Goal: Task Accomplishment & Management: Manage account settings

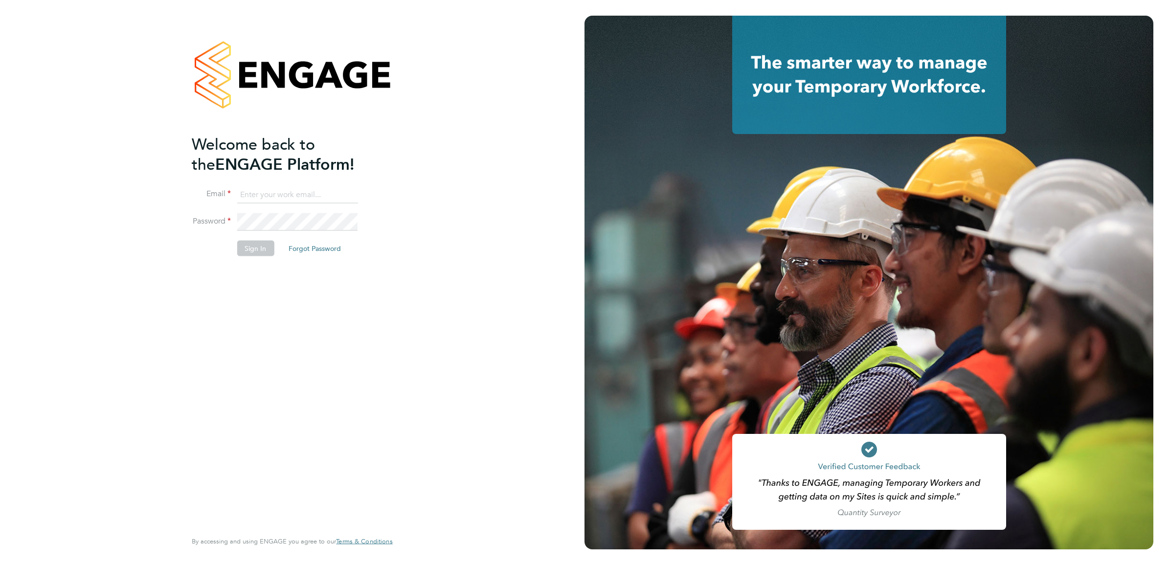
type input "ABM@pretiumresourcing.co.uk"
click at [245, 246] on button "Sign In" at bounding box center [255, 249] width 37 height 16
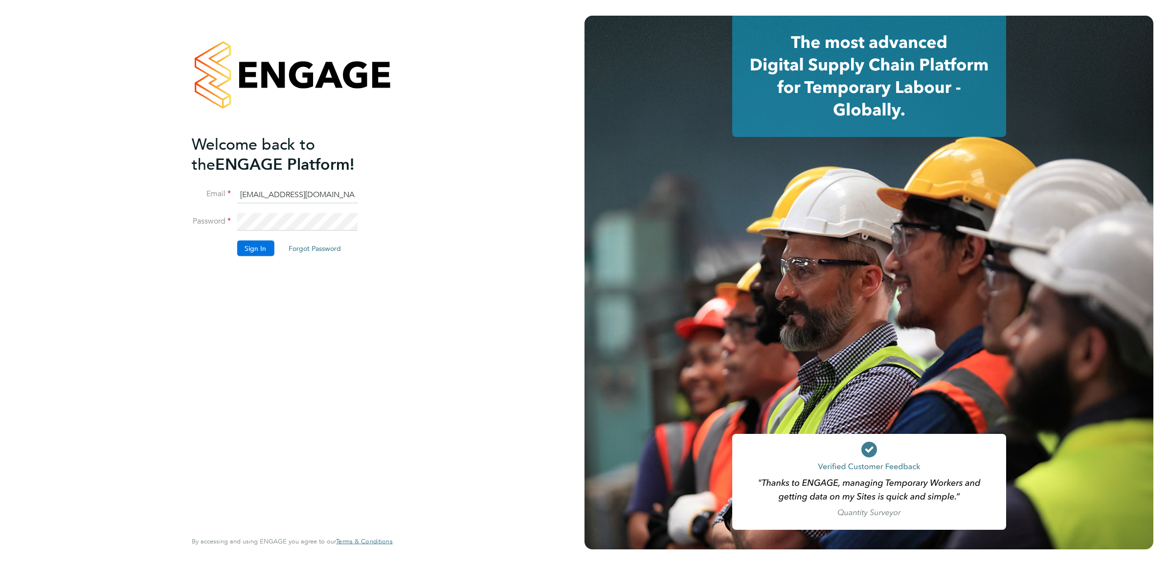
click at [253, 243] on button "Sign In" at bounding box center [255, 249] width 37 height 16
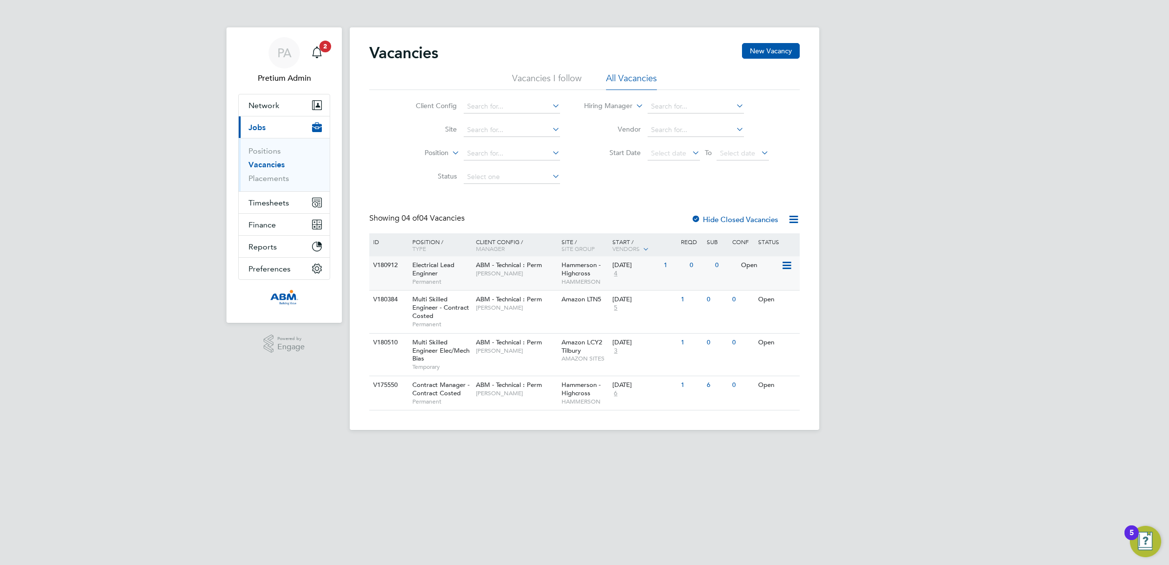
click at [515, 279] on div "ABM - Technical : Perm [PERSON_NAME]" at bounding box center [516, 268] width 86 height 25
click at [500, 312] on div "ABM - Technical : Perm [PERSON_NAME]" at bounding box center [516, 303] width 86 height 25
click at [510, 373] on div "V180510 Multi Skilled Engineer Elec/Mech Bias Temporary ABM - Technical : Perm …" at bounding box center [584, 354] width 430 height 43
click at [510, 400] on div "ABM - Technical : Perm [PERSON_NAME]" at bounding box center [516, 388] width 86 height 25
click at [267, 174] on link "Placements" at bounding box center [268, 178] width 41 height 9
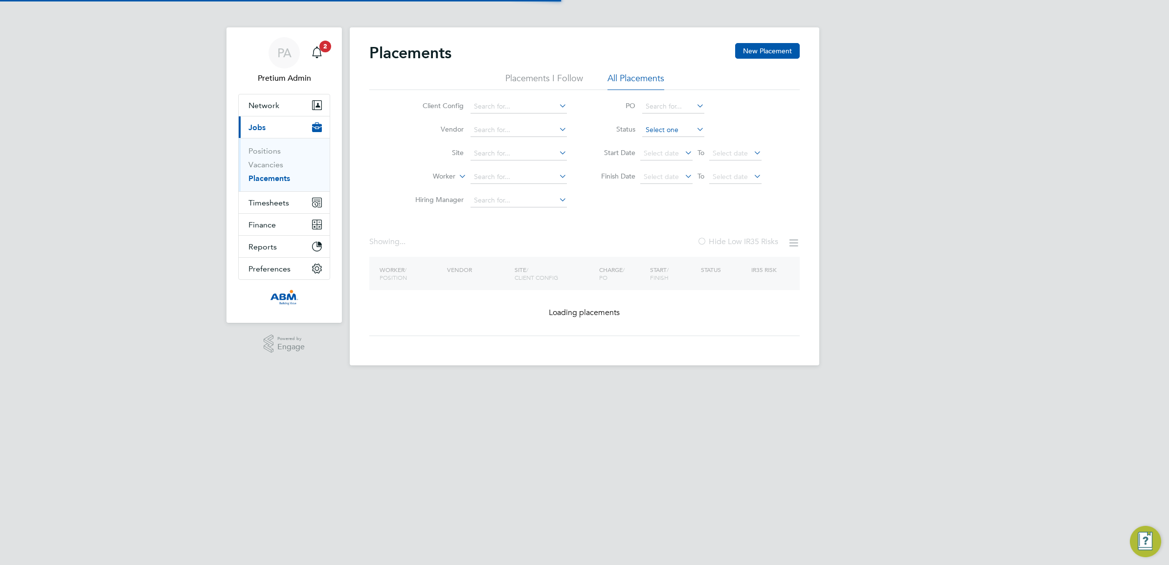
click at [670, 130] on input at bounding box center [673, 130] width 62 height 14
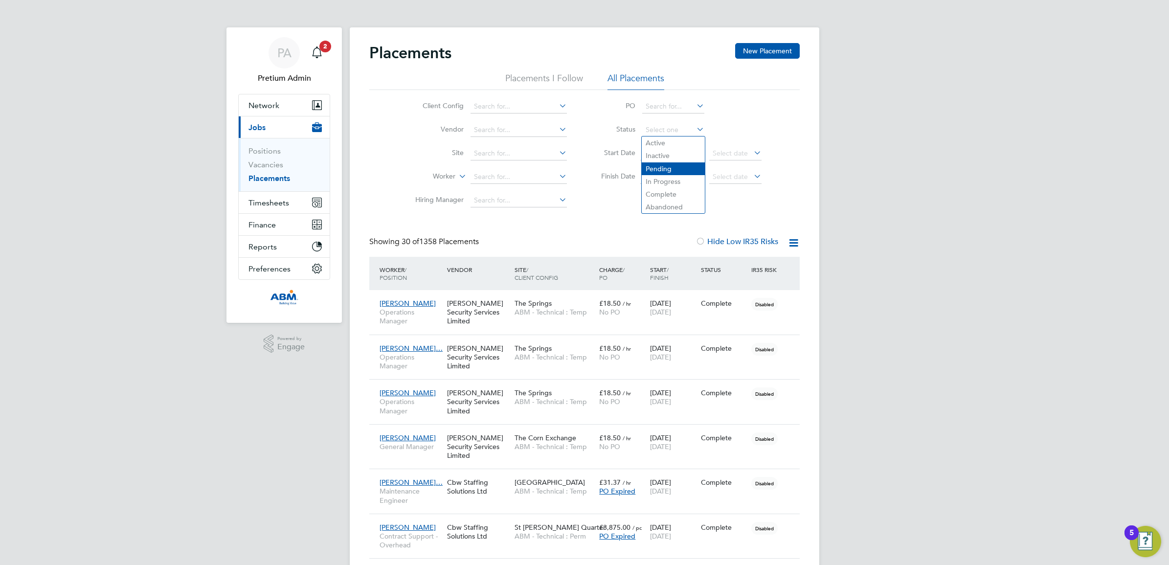
click at [674, 166] on li "Pending" at bounding box center [673, 168] width 63 height 13
type input "Pending"
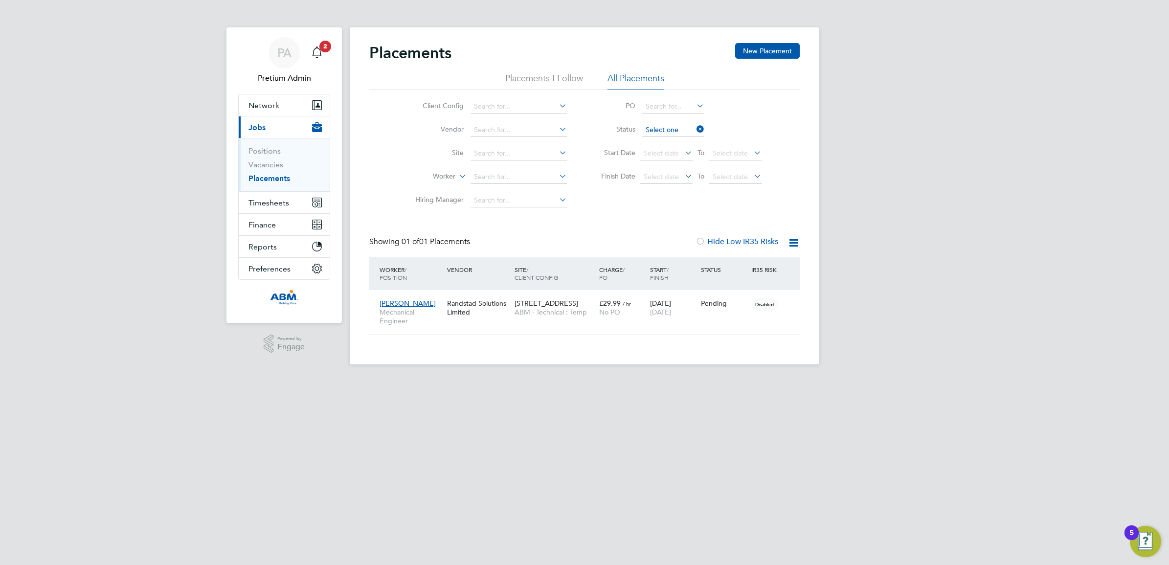
click at [686, 130] on input at bounding box center [673, 130] width 62 height 14
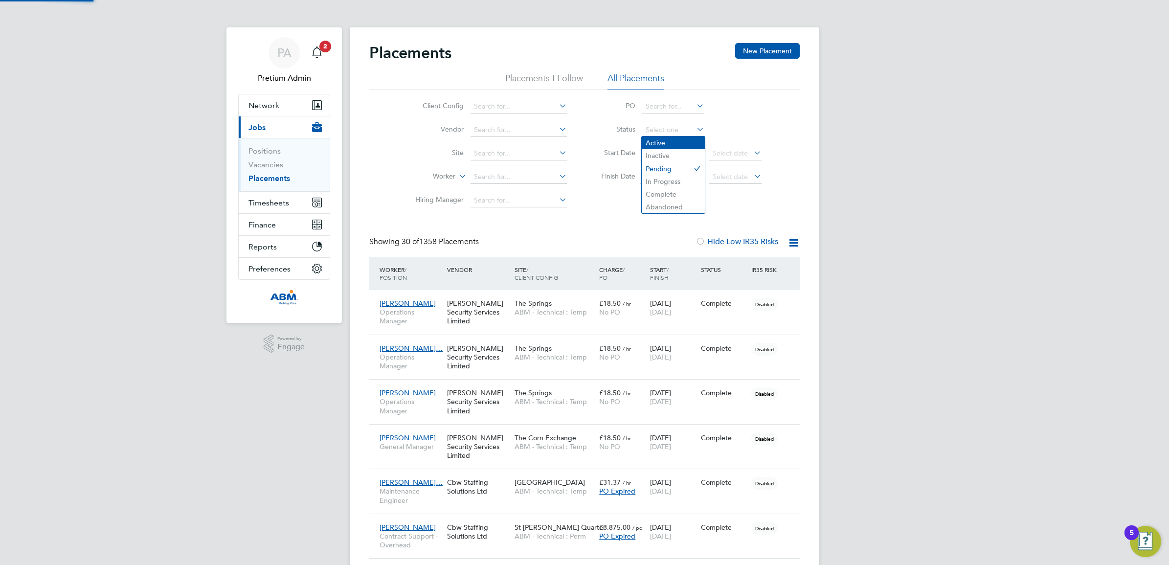
drag, startPoint x: 679, startPoint y: 143, endPoint x: 678, endPoint y: 137, distance: 5.4
click at [679, 142] on li "Active" at bounding box center [673, 142] width 63 height 13
type input "Active"
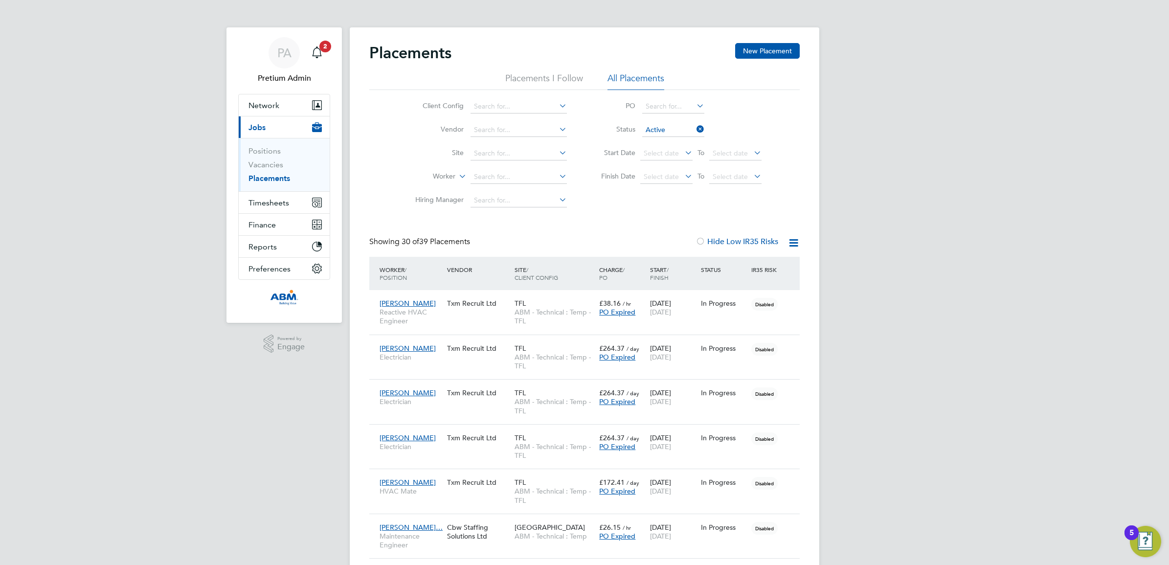
drag, startPoint x: 270, startPoint y: 196, endPoint x: 277, endPoint y: 201, distance: 7.7
click at [270, 197] on button "Timesheets" at bounding box center [284, 203] width 91 height 22
click at [275, 174] on link "Timesheets" at bounding box center [268, 172] width 41 height 9
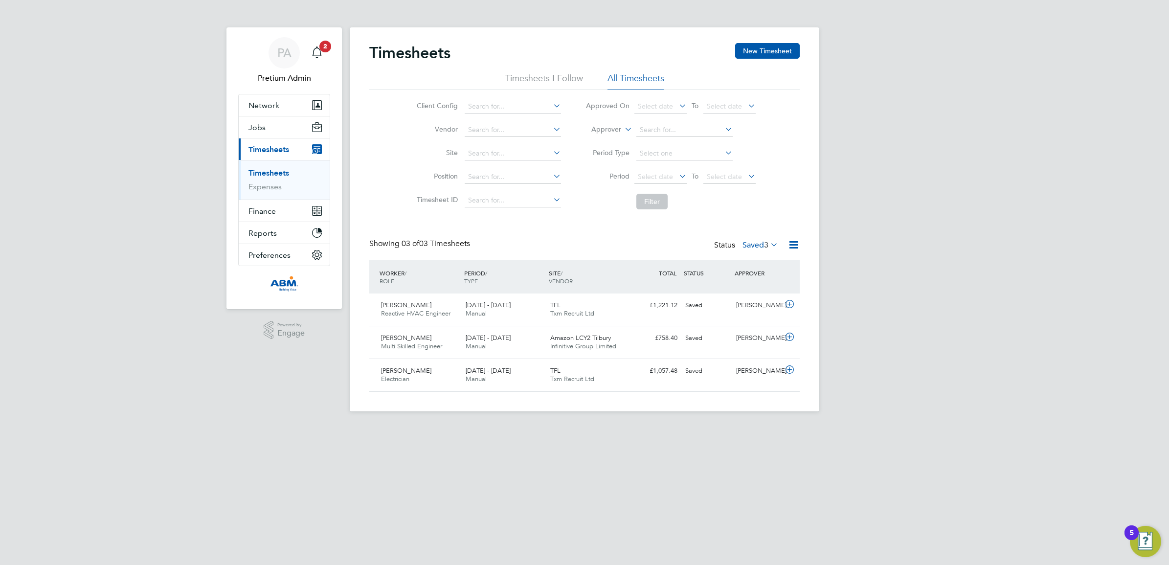
click at [756, 248] on label "Saved 3" at bounding box center [761, 245] width 36 height 10
click at [754, 303] on li "Approved" at bounding box center [747, 304] width 45 height 14
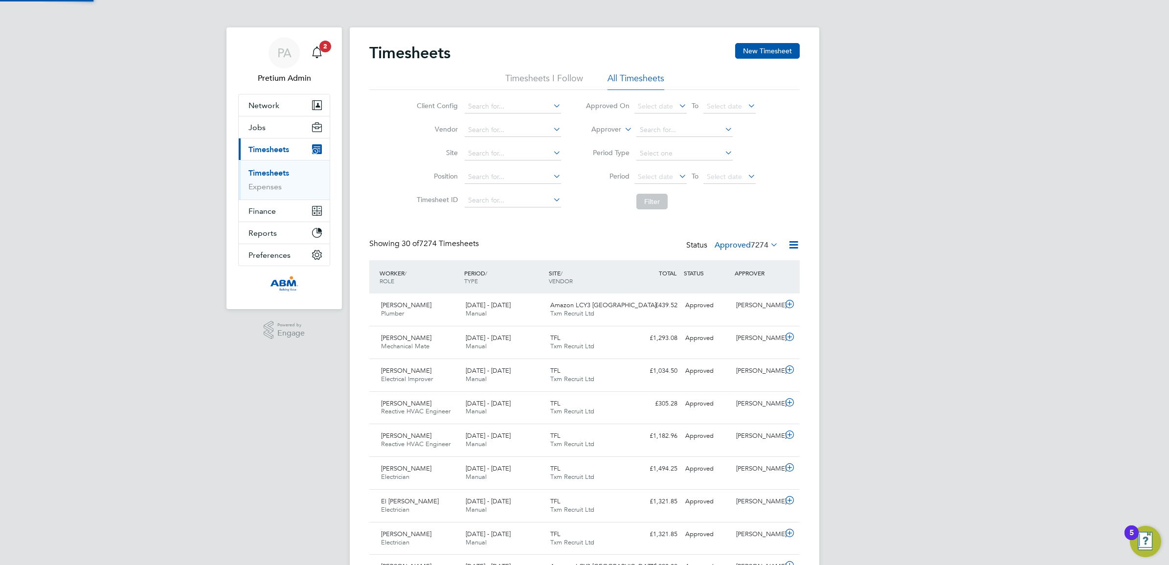
click at [735, 245] on label "Approved 7274" at bounding box center [747, 245] width 64 height 10
click at [768, 206] on div "Client Config Vendor Site Position Timesheet ID Approved On Select date To Sele…" at bounding box center [584, 152] width 430 height 124
click at [671, 179] on span "Select date" at bounding box center [655, 176] width 35 height 9
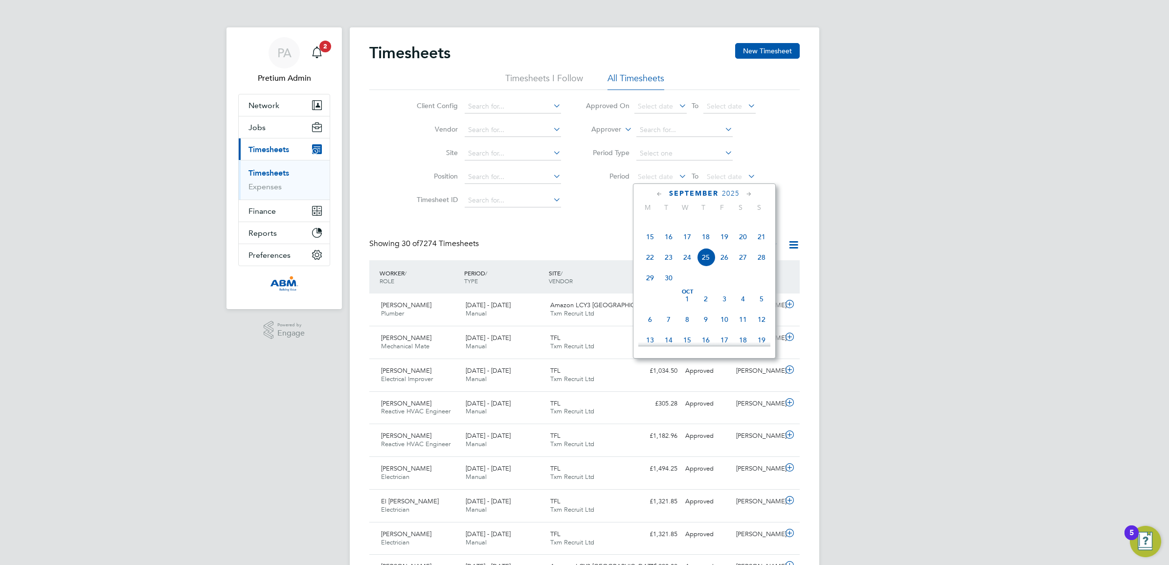
click at [743, 225] on span "13" at bounding box center [743, 216] width 19 height 19
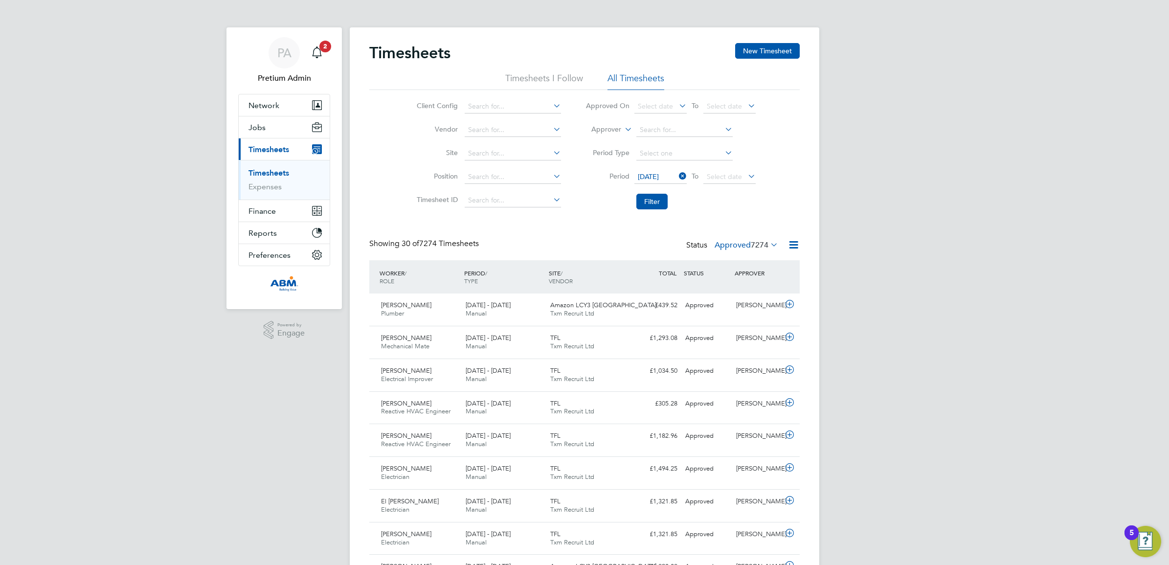
drag, startPoint x: 725, startPoint y: 177, endPoint x: 725, endPoint y: 193, distance: 16.6
click at [725, 177] on span "Select date" at bounding box center [724, 176] width 35 height 9
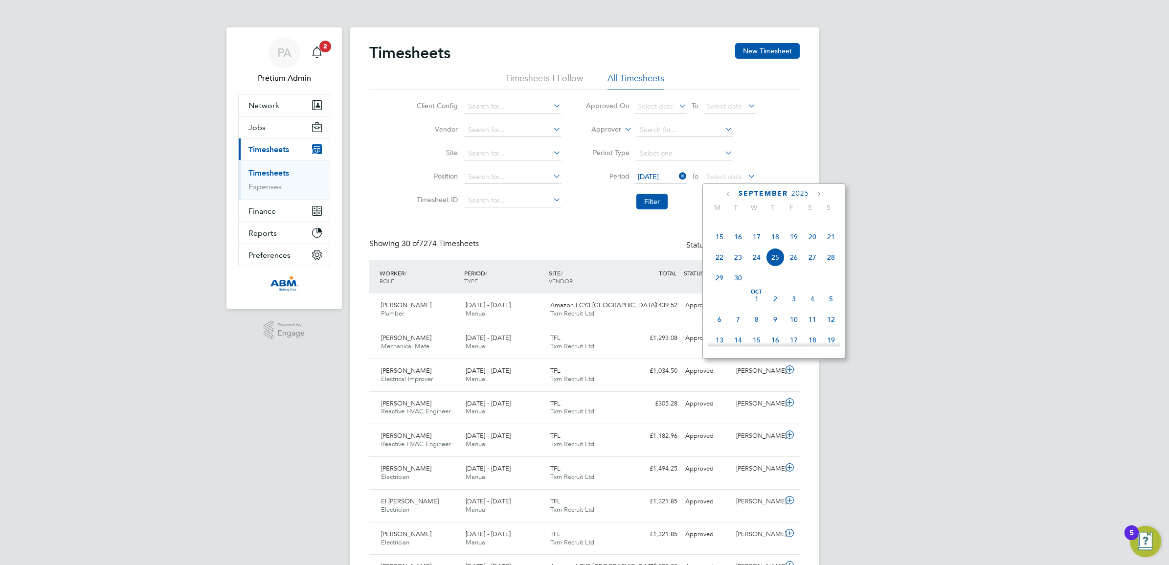
click at [796, 246] on span "19" at bounding box center [794, 236] width 19 height 19
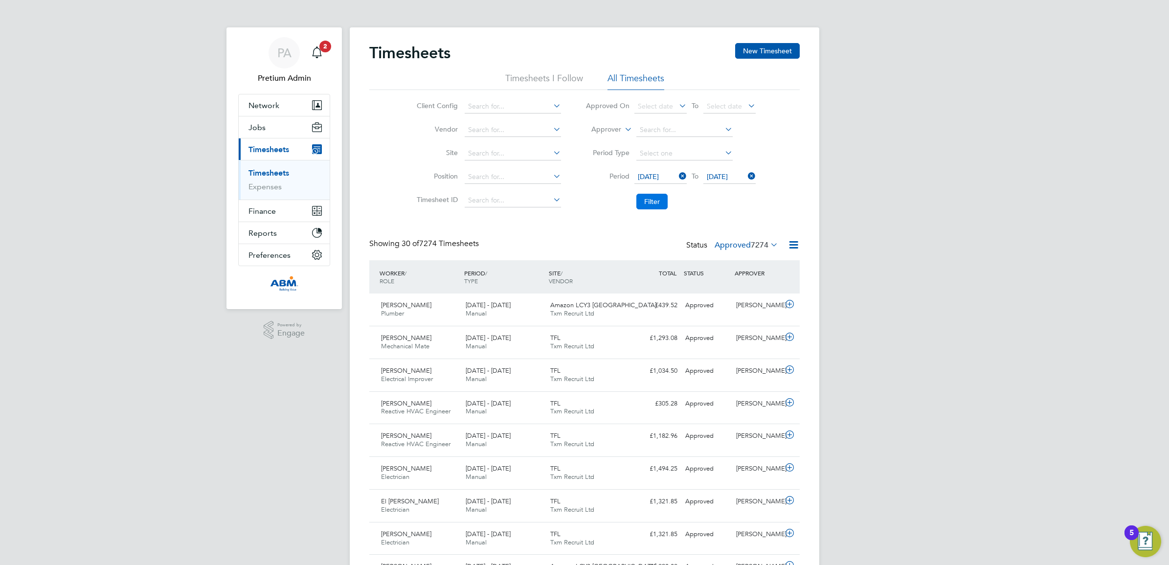
click at [643, 206] on button "Filter" at bounding box center [651, 202] width 31 height 16
click at [796, 246] on icon at bounding box center [794, 245] width 12 height 12
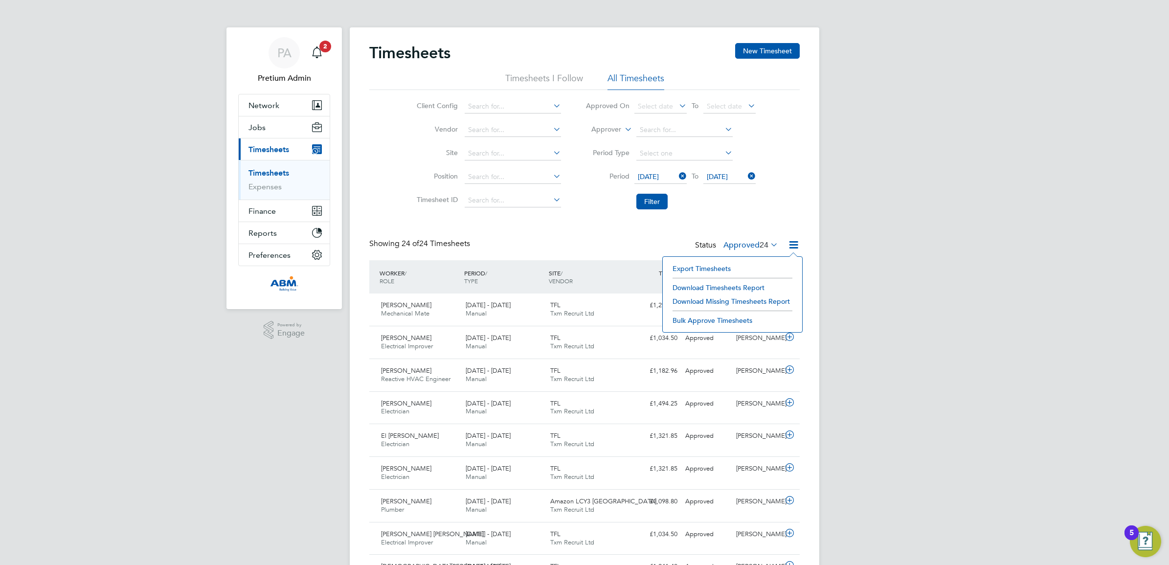
click at [735, 284] on li "Download Timesheets Report" at bounding box center [733, 288] width 130 height 14
drag, startPoint x: 597, startPoint y: 225, endPoint x: 539, endPoint y: 220, distance: 58.4
click at [597, 226] on div "Timesheets New Timesheet Timesheets I Follow All Timesheets Client Config Vendo…" at bounding box center [584, 564] width 430 height 1043
click at [252, 184] on link "Expenses" at bounding box center [264, 186] width 33 height 9
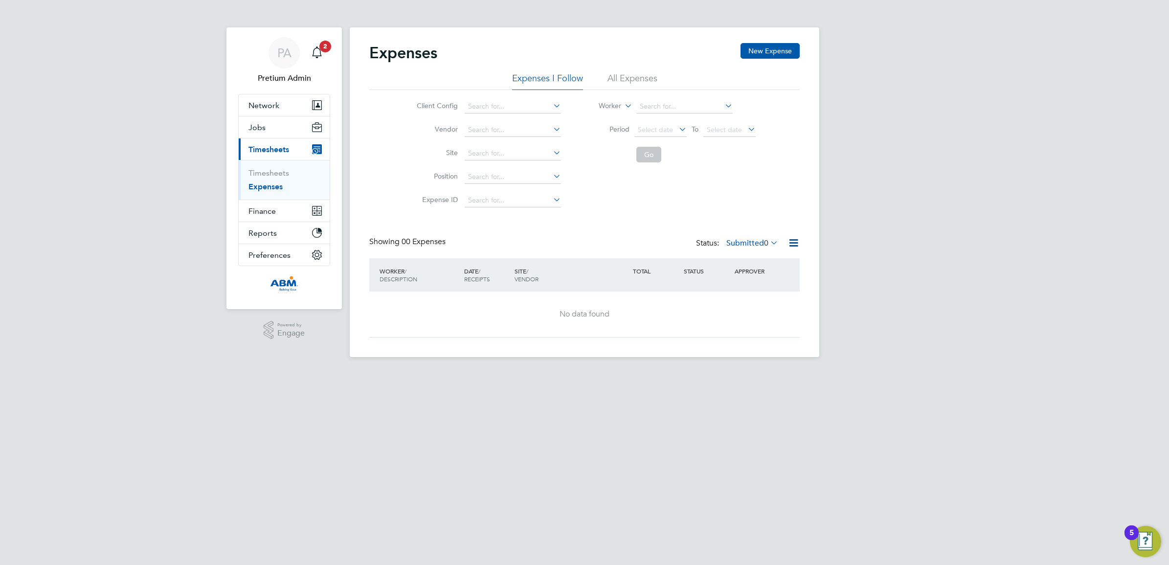
click at [645, 78] on li "All Expenses" at bounding box center [633, 81] width 50 height 18
click at [278, 47] on span "PA" at bounding box center [284, 52] width 14 height 13
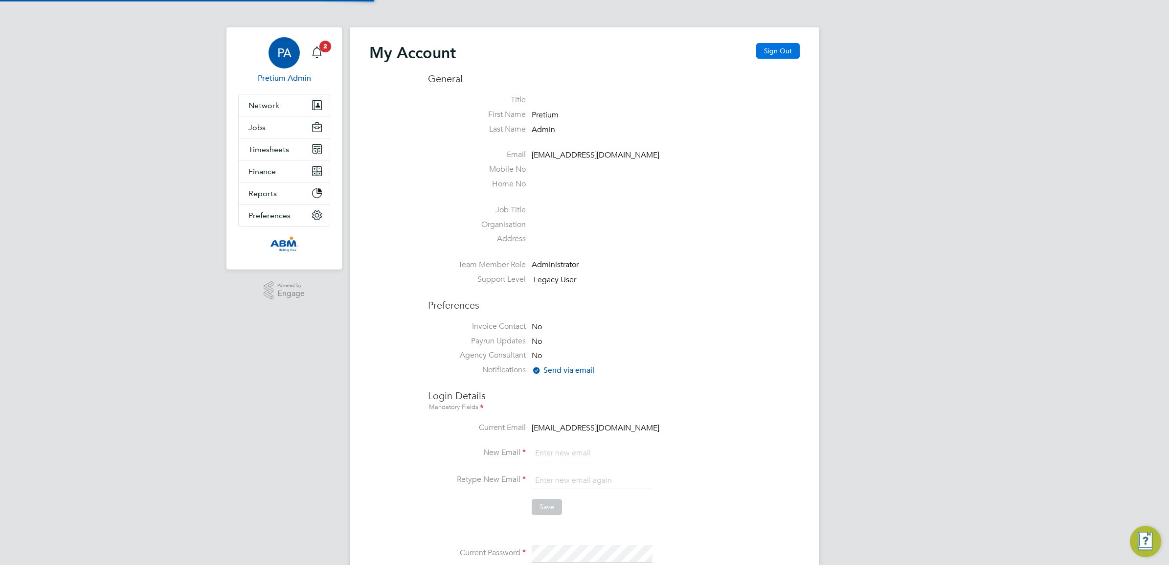
type input "Sasha.apleona@pretiumresourcing.co.uk"
click at [775, 50] on button "Sign Out" at bounding box center [778, 51] width 44 height 16
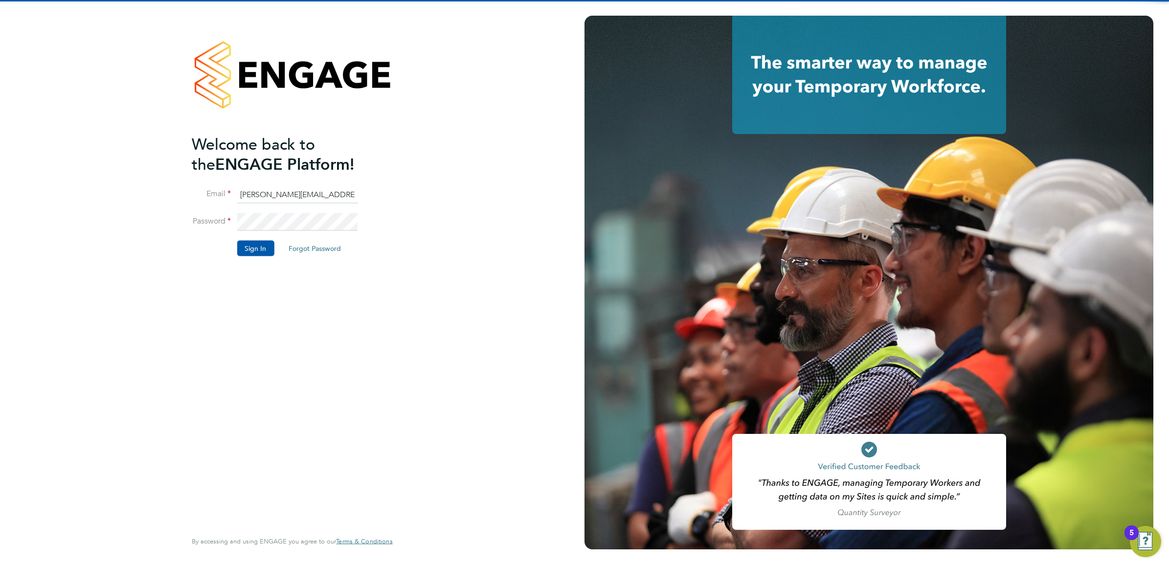
click at [296, 196] on input "Sasha.apleona@pretiumresourcing.co.uk" at bounding box center [297, 195] width 121 height 18
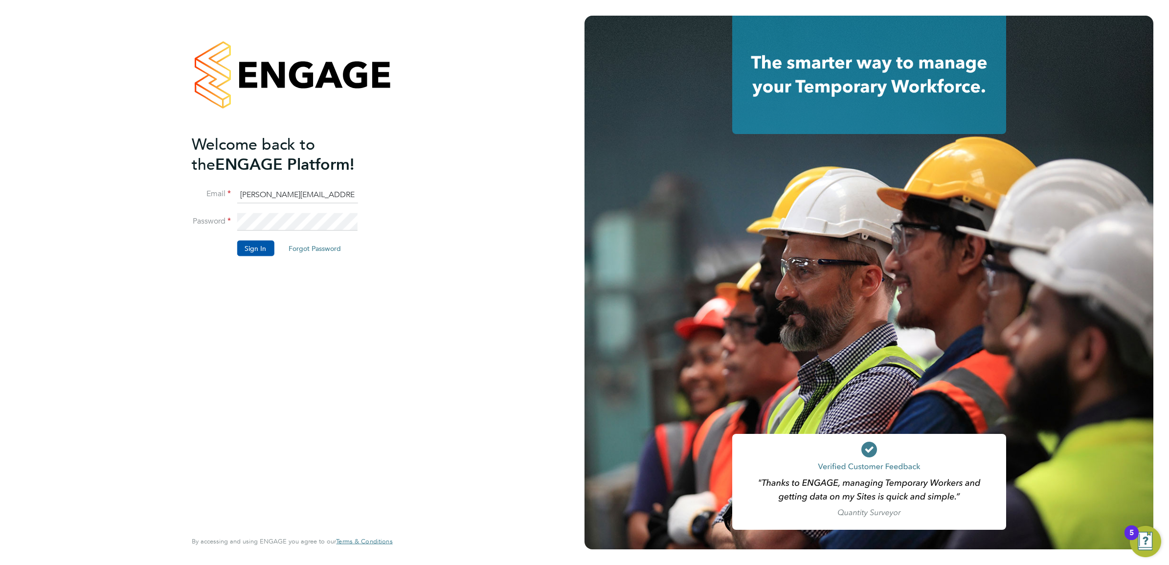
type input "[EMAIL_ADDRESS][DOMAIN_NAME]"
click at [267, 250] on button "Sign In" at bounding box center [255, 249] width 37 height 16
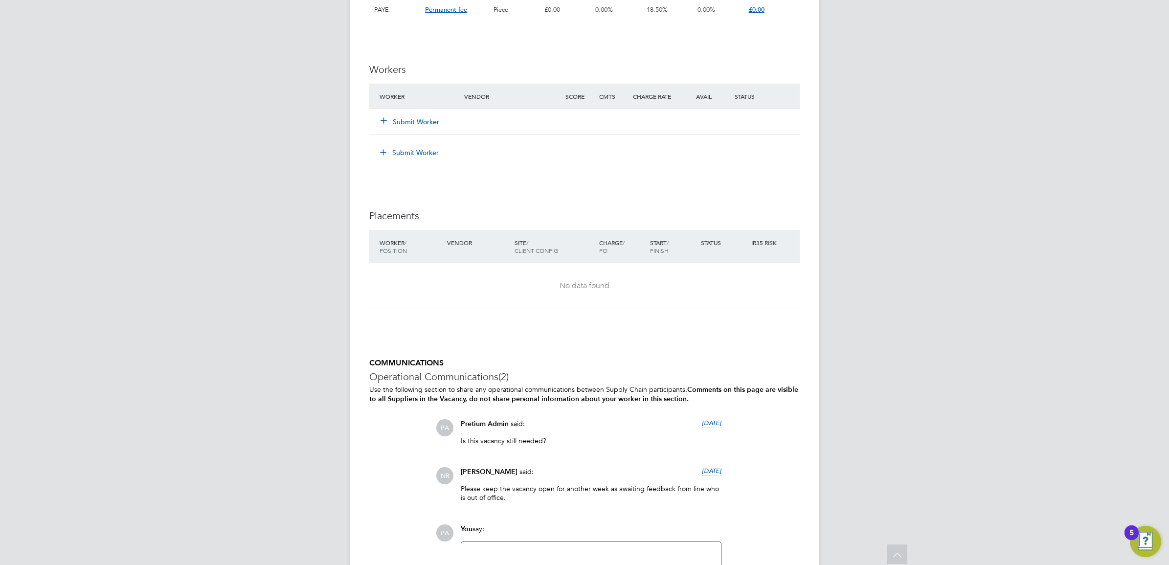
scroll to position [1143, 0]
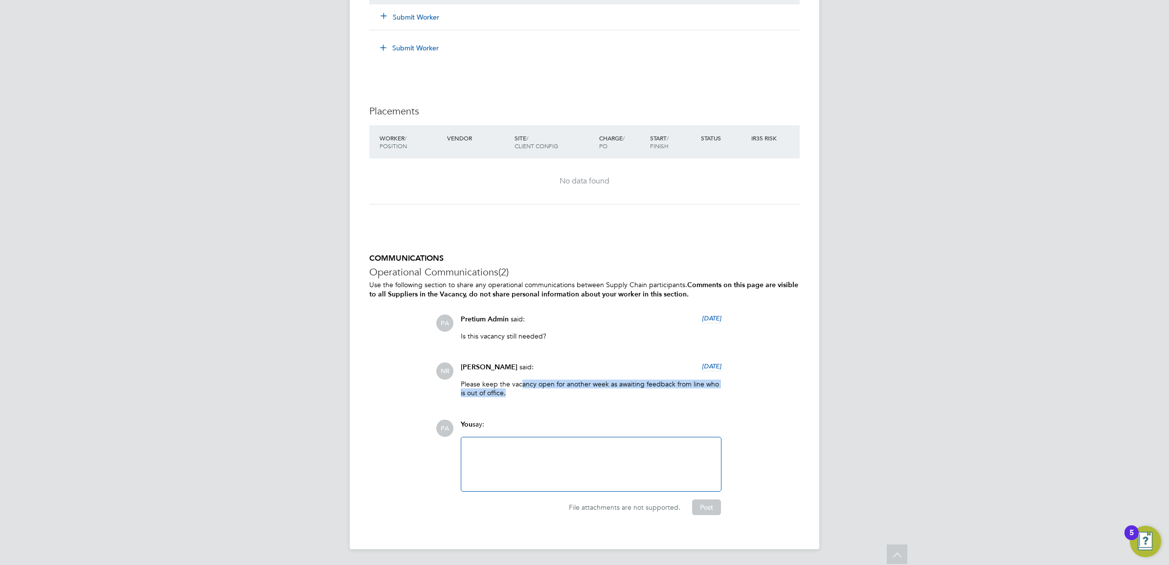
drag, startPoint x: 519, startPoint y: 383, endPoint x: 771, endPoint y: 393, distance: 252.1
click at [771, 392] on div "NR Natalie Rendell said: 2 days ago Please keep the vacancy open for another we…" at bounding box center [618, 383] width 364 height 42
drag, startPoint x: 771, startPoint y: 393, endPoint x: 714, endPoint y: 414, distance: 61.0
click at [713, 413] on div "COMMUNICATIONS Operational Communications (2) Use the following section to shar…" at bounding box center [584, 384] width 430 height 262
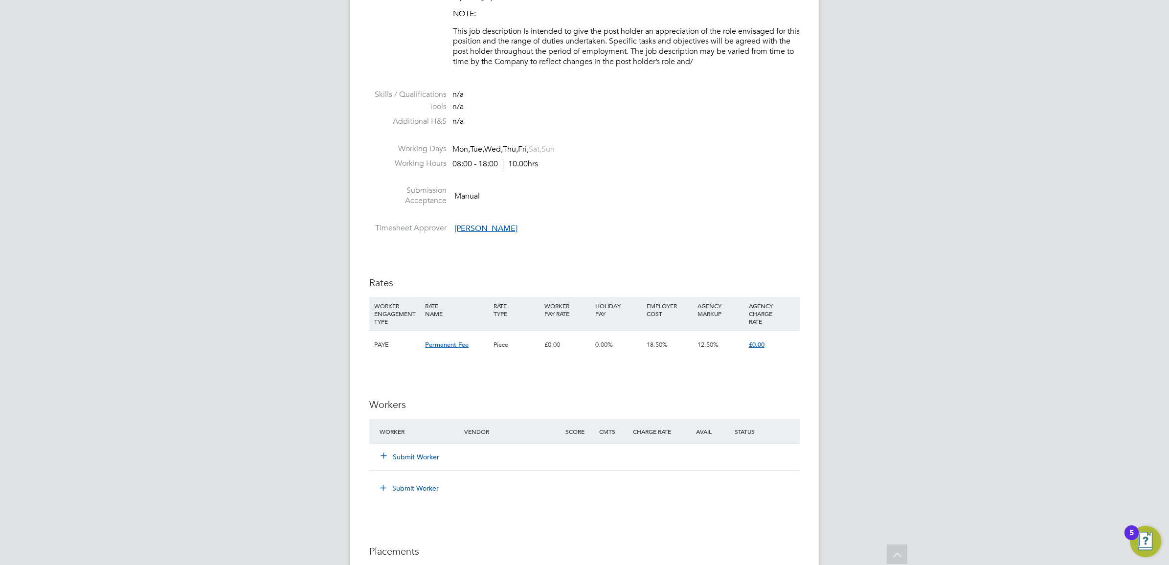
scroll to position [1651, 0]
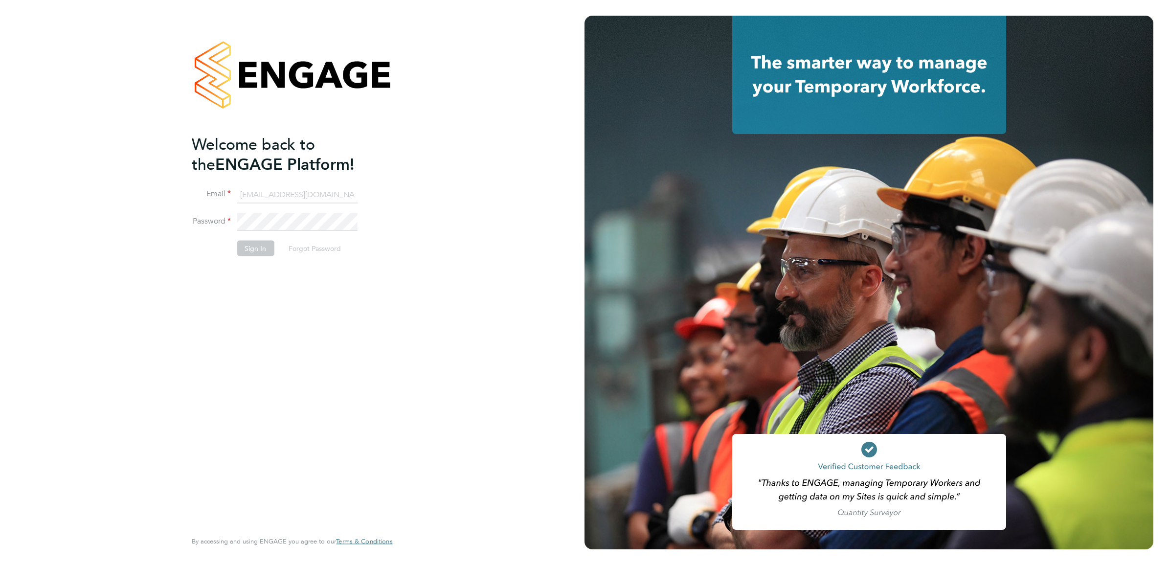
click at [253, 240] on li "Password" at bounding box center [287, 226] width 191 height 27
click at [246, 249] on button "Sign In" at bounding box center [255, 249] width 37 height 16
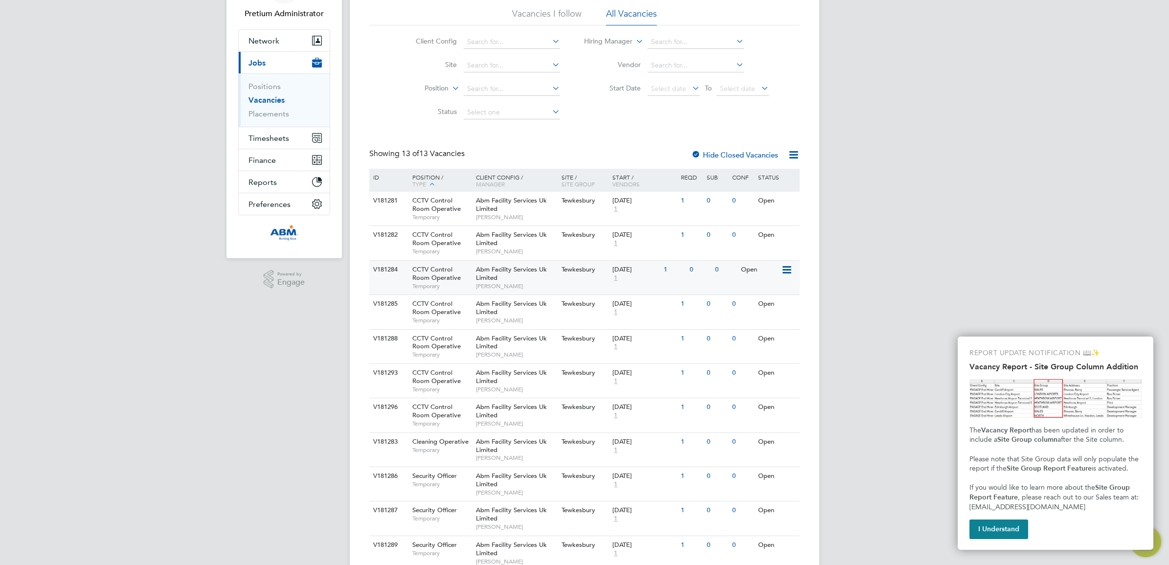
scroll to position [175, 0]
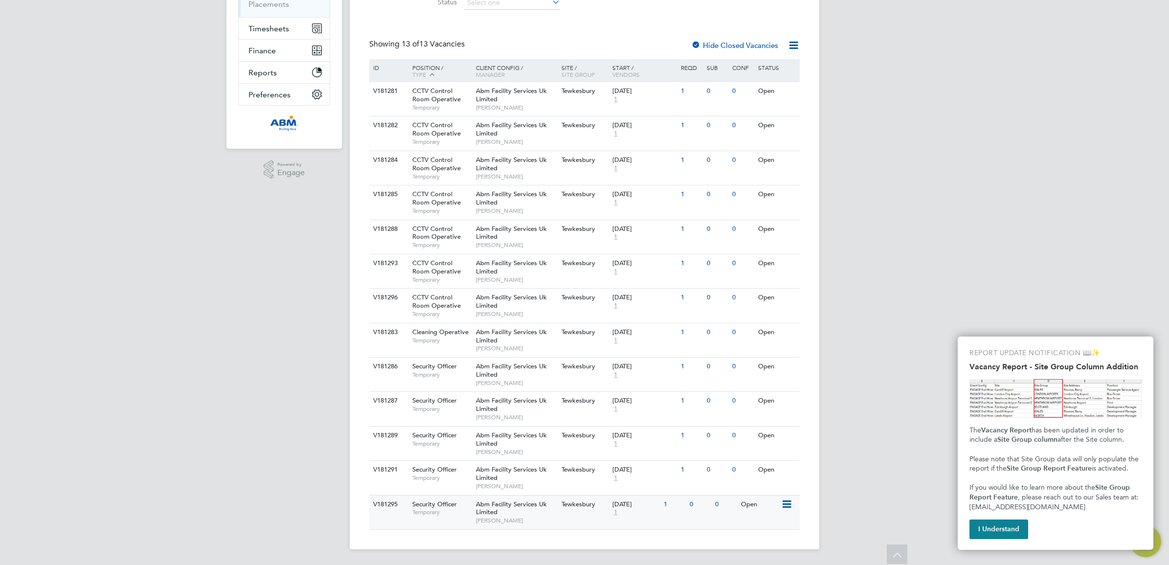
click at [505, 521] on span "[PERSON_NAME]" at bounding box center [516, 521] width 81 height 8
click at [544, 476] on div "Abm Facility Services Uk Limited Kieran Ryder" at bounding box center [516, 478] width 86 height 34
click at [491, 104] on span "[PERSON_NAME]" at bounding box center [516, 108] width 81 height 8
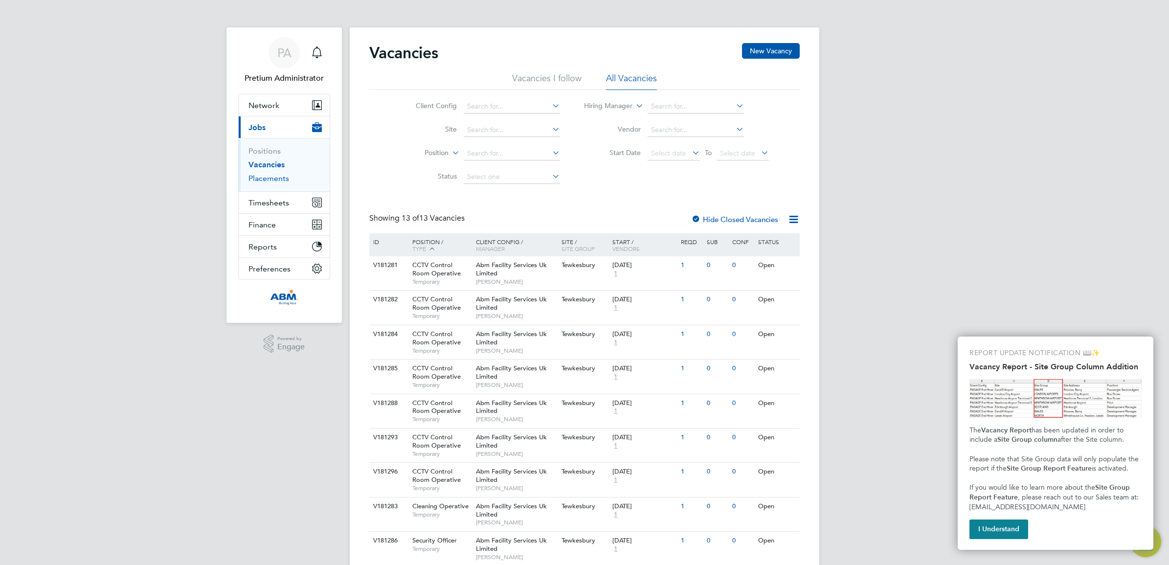
click at [263, 180] on link "Placements" at bounding box center [268, 178] width 41 height 9
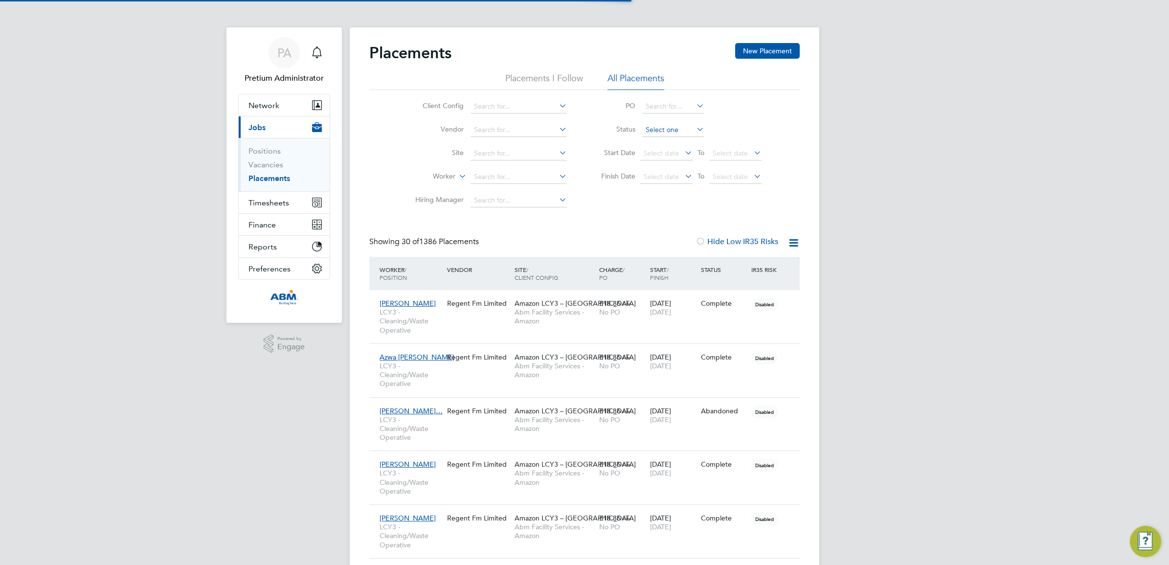
click at [679, 132] on input at bounding box center [673, 130] width 62 height 14
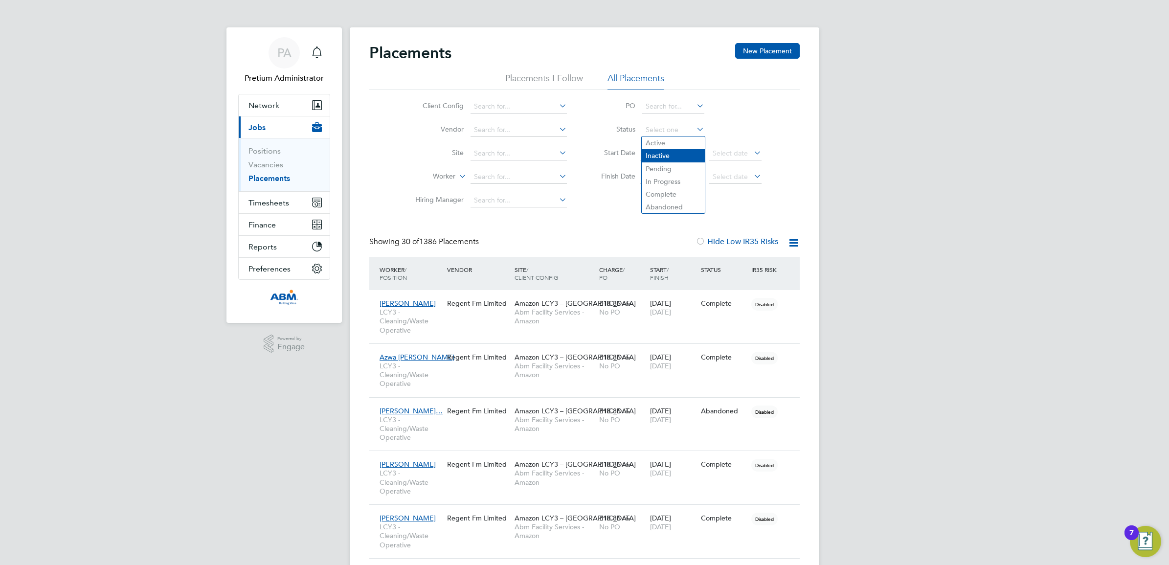
click at [676, 160] on li "Inactive" at bounding box center [673, 155] width 63 height 13
type input "Inactive"
click at [659, 125] on input "Inactive" at bounding box center [673, 130] width 62 height 14
click at [671, 169] on li "Pending" at bounding box center [673, 168] width 63 height 13
type input "Pending"
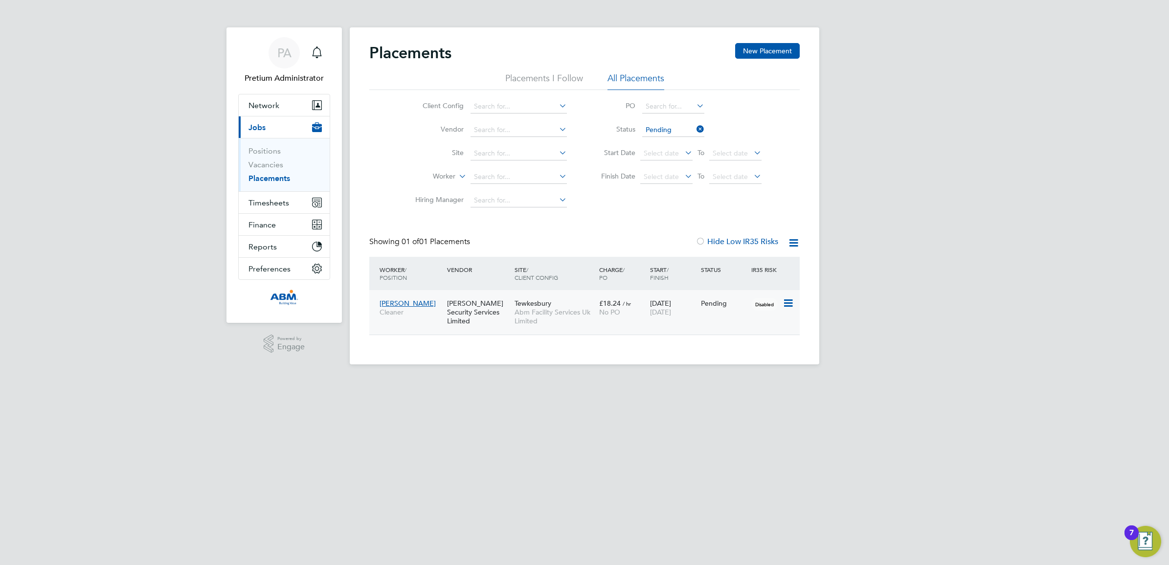
click at [636, 323] on div "Muhammad Haroon Cleaner Wills Security Services Limited Tewkesbury Abm Facility…" at bounding box center [584, 312] width 430 height 45
click at [554, 318] on span "Abm Facility Services Uk Limited" at bounding box center [555, 317] width 80 height 18
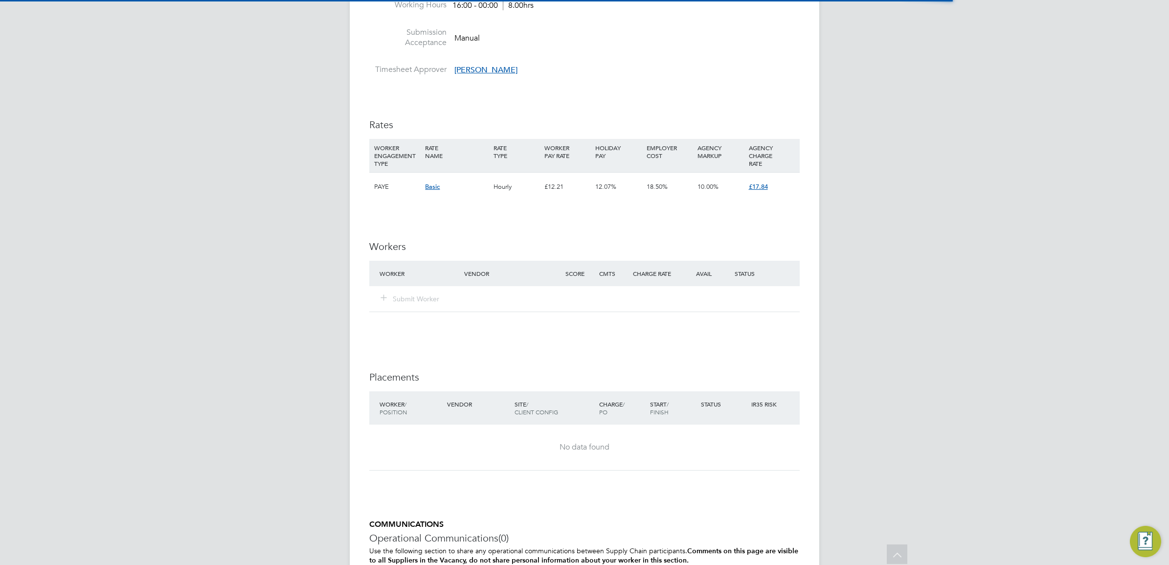
scroll to position [703, 0]
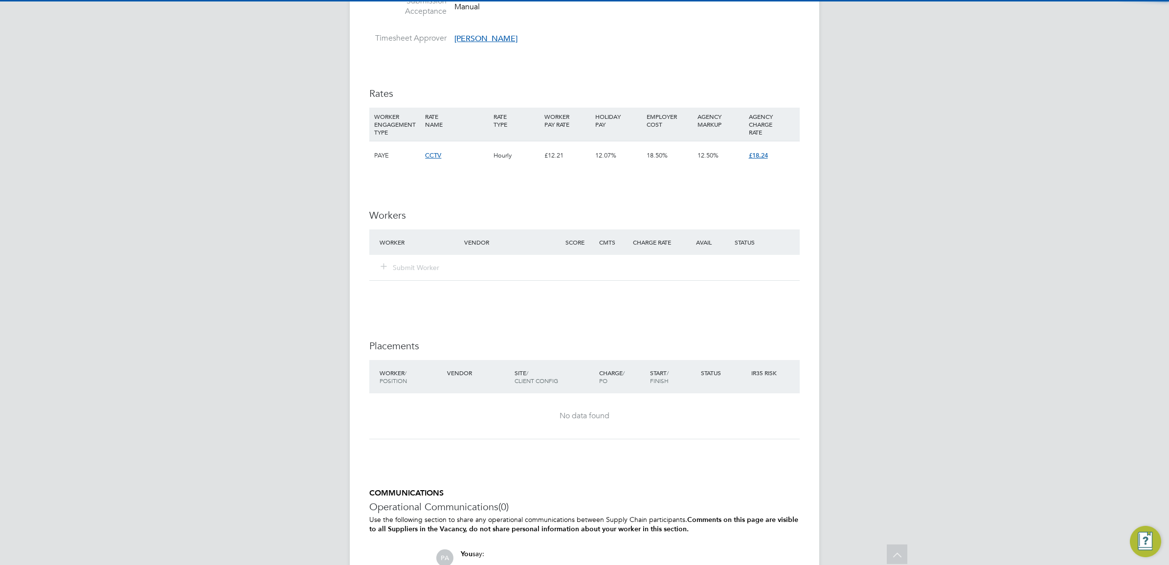
scroll to position [696, 0]
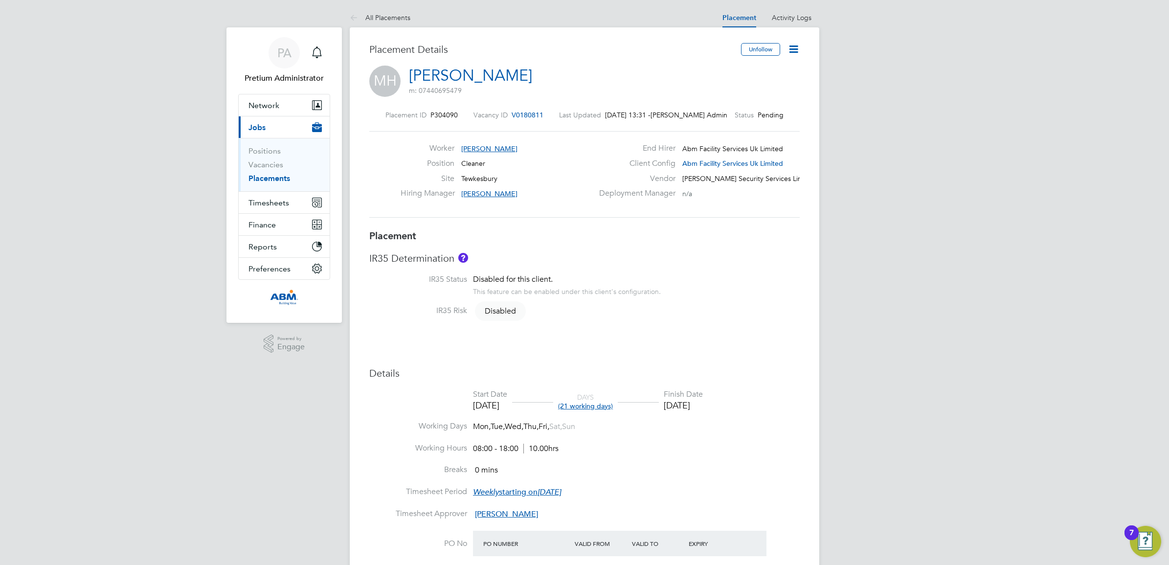
drag, startPoint x: 785, startPoint y: 43, endPoint x: 783, endPoint y: 62, distance: 19.2
click at [784, 43] on div "Unfollow" at bounding box center [767, 54] width 66 height 23
click at [788, 49] on icon at bounding box center [794, 49] width 12 height 12
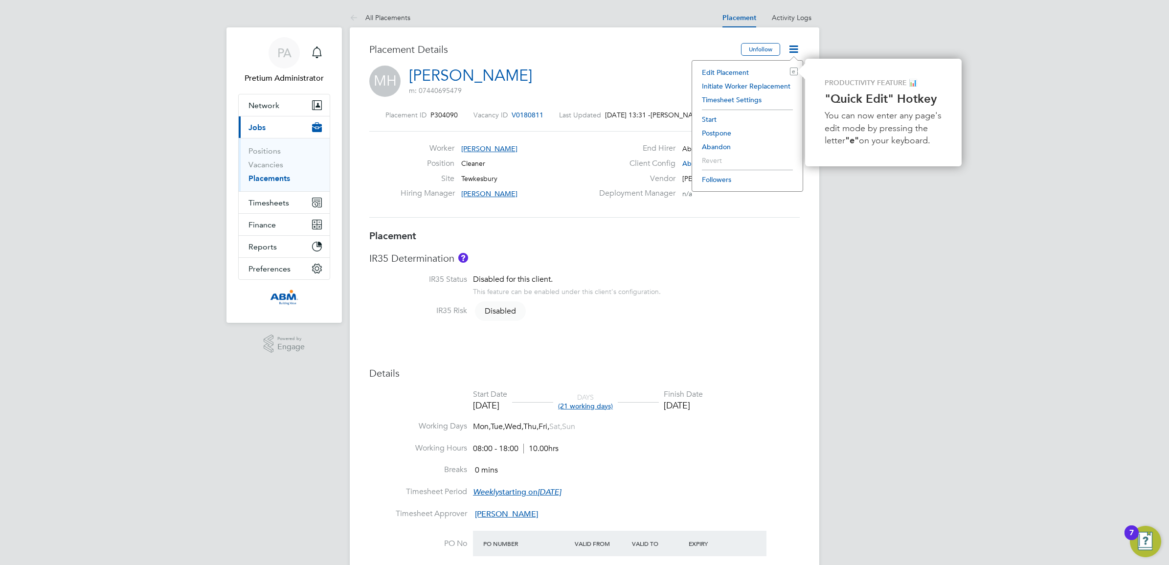
click at [708, 150] on li "Abandon" at bounding box center [747, 147] width 101 height 14
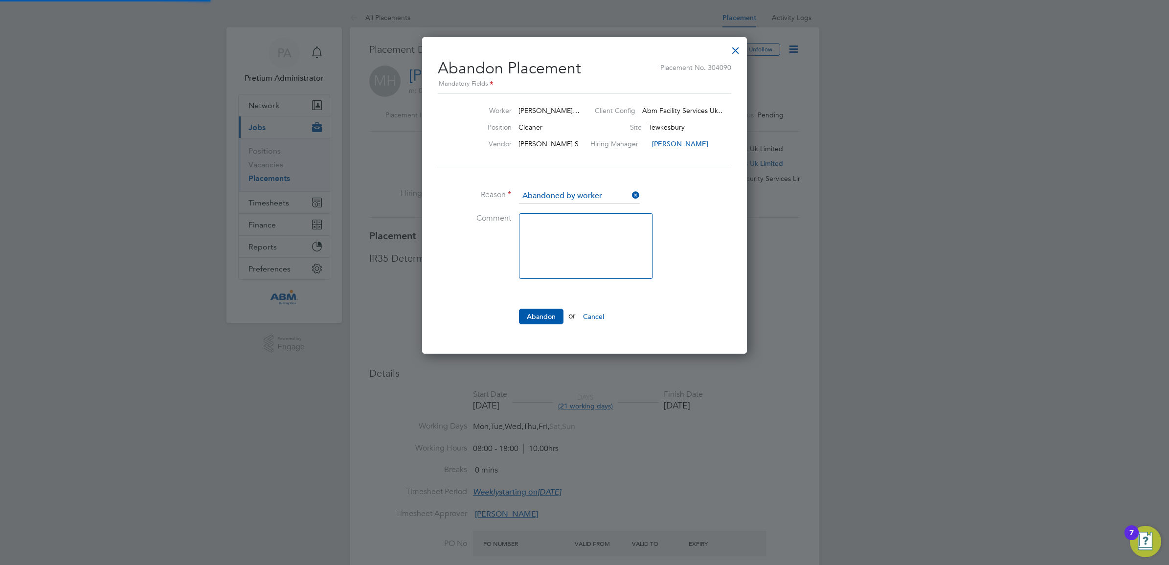
scroll to position [5, 5]
click at [664, 301] on div "All Placements Placement Activity Logs Placement Activity Logs All Placements P…" at bounding box center [585, 524] width 470 height 1032
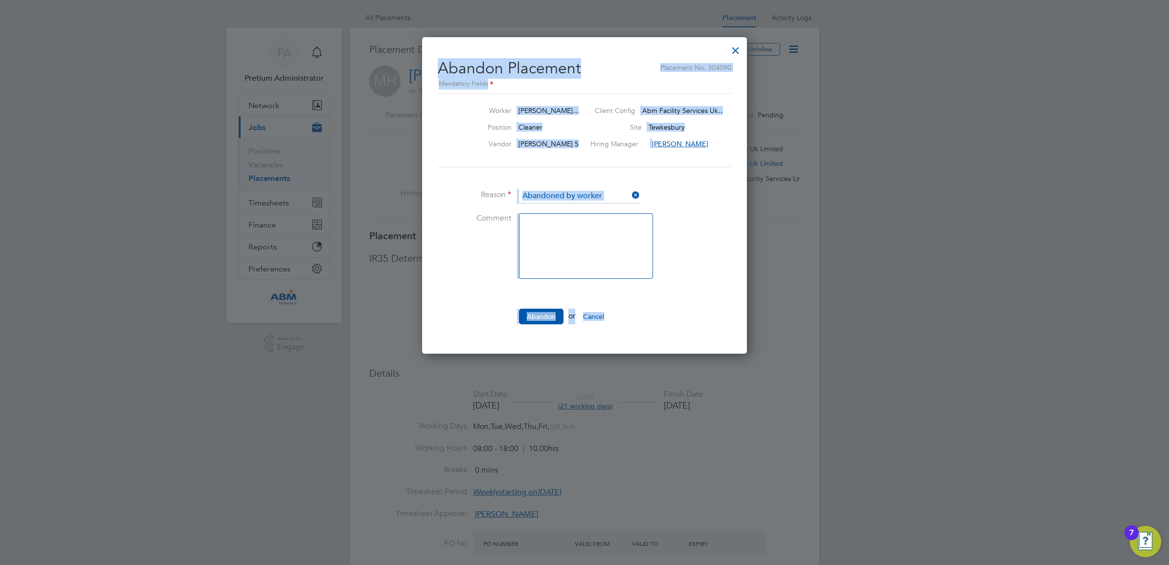
click at [550, 318] on button "Abandon" at bounding box center [541, 317] width 45 height 16
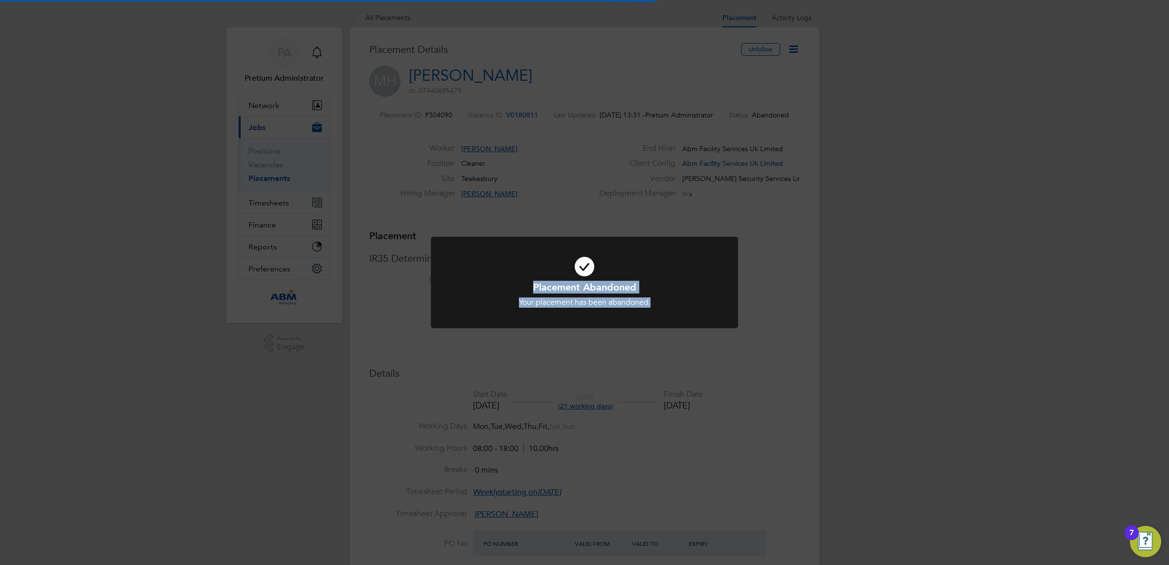
click at [268, 186] on div "Placement Abandoned Your placement has been abandoned. Cancel Okay" at bounding box center [584, 282] width 1169 height 565
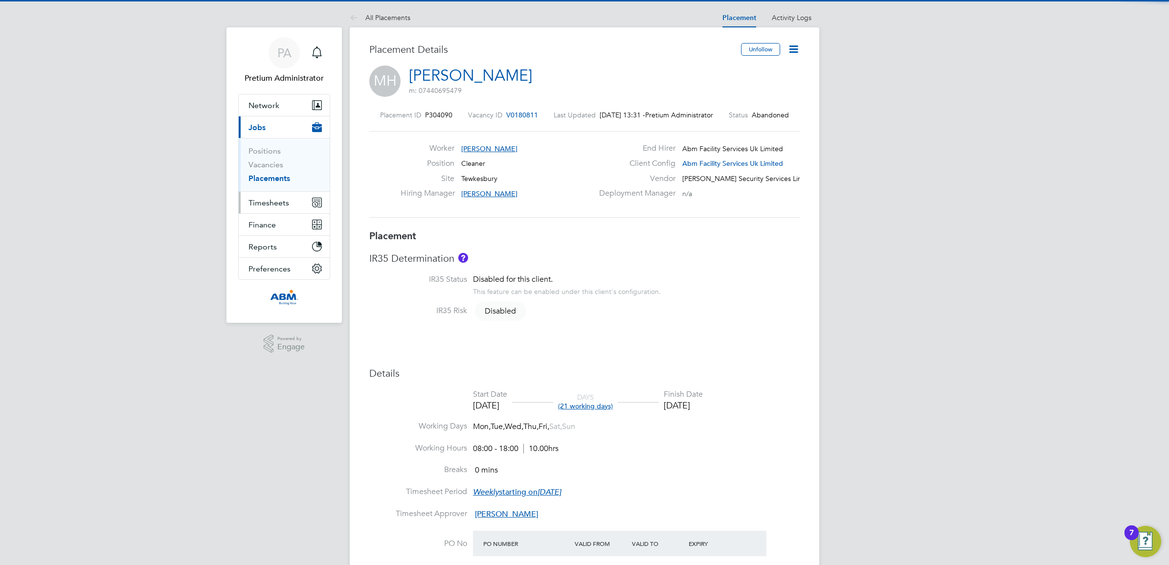
click at [257, 202] on span "Timesheets" at bounding box center [268, 202] width 41 height 9
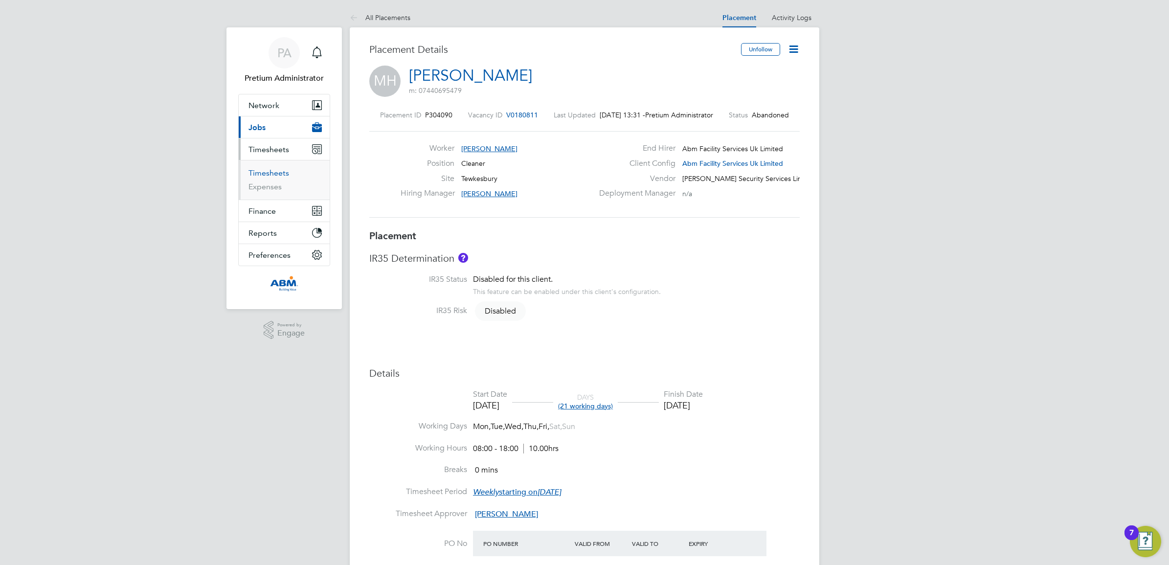
click at [263, 174] on link "Timesheets" at bounding box center [268, 172] width 41 height 9
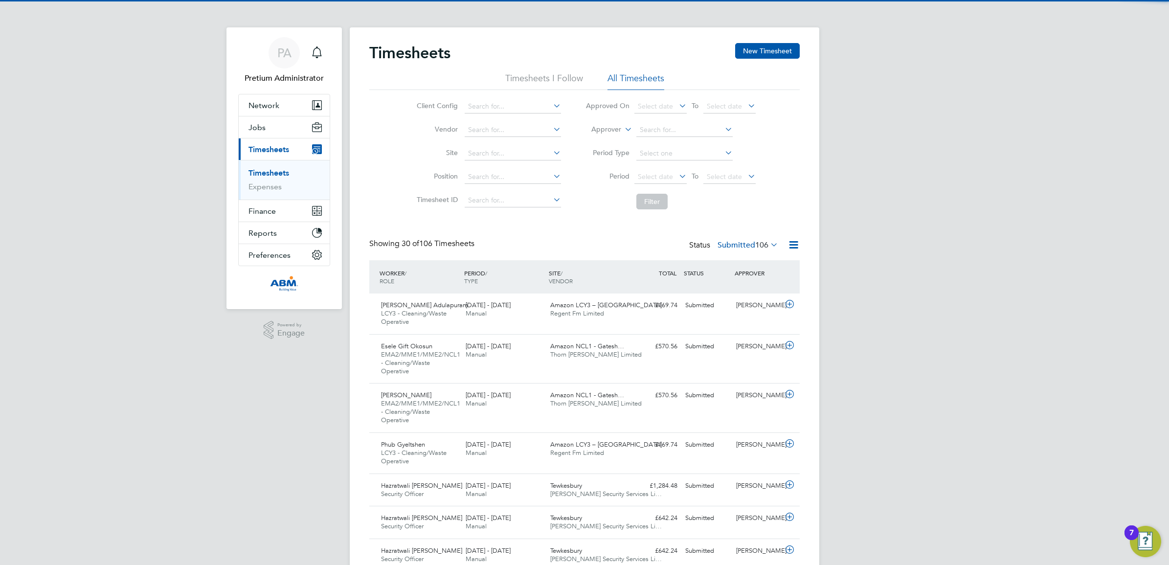
drag, startPoint x: 740, startPoint y: 238, endPoint x: 739, endPoint y: 244, distance: 6.0
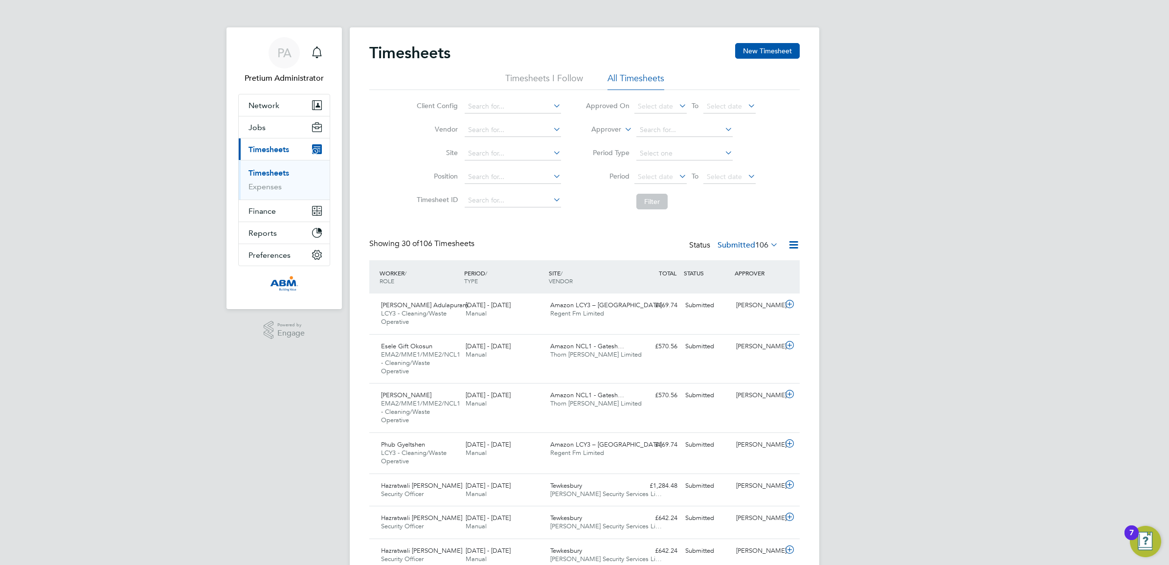
click at [738, 246] on label "Submitted 106" at bounding box center [748, 245] width 61 height 10
click at [739, 274] on li "Saved" at bounding box center [734, 277] width 45 height 14
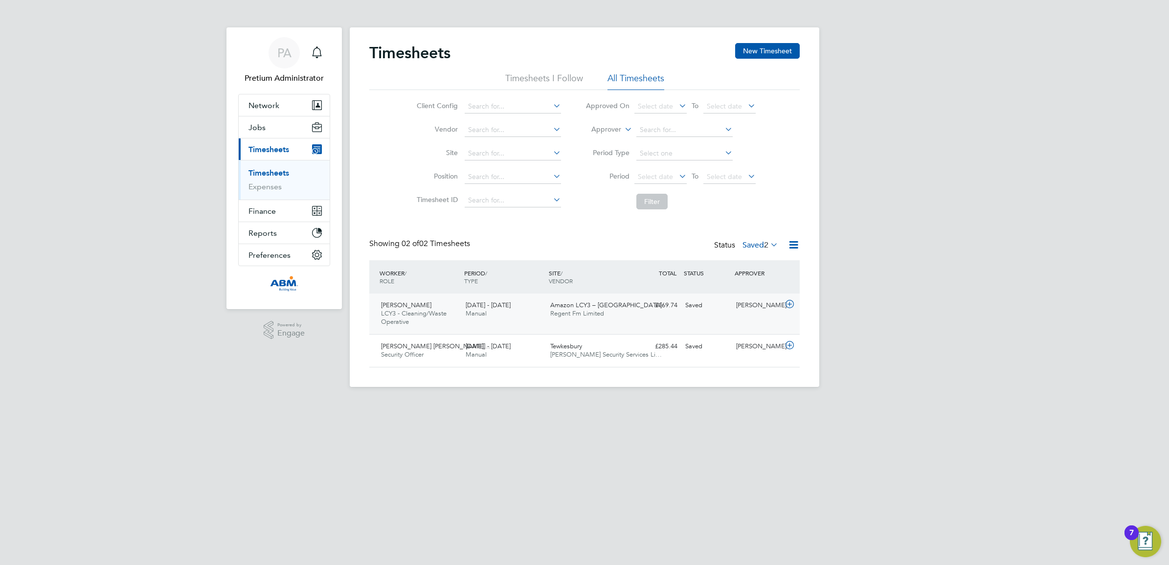
click at [571, 324] on div "Abdul Moiz LCY3 - Cleaning/Waste Operative 13 - 19 Sep 2025 13 - 19 Sep 2025 Ma…" at bounding box center [584, 313] width 430 height 41
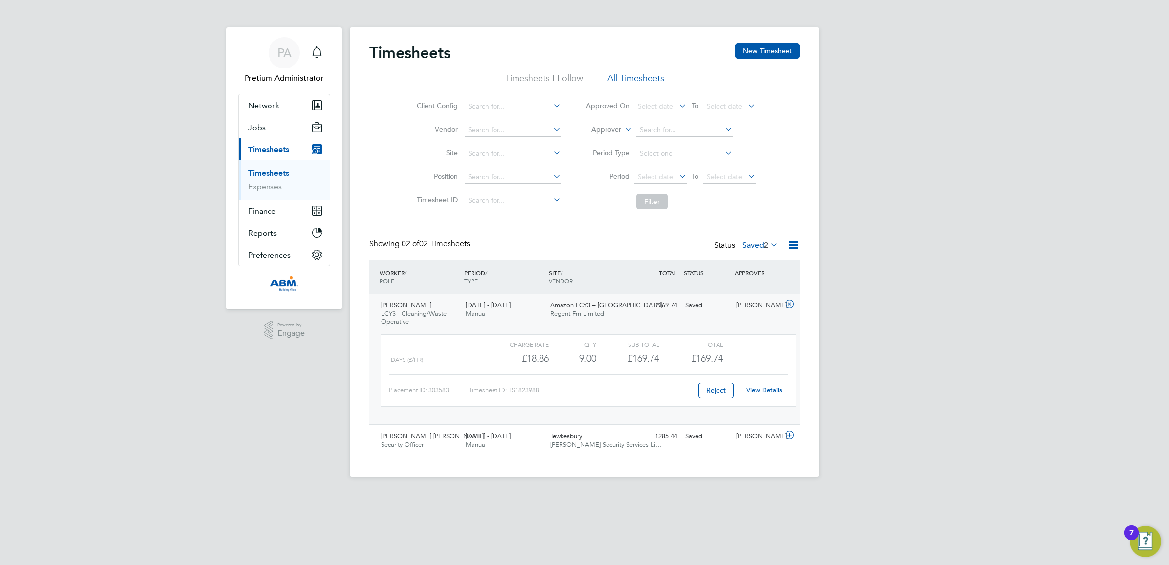
click at [764, 387] on link "View Details" at bounding box center [764, 390] width 36 height 8
drag, startPoint x: 554, startPoint y: 432, endPoint x: 598, endPoint y: 448, distance: 46.9
click at [554, 433] on div "Tewkesbury Wills Security Services Li…" at bounding box center [588, 440] width 85 height 24
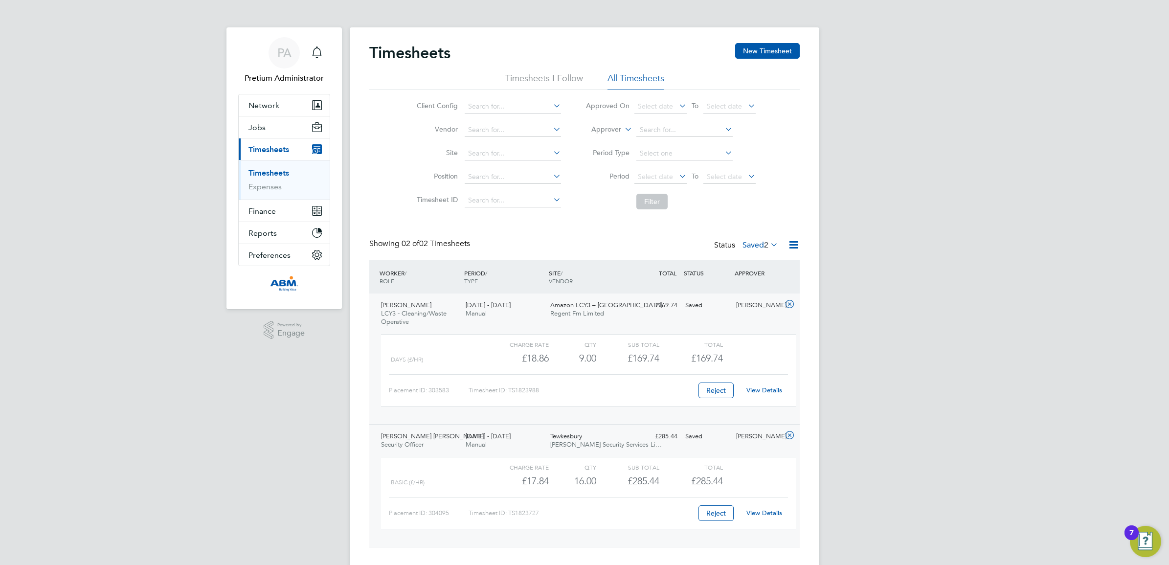
click at [767, 514] on link "View Details" at bounding box center [764, 513] width 36 height 8
drag, startPoint x: 747, startPoint y: 242, endPoint x: 751, endPoint y: 259, distance: 17.7
click at [747, 245] on label "Saved 2" at bounding box center [761, 245] width 36 height 10
click at [755, 292] on li "Submitted" at bounding box center [747, 290] width 45 height 14
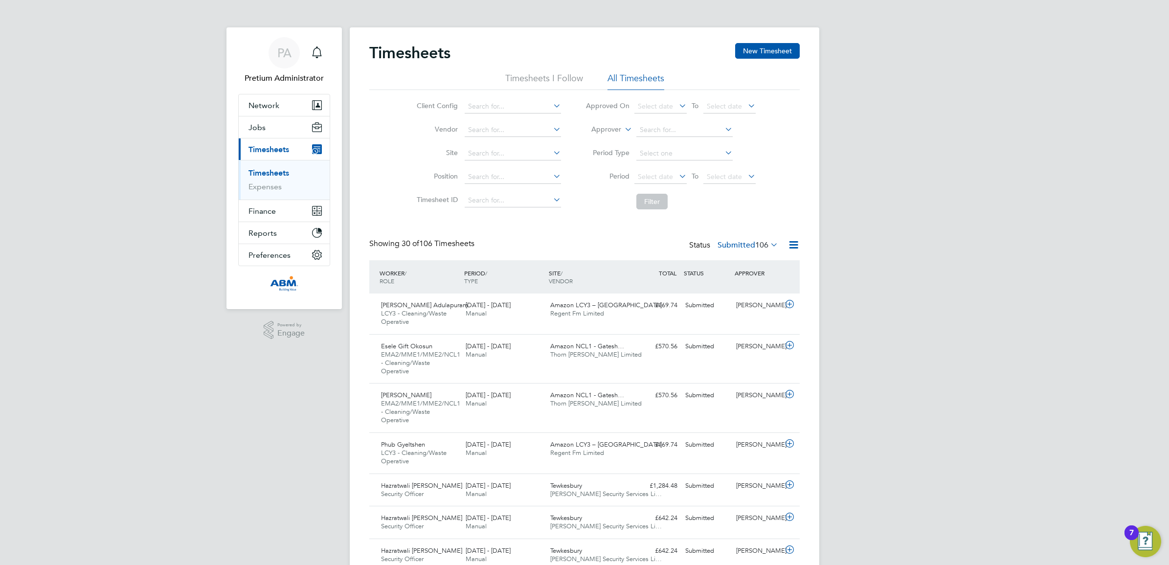
click at [268, 187] on link "Expenses" at bounding box center [264, 186] width 33 height 9
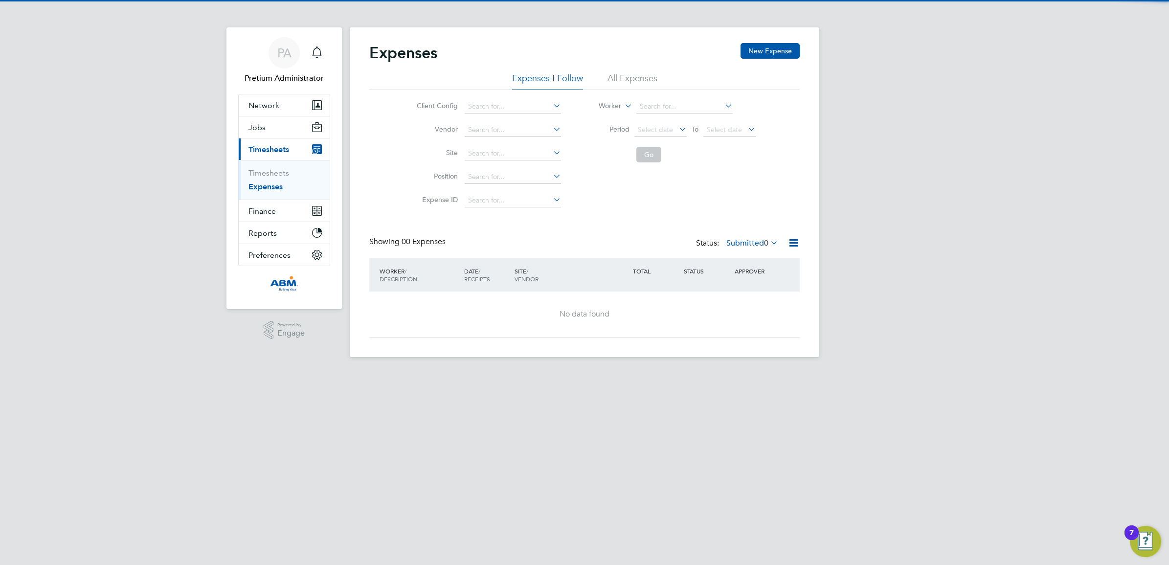
drag, startPoint x: 631, startPoint y: 78, endPoint x: 735, endPoint y: 226, distance: 180.5
click at [631, 79] on li "All Expenses" at bounding box center [633, 81] width 50 height 18
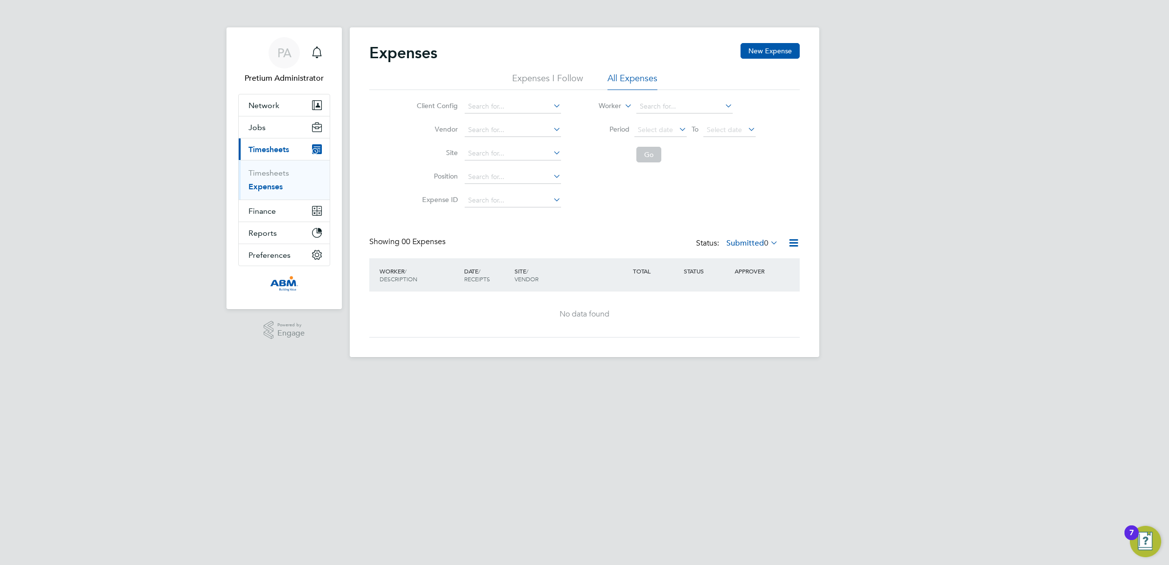
click at [749, 241] on label "Submitted 0" at bounding box center [752, 243] width 52 height 10
click at [748, 206] on div "Client Config Vendor Site Position Expense ID Worker Period Select date To Sele…" at bounding box center [584, 151] width 430 height 122
click at [282, 55] on span "PA" at bounding box center [284, 52] width 14 height 13
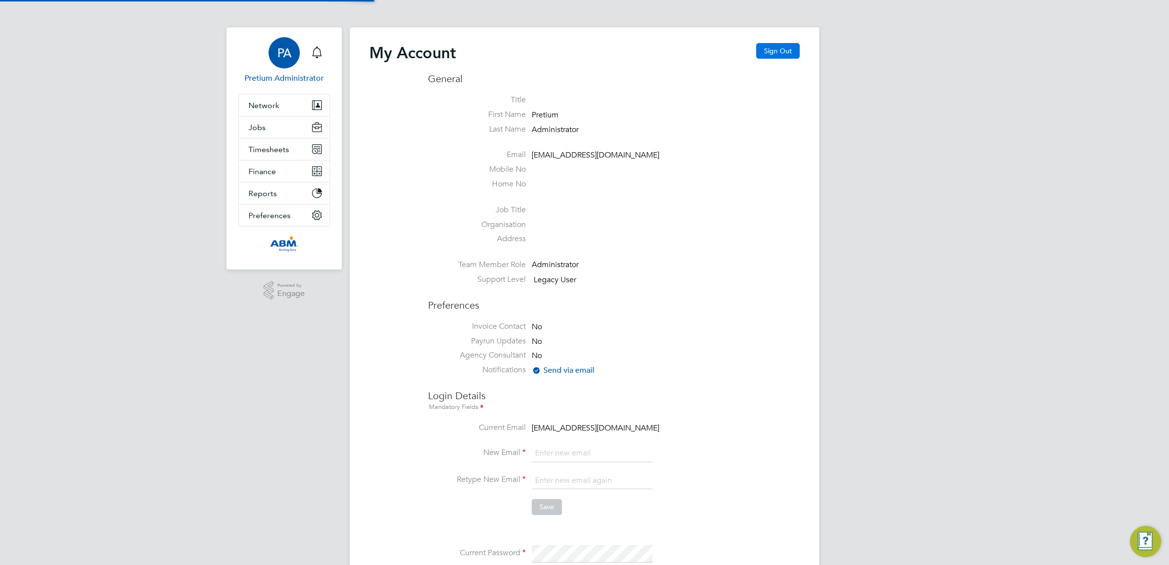
type input "Sasha.apleona@pretiumresourcing.co.uk"
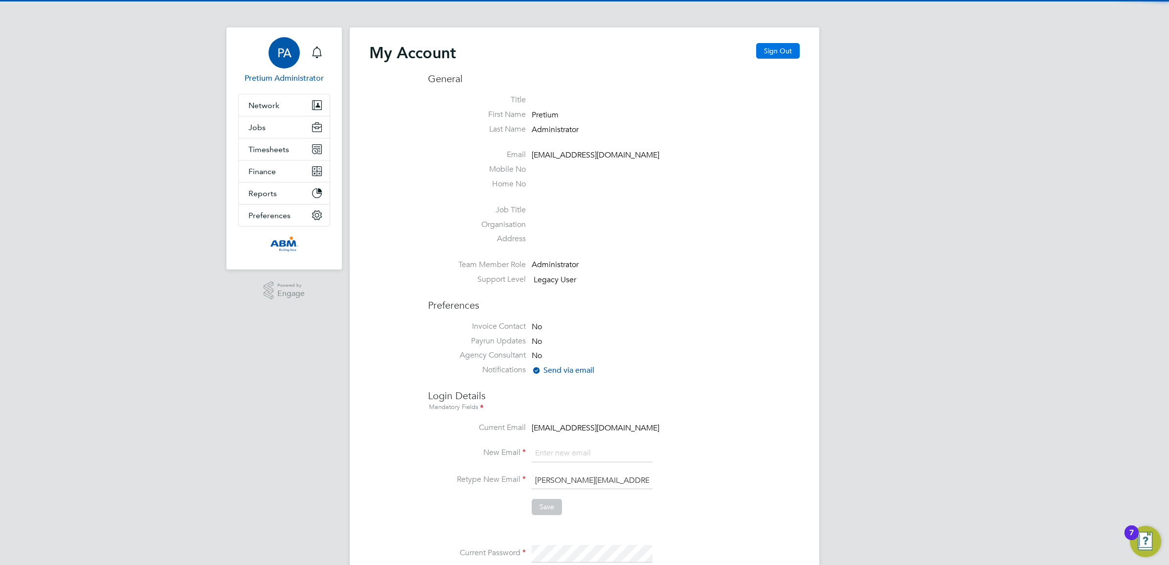
click at [790, 51] on button "Sign Out" at bounding box center [778, 51] width 44 height 16
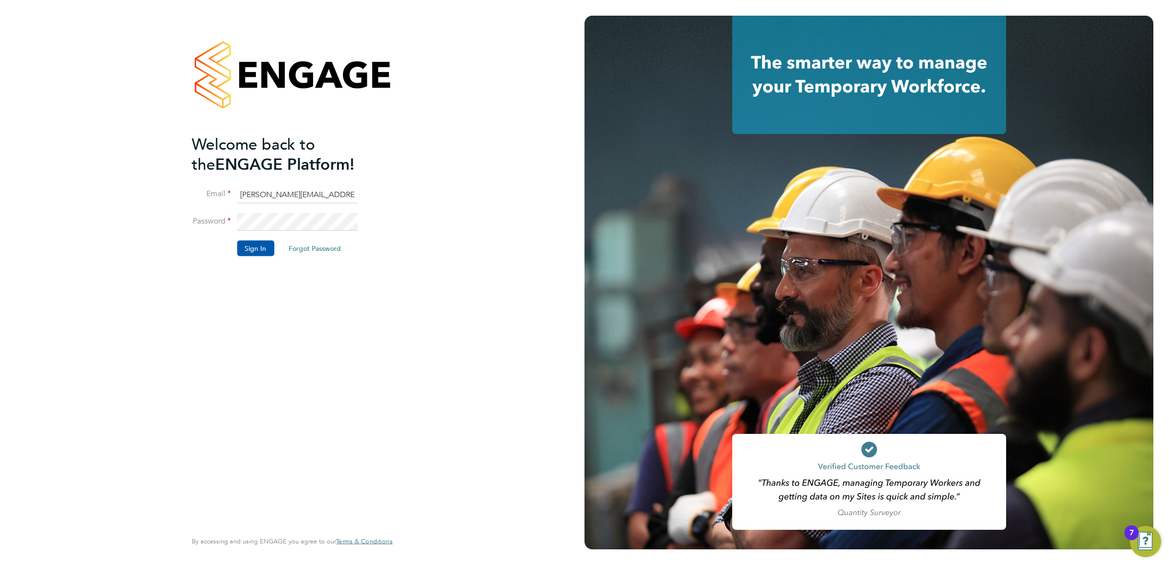
drag, startPoint x: 258, startPoint y: 192, endPoint x: 270, endPoint y: 198, distance: 13.1
click at [258, 192] on input "Sasha.apleona@pretiumresourcing.co.uk" at bounding box center [297, 195] width 121 height 18
type input "ngb@pretiumresourcing.co.uk"
click at [246, 247] on button "Sign In" at bounding box center [255, 249] width 37 height 16
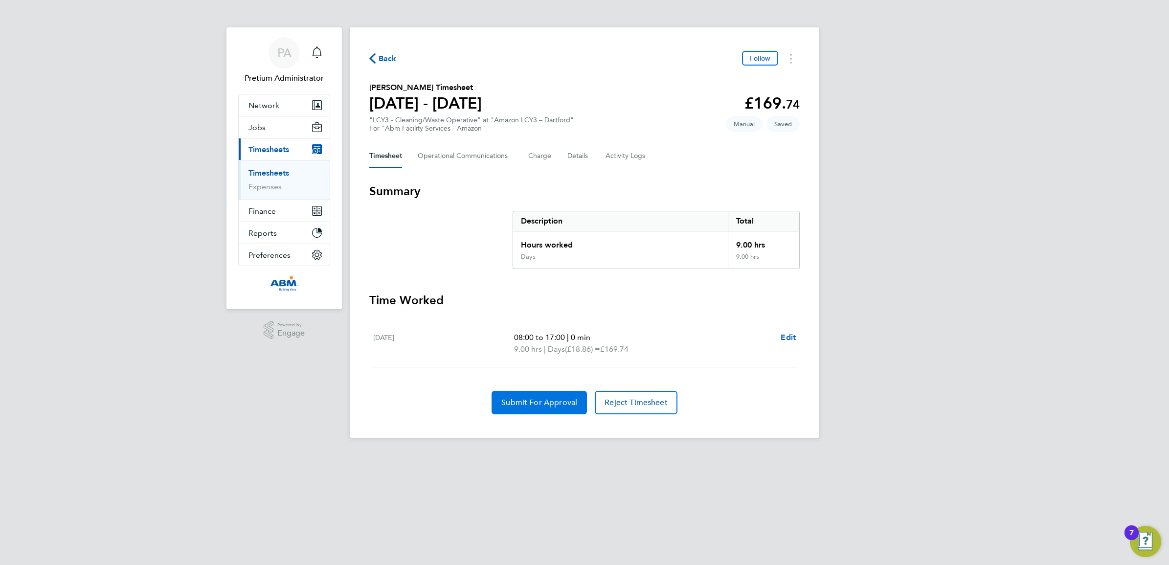
drag, startPoint x: 507, startPoint y: 401, endPoint x: 708, endPoint y: 338, distance: 210.7
click at [508, 401] on span "Submit For Approval" at bounding box center [539, 403] width 76 height 10
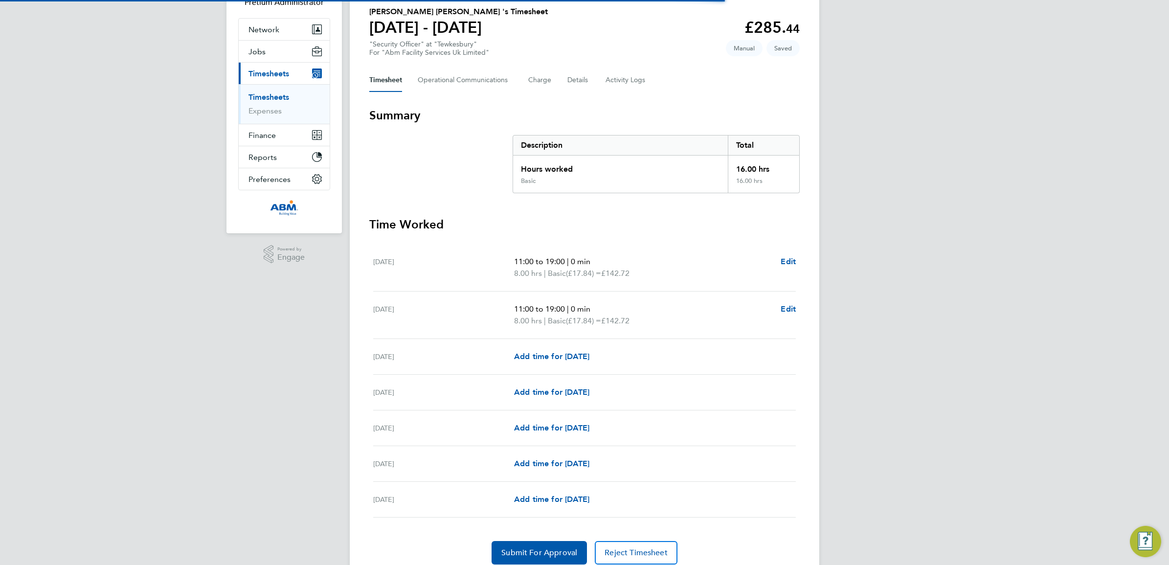
scroll to position [115, 0]
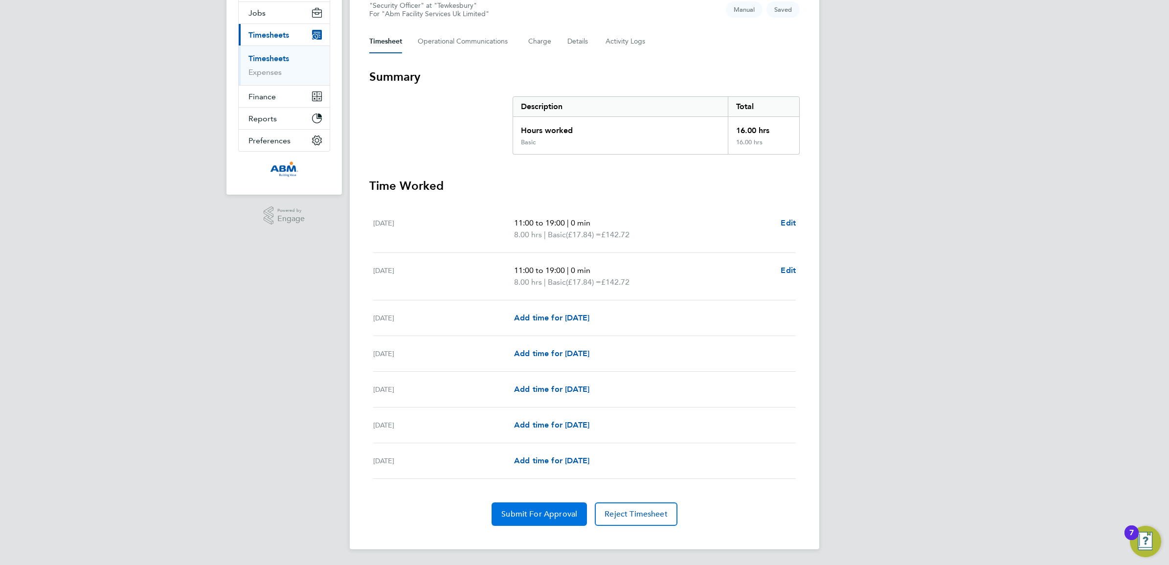
drag, startPoint x: 534, startPoint y: 514, endPoint x: 550, endPoint y: 514, distance: 16.6
click at [534, 514] on span "Submit For Approval" at bounding box center [539, 514] width 76 height 10
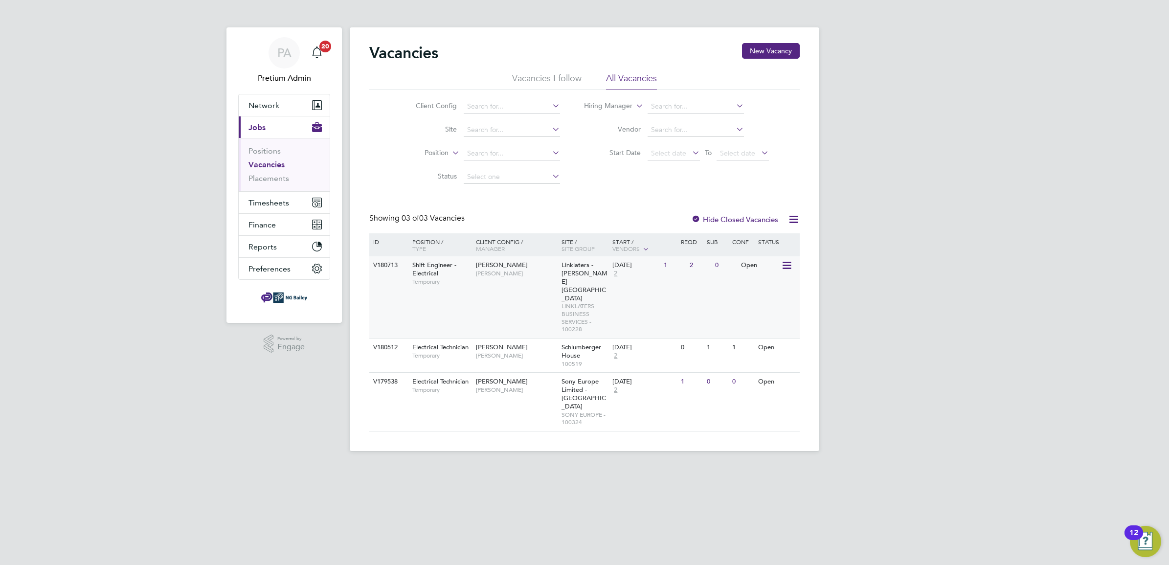
click at [488, 282] on div "V180713 Shift Engineer - Electrical Temporary NG Bailey Nigel Thornborrow Linkl…" at bounding box center [584, 297] width 430 height 82
click at [521, 338] on div "NG Bailey Ryan Ambler" at bounding box center [516, 350] width 86 height 25
click at [483, 384] on div "V179538 Electrical Technician Temporary NG Bailey Paul Thomas Sony Europe Limit…" at bounding box center [584, 401] width 430 height 59
drag, startPoint x: 260, startPoint y: 177, endPoint x: 284, endPoint y: 174, distance: 24.2
click at [260, 177] on link "Placements" at bounding box center [268, 178] width 41 height 9
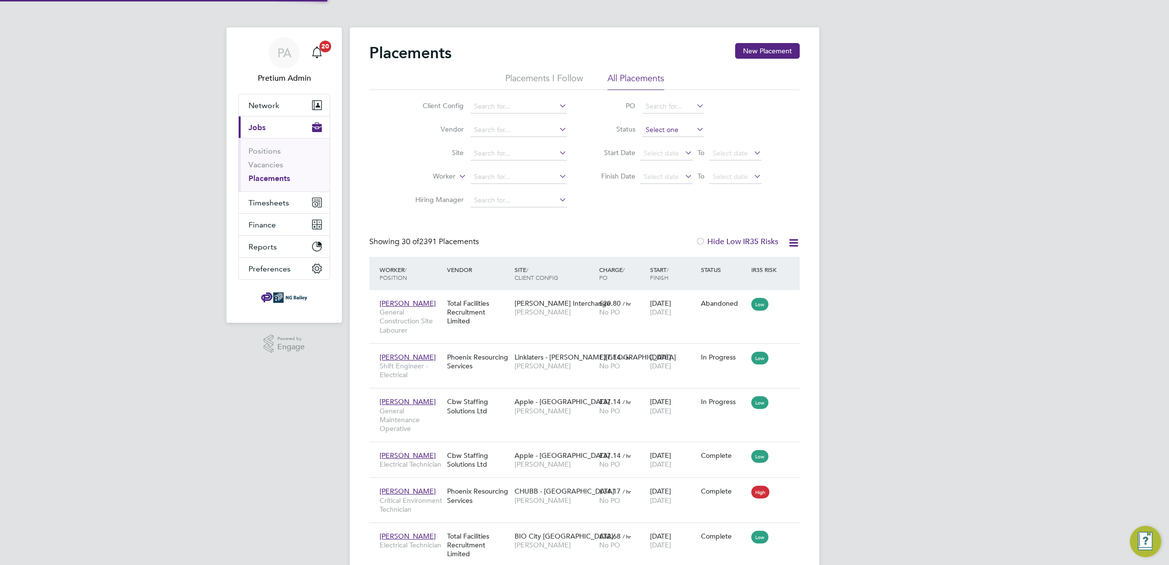
click at [667, 131] on input at bounding box center [673, 130] width 62 height 14
click at [677, 165] on li "Pending" at bounding box center [673, 168] width 63 height 13
type input "Pending"
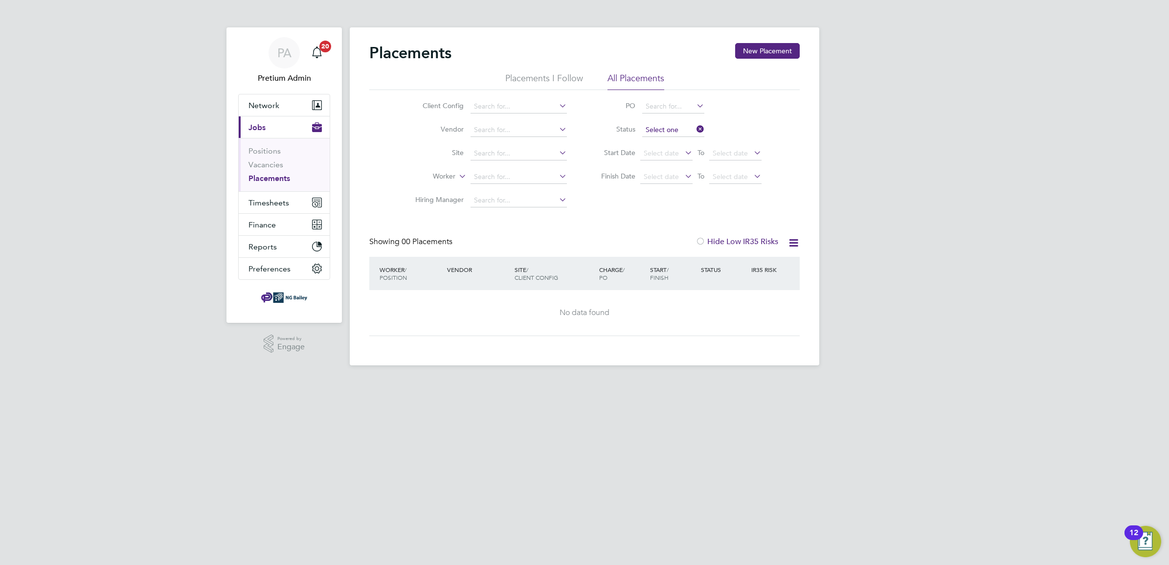
click at [675, 131] on input at bounding box center [673, 130] width 62 height 14
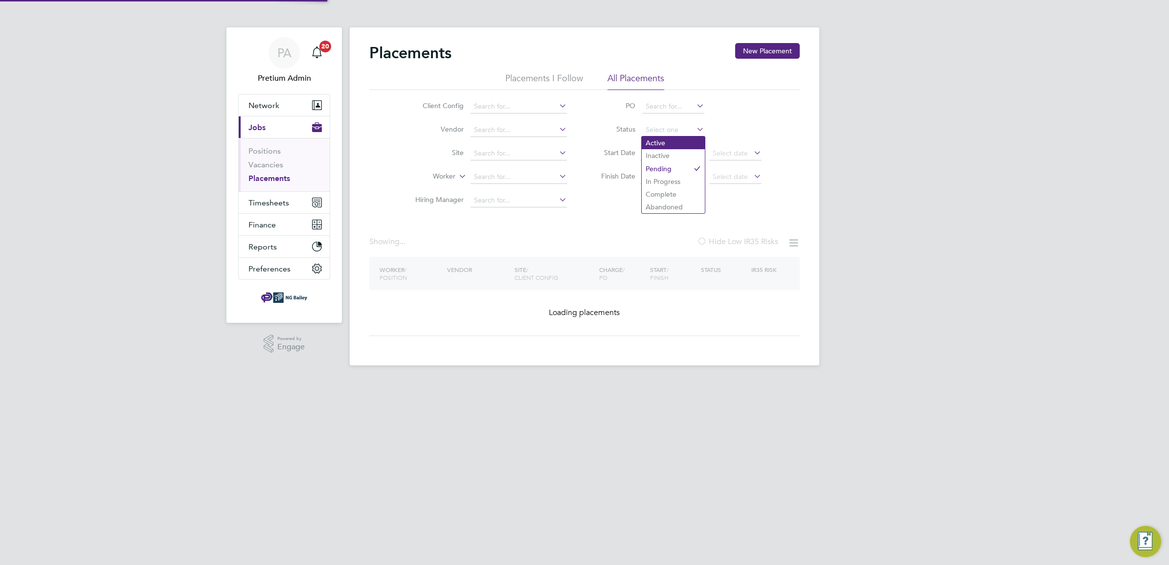
click at [675, 140] on li "Active" at bounding box center [673, 142] width 63 height 13
type input "Active"
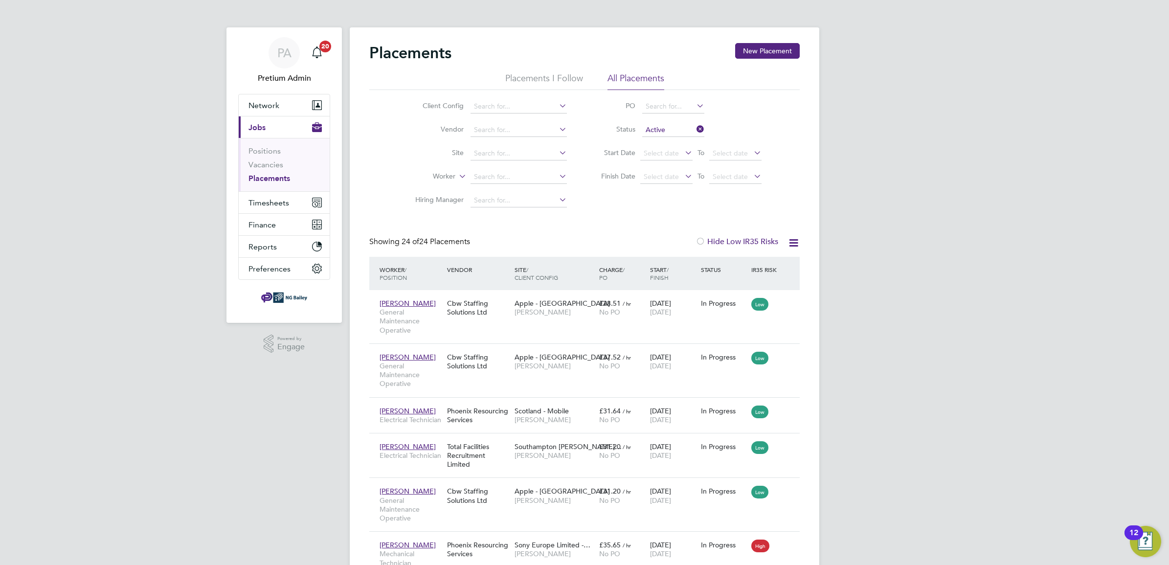
click at [705, 241] on label "Hide Low IR35 Risks" at bounding box center [737, 242] width 83 height 10
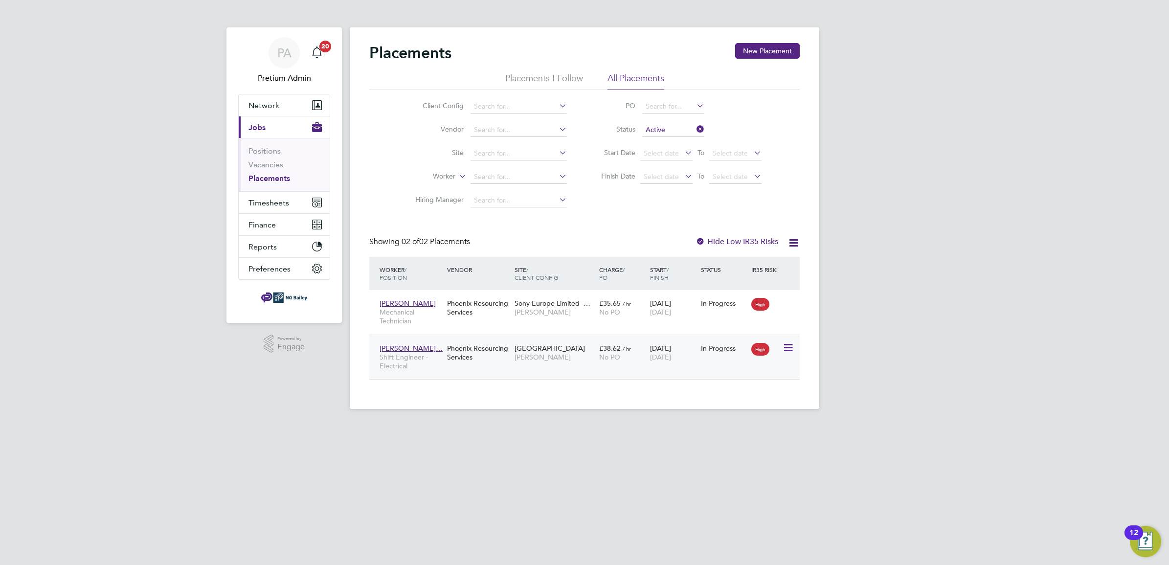
click at [510, 362] on div "Phoenix Resourcing Services" at bounding box center [479, 352] width 68 height 27
drag, startPoint x: 268, startPoint y: 201, endPoint x: 290, endPoint y: 208, distance: 23.4
click at [268, 201] on span "Timesheets" at bounding box center [268, 202] width 41 height 9
click at [275, 176] on link "Timesheets" at bounding box center [268, 172] width 41 height 9
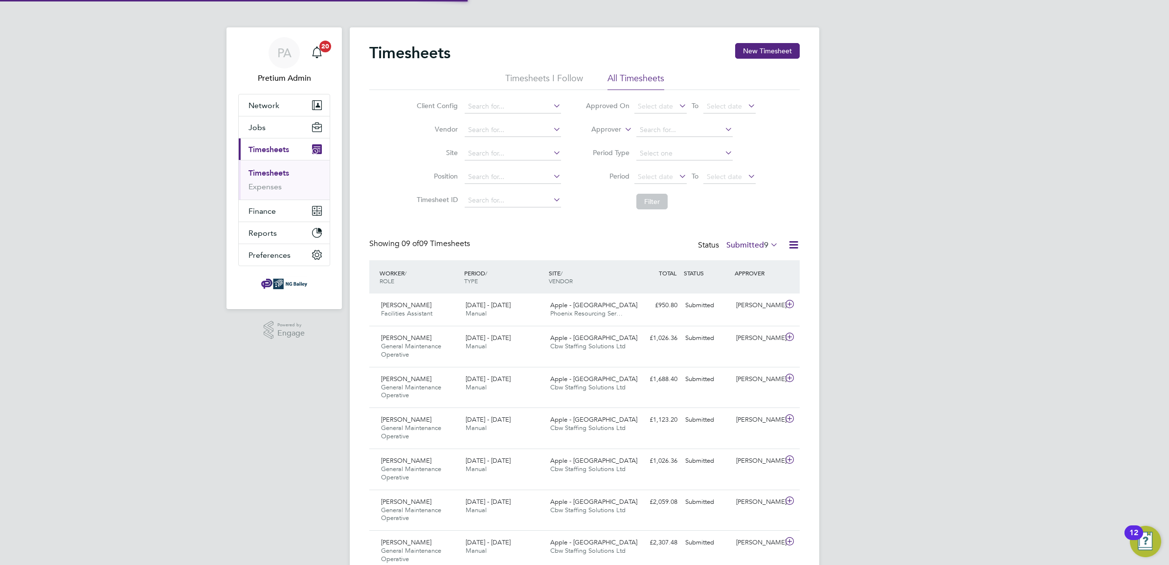
scroll to position [33, 85]
click at [747, 245] on label "Submitted 9" at bounding box center [752, 245] width 52 height 10
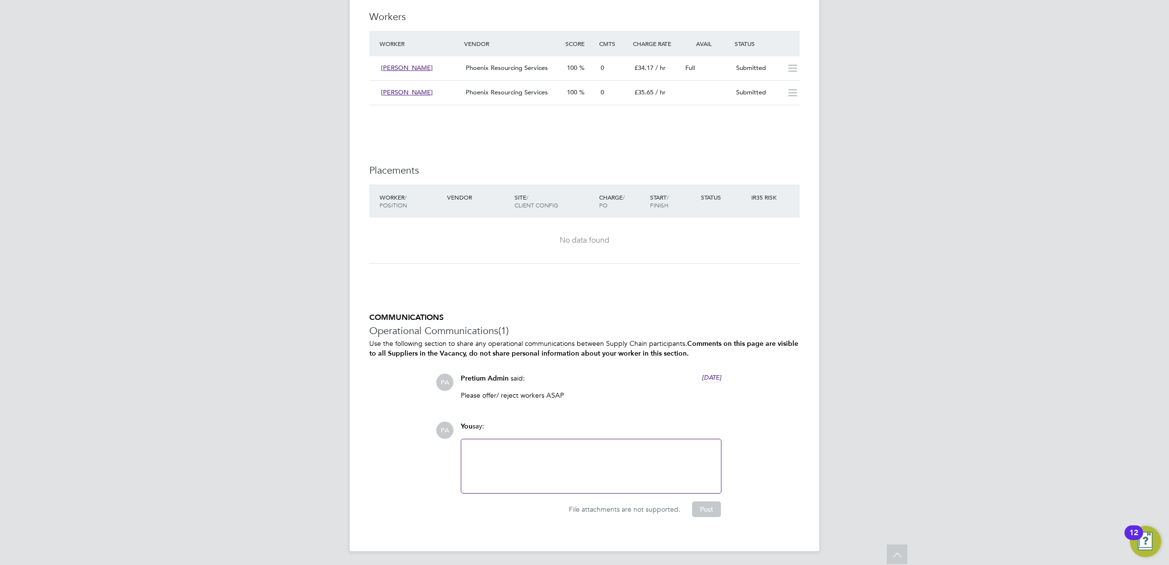
scroll to position [1483, 0]
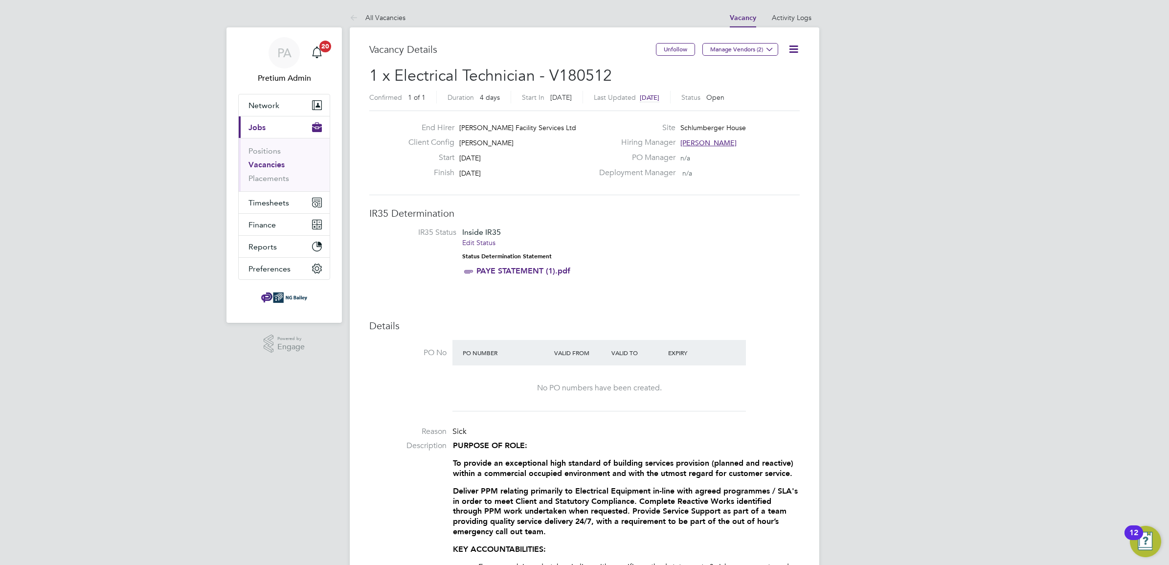
click at [795, 52] on icon at bounding box center [794, 49] width 12 height 12
click at [779, 87] on li "Update Status" at bounding box center [769, 86] width 57 height 14
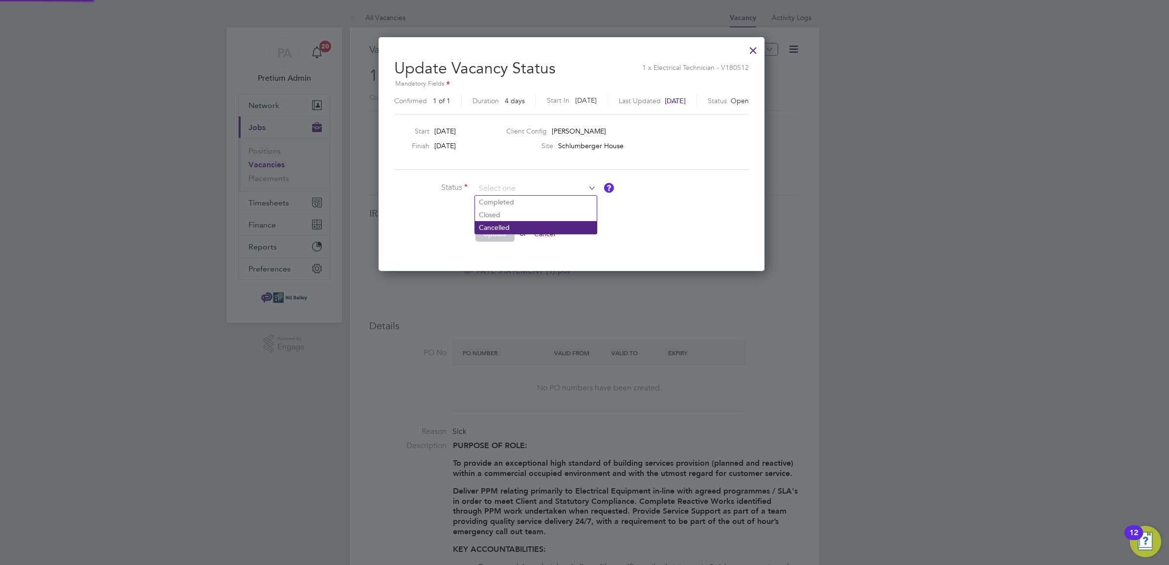
scroll to position [233, 411]
click at [500, 201] on li "Completed" at bounding box center [536, 202] width 122 height 13
type input "Completed"
drag, startPoint x: 495, startPoint y: 232, endPoint x: 529, endPoint y: 245, distance: 36.5
click at [495, 233] on button "Update" at bounding box center [494, 234] width 39 height 16
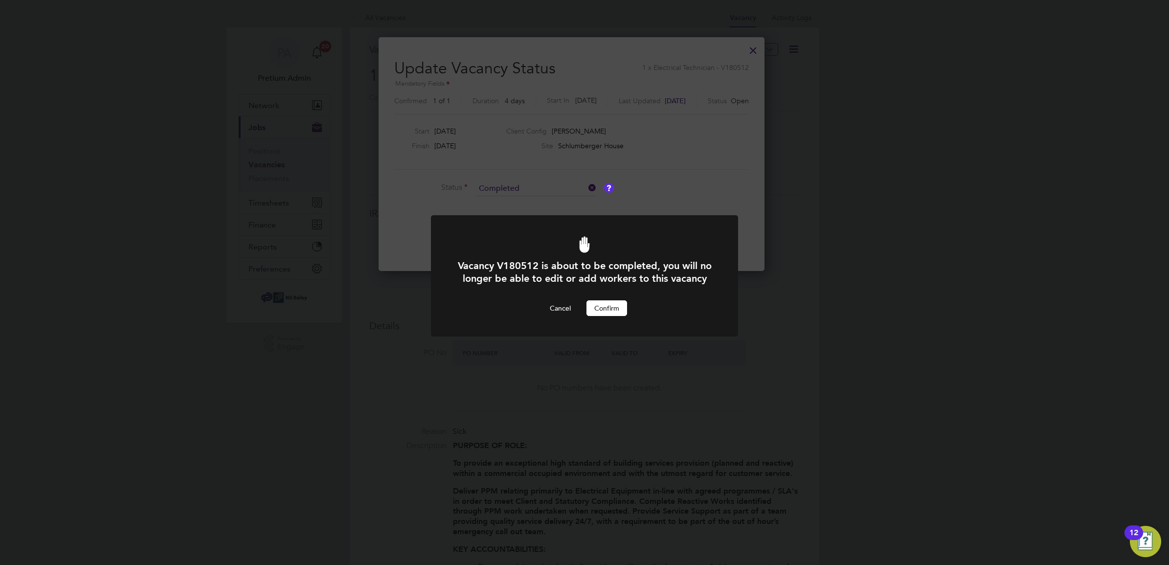
click at [608, 316] on button "Confirm" at bounding box center [606, 308] width 41 height 16
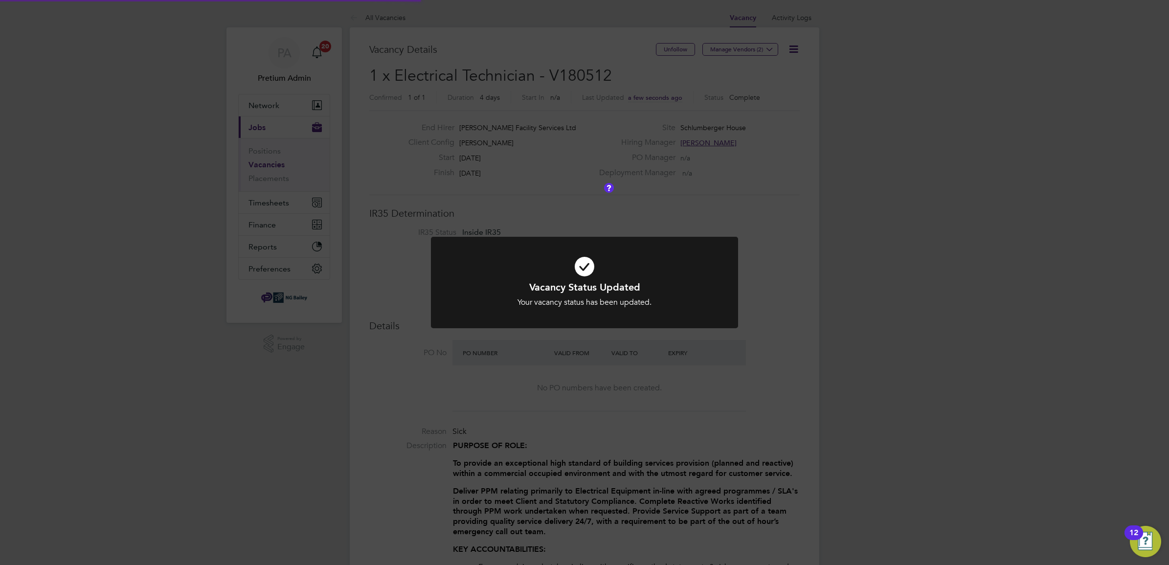
scroll to position [28, 68]
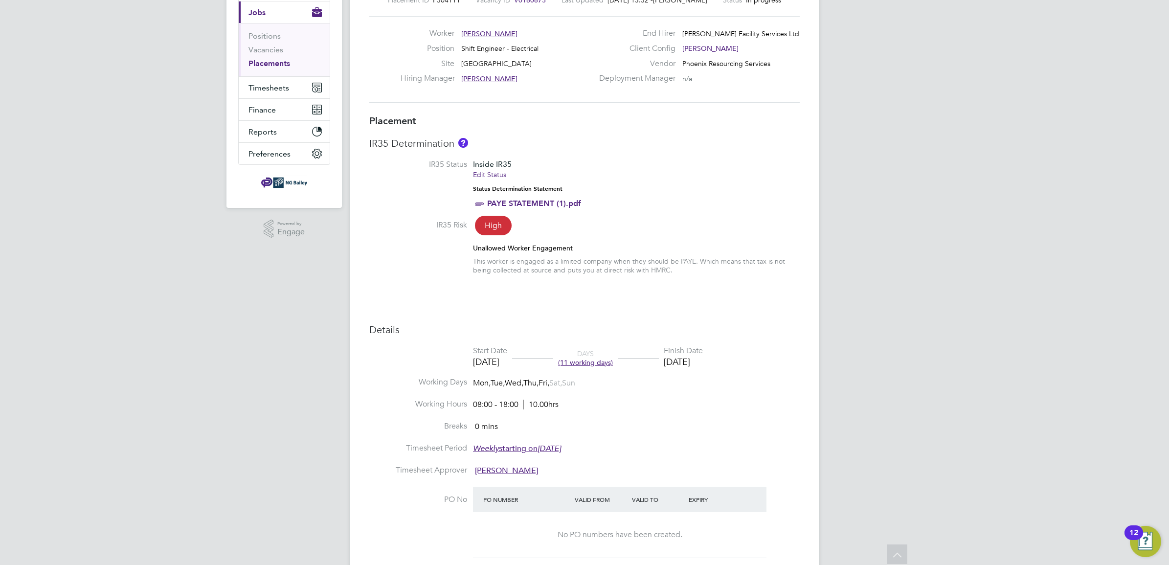
scroll to position [44, 0]
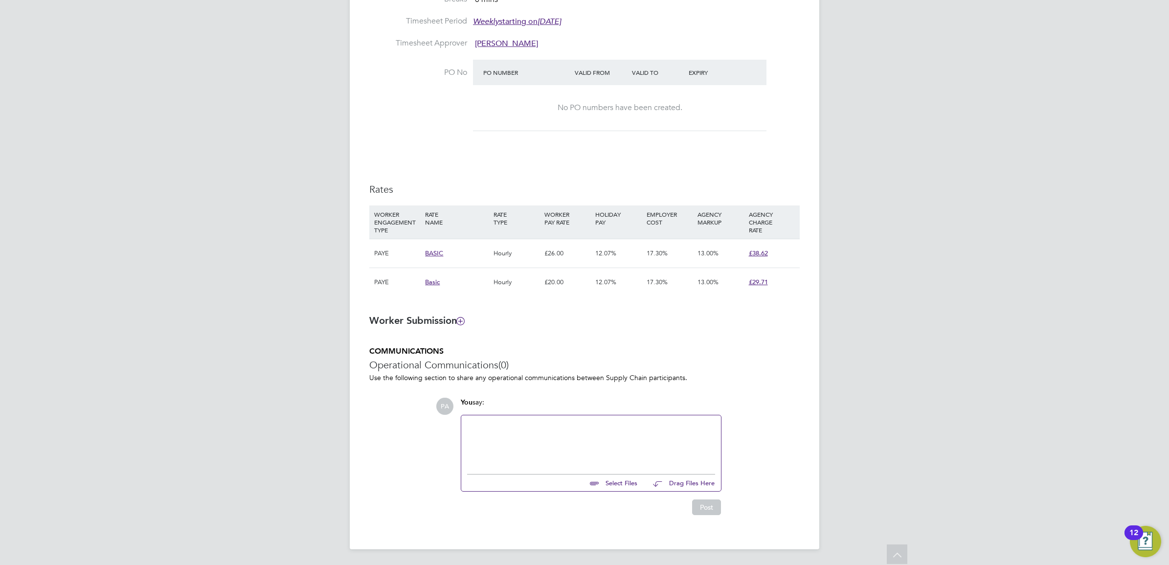
click at [507, 452] on div at bounding box center [591, 442] width 248 height 42
drag, startPoint x: 715, startPoint y: 515, endPoint x: 707, endPoint y: 509, distance: 9.8
click at [711, 510] on div "Placement Details Follow DB Donald Byabagambi m: 07950815024 Placement ID P3041…" at bounding box center [585, 17] width 470 height 1064
click at [707, 509] on button "Post" at bounding box center [706, 507] width 29 height 16
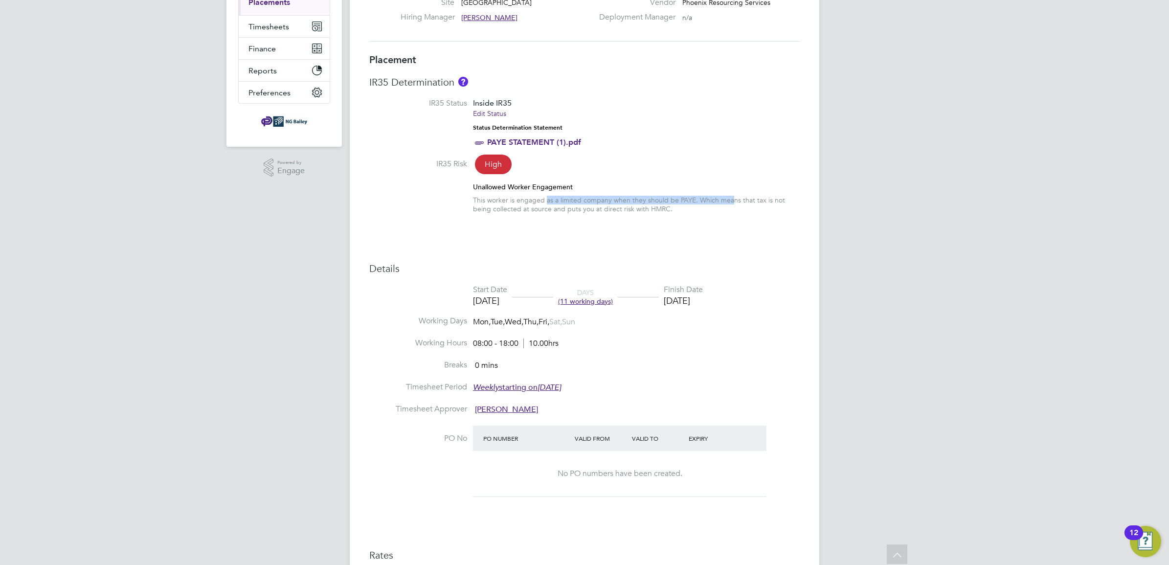
drag, startPoint x: 546, startPoint y: 198, endPoint x: 869, endPoint y: 196, distance: 322.8
click at [869, 196] on div "PA Pretium Admin Notifications 20 Applications: Network Team Members Businesses…" at bounding box center [584, 401] width 1169 height 1155
drag, startPoint x: 869, startPoint y: 196, endPoint x: 727, endPoint y: 246, distance: 151.0
click at [700, 231] on div "Placement IR35 Determination IR35 Status Inside IR35 Edit Status Status Determi…" at bounding box center [584, 362] width 430 height 619
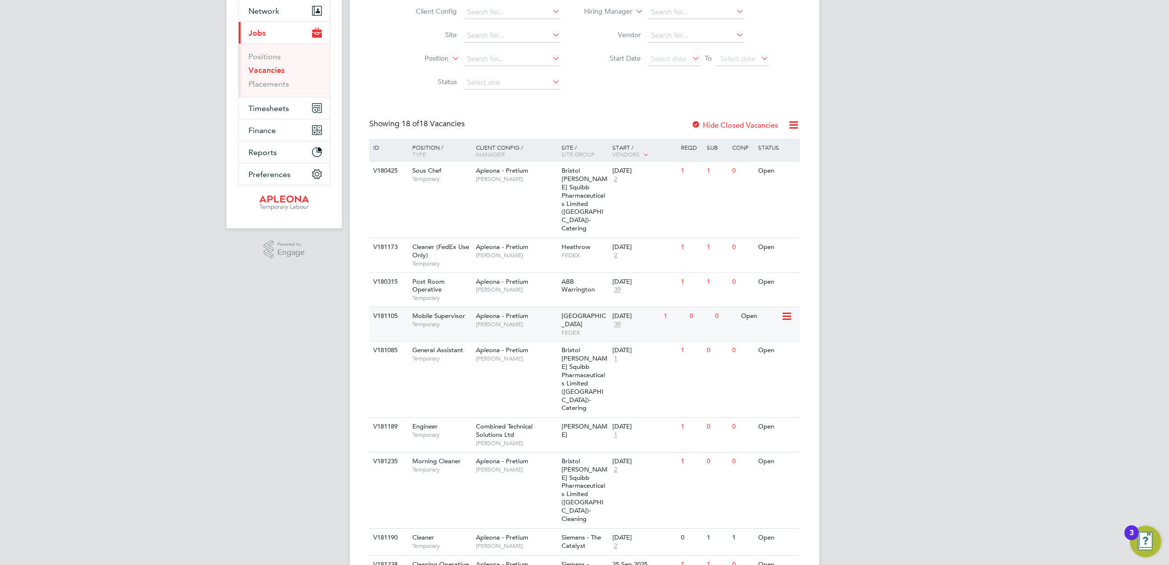
scroll to position [183, 0]
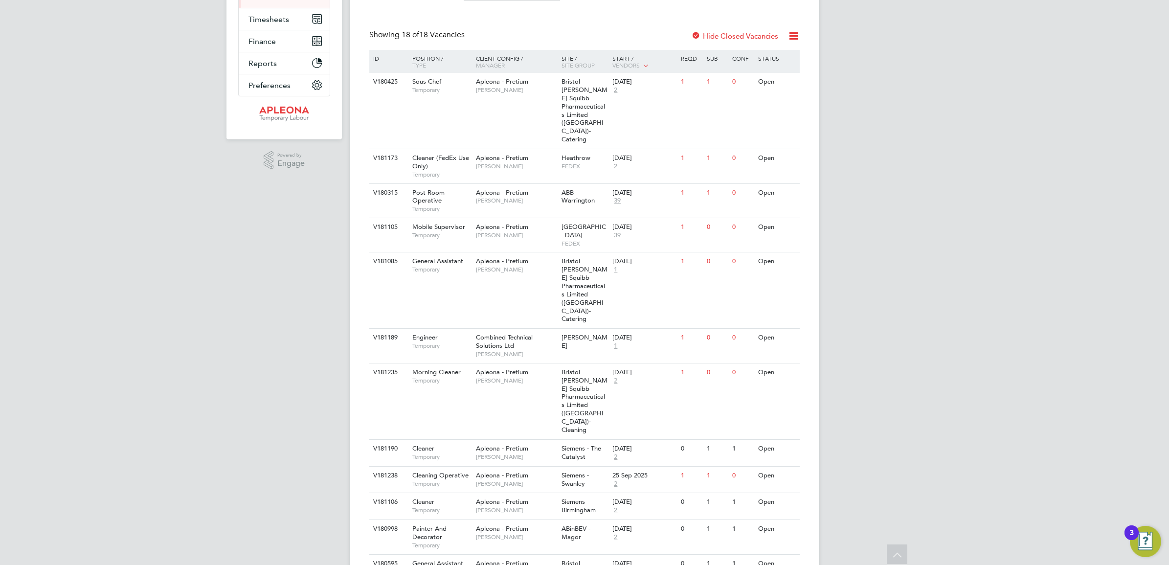
click at [792, 35] on icon at bounding box center [794, 36] width 12 height 12
click at [753, 60] on li "Download Vacancies Report" at bounding box center [747, 59] width 99 height 14
click at [454, 342] on span "Temporary" at bounding box center [441, 346] width 59 height 8
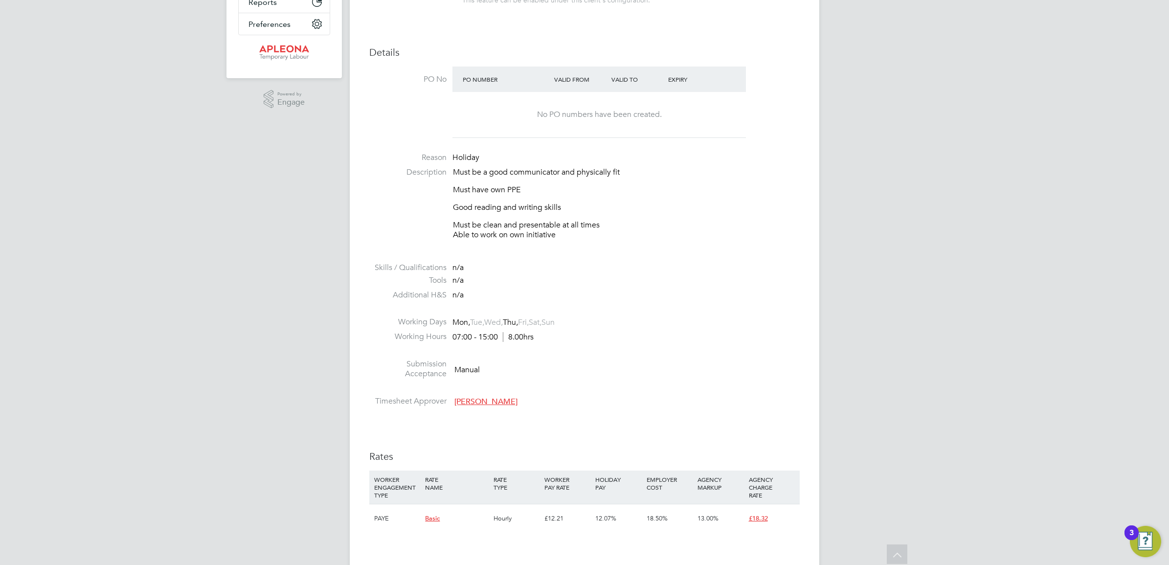
scroll to position [79, 0]
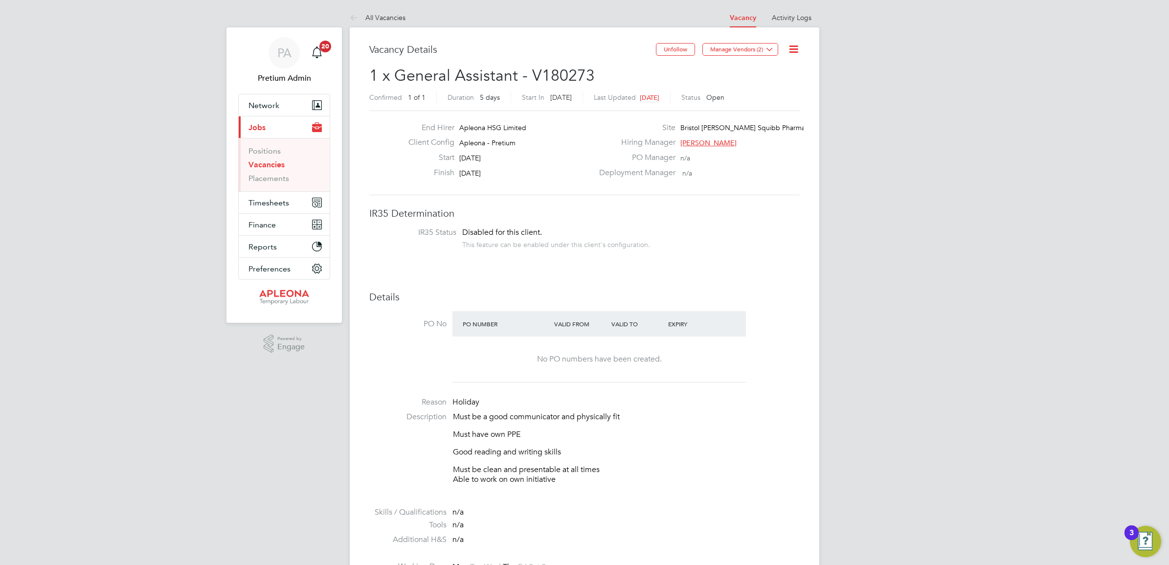
click at [796, 51] on icon at bounding box center [794, 49] width 12 height 12
click at [777, 87] on li "Update Status" at bounding box center [769, 86] width 57 height 14
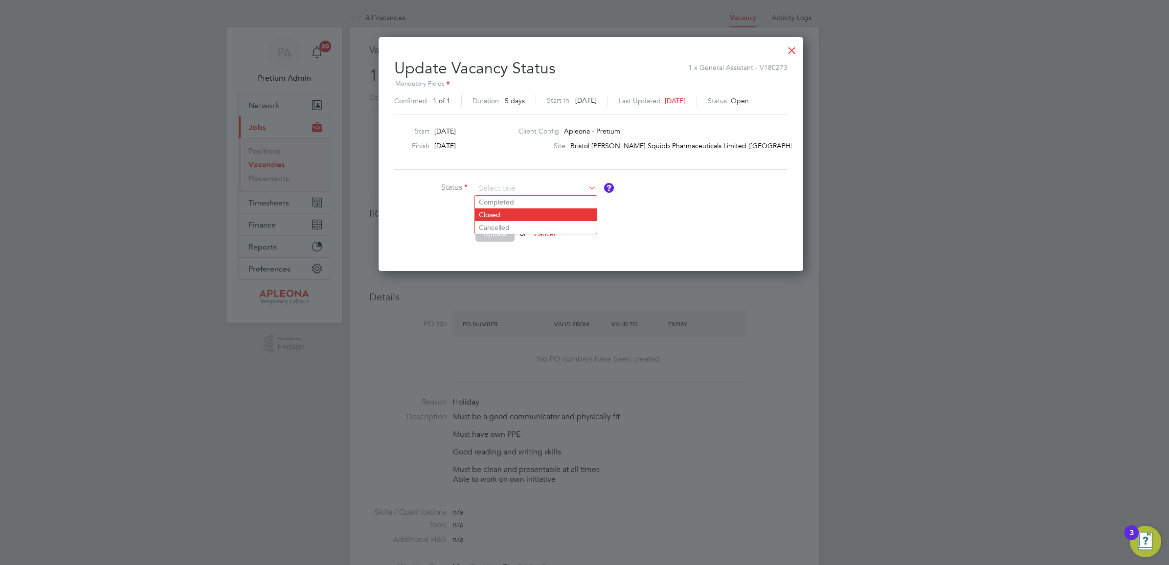
click at [513, 218] on li "Closed" at bounding box center [536, 214] width 122 height 13
type input "Closed"
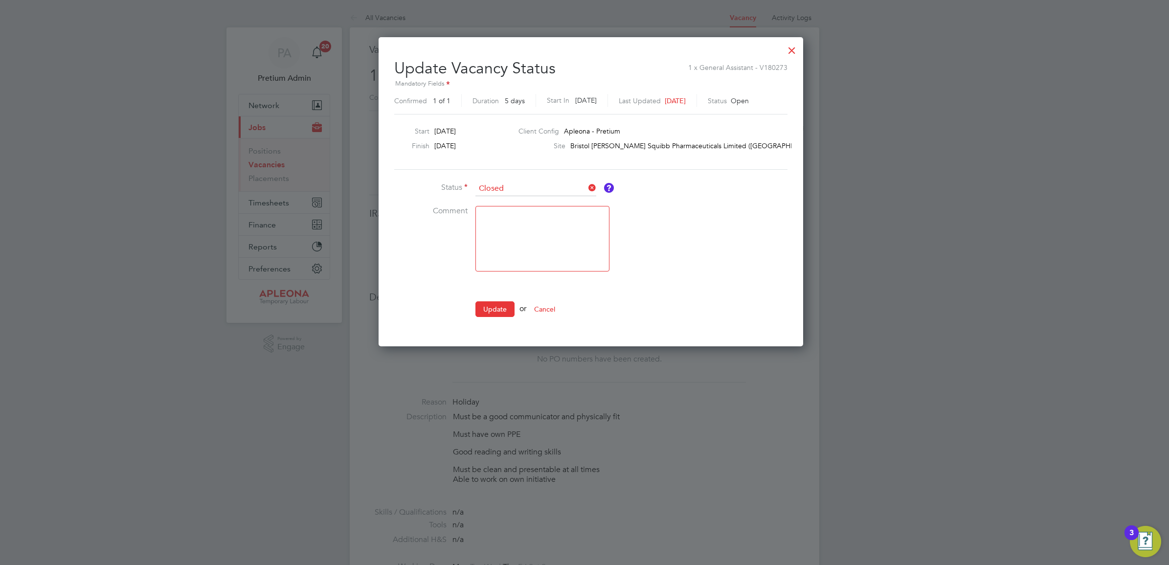
drag, startPoint x: 488, startPoint y: 307, endPoint x: 515, endPoint y: 314, distance: 27.3
click at [488, 309] on button "Update" at bounding box center [494, 309] width 39 height 16
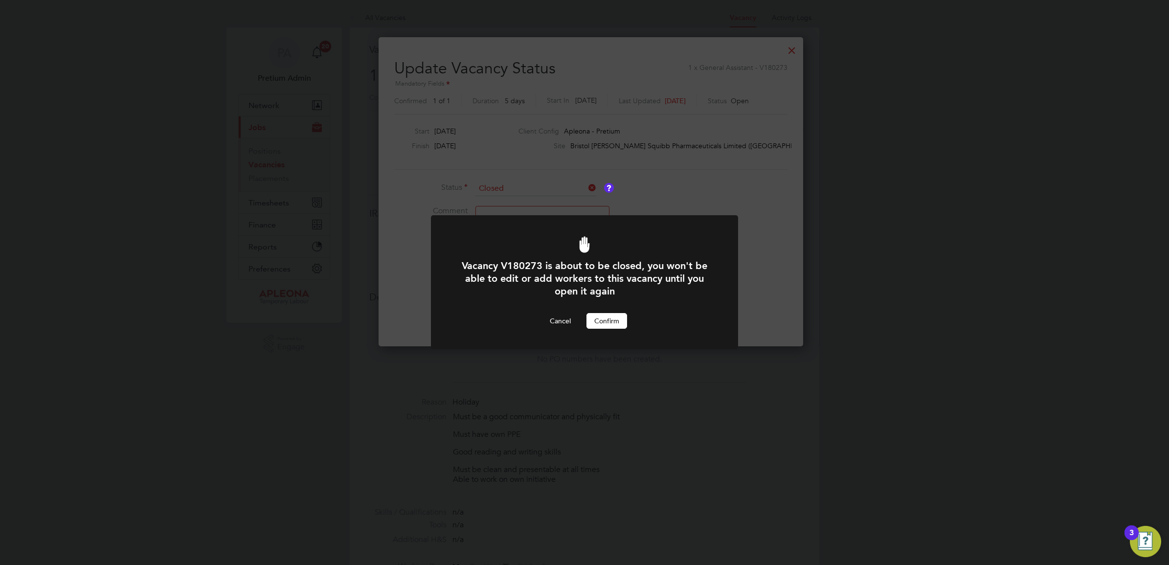
click at [612, 319] on button "Confirm" at bounding box center [606, 321] width 41 height 16
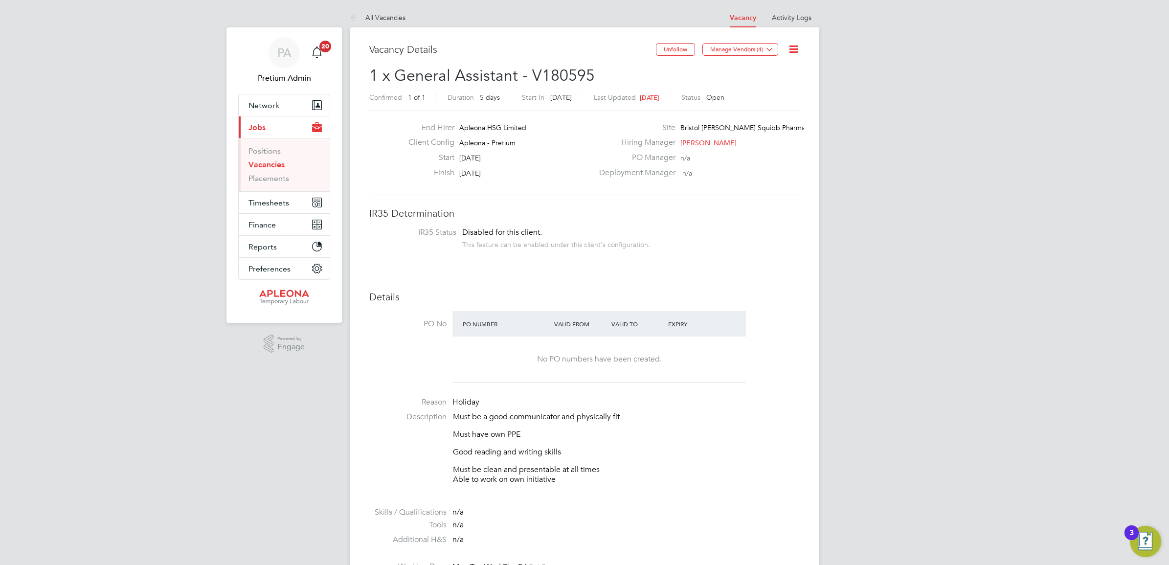
click at [791, 50] on icon at bounding box center [794, 49] width 12 height 12
click at [771, 86] on li "Update Status" at bounding box center [769, 86] width 57 height 14
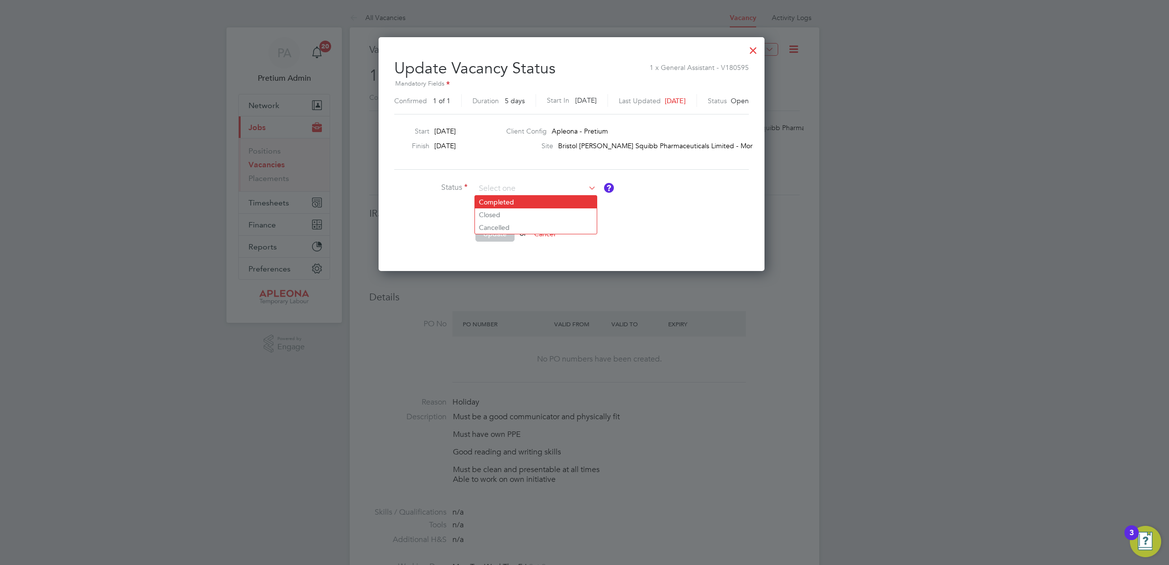
click at [507, 199] on li "Completed" at bounding box center [536, 202] width 122 height 13
type input "Completed"
click at [493, 226] on button "Update" at bounding box center [494, 234] width 39 height 16
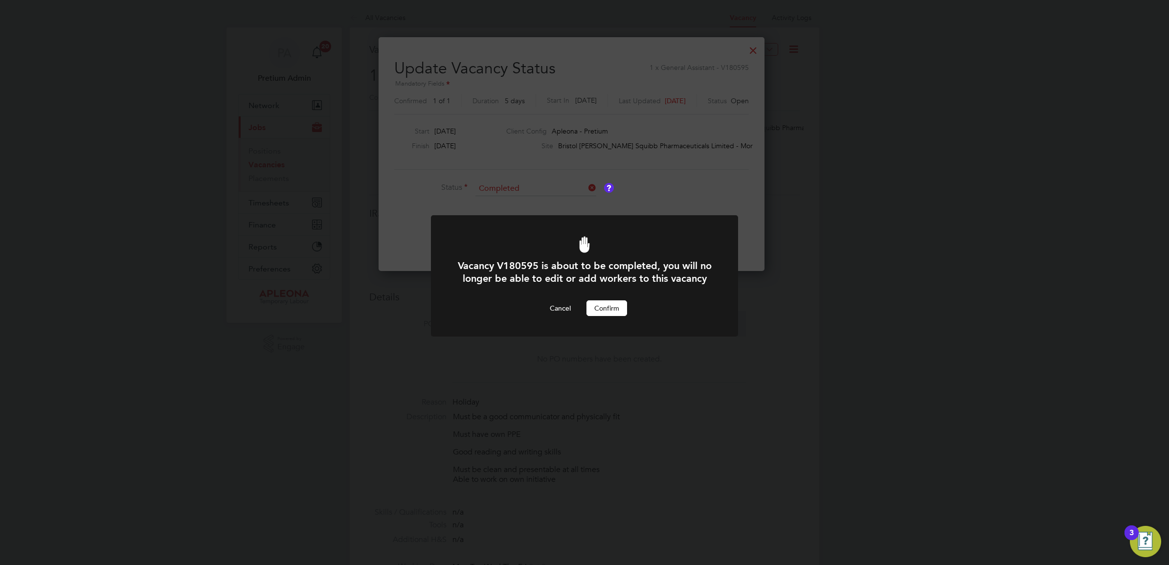
drag, startPoint x: 617, startPoint y: 318, endPoint x: 483, endPoint y: 375, distance: 145.3
click at [616, 316] on button "Confirm" at bounding box center [606, 308] width 41 height 16
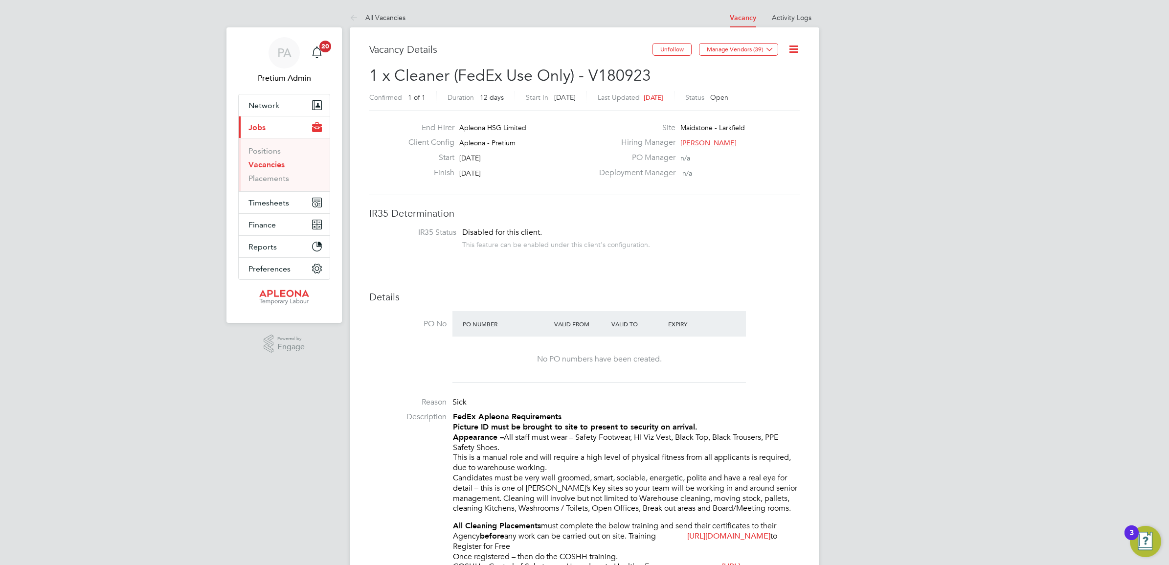
click at [793, 49] on icon at bounding box center [794, 49] width 12 height 12
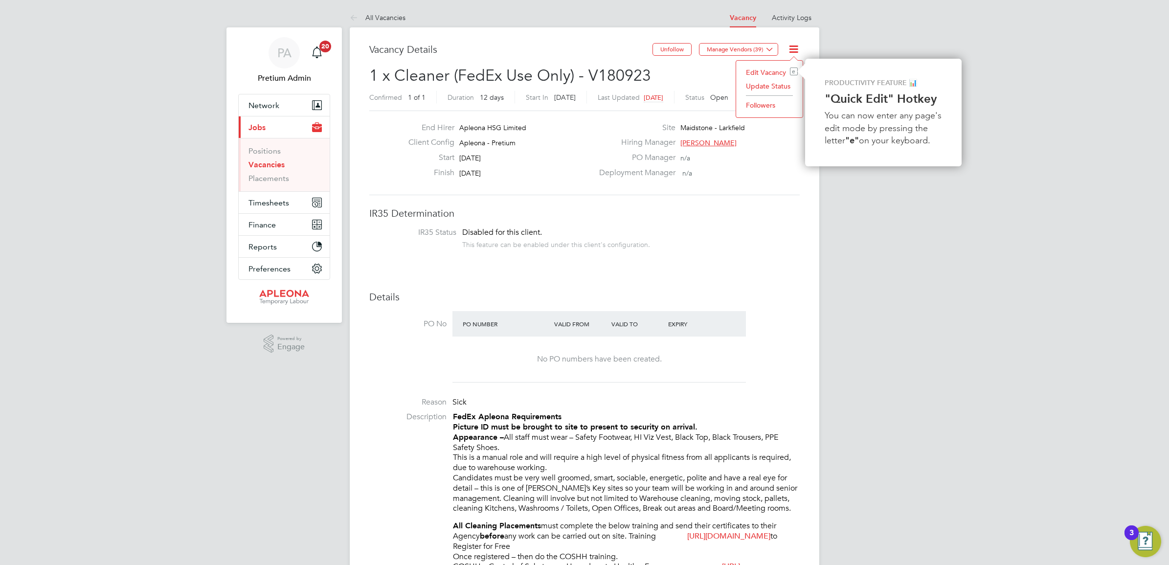
click at [779, 84] on li "Update Status" at bounding box center [769, 86] width 57 height 14
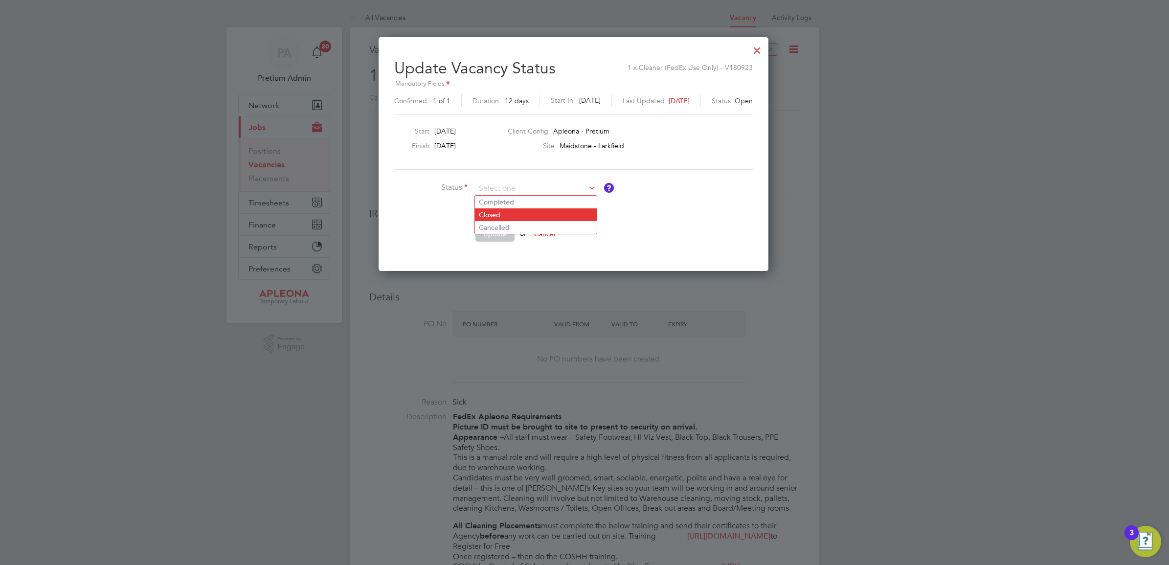
click at [499, 216] on li "Closed" at bounding box center [536, 214] width 122 height 13
type input "Closed"
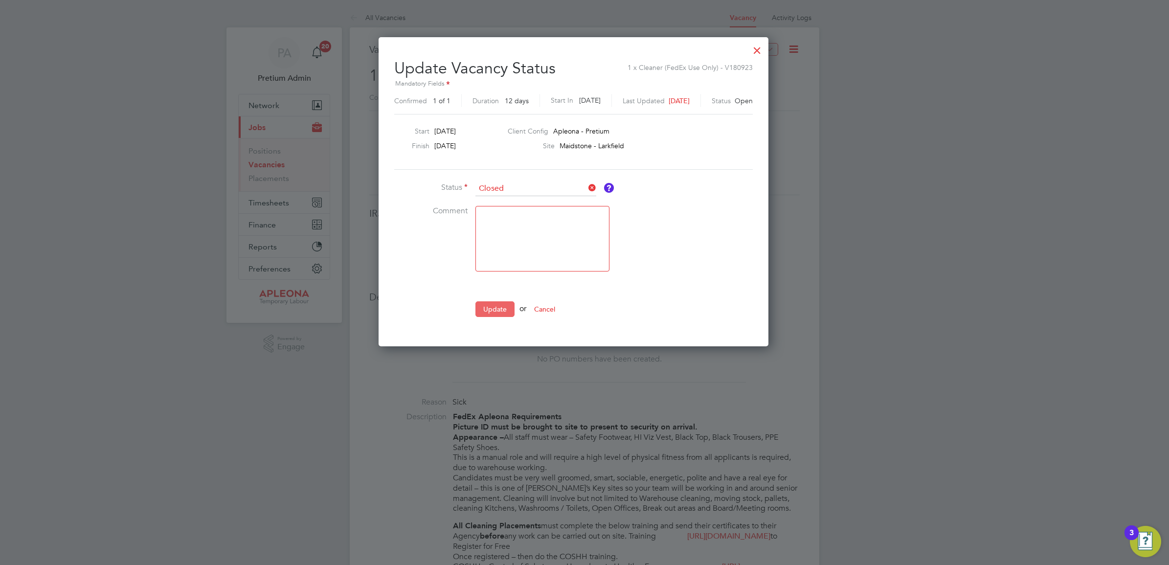
click at [494, 310] on button "Update" at bounding box center [494, 309] width 39 height 16
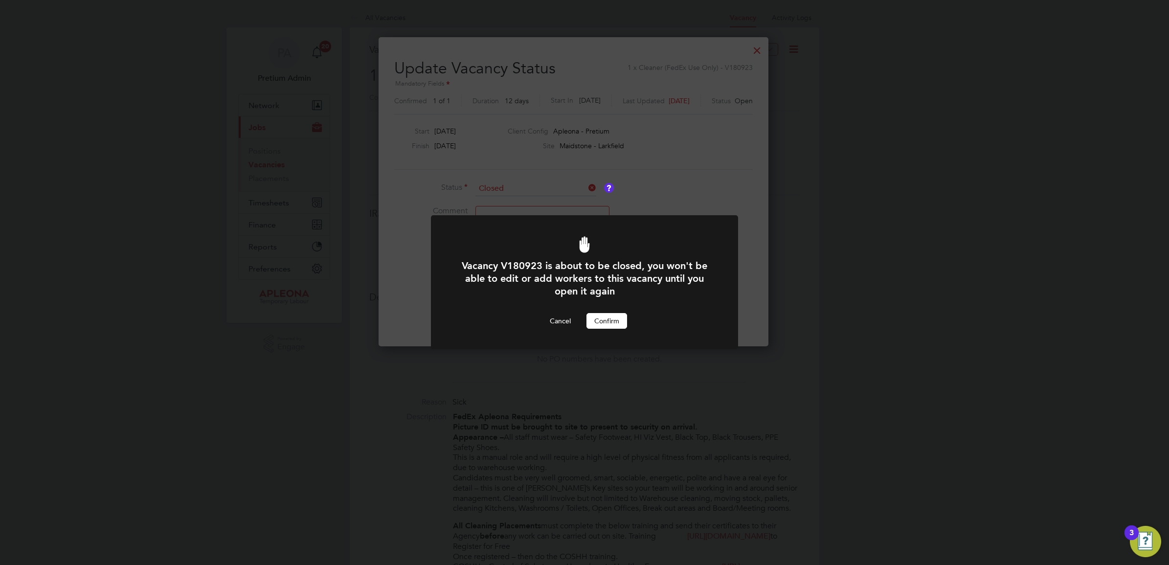
click at [602, 317] on button "Confirm" at bounding box center [606, 321] width 41 height 16
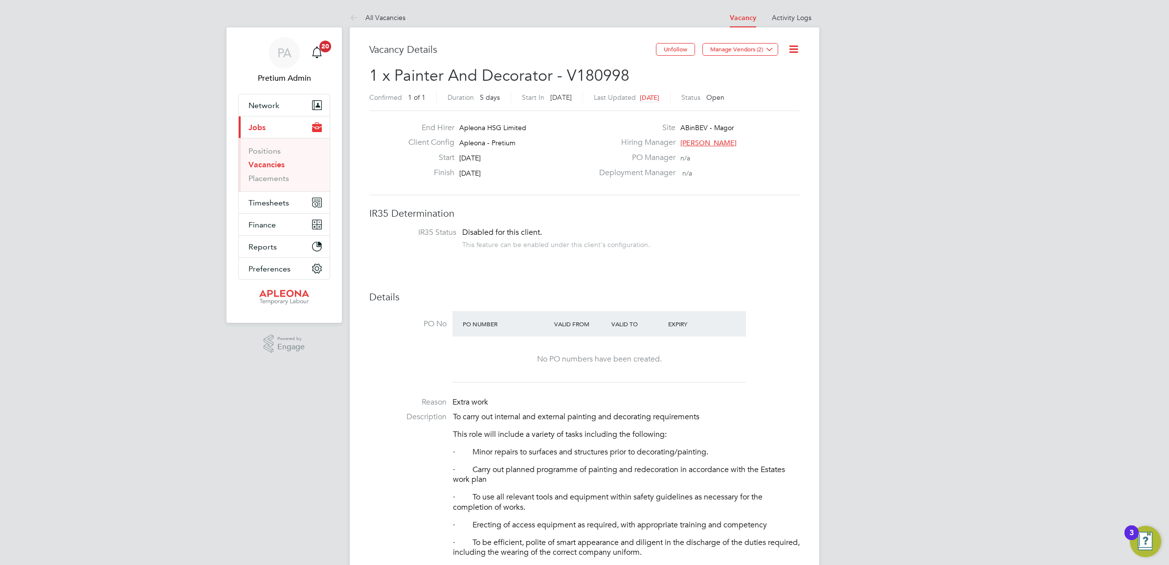
click at [793, 50] on icon at bounding box center [794, 49] width 12 height 12
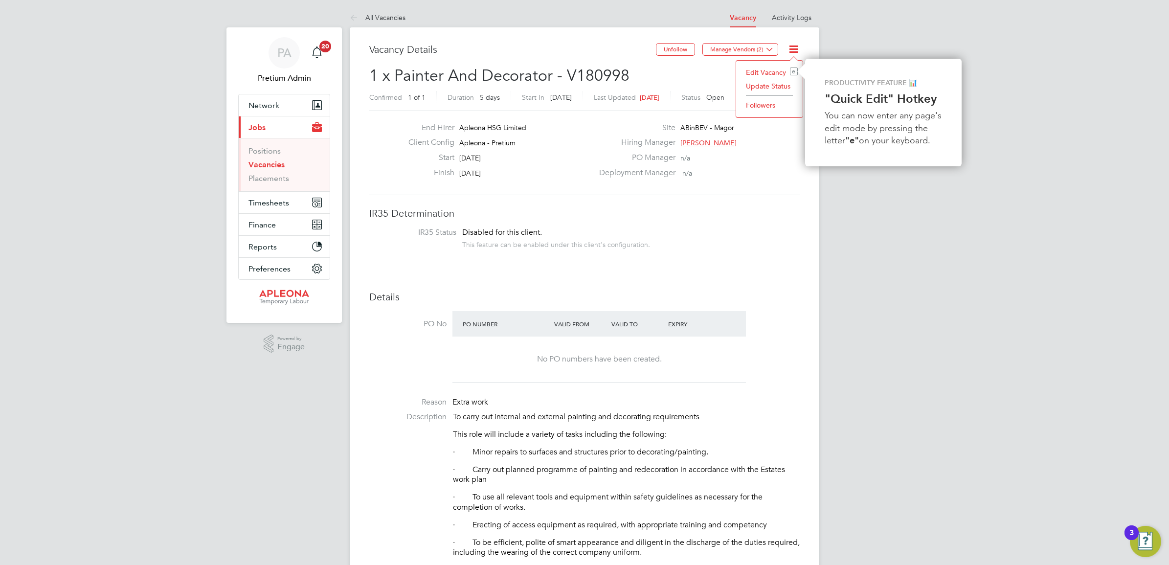
click at [779, 83] on li "Update Status" at bounding box center [769, 86] width 57 height 14
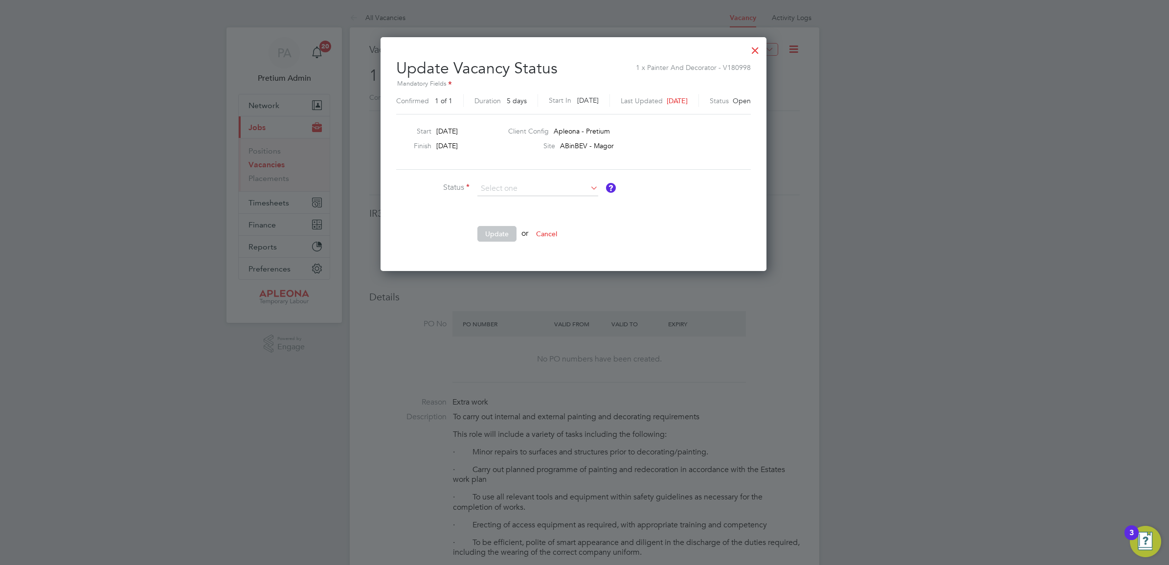
click at [505, 204] on li "Completed" at bounding box center [538, 202] width 122 height 13
type input "Completed"
click at [497, 231] on button "Update" at bounding box center [496, 234] width 39 height 16
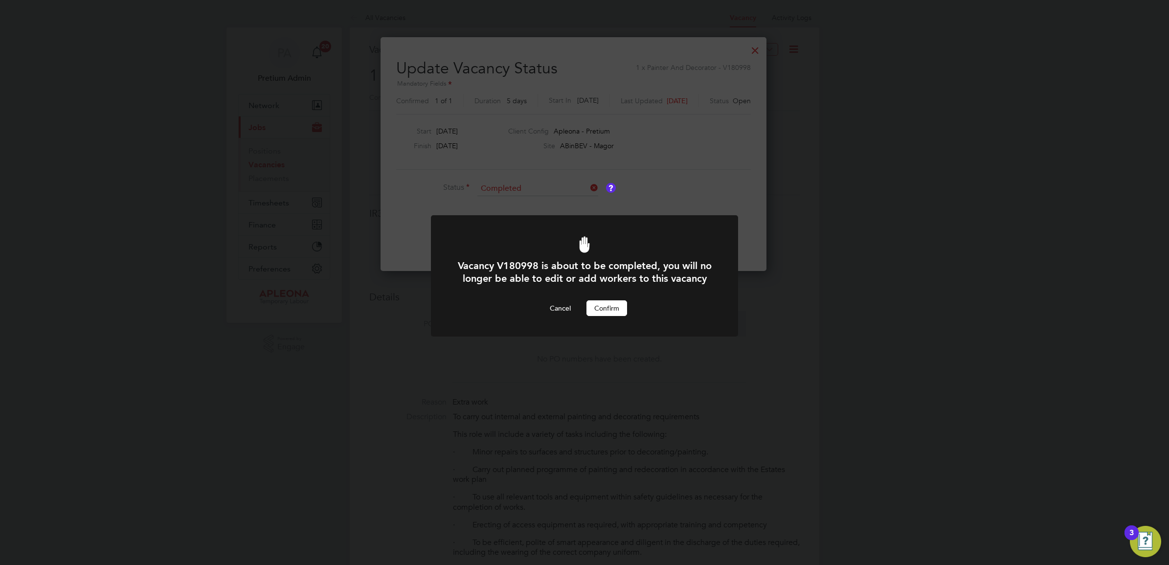
click at [606, 316] on button "Confirm" at bounding box center [606, 308] width 41 height 16
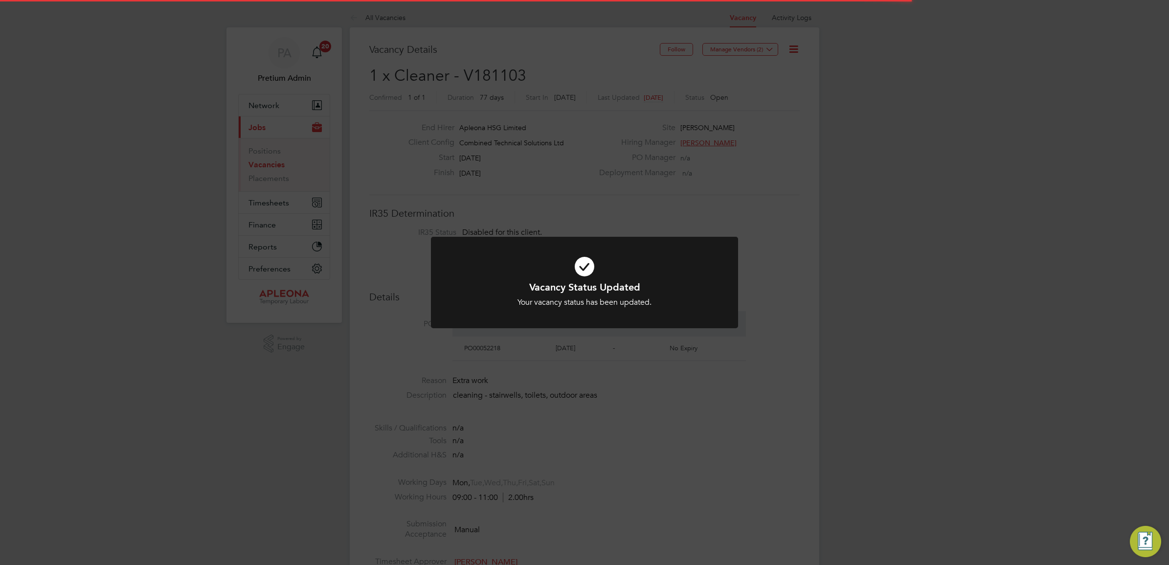
click at [610, 94] on div "Vacancy Status Updated Your vacancy status has been updated. Cancel Okay" at bounding box center [584, 282] width 1169 height 565
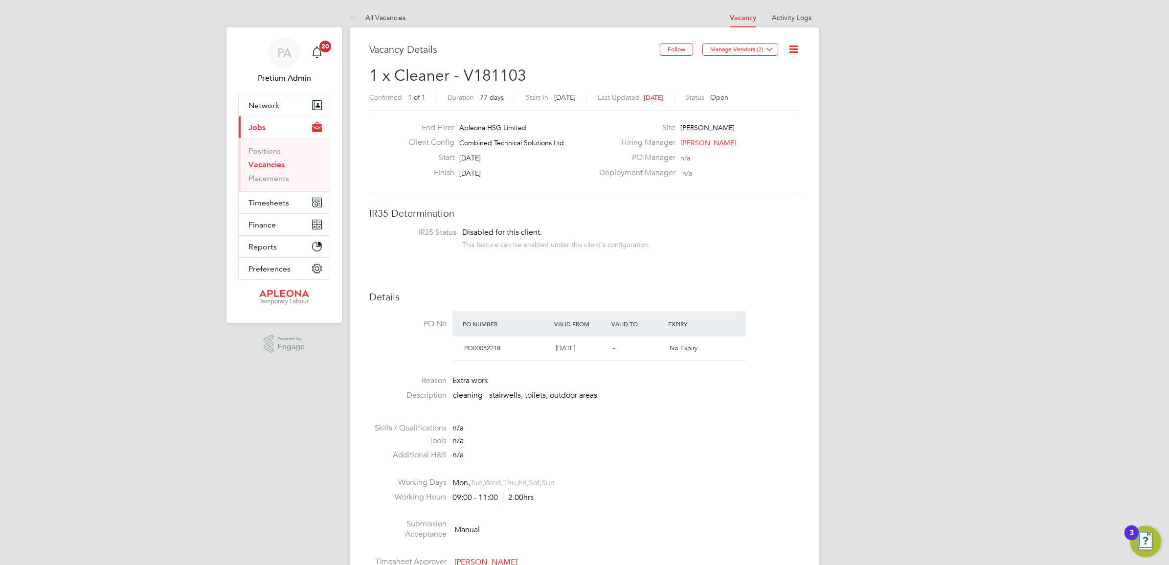
click at [798, 51] on icon at bounding box center [794, 49] width 12 height 12
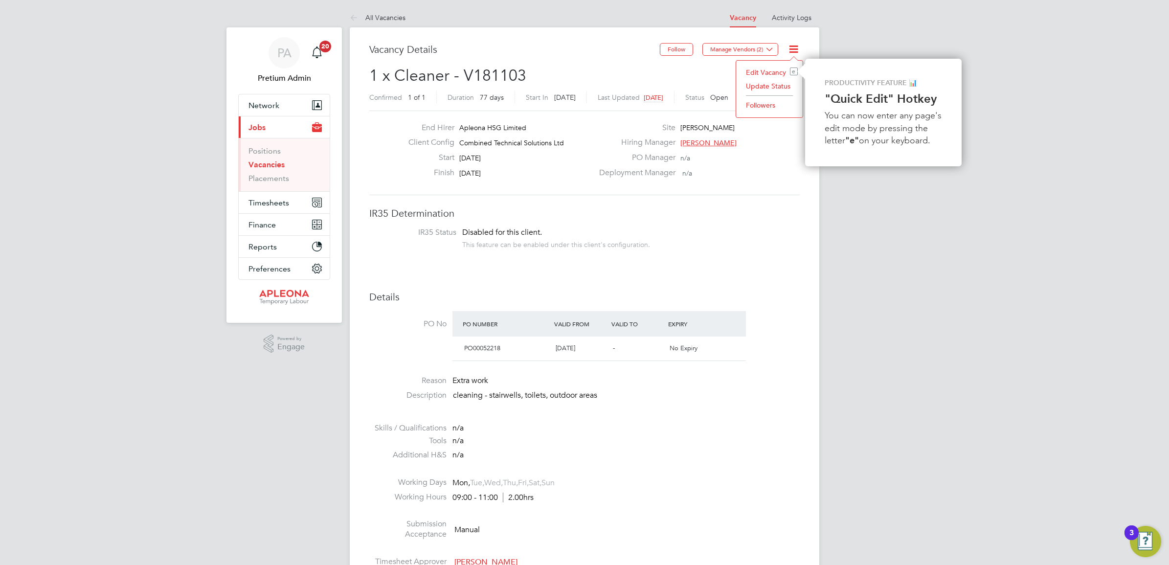
click at [766, 91] on li "Update Status" at bounding box center [769, 86] width 57 height 14
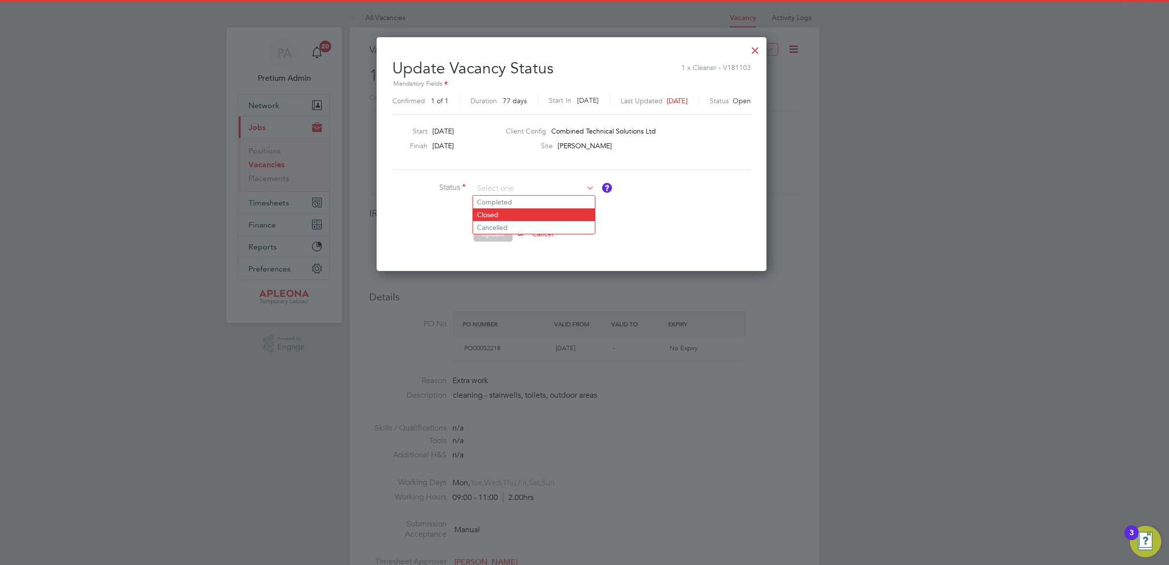
click at [502, 215] on li "Closed" at bounding box center [534, 214] width 122 height 13
type input "Closed"
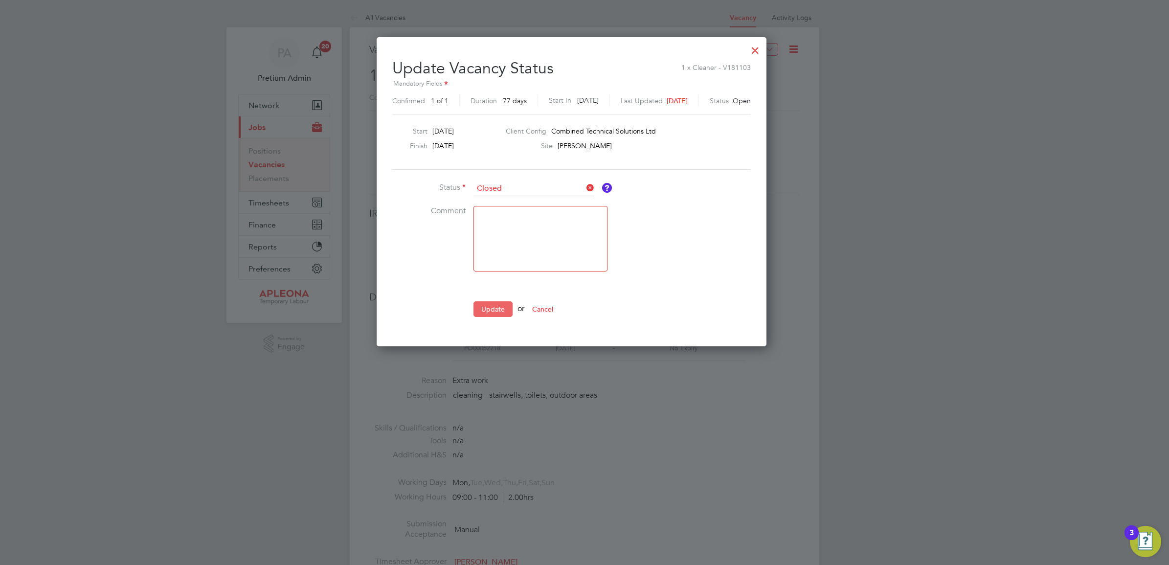
click at [500, 311] on button "Update" at bounding box center [492, 309] width 39 height 16
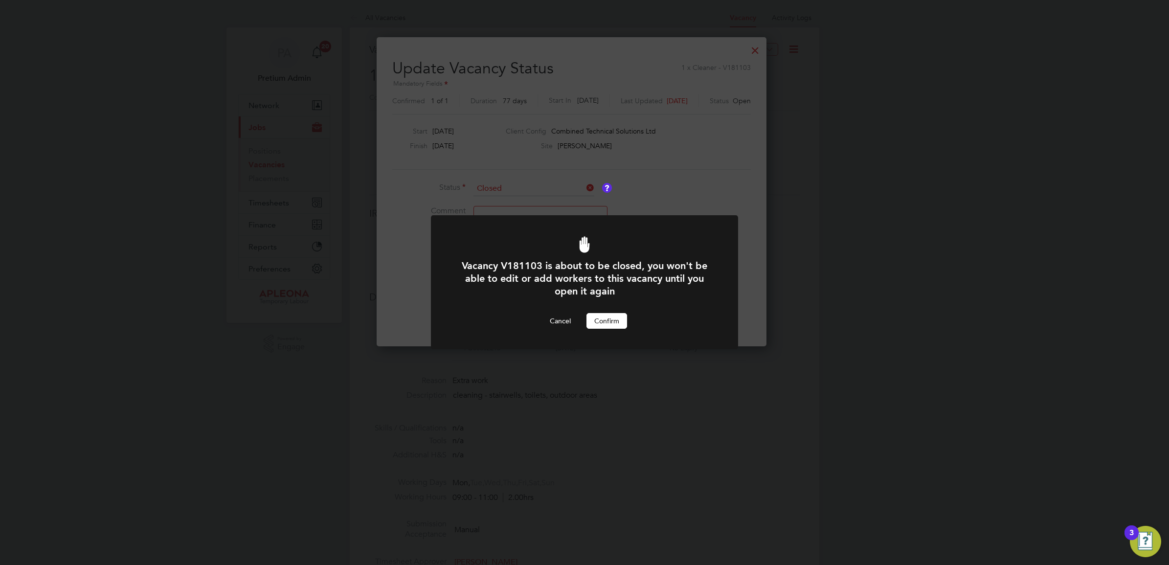
click at [608, 318] on button "Confirm" at bounding box center [606, 321] width 41 height 16
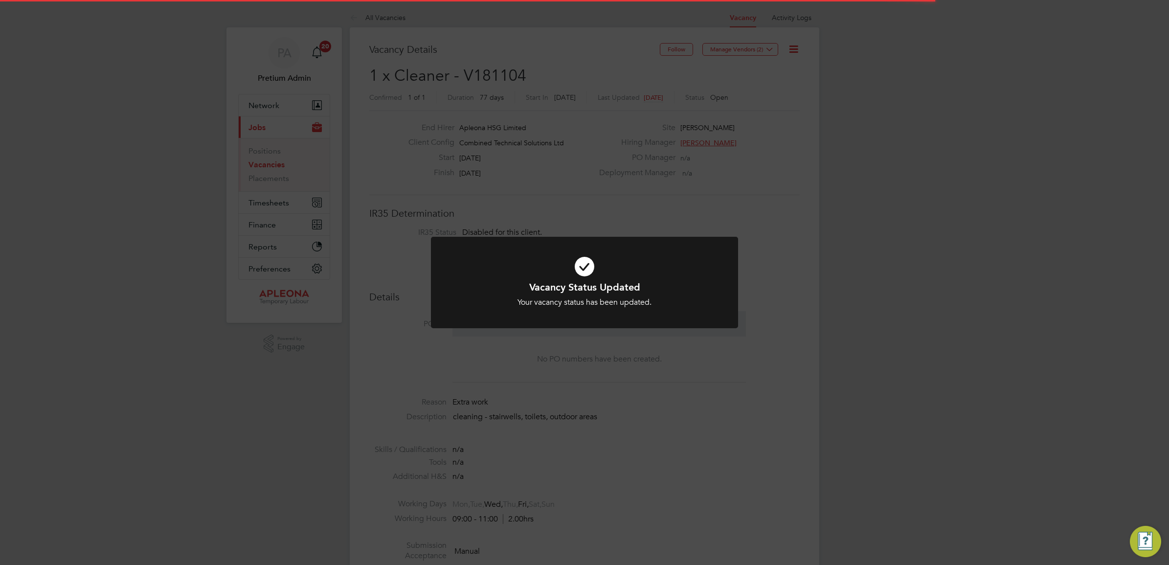
click at [586, 125] on div "Vacancy Status Updated Your vacancy status has been updated. Cancel Okay" at bounding box center [584, 282] width 1169 height 565
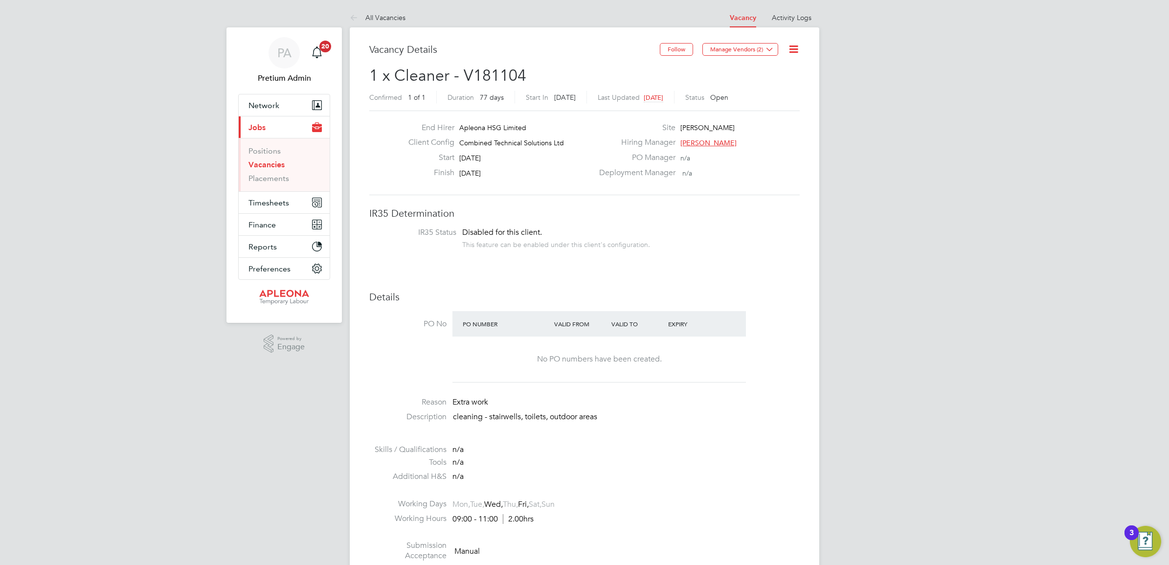
drag, startPoint x: 796, startPoint y: 53, endPoint x: 791, endPoint y: 62, distance: 10.1
click at [796, 52] on icon at bounding box center [794, 49] width 12 height 12
click at [778, 86] on li "Update Status" at bounding box center [769, 86] width 57 height 14
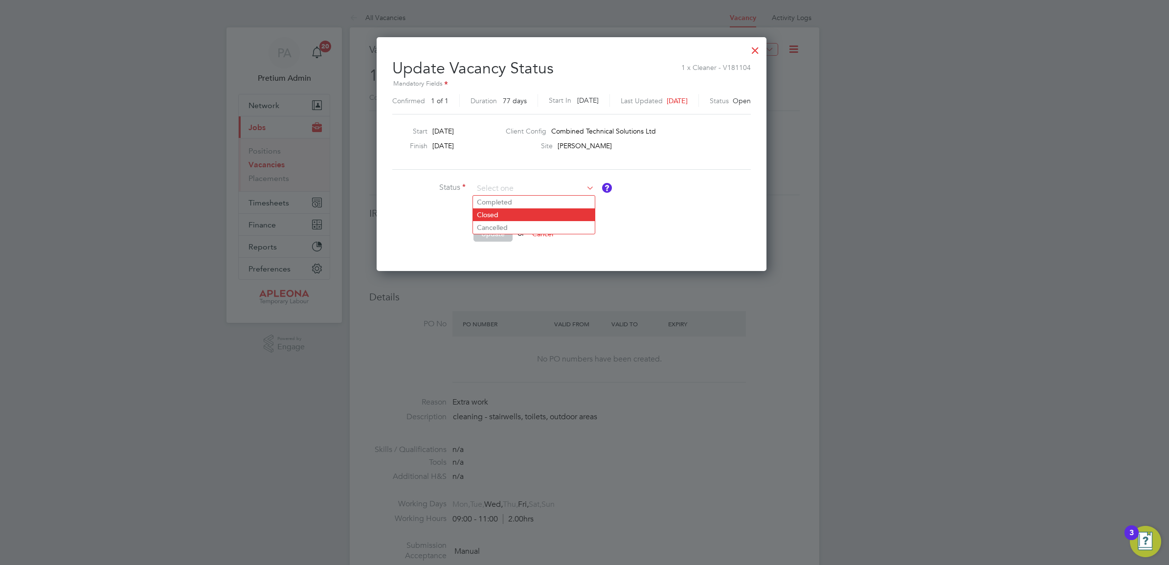
click at [500, 211] on li "Closed" at bounding box center [534, 214] width 122 height 13
type input "Closed"
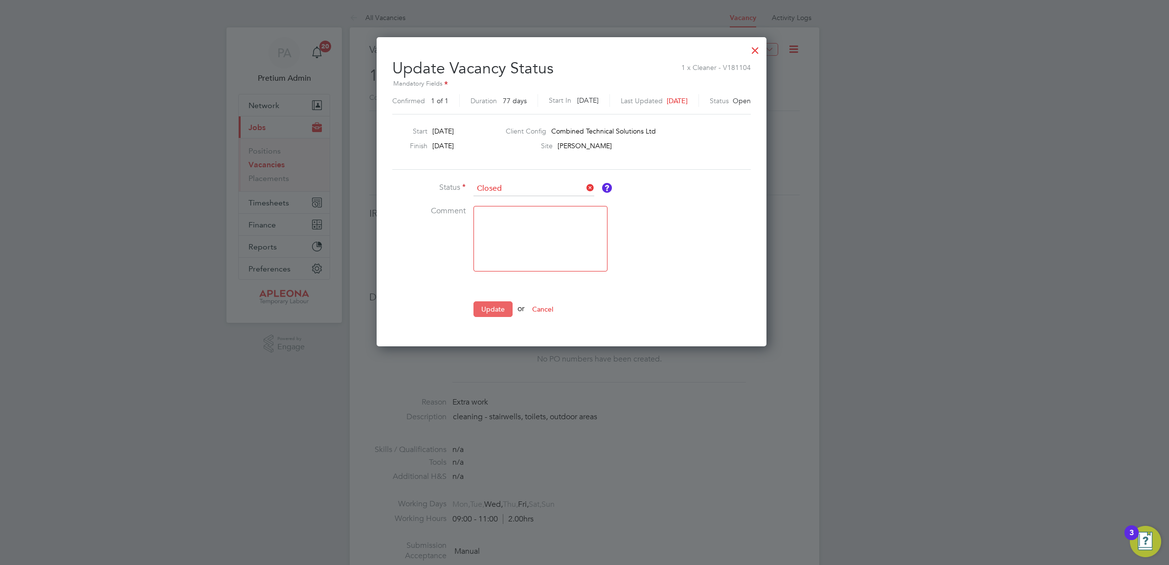
click at [488, 307] on button "Update" at bounding box center [492, 309] width 39 height 16
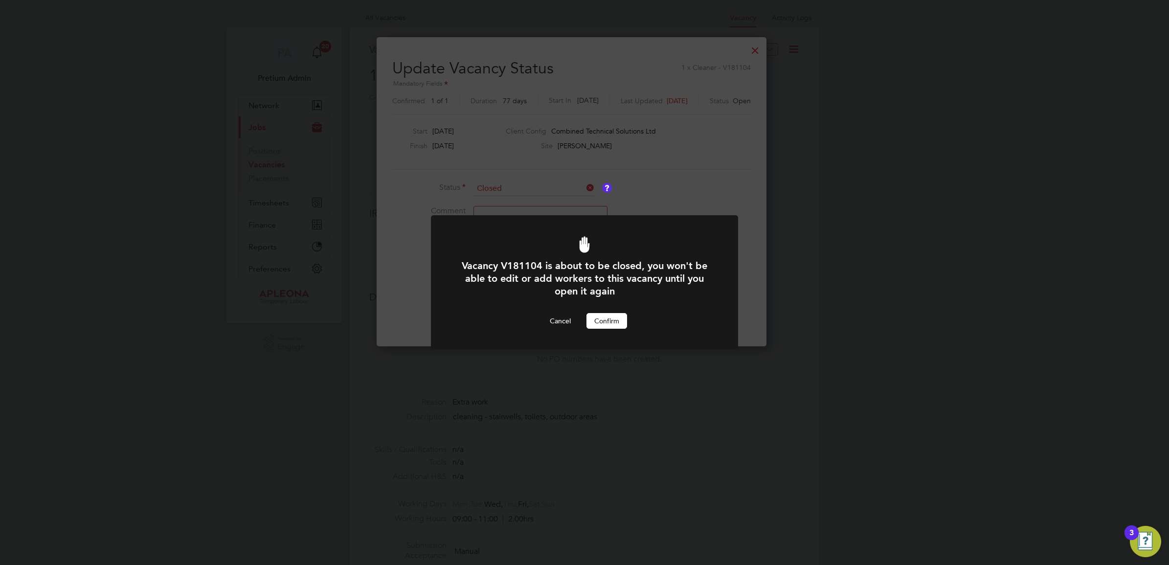
click at [598, 320] on button "Confirm" at bounding box center [606, 321] width 41 height 16
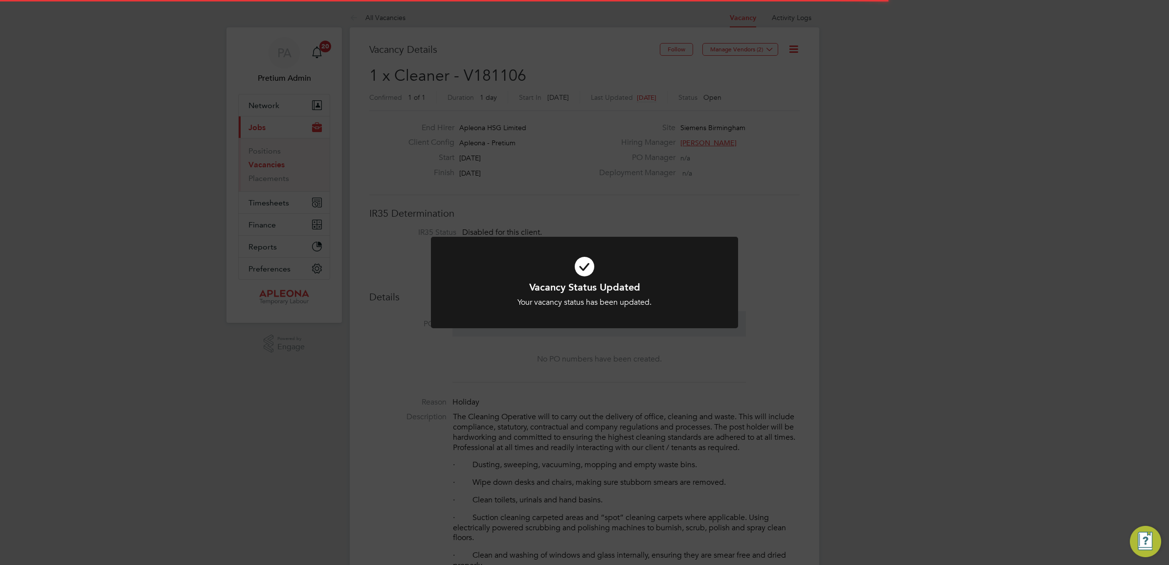
click at [654, 120] on div "Vacancy Status Updated Your vacancy status has been updated. Cancel Okay" at bounding box center [584, 282] width 1169 height 565
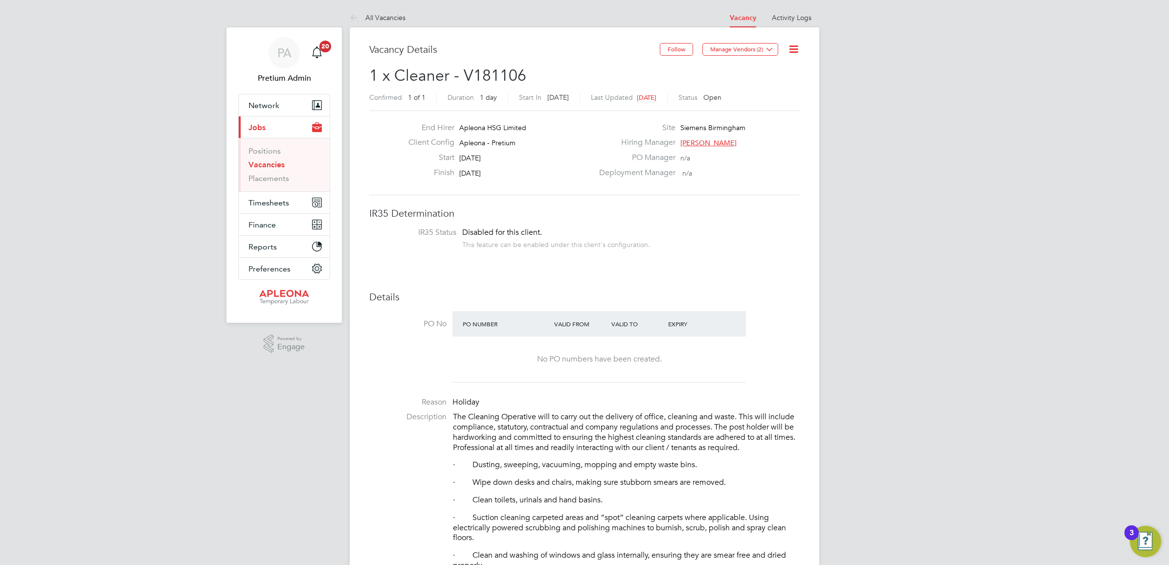
click at [795, 51] on icon at bounding box center [794, 49] width 12 height 12
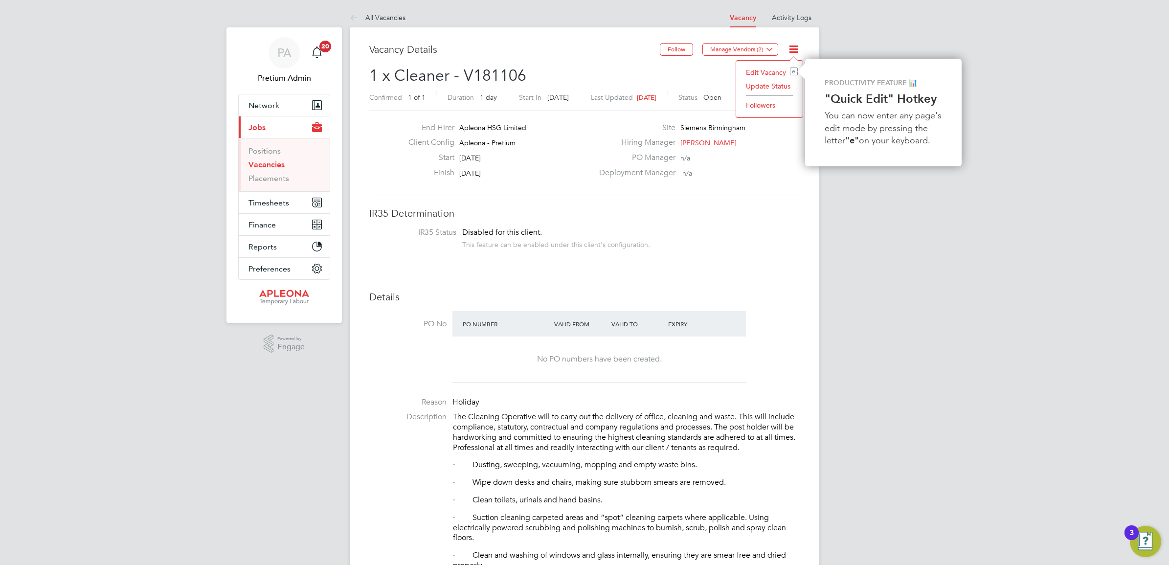
drag, startPoint x: 773, startPoint y: 85, endPoint x: 684, endPoint y: 182, distance: 131.9
click at [773, 86] on li "Update Status" at bounding box center [769, 86] width 57 height 14
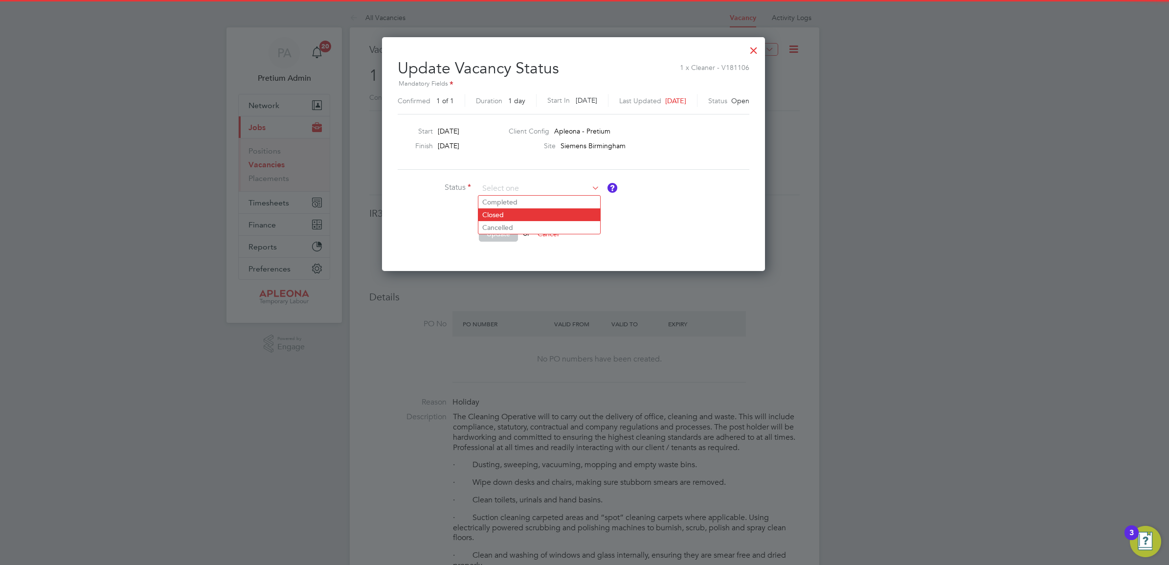
click at [519, 215] on li "Closed" at bounding box center [539, 214] width 122 height 13
type input "Closed"
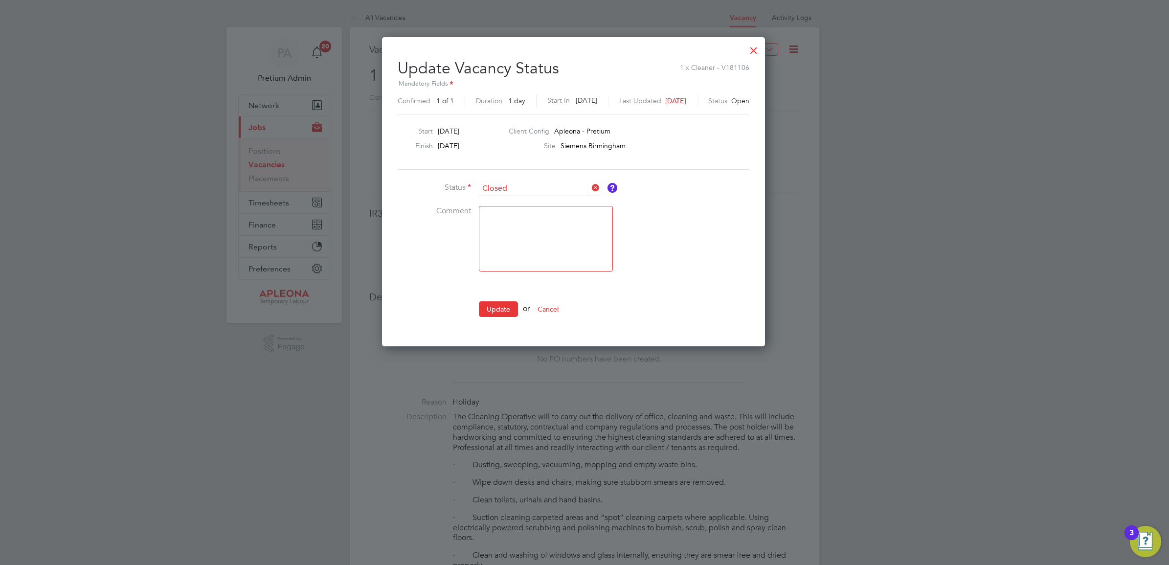
click at [500, 309] on button "Update" at bounding box center [498, 309] width 39 height 16
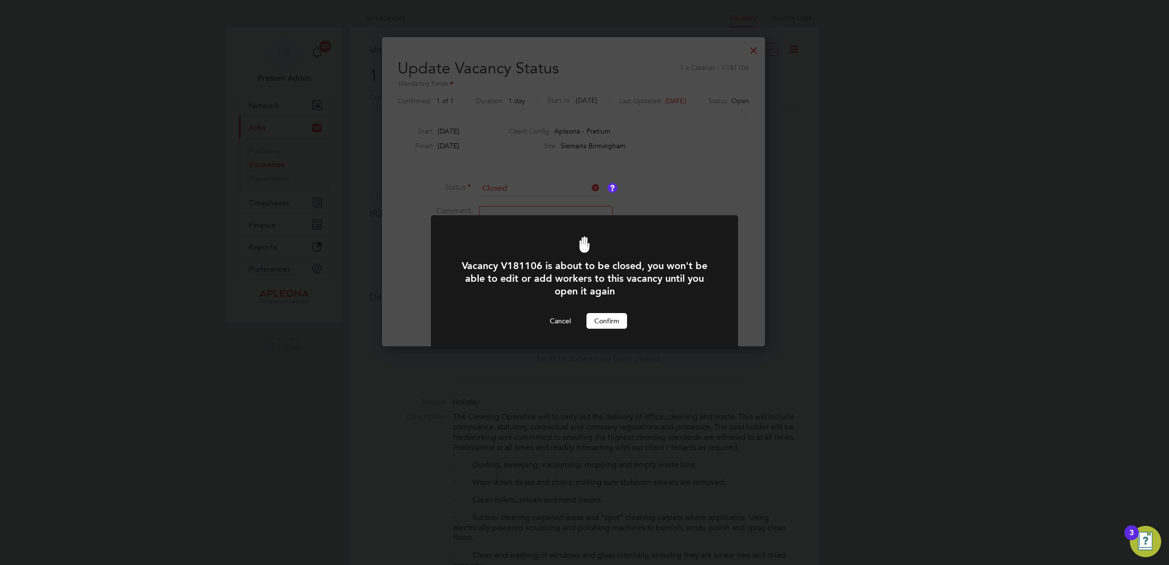
click at [600, 320] on button "Confirm" at bounding box center [606, 321] width 41 height 16
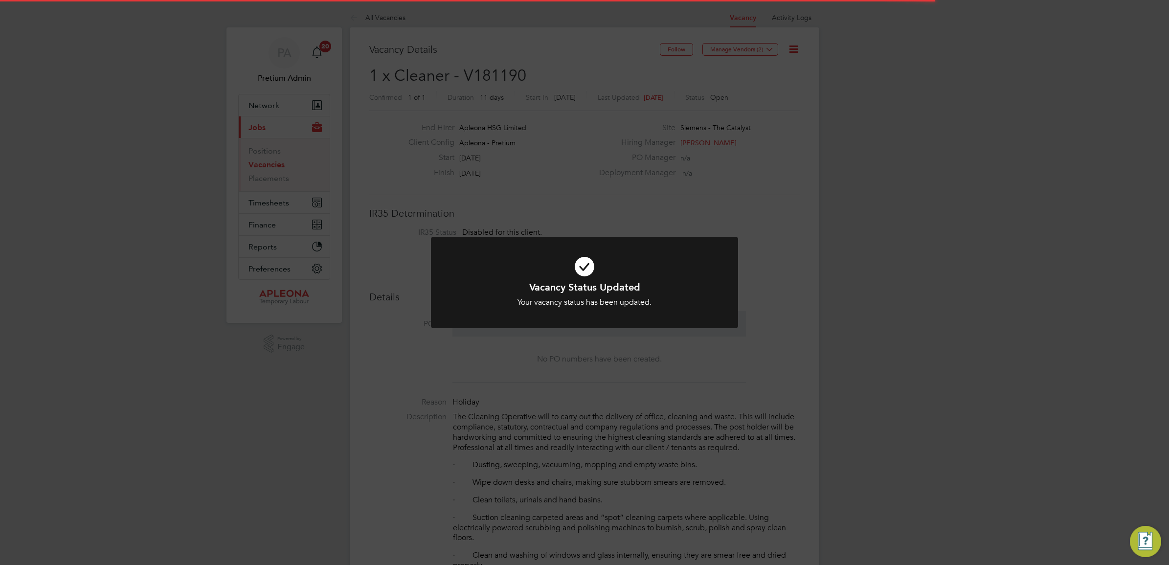
click at [720, 170] on div "Vacancy Status Updated Your vacancy status has been updated. Cancel Okay" at bounding box center [584, 282] width 1169 height 565
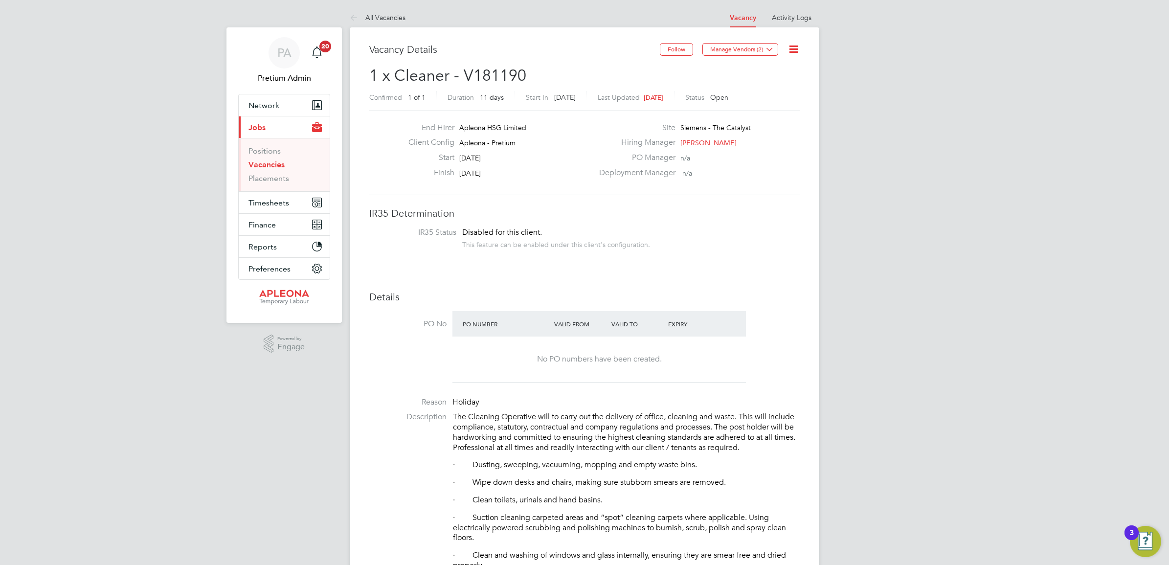
click at [791, 49] on icon at bounding box center [794, 49] width 12 height 12
click at [783, 86] on li "Update Status" at bounding box center [769, 86] width 57 height 14
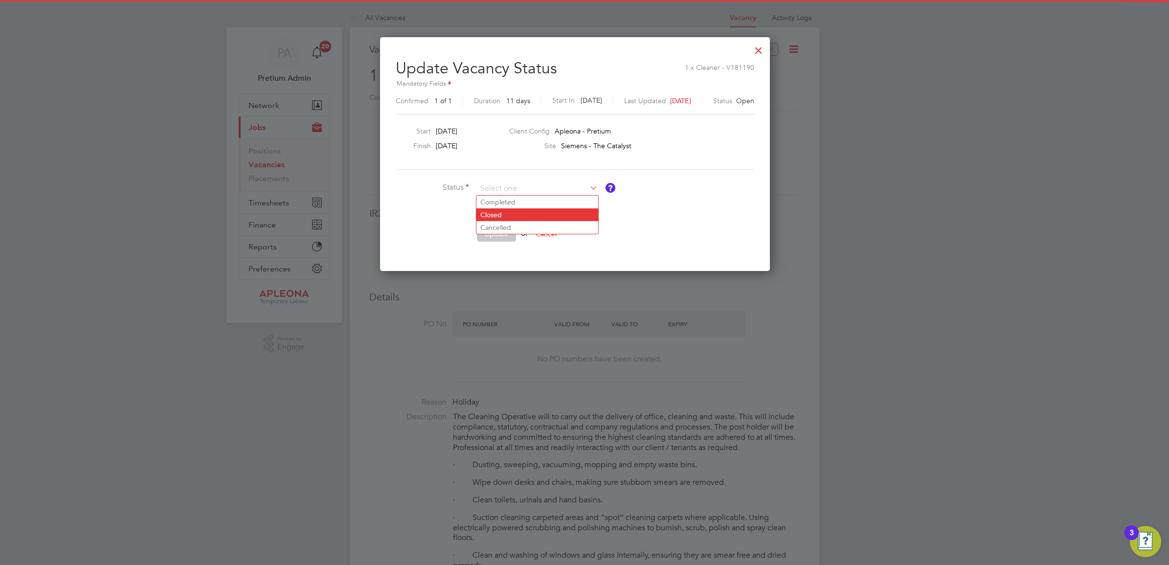
click at [494, 210] on li "Closed" at bounding box center [537, 214] width 122 height 13
type input "Closed"
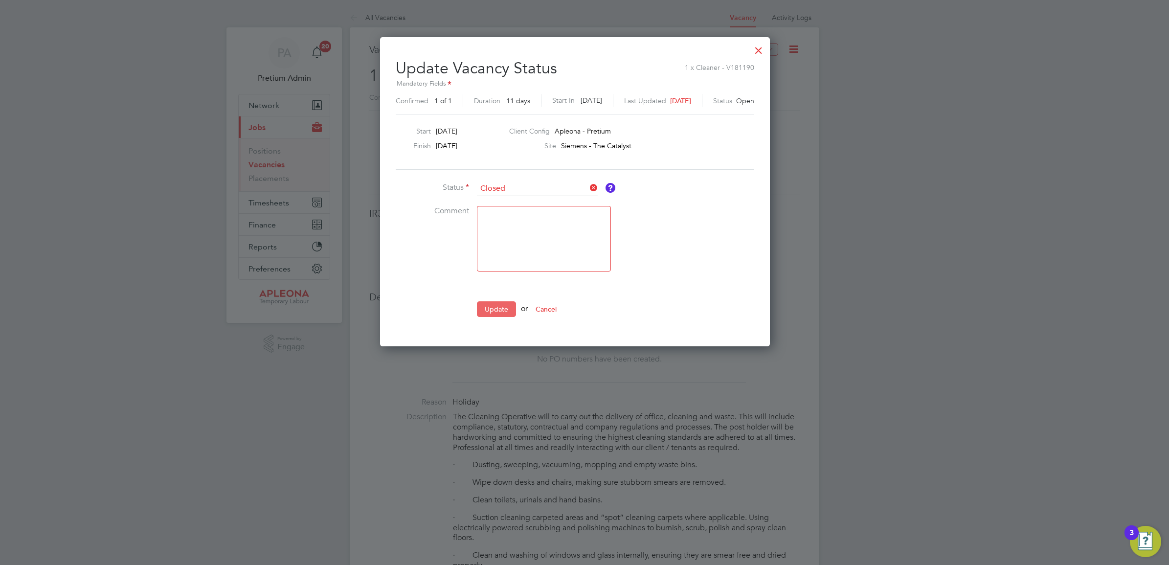
click at [504, 309] on button "Update" at bounding box center [496, 309] width 39 height 16
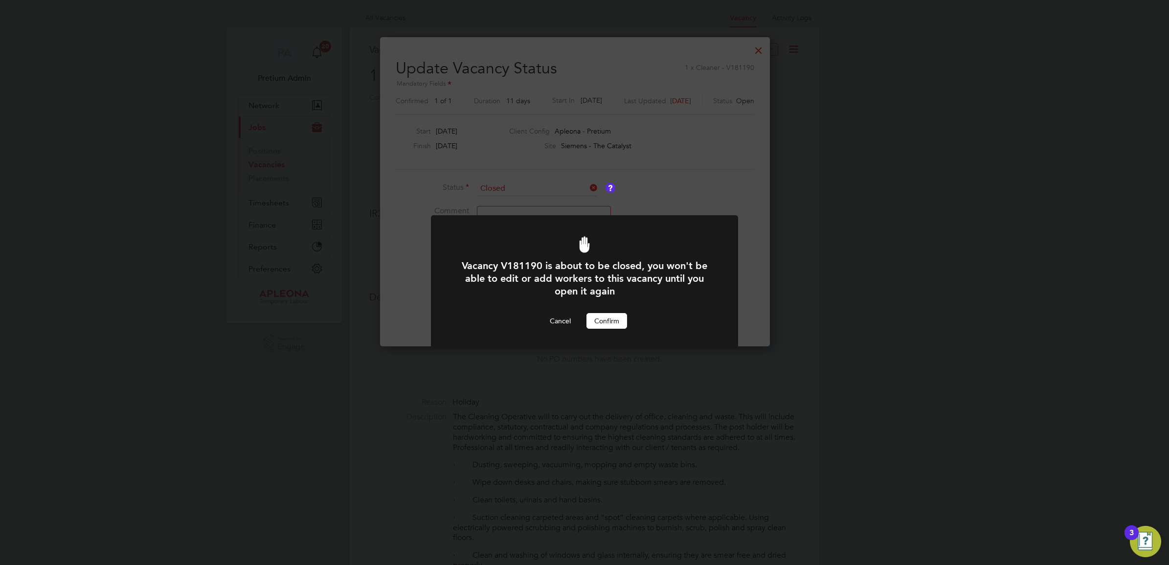
click at [602, 318] on button "Confirm" at bounding box center [606, 321] width 41 height 16
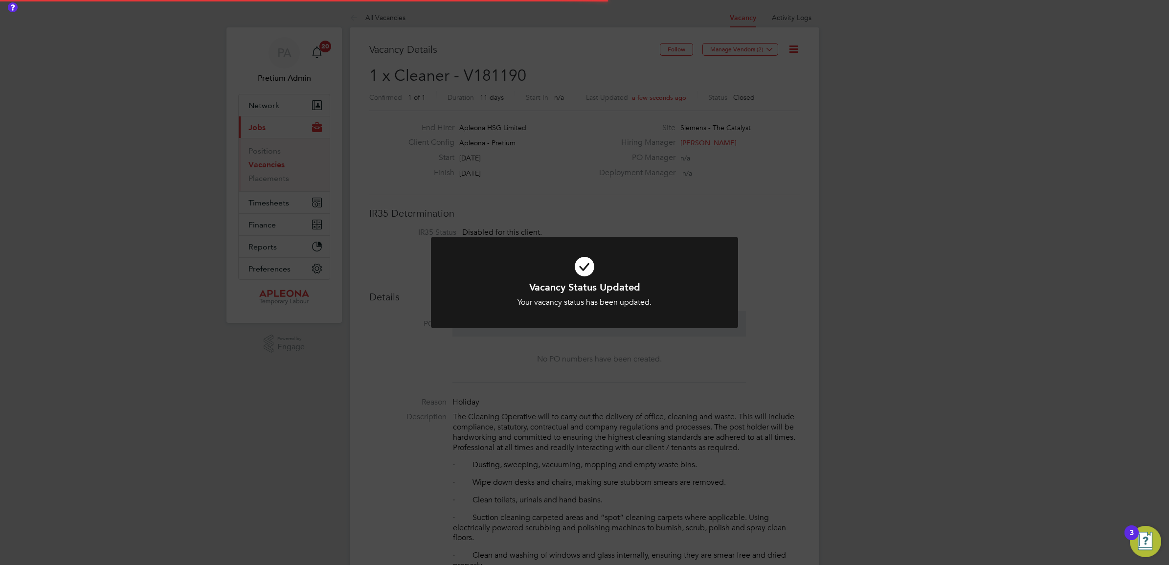
click at [529, 198] on div "Vacancy Status Updated Your vacancy status has been updated. Cancel Okay" at bounding box center [584, 282] width 1169 height 565
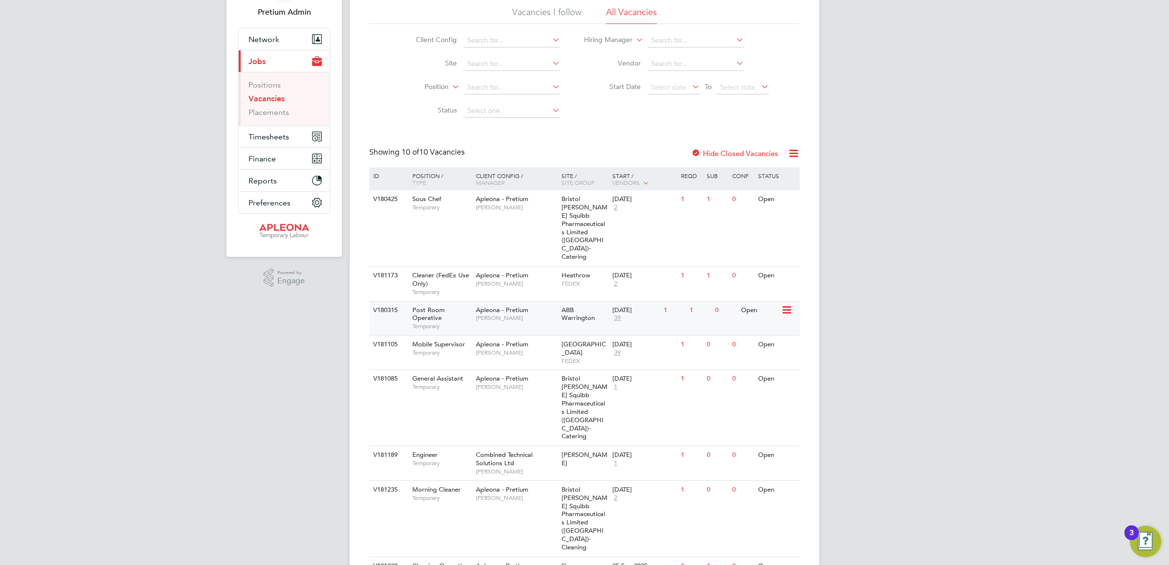
scroll to position [133, 0]
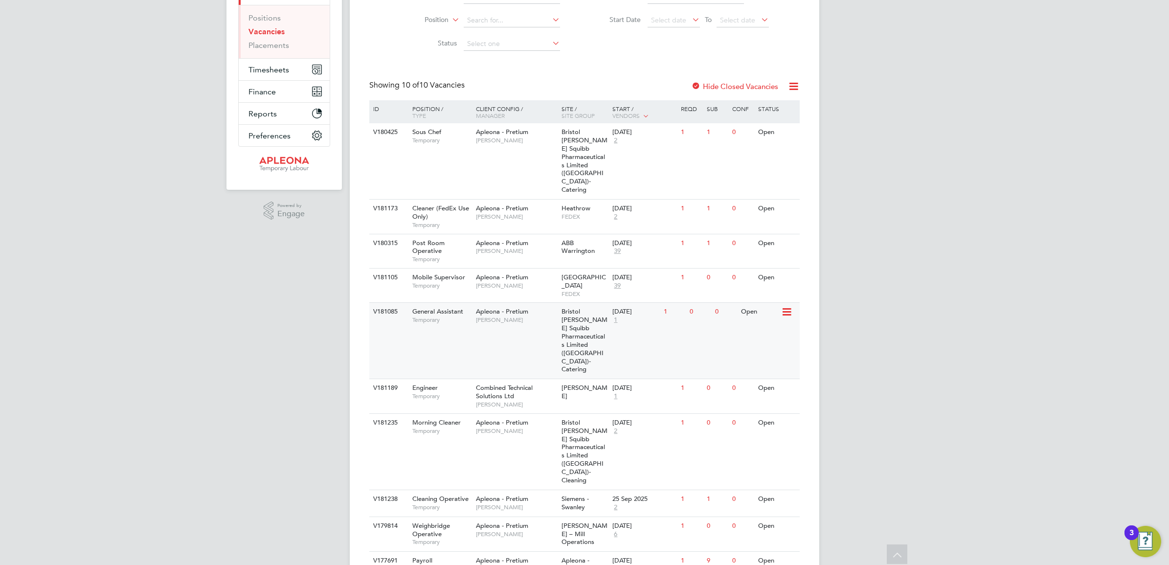
click at [480, 307] on span "Apleona - Pretium" at bounding box center [502, 311] width 52 height 8
click at [506, 556] on span "Apleona - Pretium" at bounding box center [502, 560] width 52 height 8
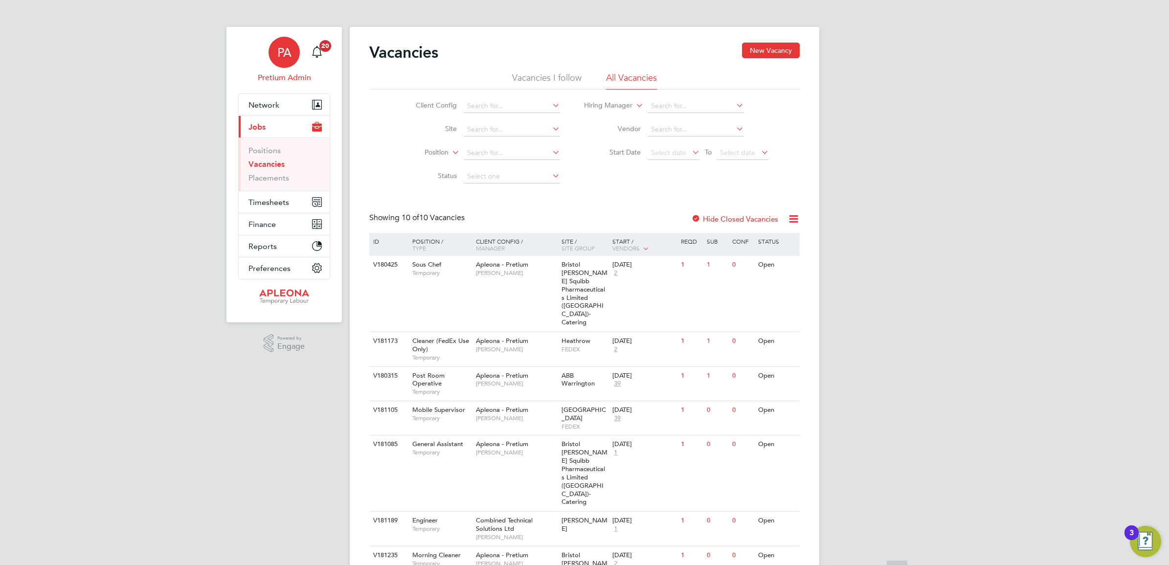
scroll to position [0, 0]
click at [272, 57] on div "PA" at bounding box center [284, 52] width 31 height 31
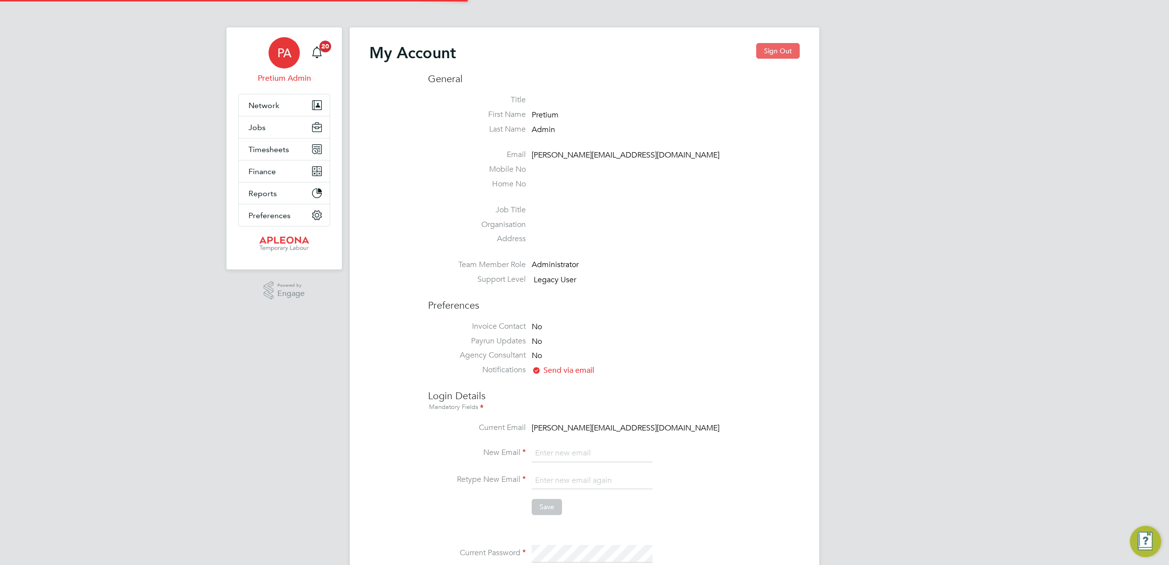
click at [785, 49] on button "Sign Out" at bounding box center [778, 51] width 44 height 16
type input "[PERSON_NAME][EMAIL_ADDRESS][PERSON_NAME][DOMAIN_NAME]"
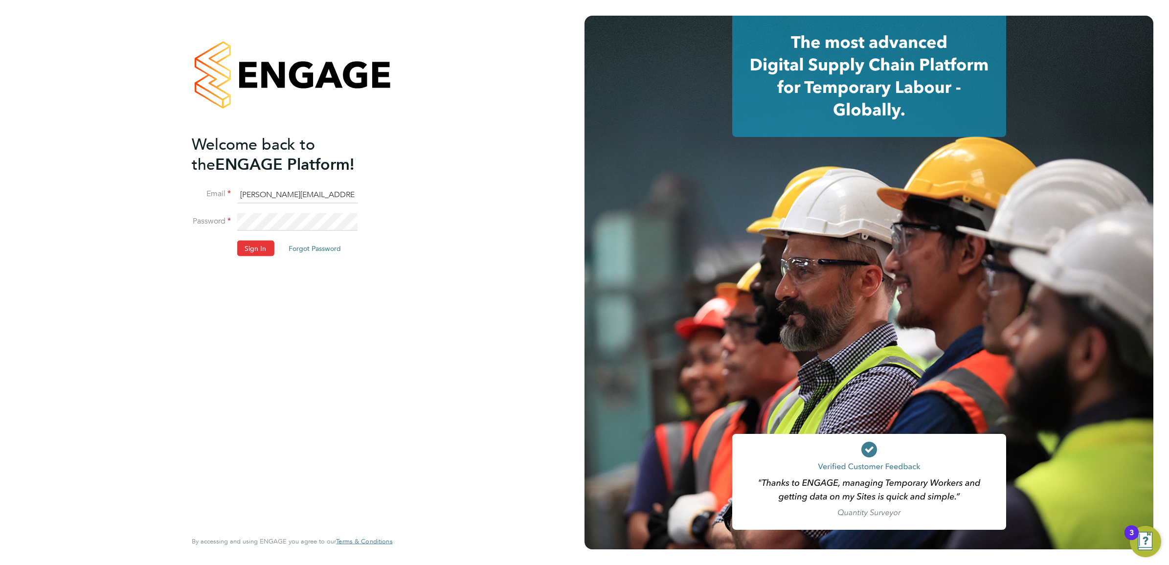
drag, startPoint x: 259, startPoint y: 192, endPoint x: 269, endPoint y: 196, distance: 10.4
click at [259, 192] on input "[PERSON_NAME][EMAIL_ADDRESS][PERSON_NAME][DOMAIN_NAME]" at bounding box center [297, 195] width 121 height 18
type input "[EMAIL_ADDRESS][DOMAIN_NAME]"
click at [250, 252] on button "Sign In" at bounding box center [255, 249] width 37 height 16
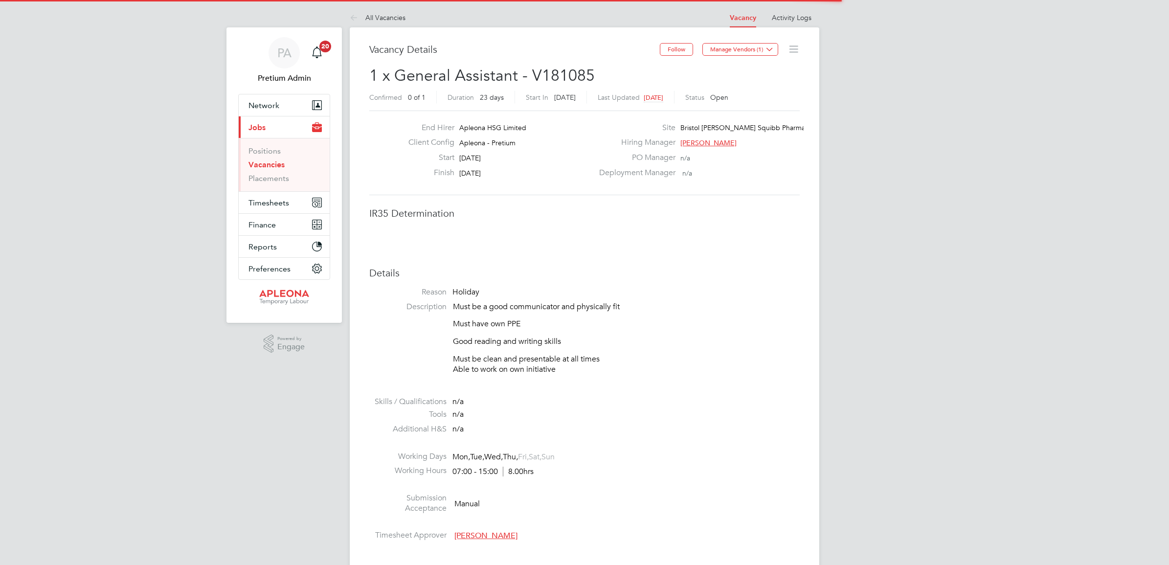
scroll to position [28, 68]
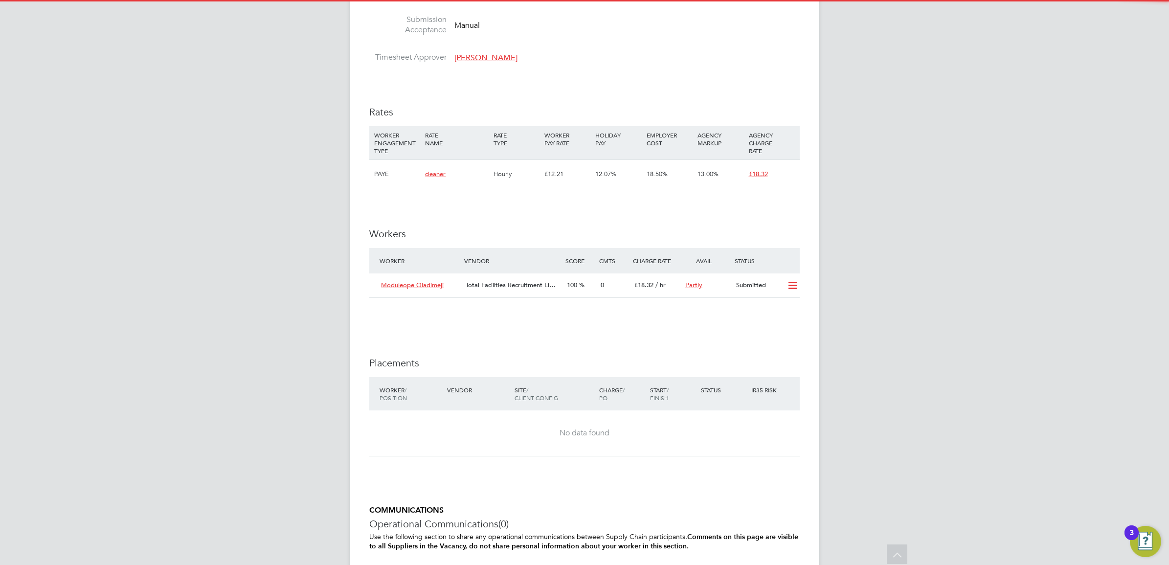
scroll to position [611, 0]
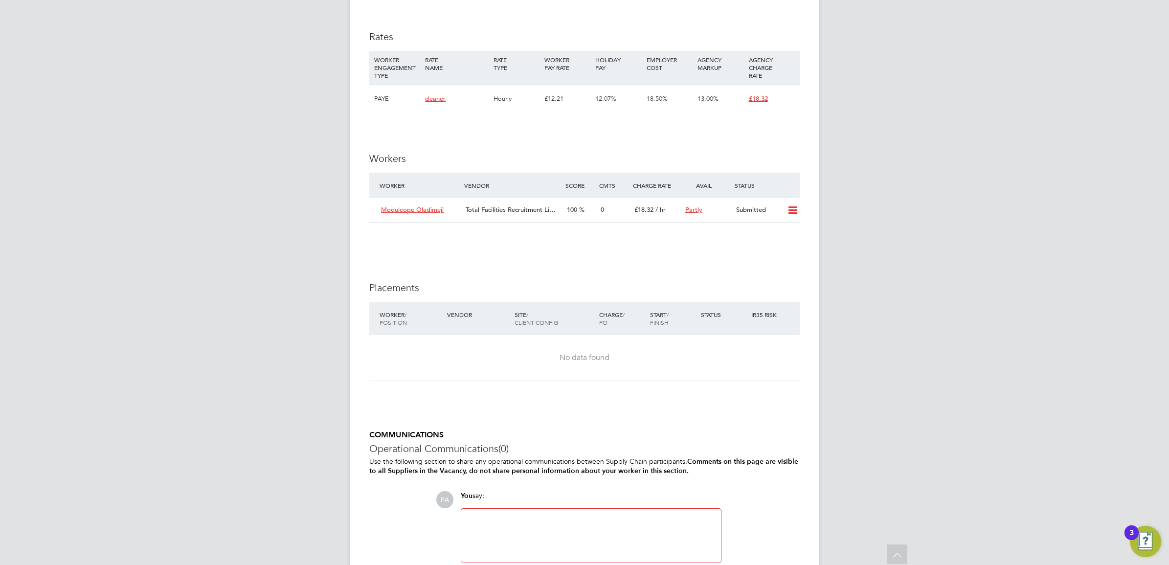
drag, startPoint x: 529, startPoint y: 542, endPoint x: 531, endPoint y: 532, distance: 10.0
click at [531, 532] on div at bounding box center [591, 536] width 248 height 42
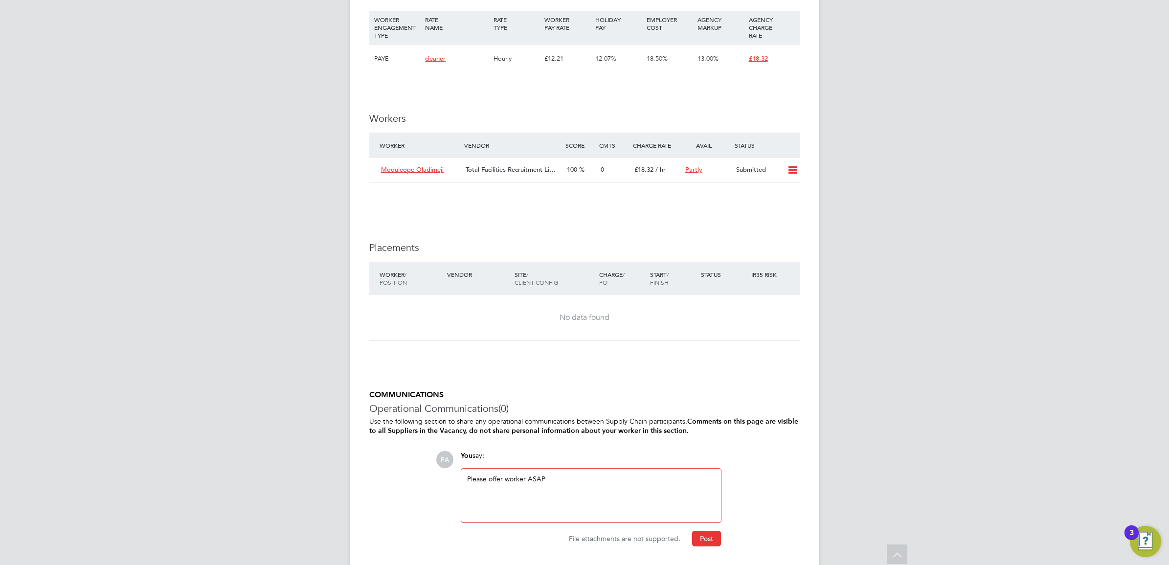
scroll to position [684, 0]
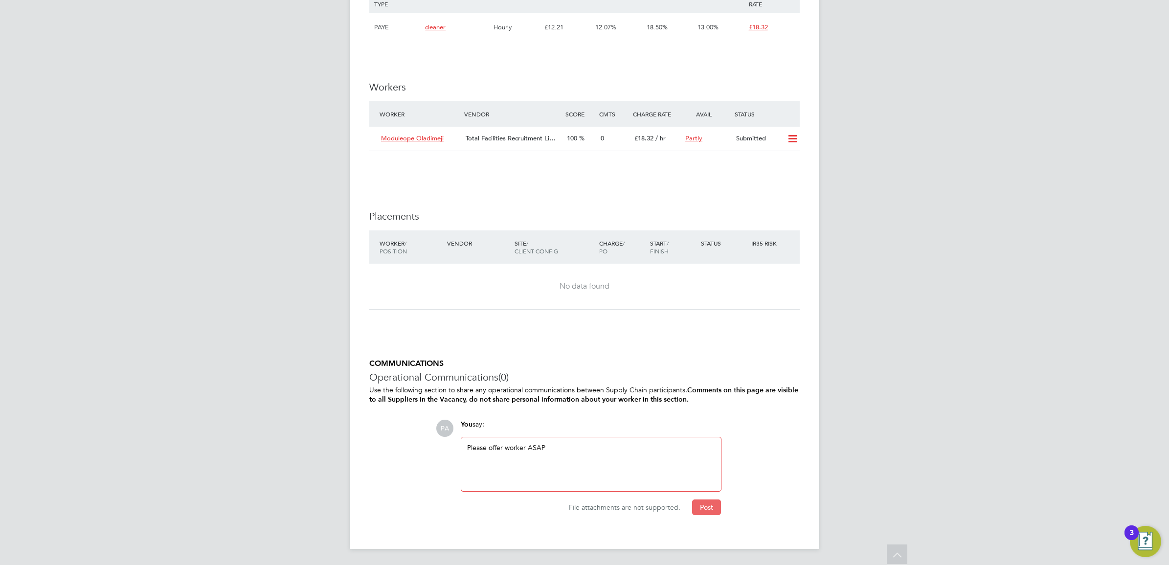
click at [703, 514] on button "Post" at bounding box center [706, 507] width 29 height 16
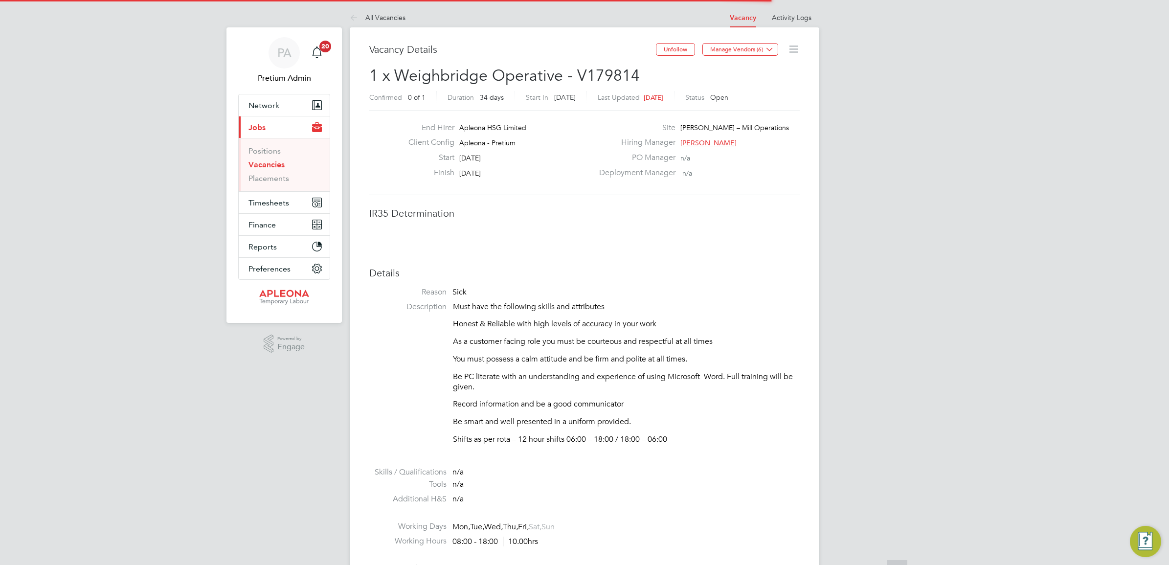
scroll to position [16, 211]
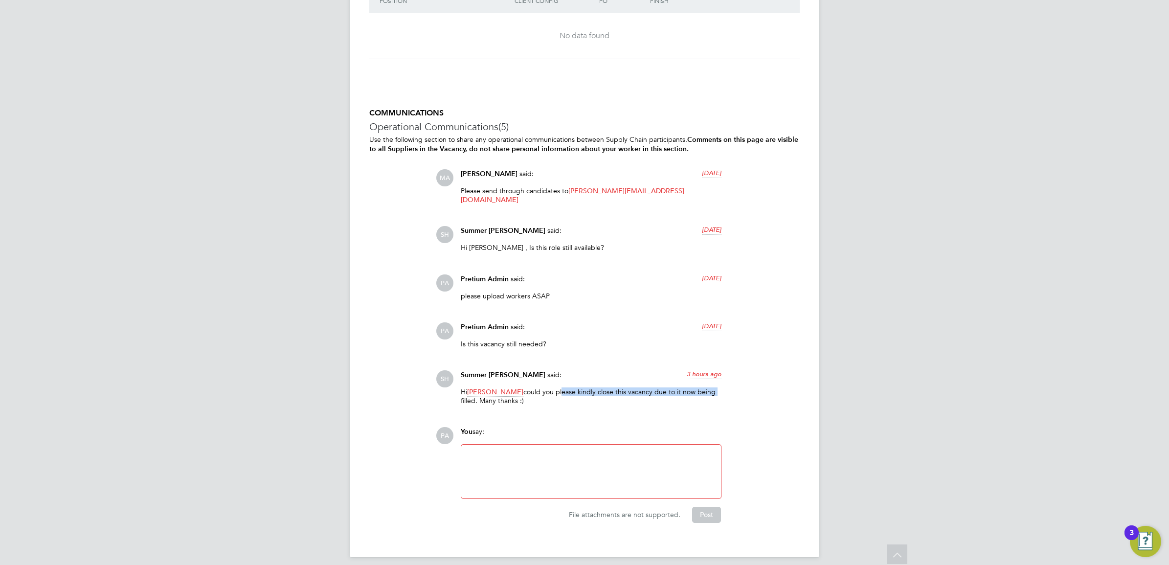
drag, startPoint x: 561, startPoint y: 380, endPoint x: 730, endPoint y: 382, distance: 169.3
click at [730, 382] on div "SH [PERSON_NAME] said: 3 hours ago Hi [PERSON_NAME] could you please kindly clo…" at bounding box center [618, 391] width 364 height 42
drag, startPoint x: 730, startPoint y: 382, endPoint x: 752, endPoint y: 412, distance: 38.2
click at [752, 412] on div "COMMUNICATIONS Operational Communications (5) Use the following section to shar…" at bounding box center [584, 315] width 430 height 415
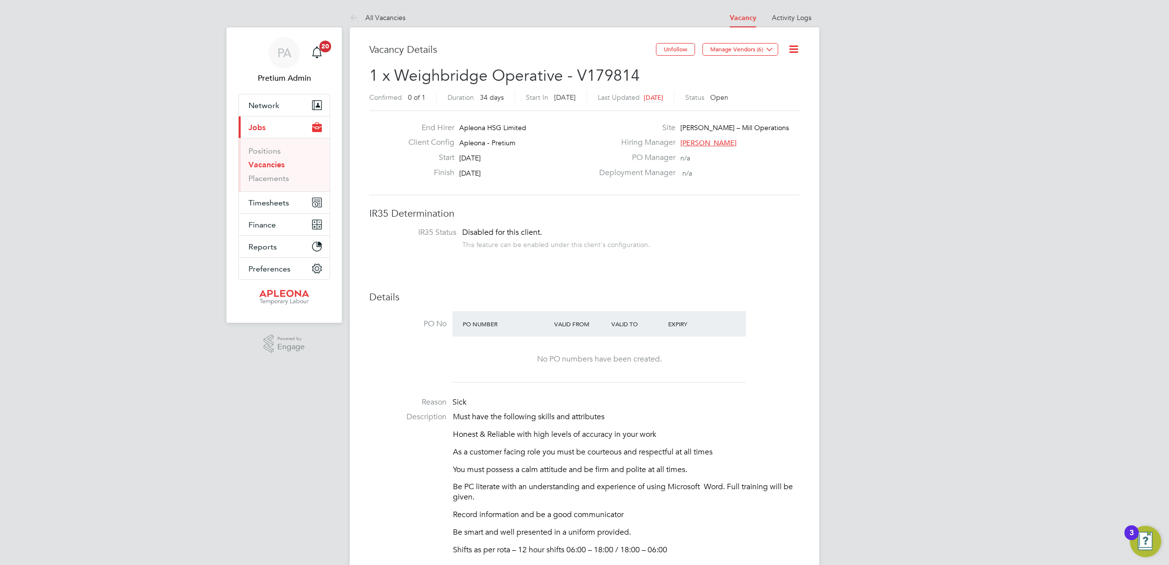
click at [798, 50] on icon at bounding box center [794, 49] width 12 height 12
click at [775, 89] on li "Update Status" at bounding box center [769, 86] width 57 height 14
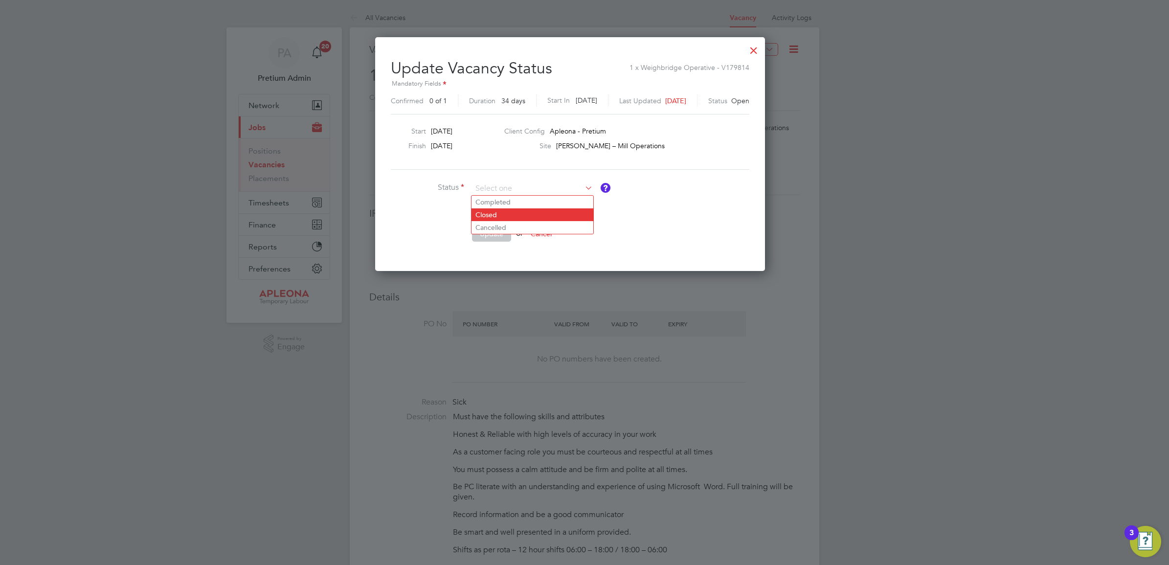
click at [507, 214] on li "Closed" at bounding box center [533, 214] width 122 height 13
type input "Closed"
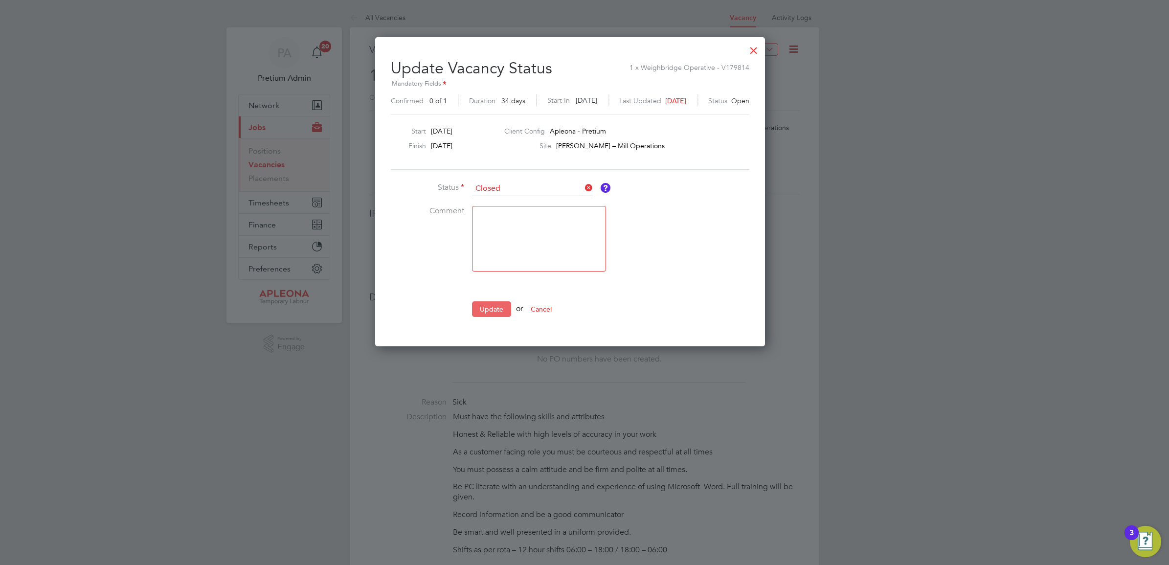
click at [492, 306] on button "Update" at bounding box center [491, 309] width 39 height 16
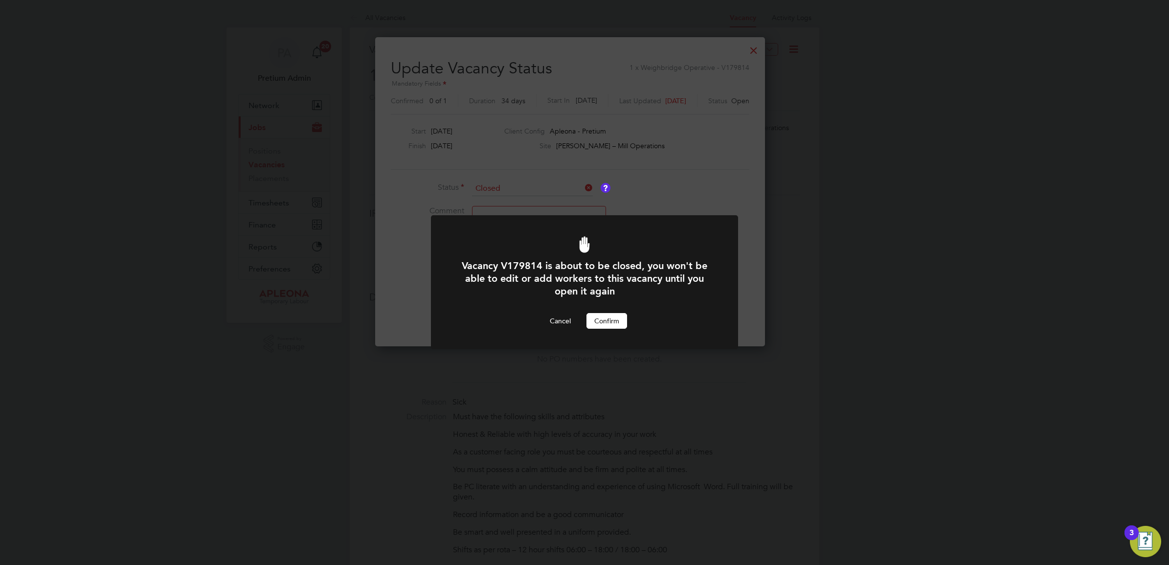
click at [617, 319] on button "Confirm" at bounding box center [606, 321] width 41 height 16
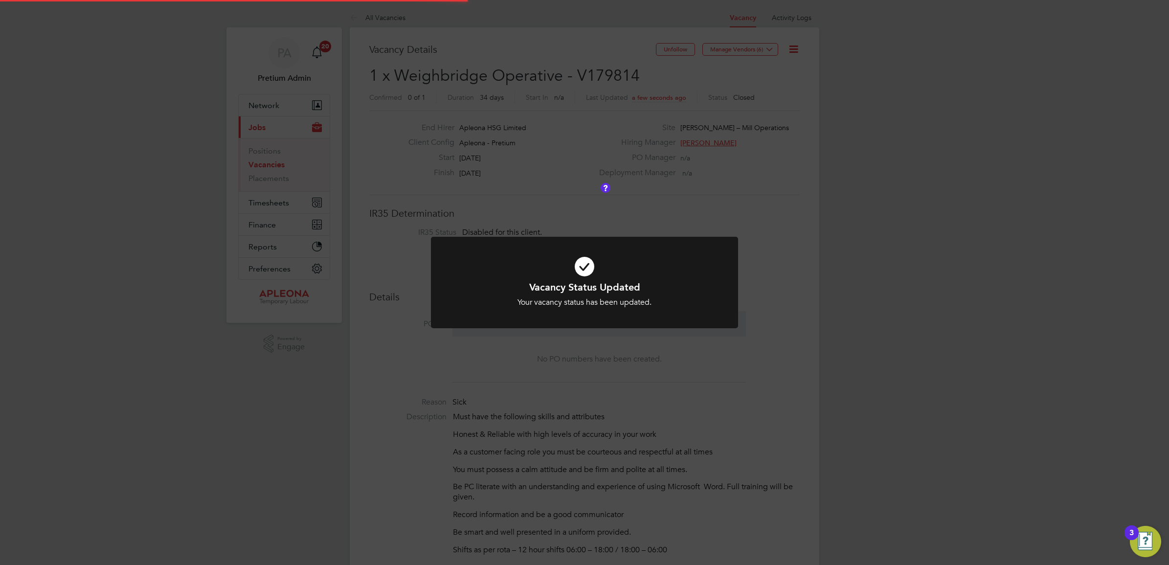
click at [618, 455] on div "Vacancy Status Updated Your vacancy status has been updated. Cancel Okay" at bounding box center [584, 282] width 1169 height 565
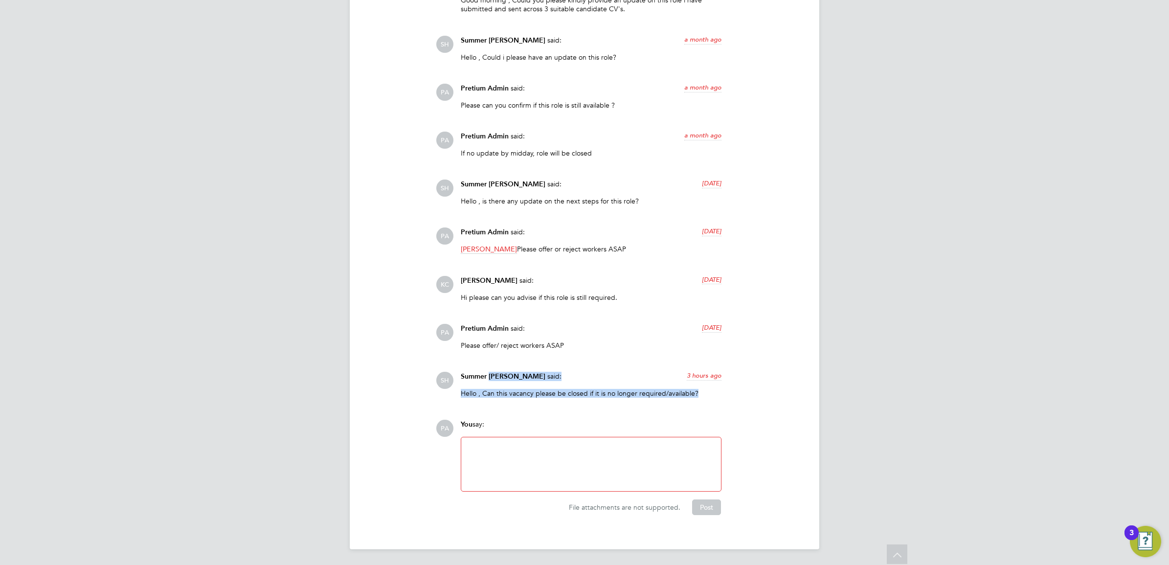
drag, startPoint x: 489, startPoint y: 386, endPoint x: 761, endPoint y: 397, distance: 272.2
click at [761, 397] on div "SH Summer Hadden said: 3 hours ago Hello , Can this vacancy please be closed if…" at bounding box center [618, 388] width 364 height 33
click at [585, 384] on div "Summer Hadden said: 3 hours ago" at bounding box center [591, 380] width 261 height 17
click at [639, 396] on p "Hello , Can this vacancy please be closed if it is no longer required/available?" at bounding box center [591, 393] width 261 height 9
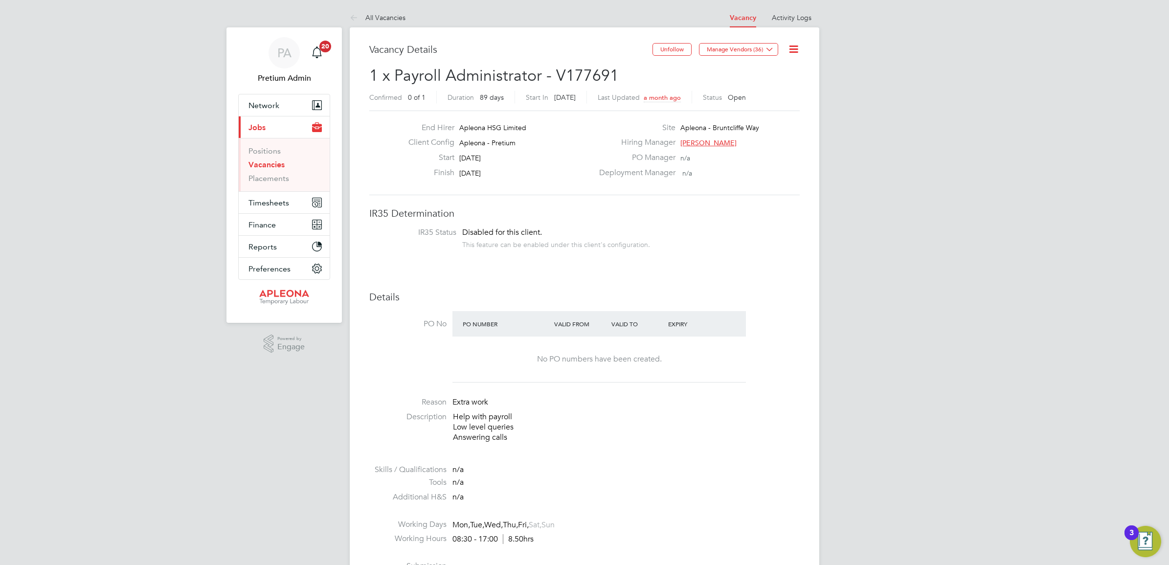
click at [796, 49] on icon at bounding box center [794, 49] width 12 height 12
click at [796, 328] on li "PO No PO Number Valid From Valid To Expiry No PO numbers have been created." at bounding box center [584, 349] width 430 height 77
click at [796, 48] on icon at bounding box center [794, 49] width 12 height 12
click at [770, 86] on li "Update Status" at bounding box center [769, 86] width 57 height 14
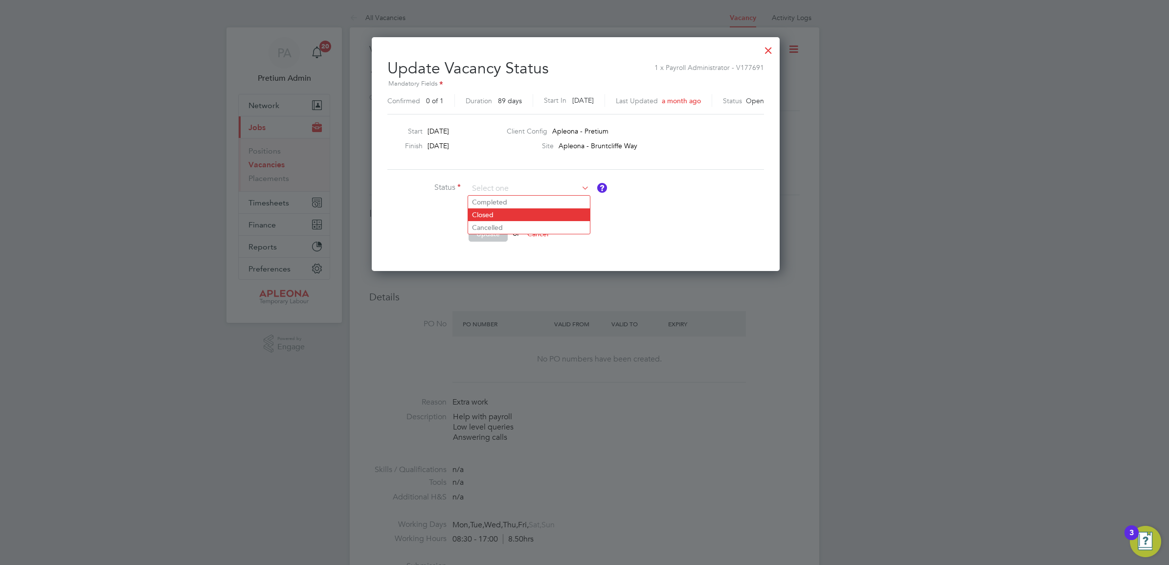
click at [503, 217] on li "Closed" at bounding box center [529, 214] width 122 height 13
type input "Closed"
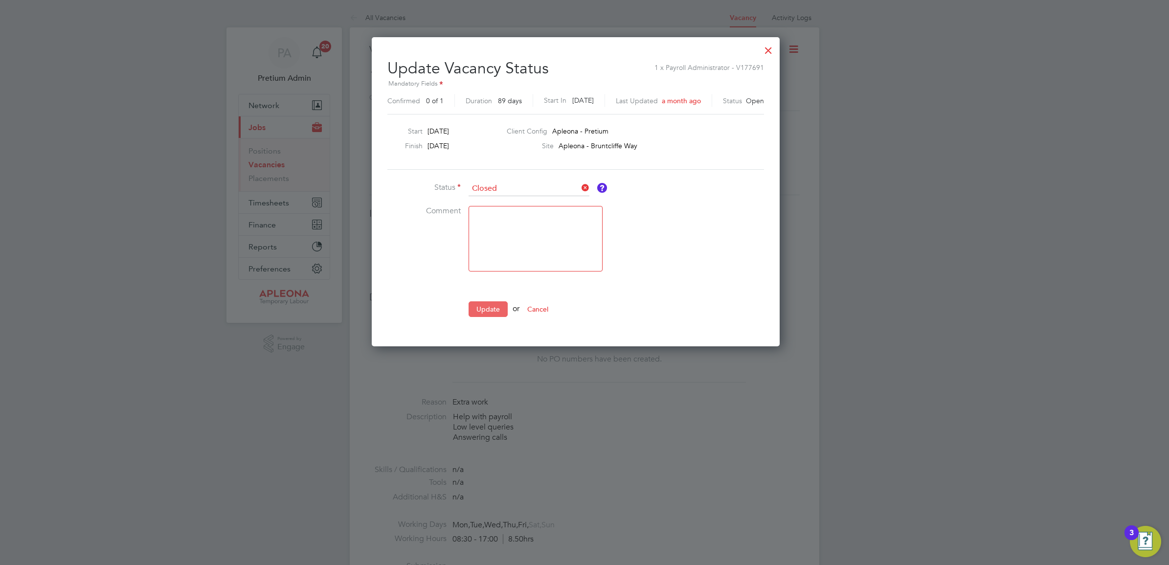
click at [488, 302] on button "Update" at bounding box center [488, 309] width 39 height 16
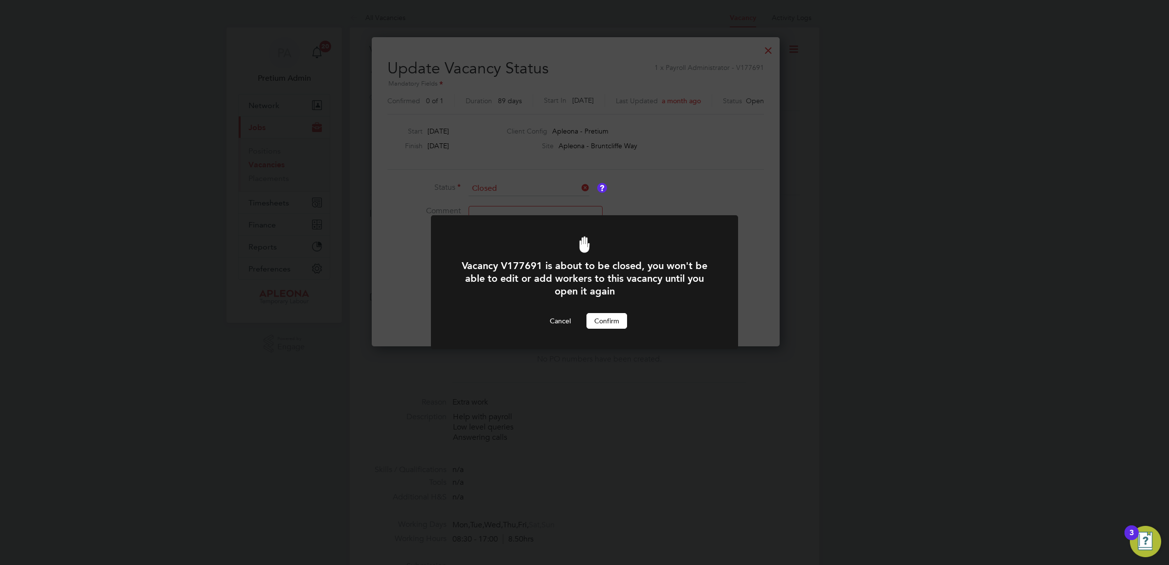
drag, startPoint x: 608, startPoint y: 316, endPoint x: 612, endPoint y: 320, distance: 6.6
click at [608, 317] on button "Confirm" at bounding box center [606, 321] width 41 height 16
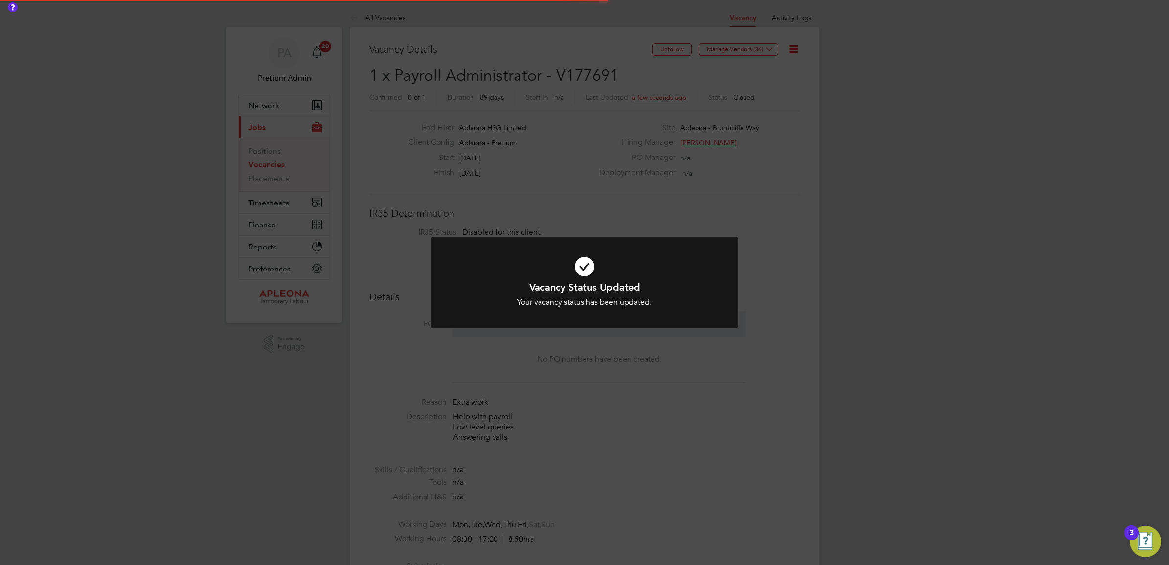
click at [576, 135] on div "Vacancy Status Updated Your vacancy status has been updated. Cancel Okay" at bounding box center [584, 282] width 1169 height 565
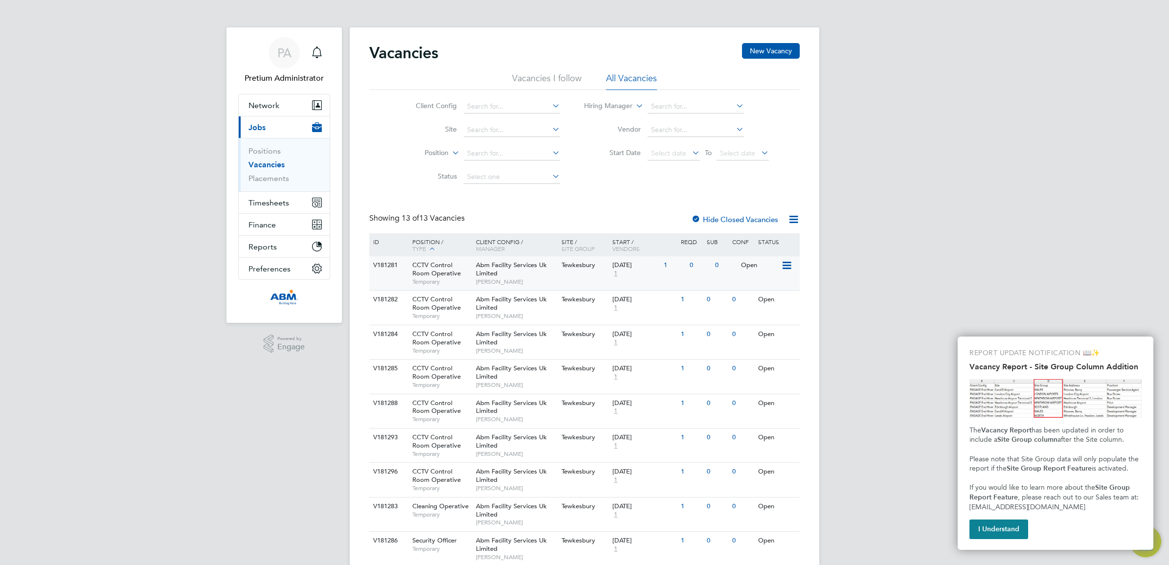
click at [543, 267] on span "Abm Facility Services Uk Limited" at bounding box center [511, 269] width 71 height 17
click at [540, 307] on div "Abm Facility Services Uk Limited [PERSON_NAME]" at bounding box center [516, 308] width 86 height 34
click at [603, 335] on div "Tewkesbury" at bounding box center [584, 334] width 51 height 18
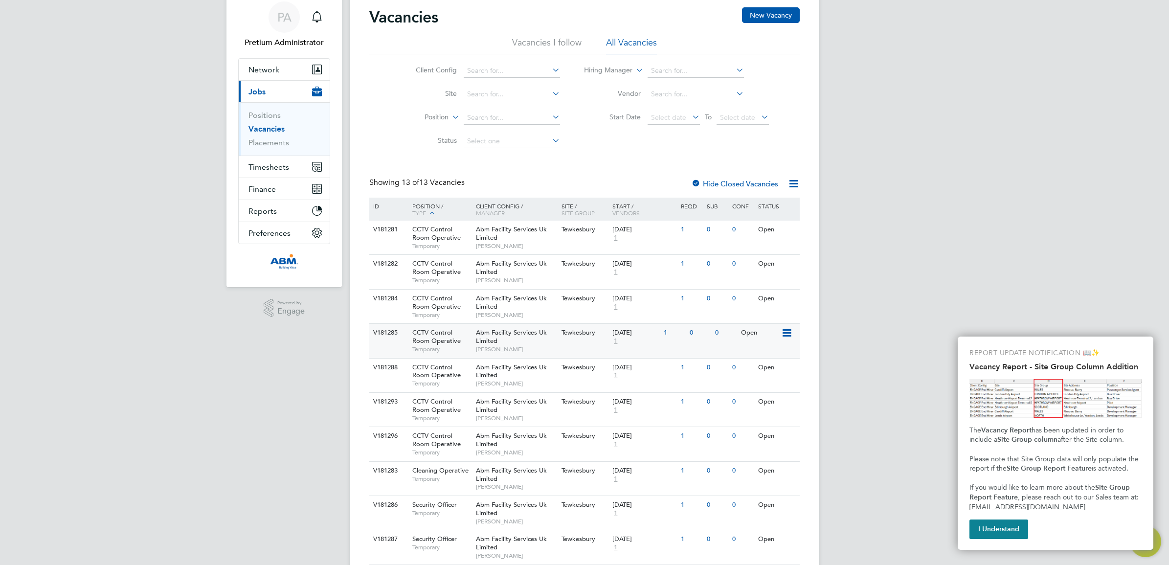
scroll to position [175, 0]
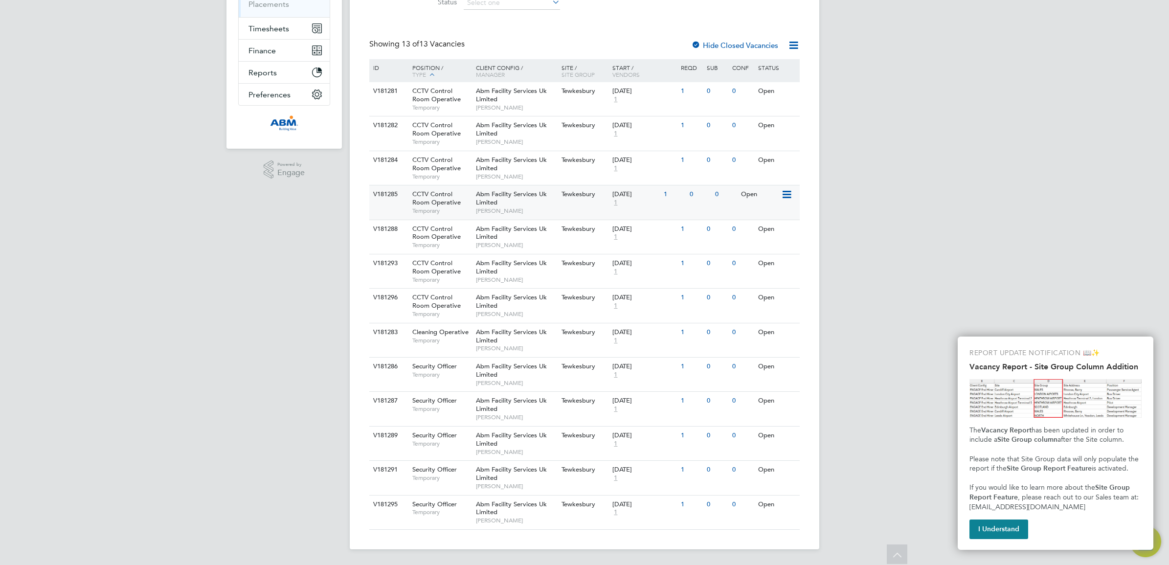
click at [584, 196] on span "Tewkesbury" at bounding box center [579, 194] width 34 height 8
click at [526, 233] on div "Abm Facility Services Uk Limited [PERSON_NAME]" at bounding box center [516, 237] width 86 height 34
click at [527, 267] on div "Abm Facility Services Uk Limited [PERSON_NAME]" at bounding box center [516, 271] width 86 height 34
click at [527, 271] on div "Abm Facility Services Uk Limited Kieran Ryder" at bounding box center [516, 271] width 86 height 34
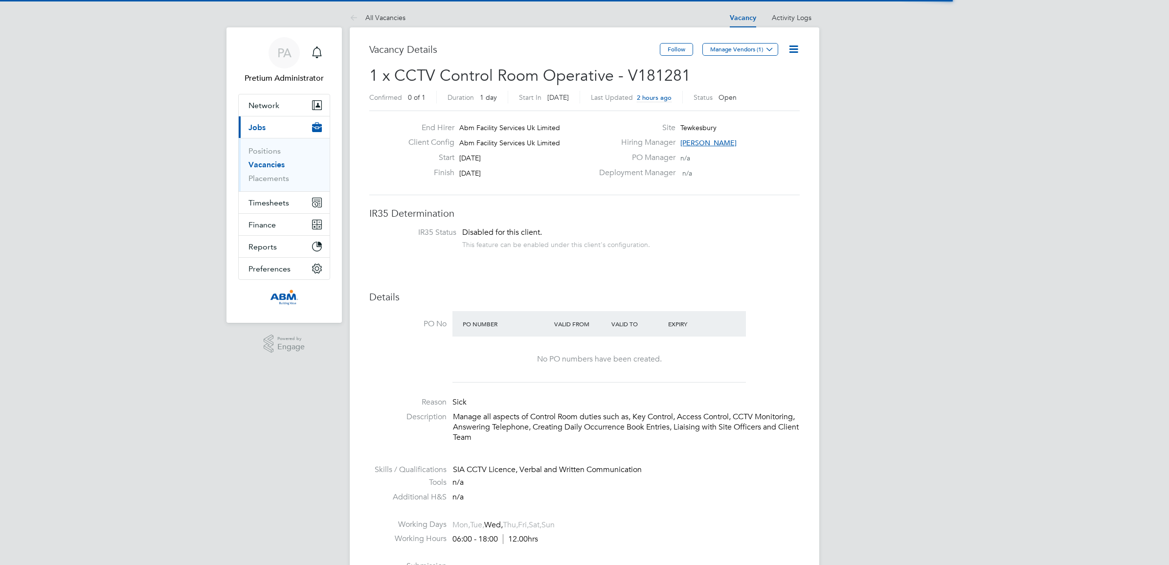
scroll to position [28, 68]
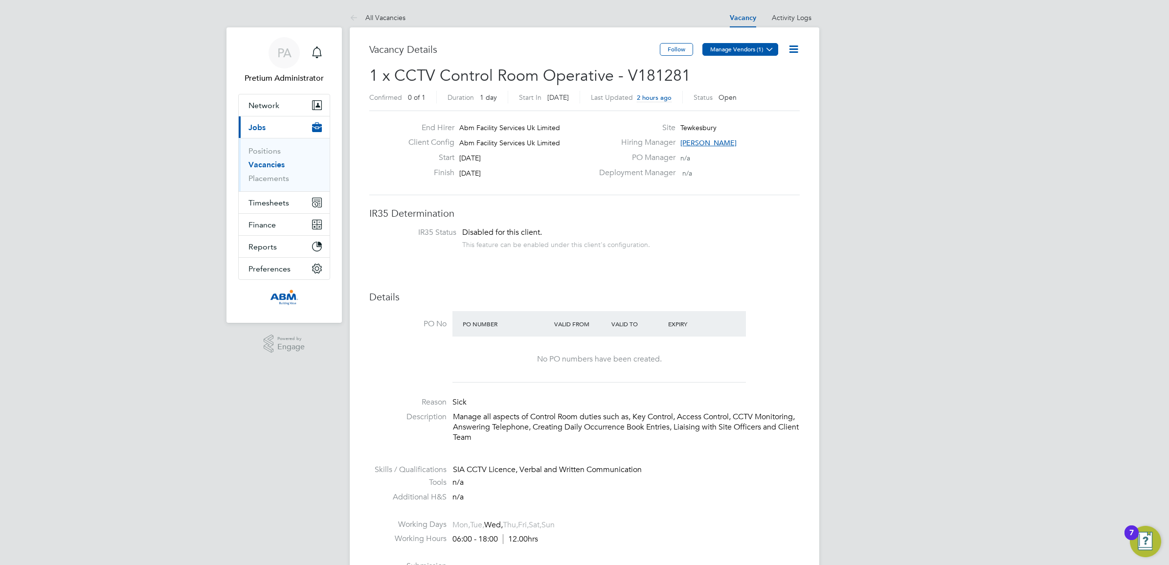
click at [737, 43] on button "Manage Vendors (1)" at bounding box center [740, 49] width 76 height 13
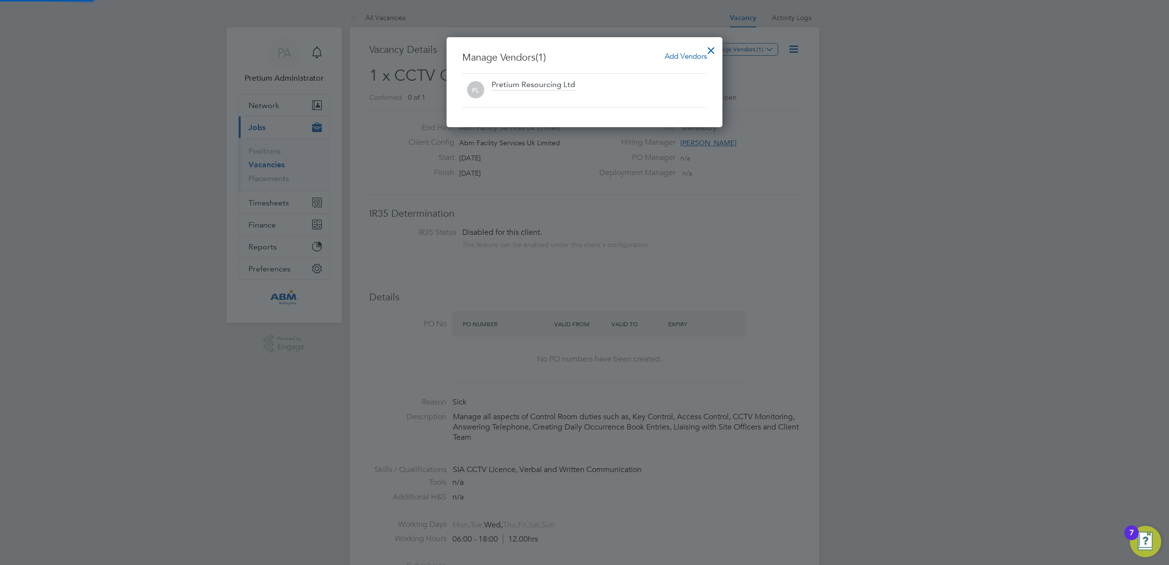
scroll to position [91, 276]
click at [686, 51] on span "Add Vendors" at bounding box center [686, 55] width 42 height 9
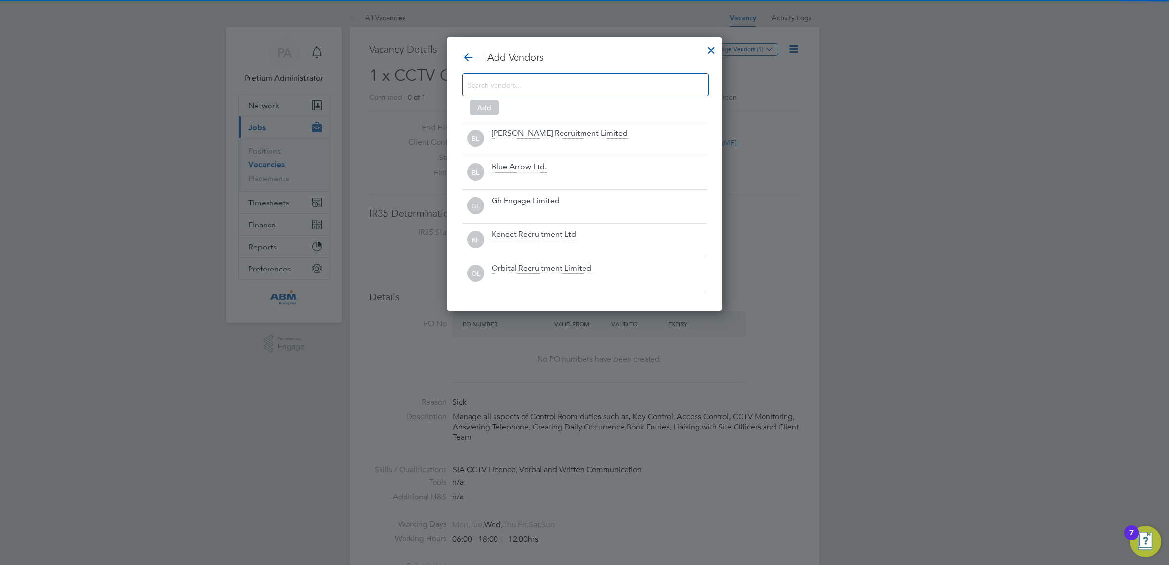
scroll to position [275, 276]
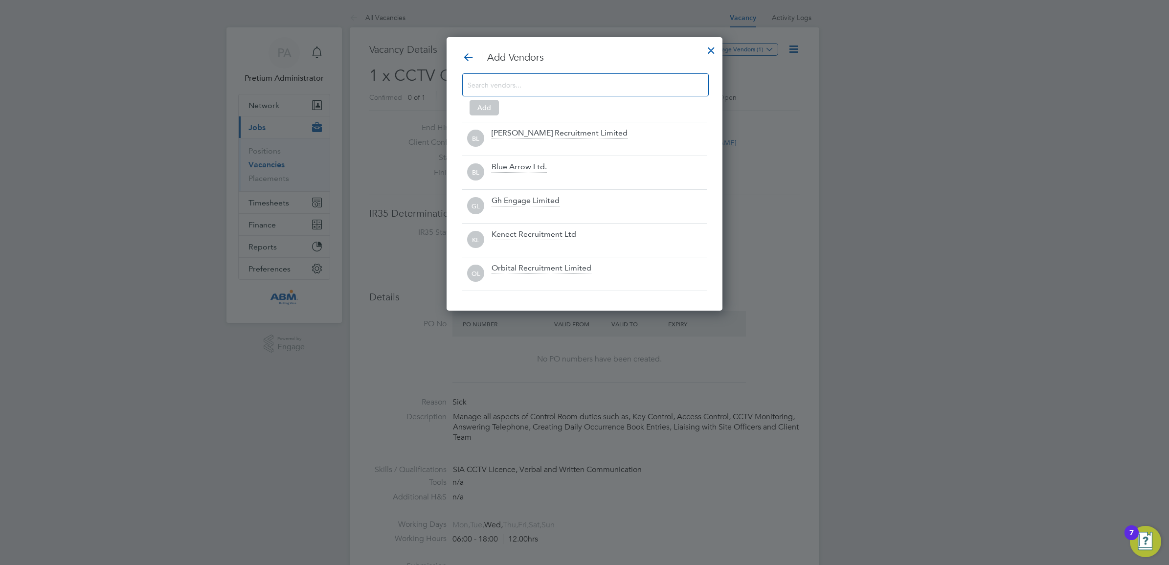
click at [542, 82] on input at bounding box center [578, 84] width 220 height 13
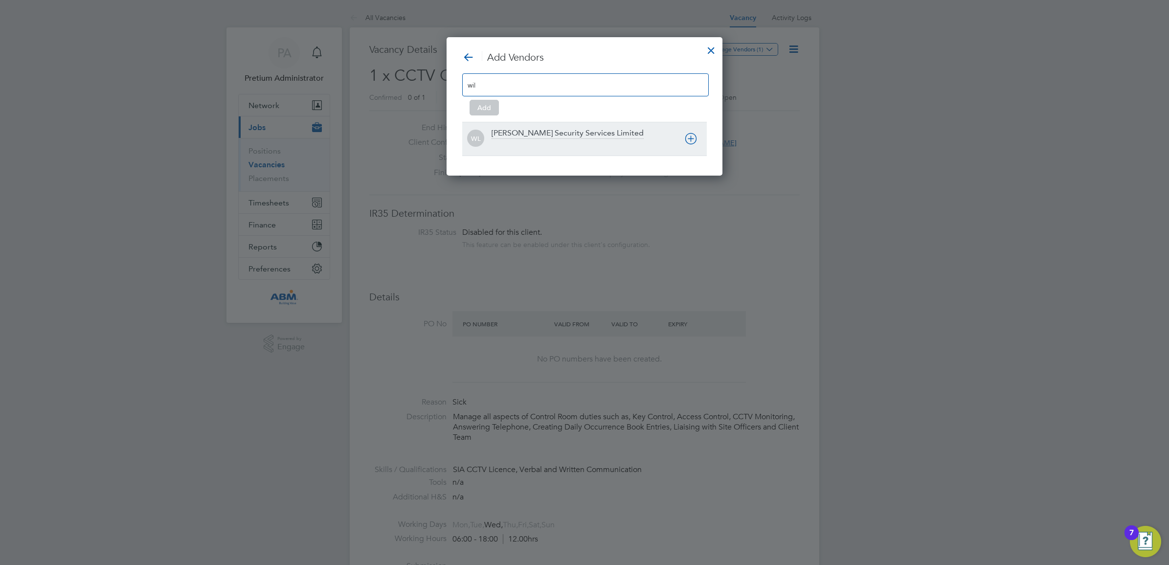
type input "wil"
click at [540, 138] on div "[PERSON_NAME] Security Services Limited" at bounding box center [568, 133] width 152 height 11
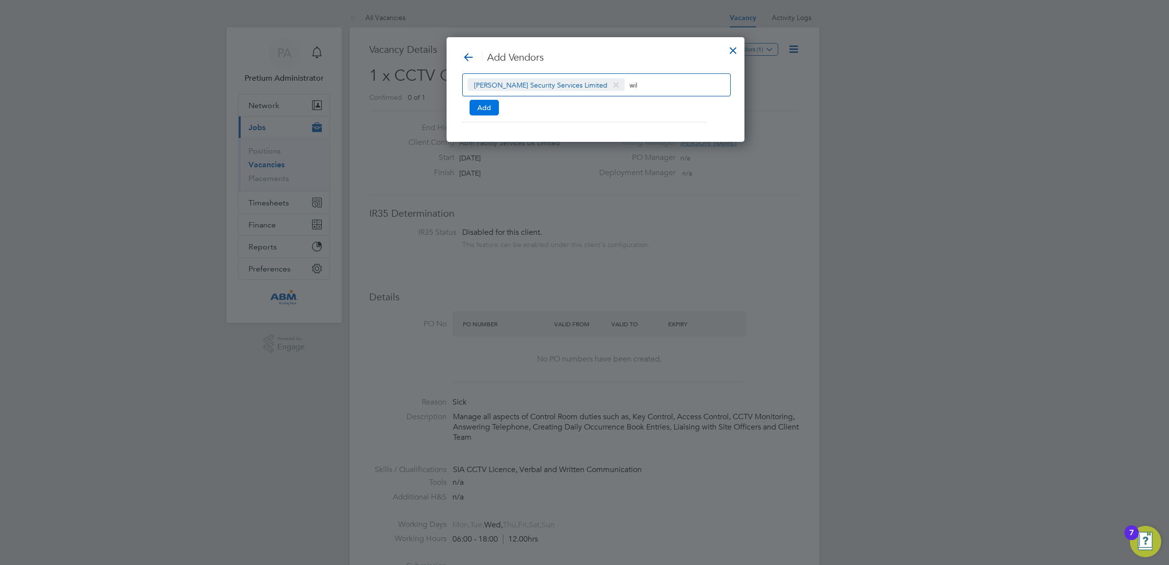
click at [485, 109] on button "Add" at bounding box center [484, 108] width 29 height 16
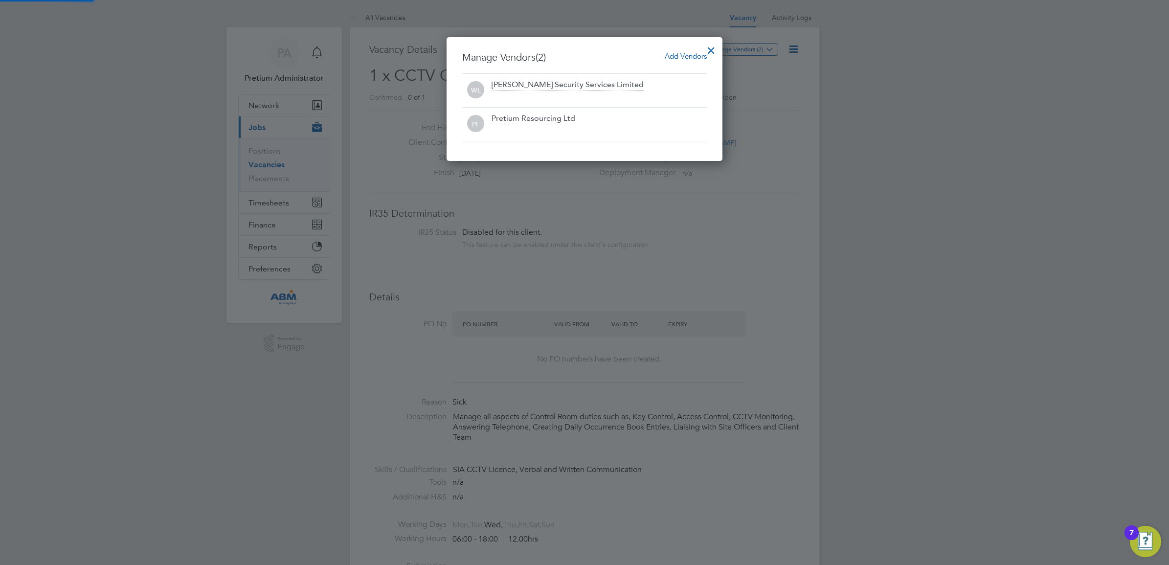
click at [710, 49] on div at bounding box center [711, 48] width 18 height 18
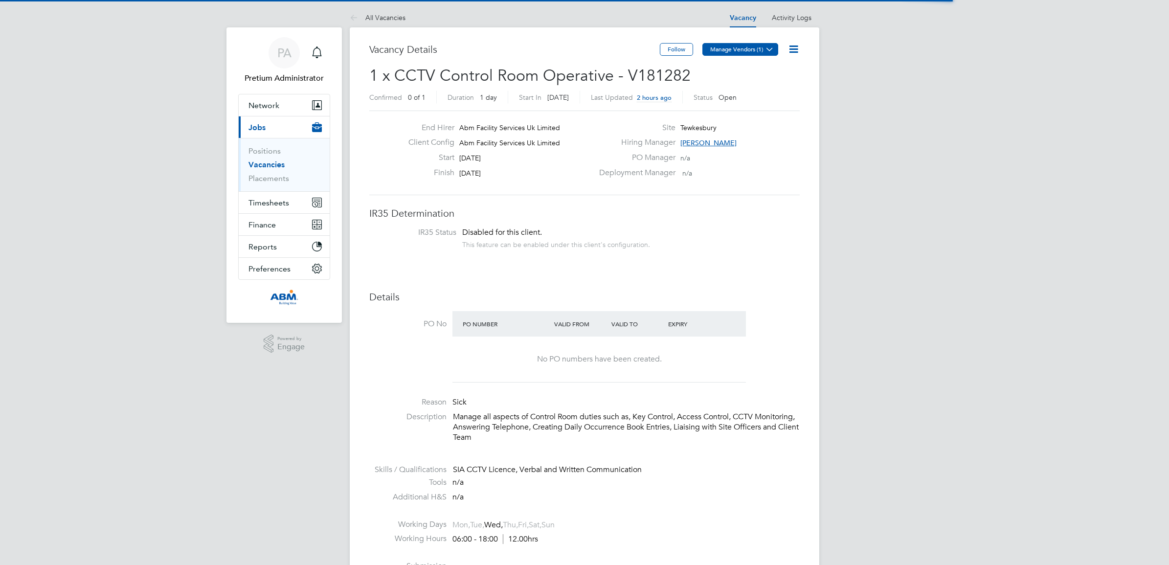
scroll to position [28, 68]
click at [735, 49] on button "Manage Vendors (1)" at bounding box center [740, 49] width 76 height 13
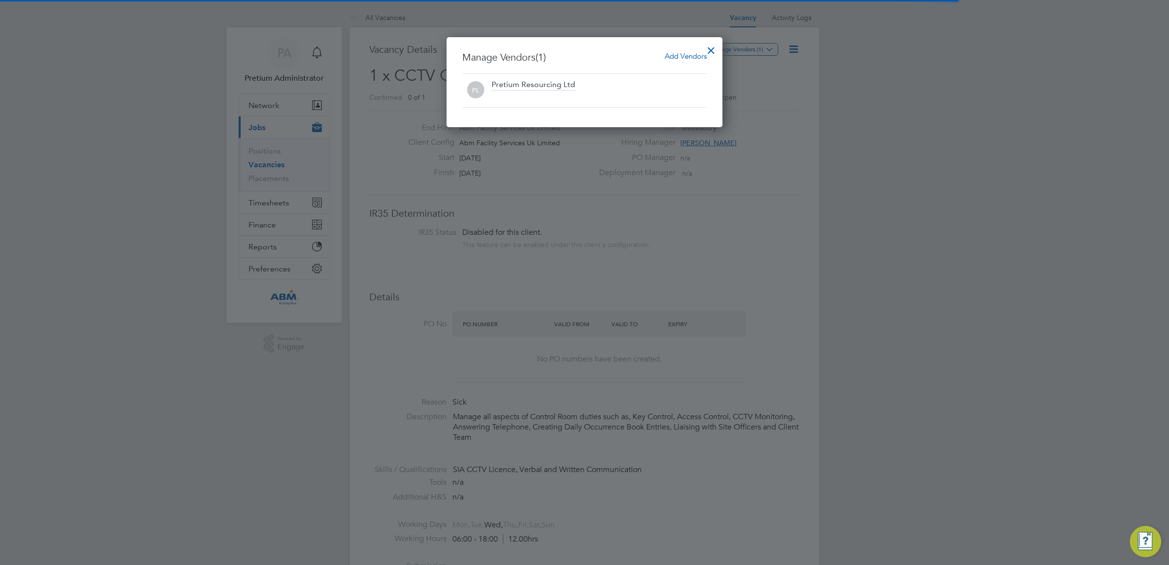
scroll to position [0, 0]
click at [686, 60] on span "Add Vendors" at bounding box center [686, 55] width 42 height 9
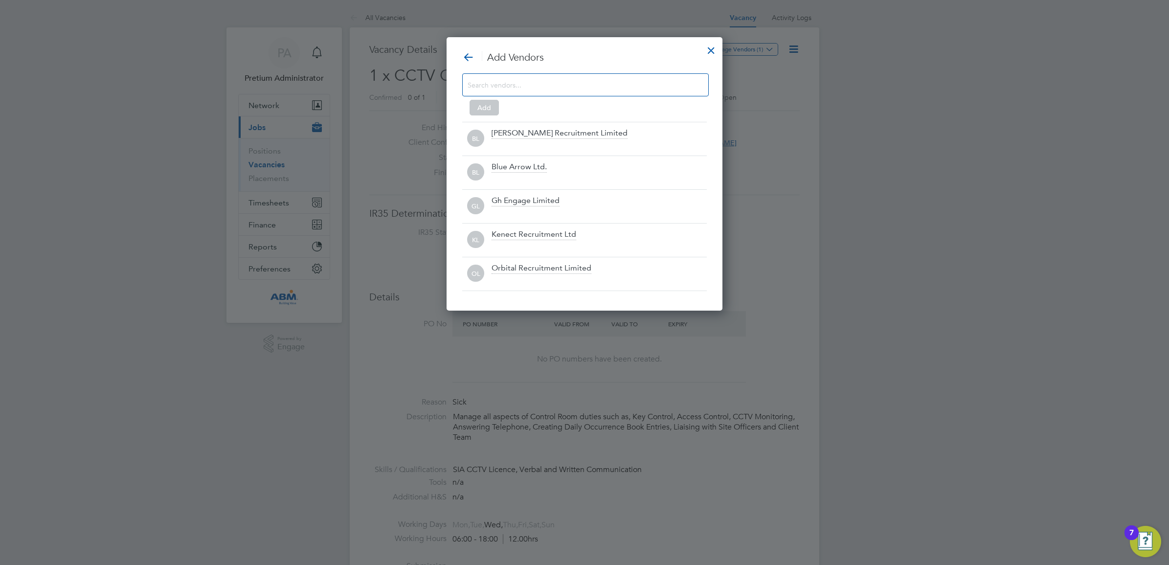
click at [594, 82] on input at bounding box center [578, 84] width 220 height 13
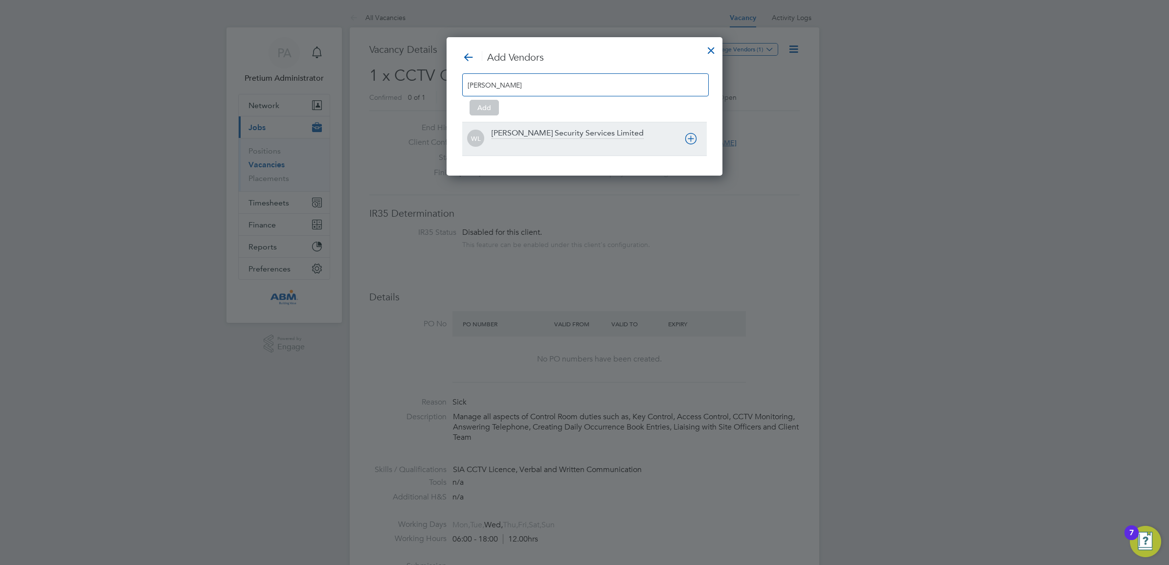
type input "[PERSON_NAME]"
click at [570, 138] on div "[PERSON_NAME] Security Services Limited" at bounding box center [568, 133] width 152 height 11
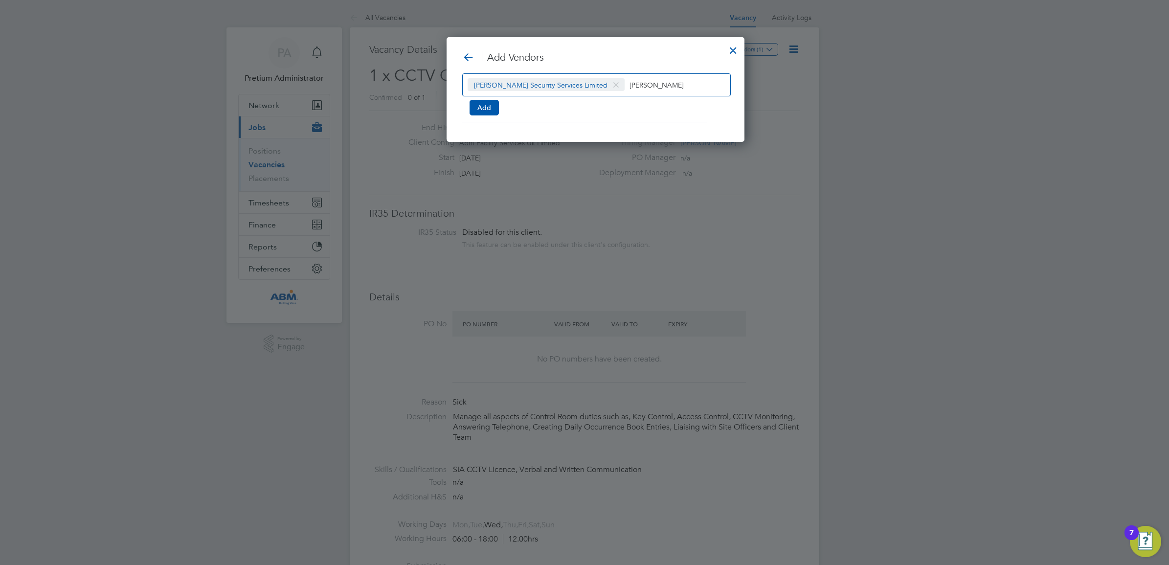
scroll to position [106, 276]
click at [490, 105] on button "Add" at bounding box center [484, 108] width 29 height 16
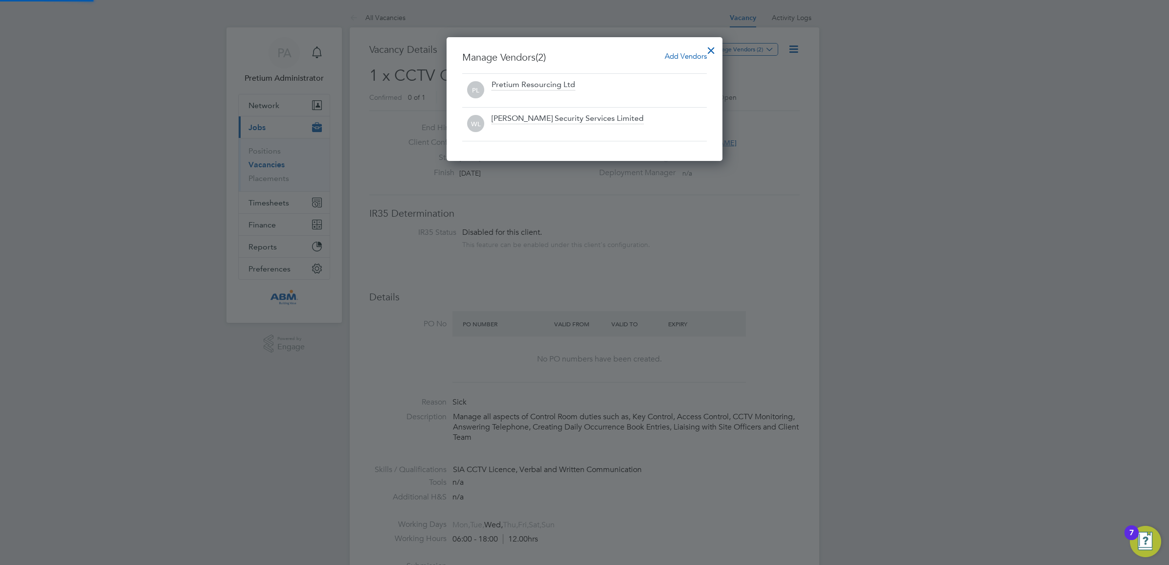
scroll to position [124, 276]
click at [712, 49] on div at bounding box center [711, 48] width 18 height 18
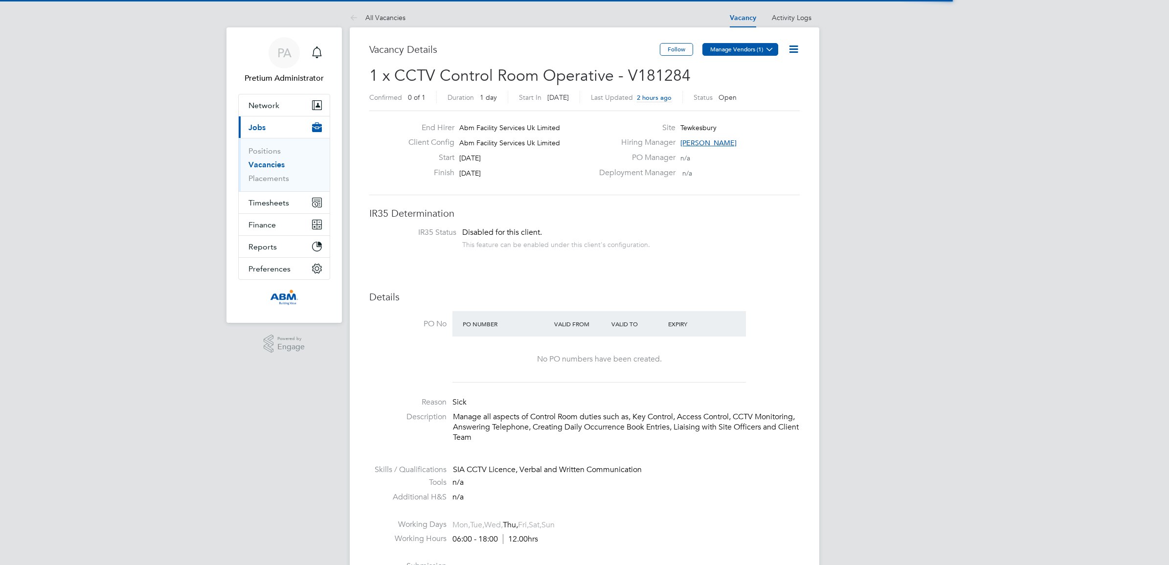
scroll to position [28, 68]
click at [743, 49] on button "Manage Vendors (1)" at bounding box center [740, 49] width 76 height 13
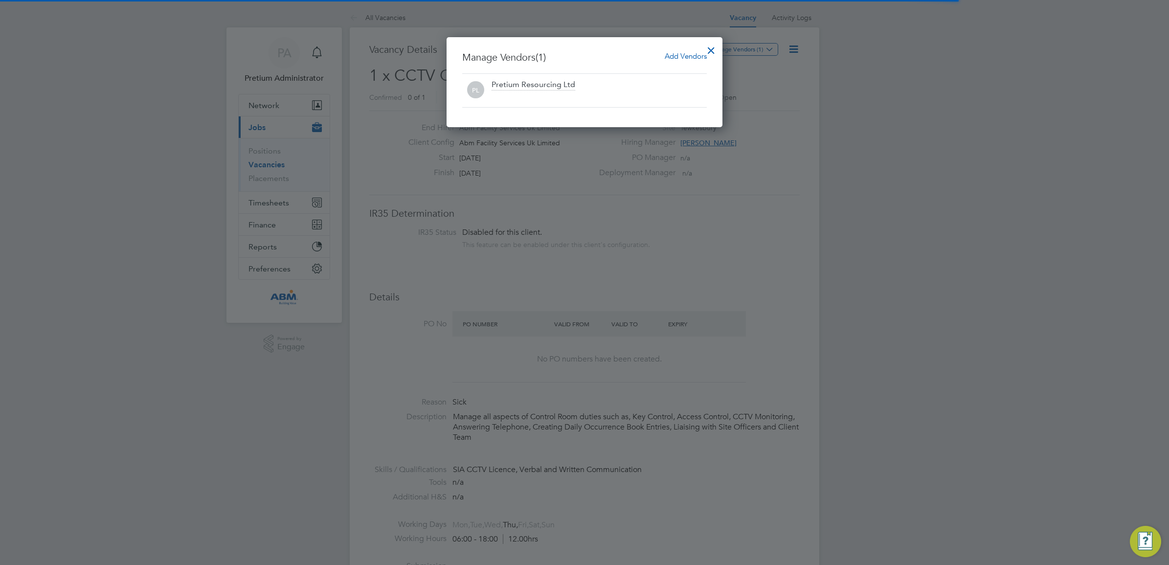
scroll to position [0, 0]
click at [691, 57] on span "Add Vendors" at bounding box center [686, 55] width 42 height 9
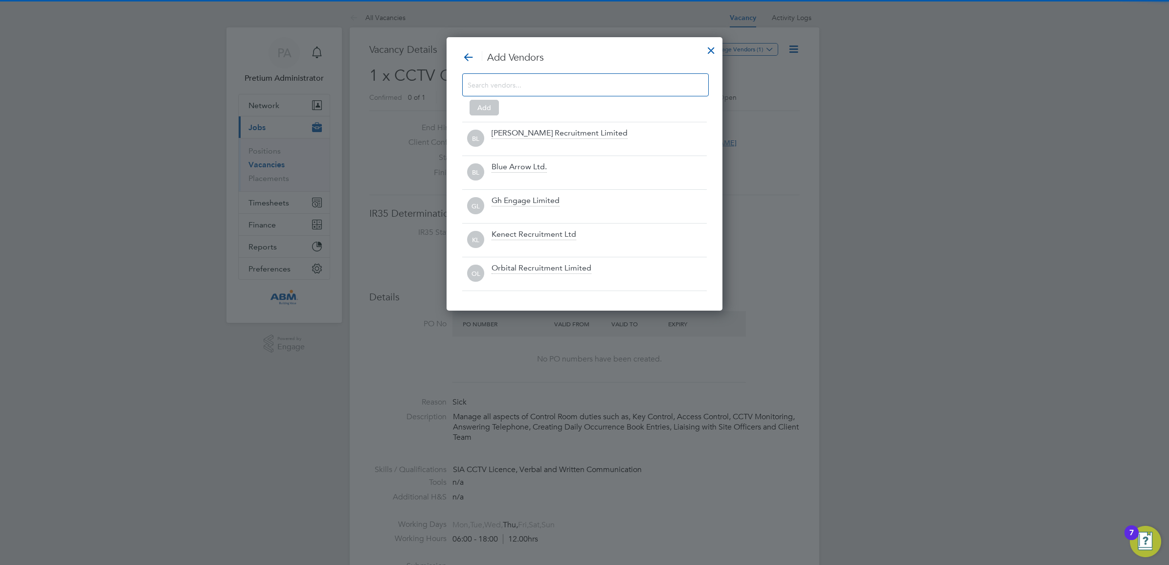
click at [565, 90] on input at bounding box center [578, 84] width 220 height 13
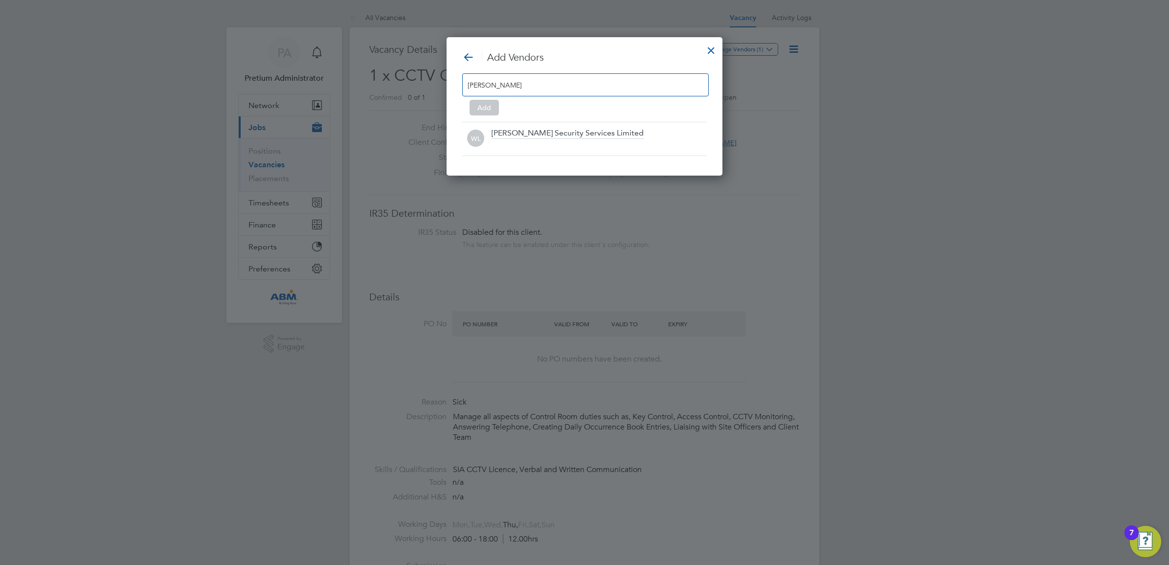
type input "[PERSON_NAME]"
click at [560, 150] on div at bounding box center [599, 145] width 215 height 10
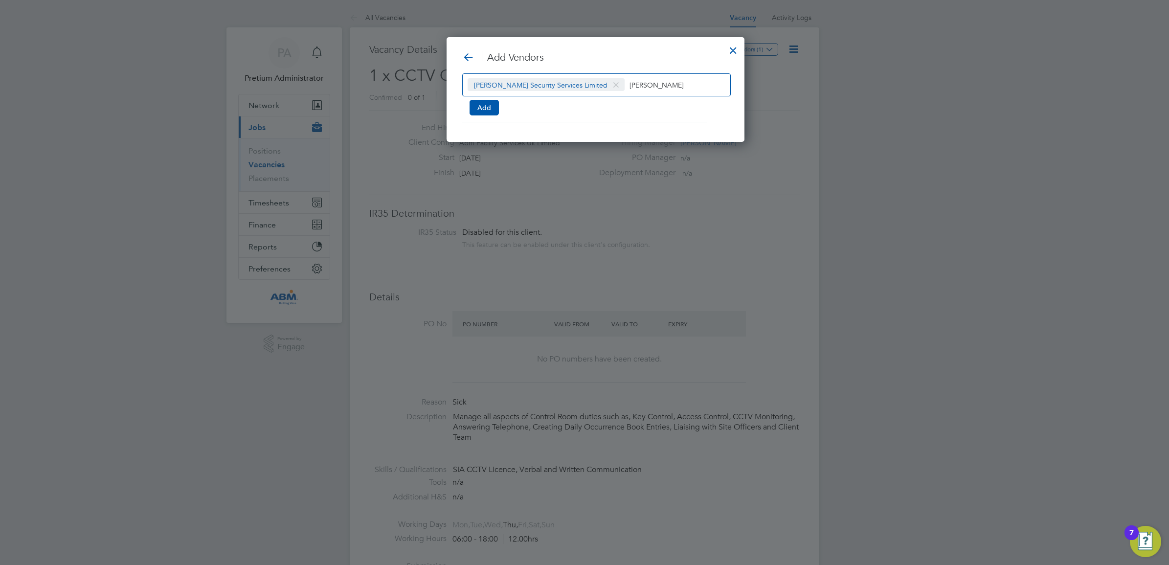
scroll to position [106, 276]
drag, startPoint x: 486, startPoint y: 104, endPoint x: 559, endPoint y: 84, distance: 75.5
click at [485, 104] on button "Add" at bounding box center [484, 108] width 29 height 16
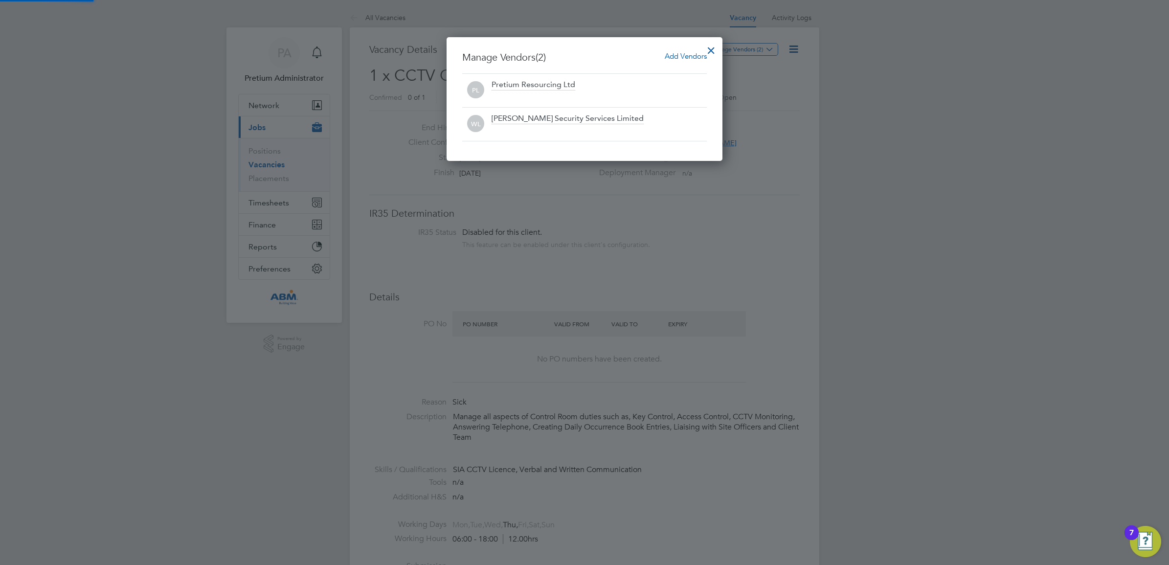
click at [703, 45] on div at bounding box center [711, 48] width 18 height 18
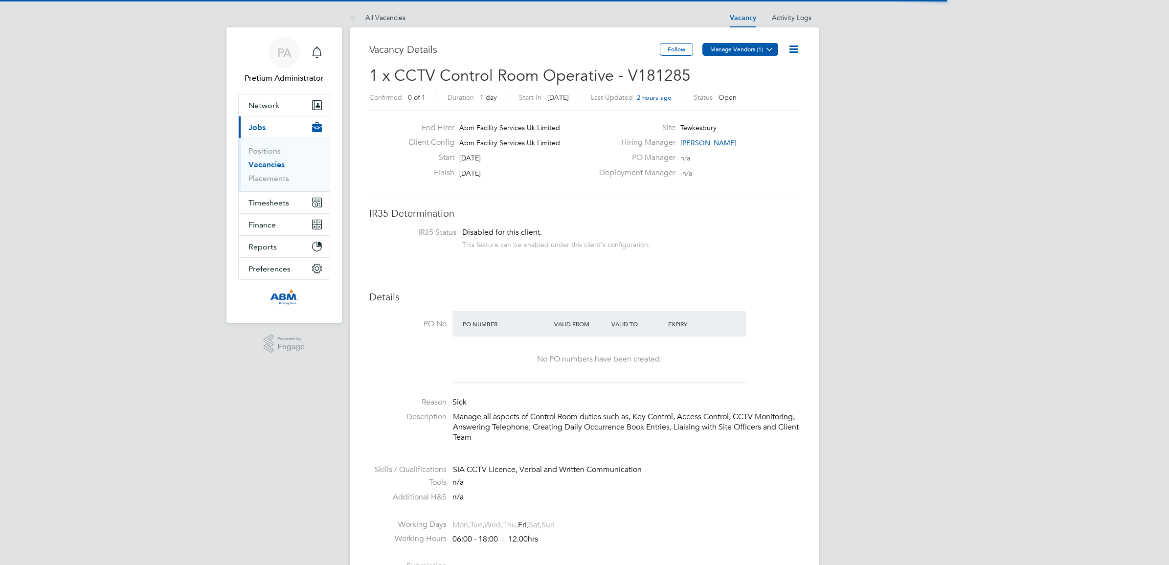
scroll to position [28, 68]
click at [759, 50] on button "Manage Vendors (1)" at bounding box center [740, 49] width 76 height 13
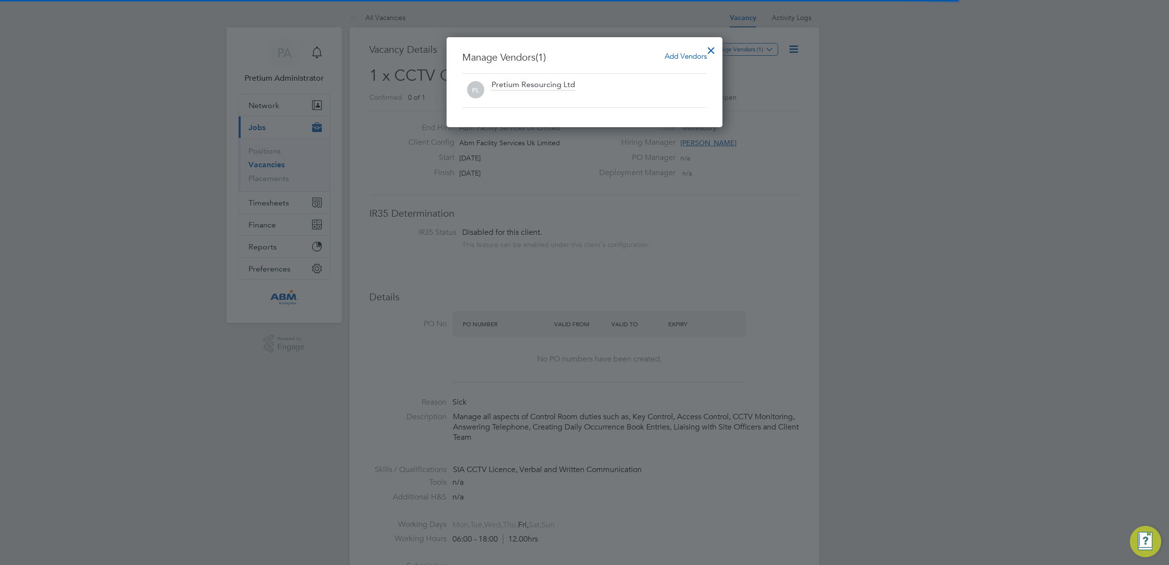
scroll to position [0, 0]
click at [689, 52] on span "Add Vendors" at bounding box center [686, 55] width 42 height 9
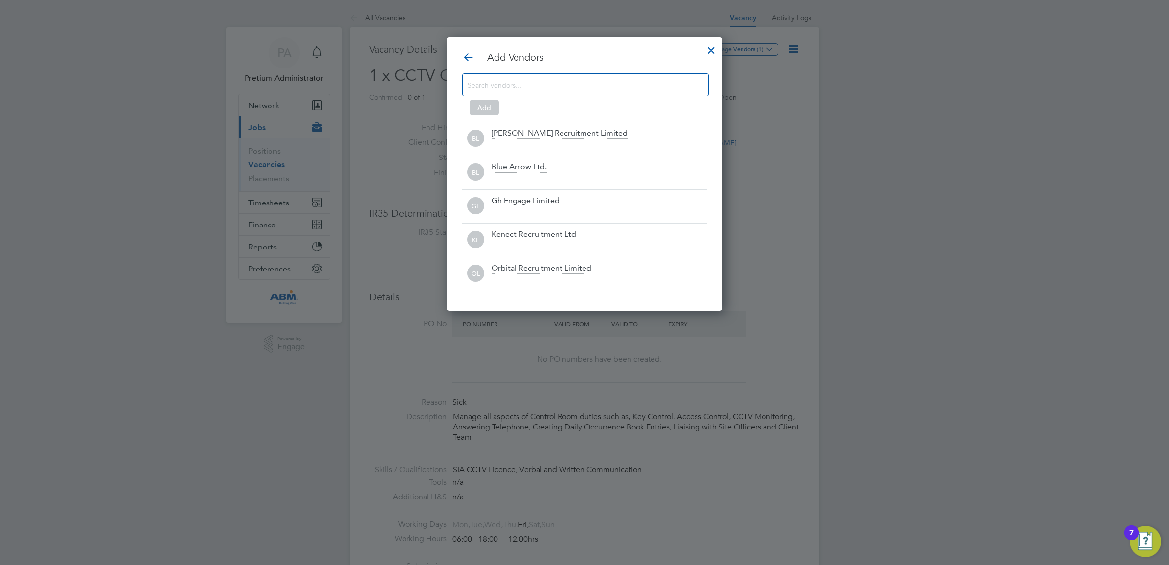
click at [613, 90] on input at bounding box center [578, 84] width 220 height 13
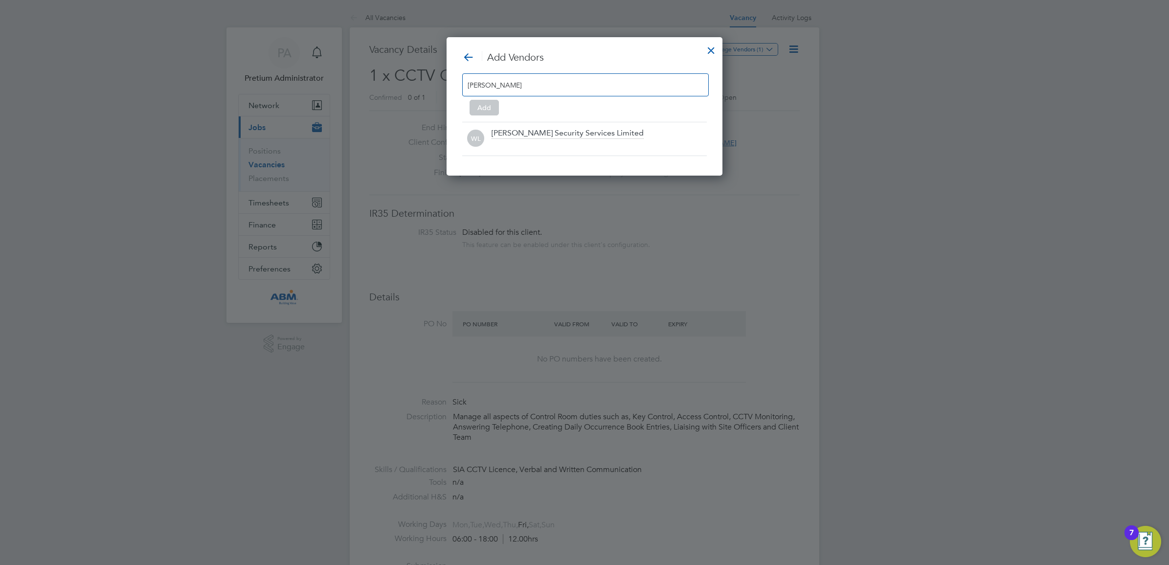
type input "[PERSON_NAME]"
click at [595, 138] on div "[PERSON_NAME] Security Services Limited" at bounding box center [568, 133] width 152 height 11
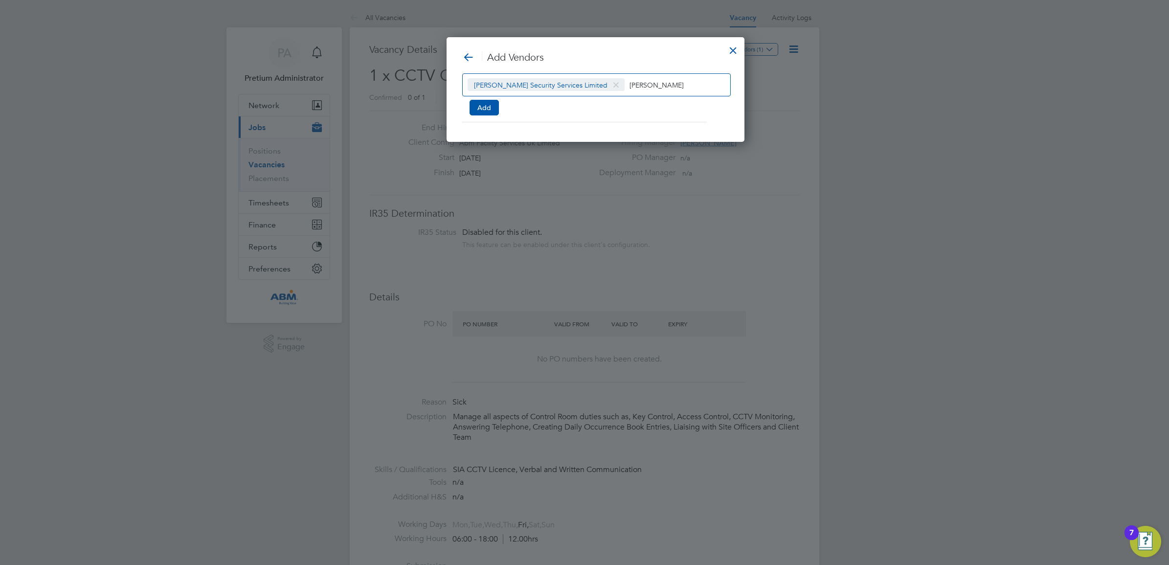
scroll to position [5, 5]
click at [492, 109] on button "Add" at bounding box center [484, 108] width 29 height 16
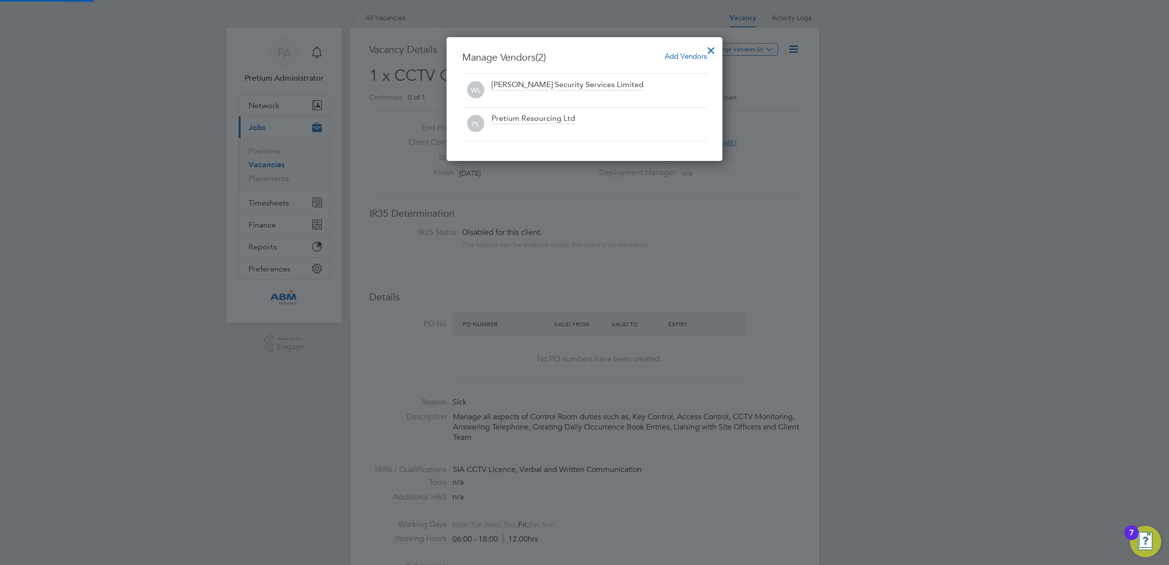
scroll to position [124, 276]
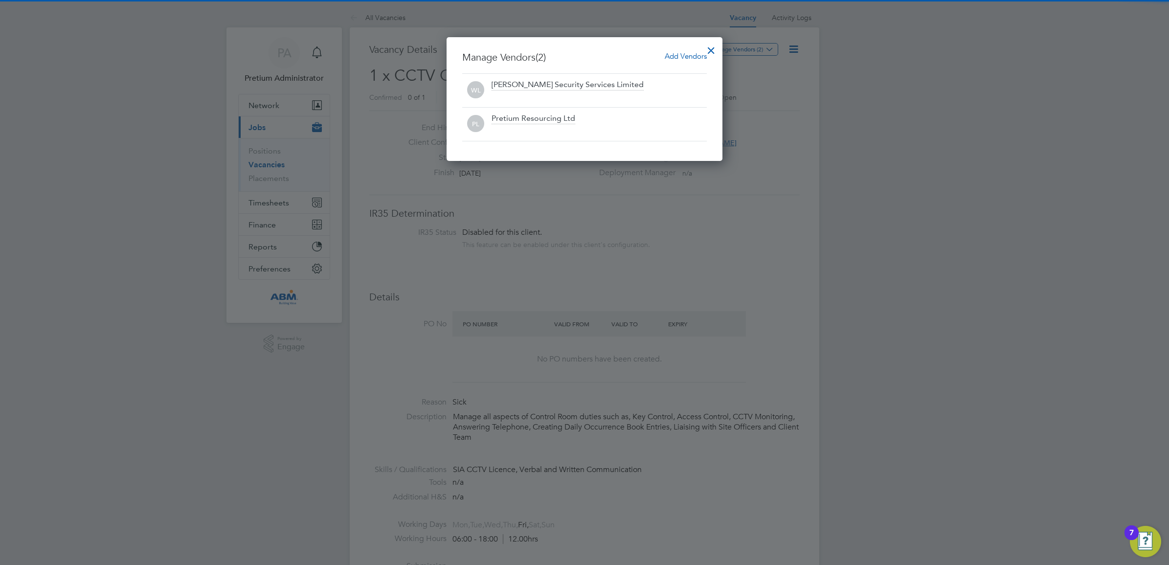
click at [713, 50] on div at bounding box center [711, 48] width 18 height 18
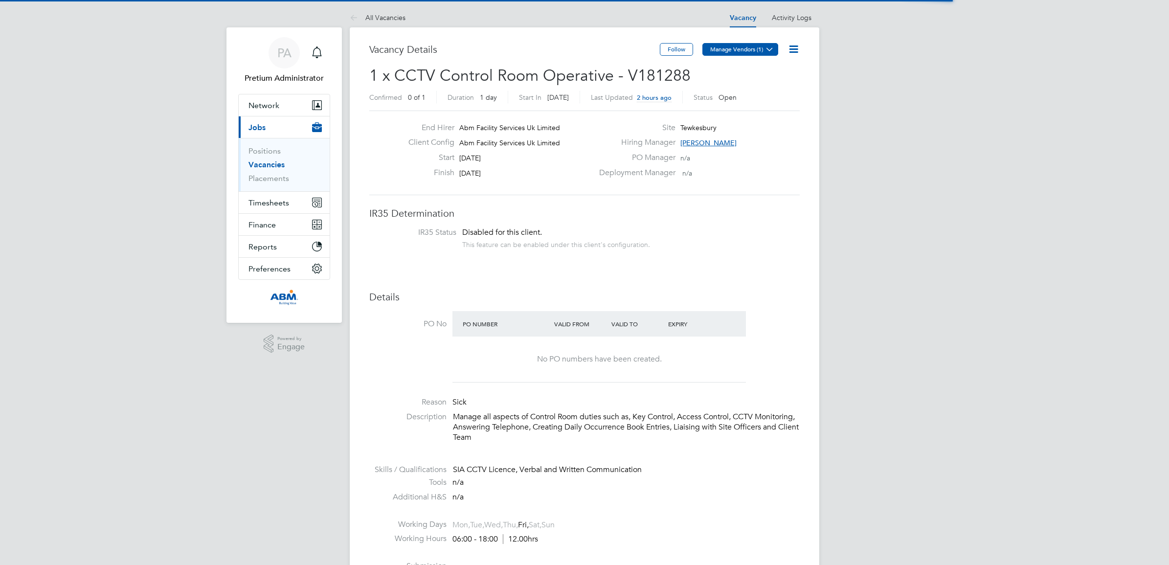
scroll to position [28, 68]
click at [762, 49] on button "Manage Vendors (1)" at bounding box center [740, 49] width 76 height 13
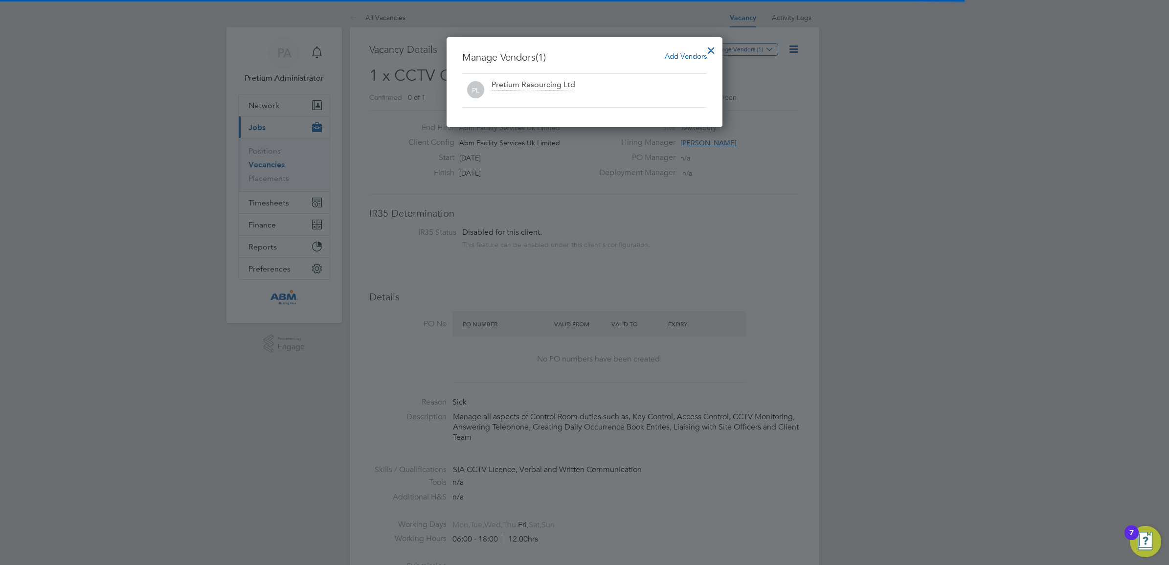
scroll to position [0, 0]
click at [693, 59] on span "Add Vendors" at bounding box center [686, 55] width 42 height 9
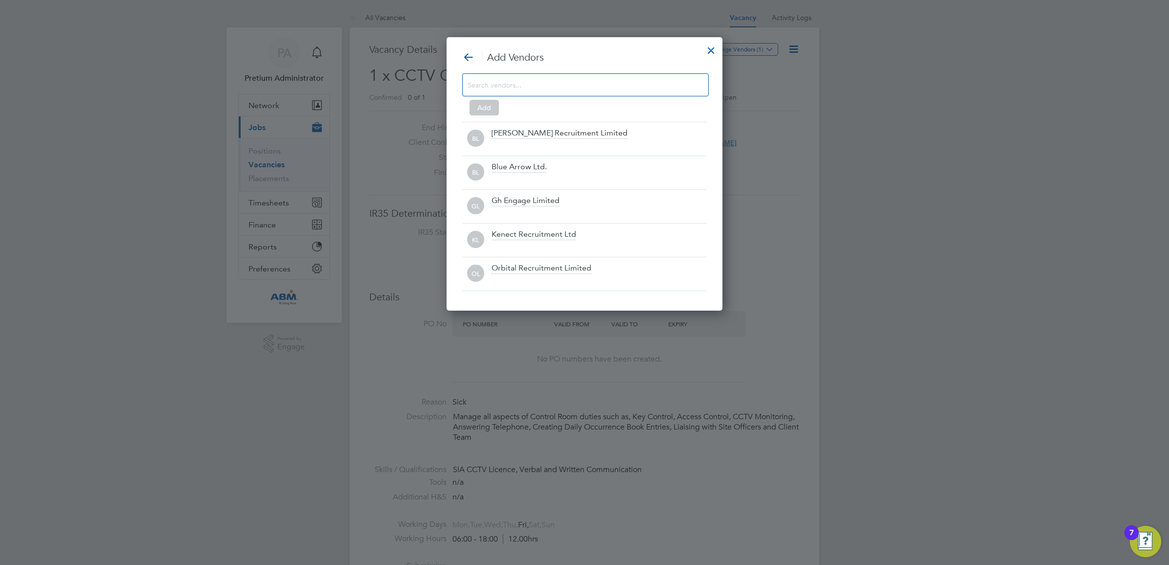
scroll to position [275, 276]
click at [553, 86] on input at bounding box center [578, 84] width 220 height 13
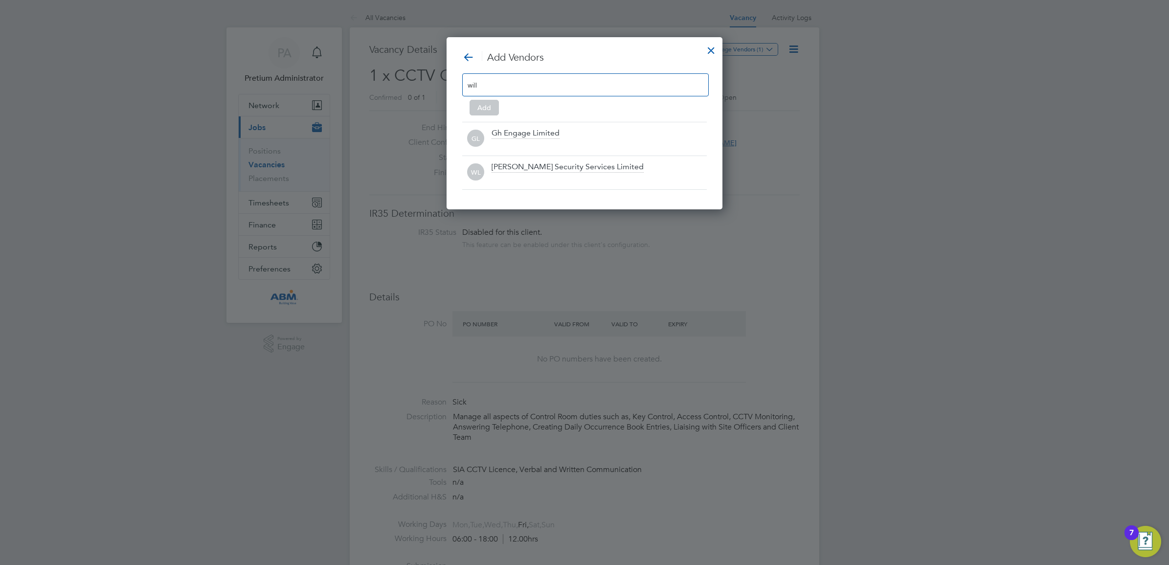
scroll to position [139, 276]
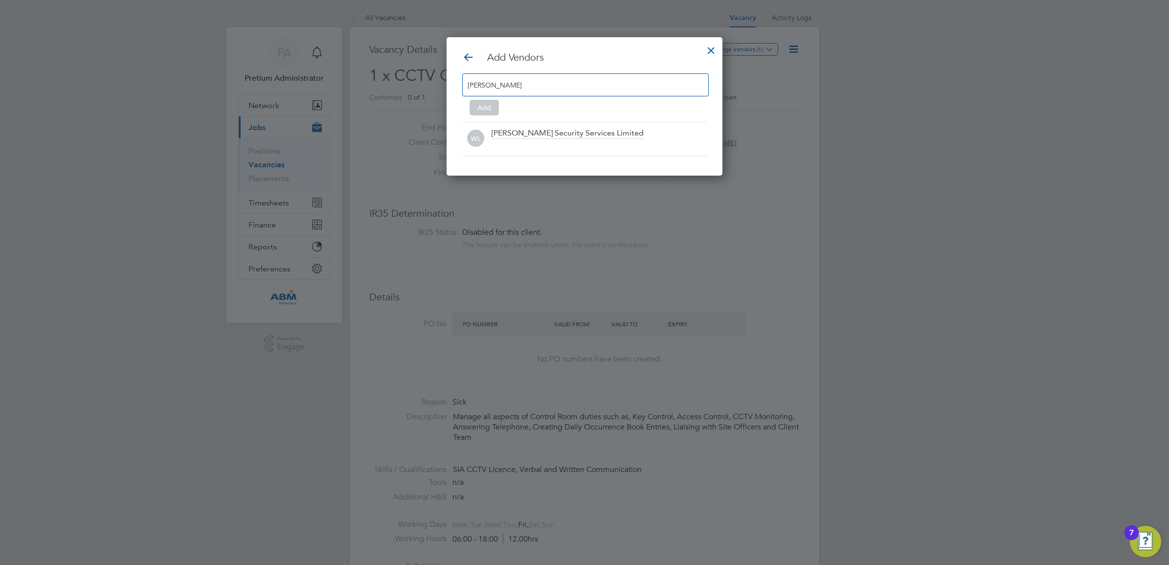
type input "[PERSON_NAME]"
click at [558, 145] on div at bounding box center [599, 145] width 215 height 10
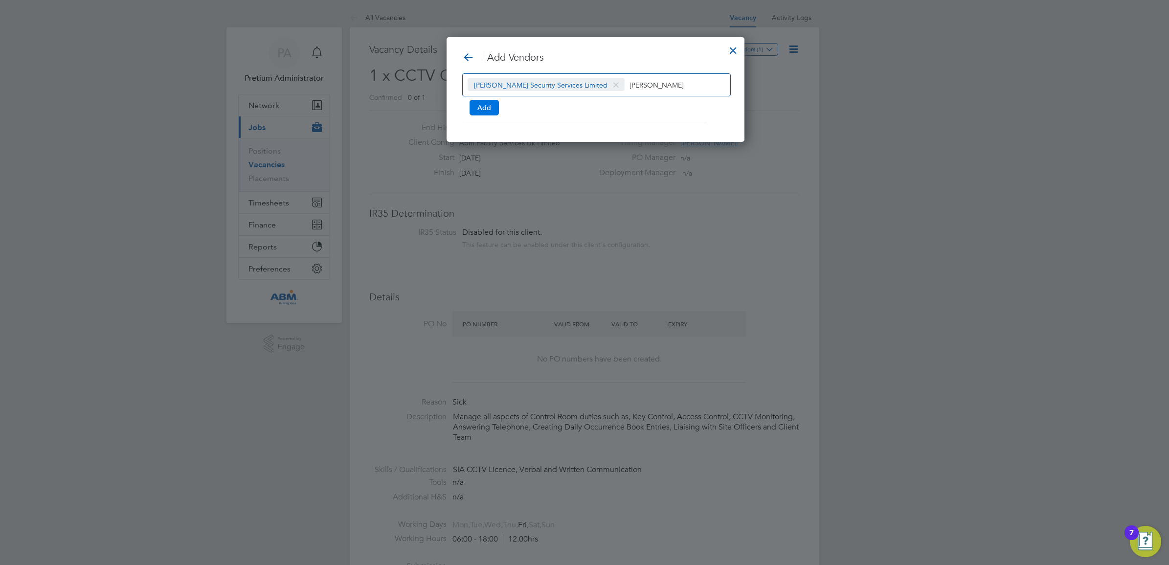
scroll to position [106, 276]
click at [480, 109] on button "Add" at bounding box center [484, 108] width 29 height 16
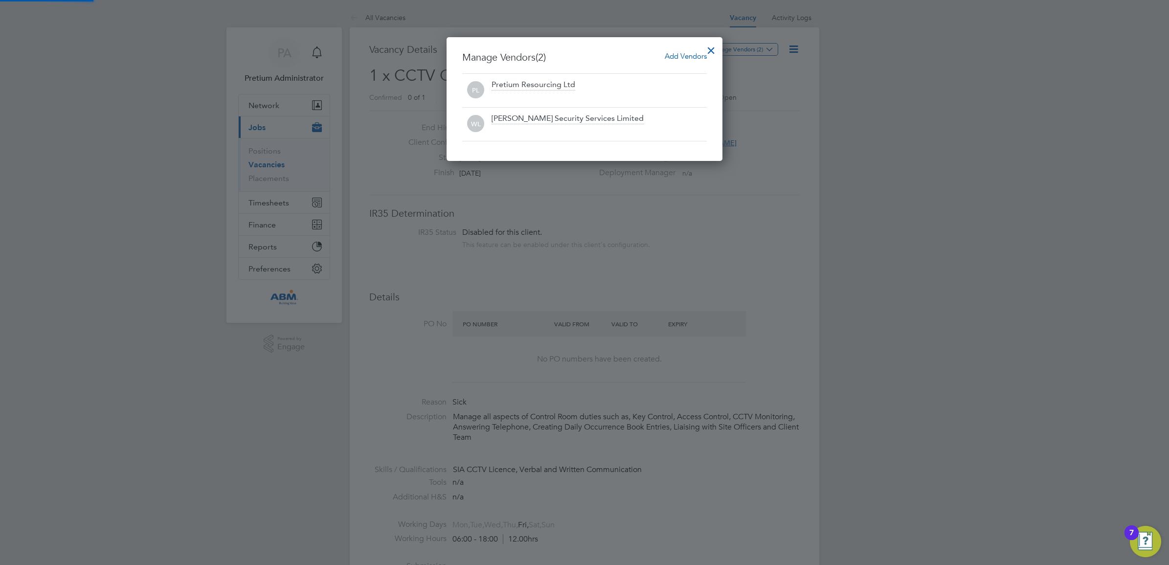
click at [712, 49] on div at bounding box center [711, 48] width 18 height 18
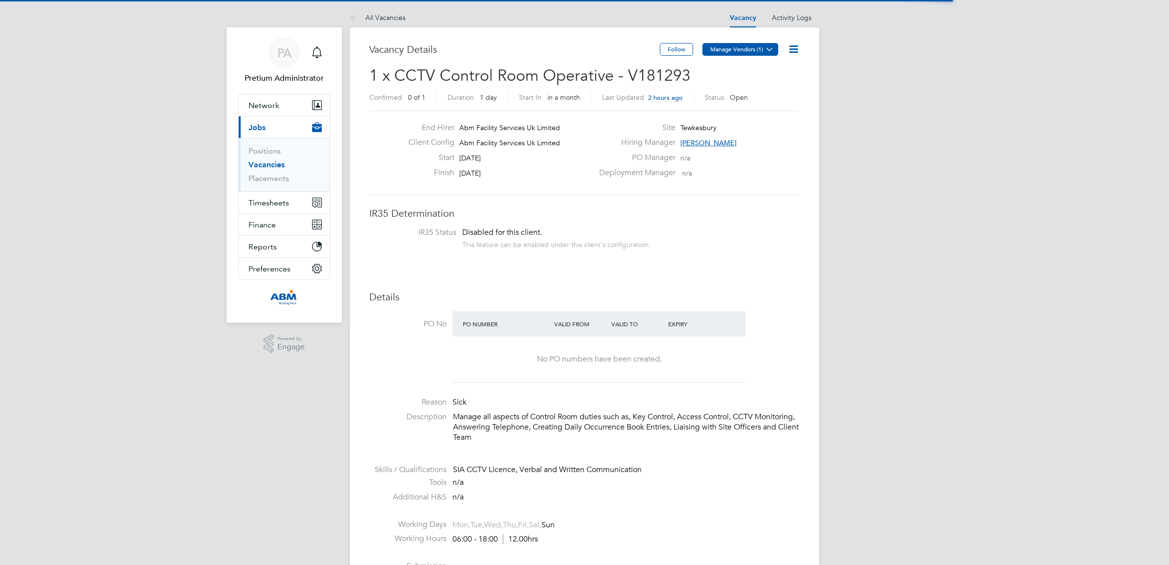
scroll to position [28, 68]
click at [744, 47] on button "Manage Vendors (1)" at bounding box center [740, 49] width 76 height 13
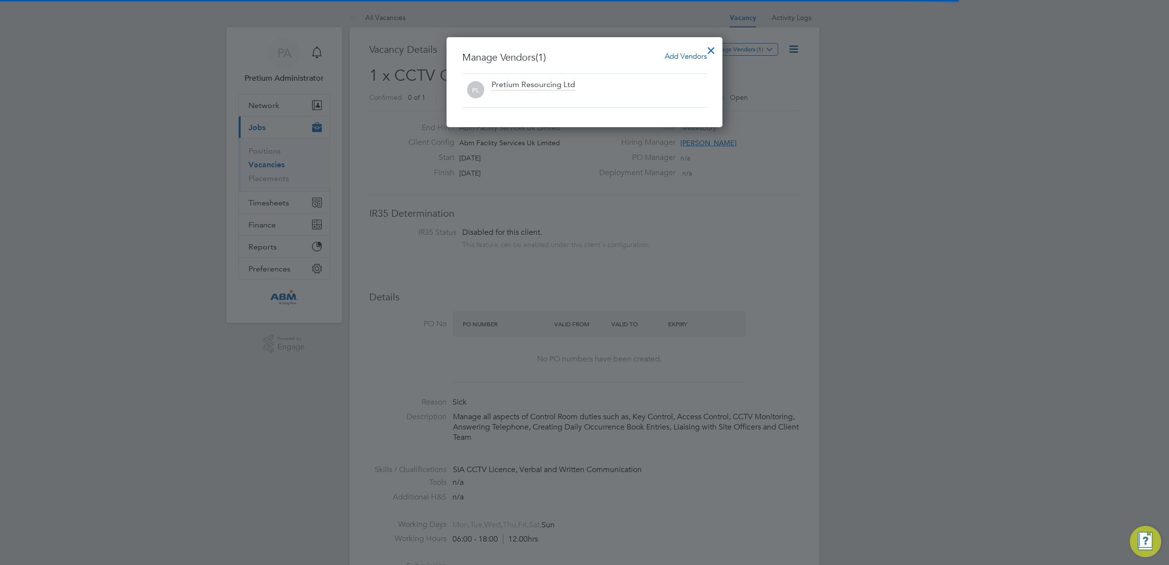
scroll to position [0, 0]
click at [680, 60] on div "Add Vendors" at bounding box center [686, 56] width 42 height 11
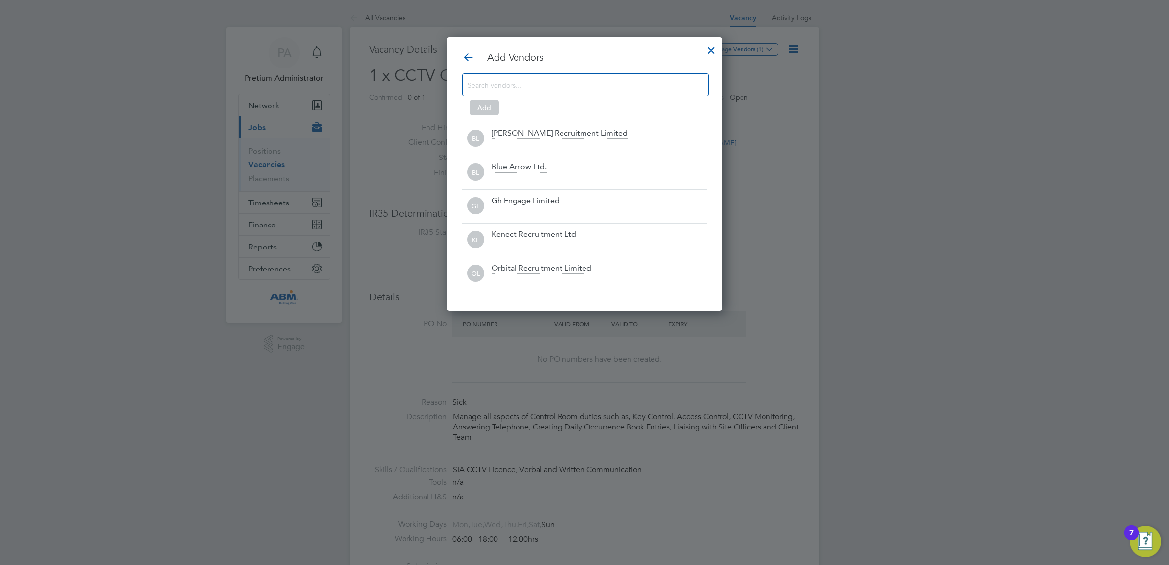
click at [515, 82] on input at bounding box center [578, 84] width 220 height 13
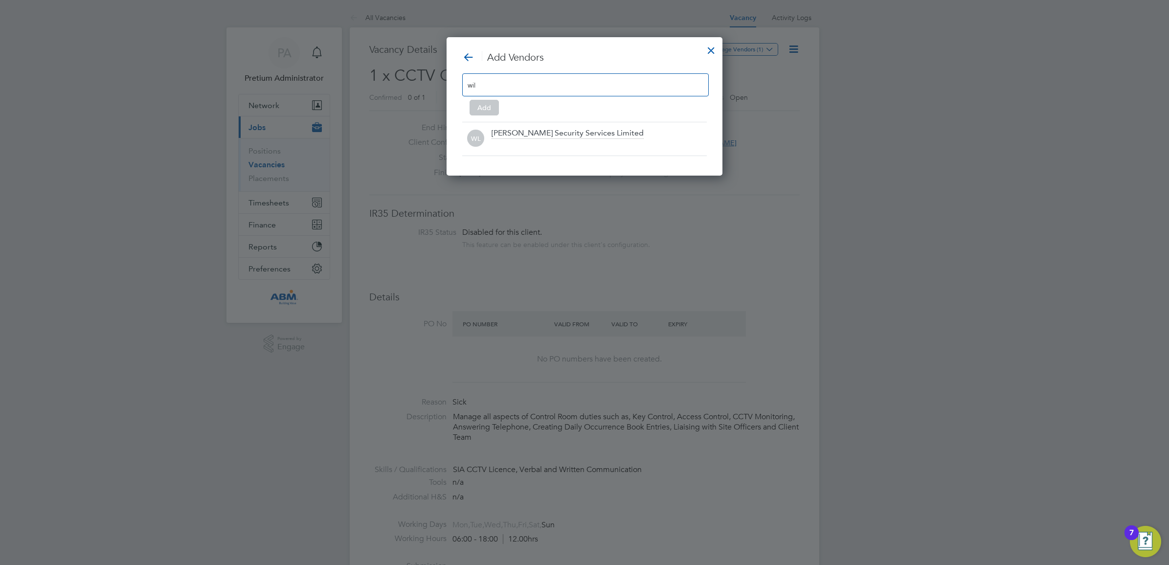
scroll to position [139, 276]
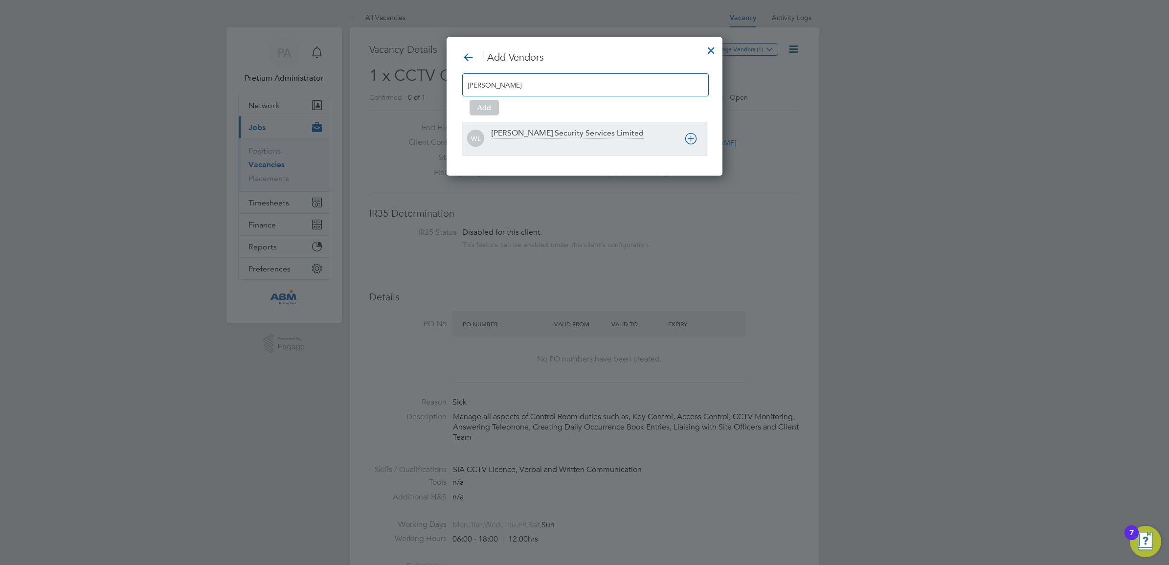
type input "wills"
click at [558, 148] on div at bounding box center [599, 145] width 215 height 10
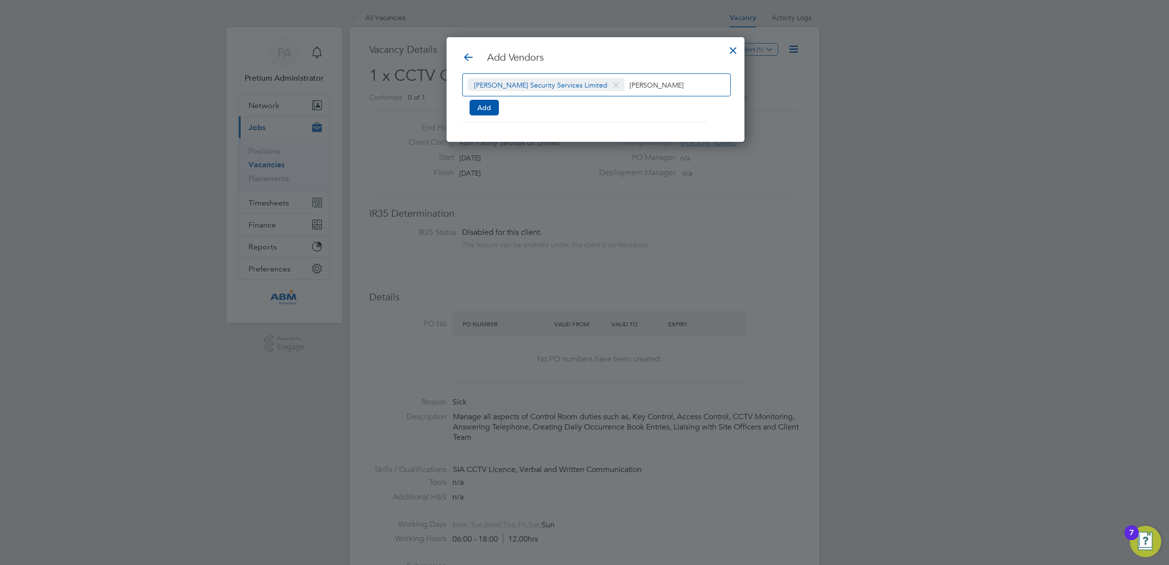
scroll to position [106, 276]
click at [477, 98] on div "Wills Security Services Limited wills Add" at bounding box center [595, 92] width 267 height 39
click at [477, 103] on button "Add" at bounding box center [484, 108] width 29 height 16
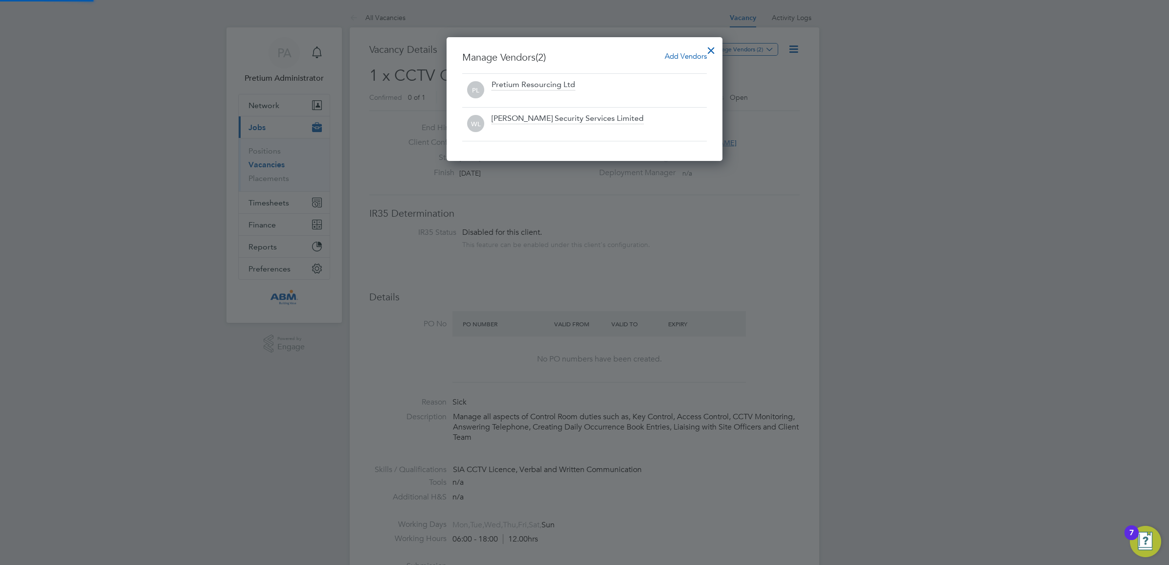
scroll to position [124, 276]
click at [714, 53] on div at bounding box center [711, 48] width 18 height 18
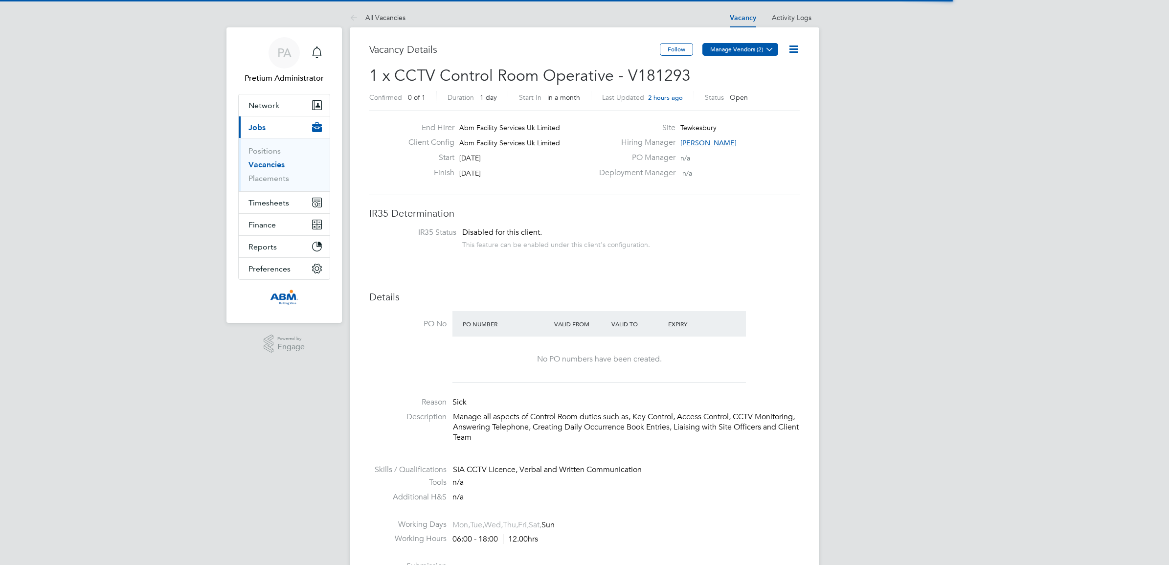
scroll to position [28, 68]
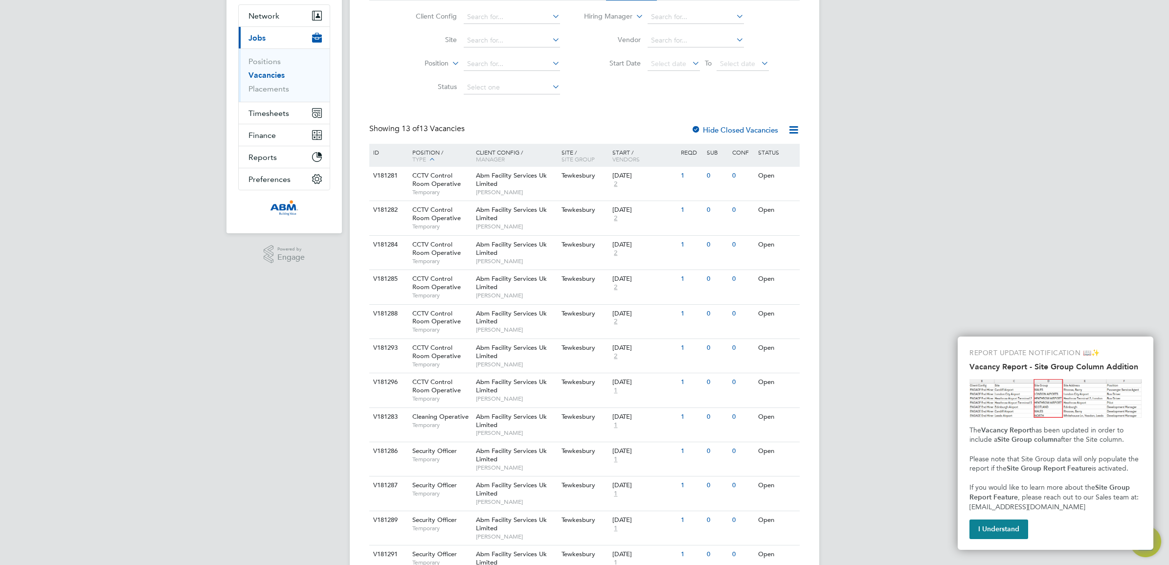
scroll to position [175, 0]
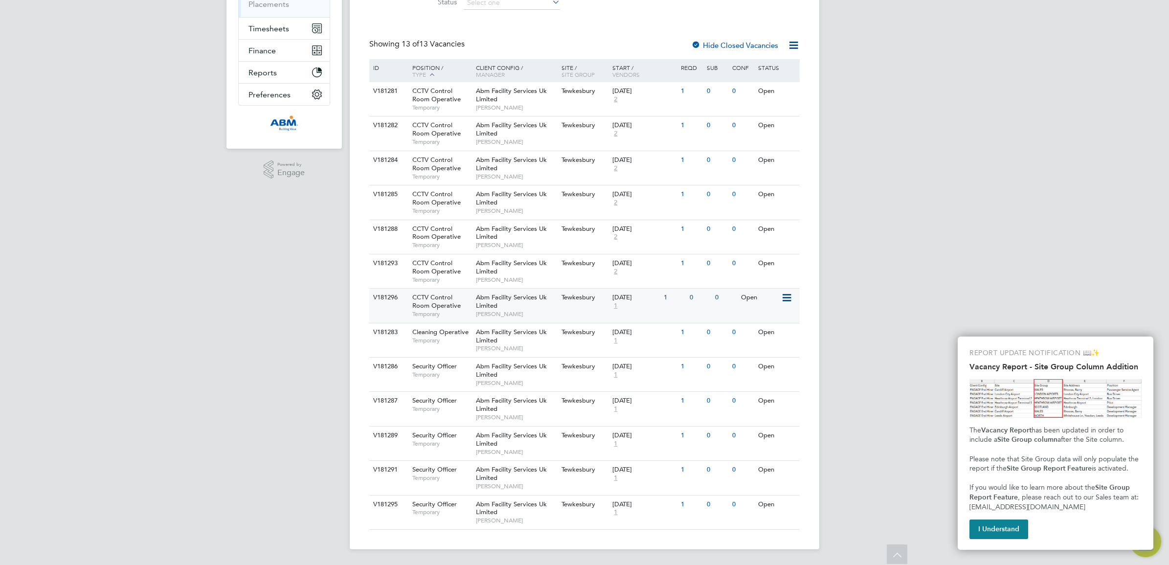
click at [630, 302] on div "[DATE] 1" at bounding box center [635, 302] width 51 height 26
click at [635, 339] on div "[DATE] 1" at bounding box center [635, 336] width 51 height 26
click at [622, 373] on div "[DATE] 1" at bounding box center [635, 371] width 51 height 26
click at [618, 416] on div "[DATE] 1" at bounding box center [635, 405] width 51 height 26
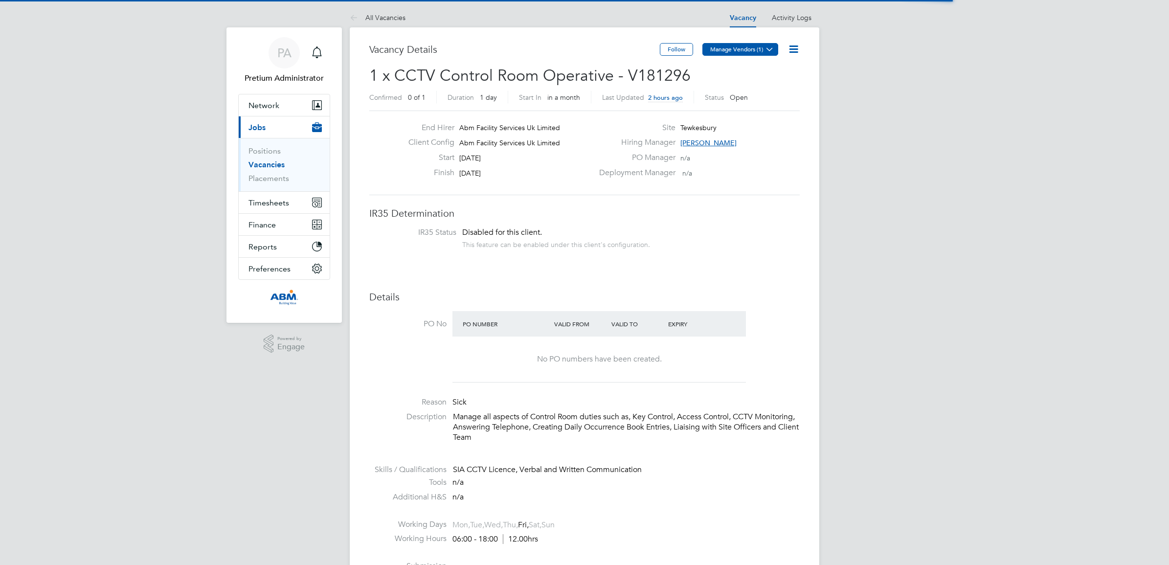
scroll to position [28, 68]
click at [744, 49] on button "Manage Vendors (1)" at bounding box center [740, 49] width 76 height 13
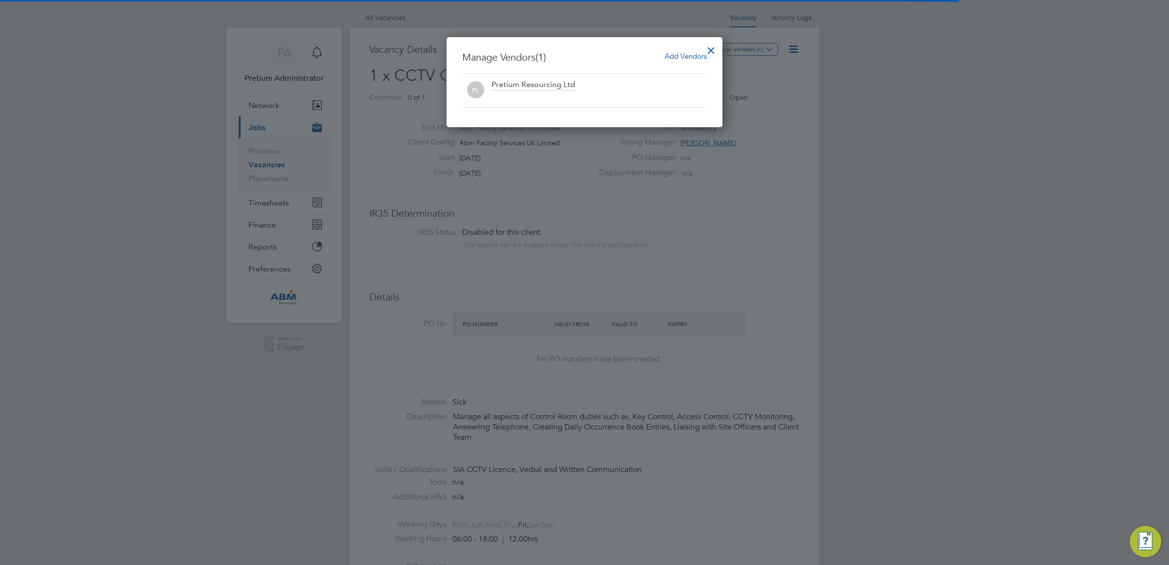
scroll to position [0, 0]
click at [688, 55] on span "Add Vendors" at bounding box center [686, 55] width 42 height 9
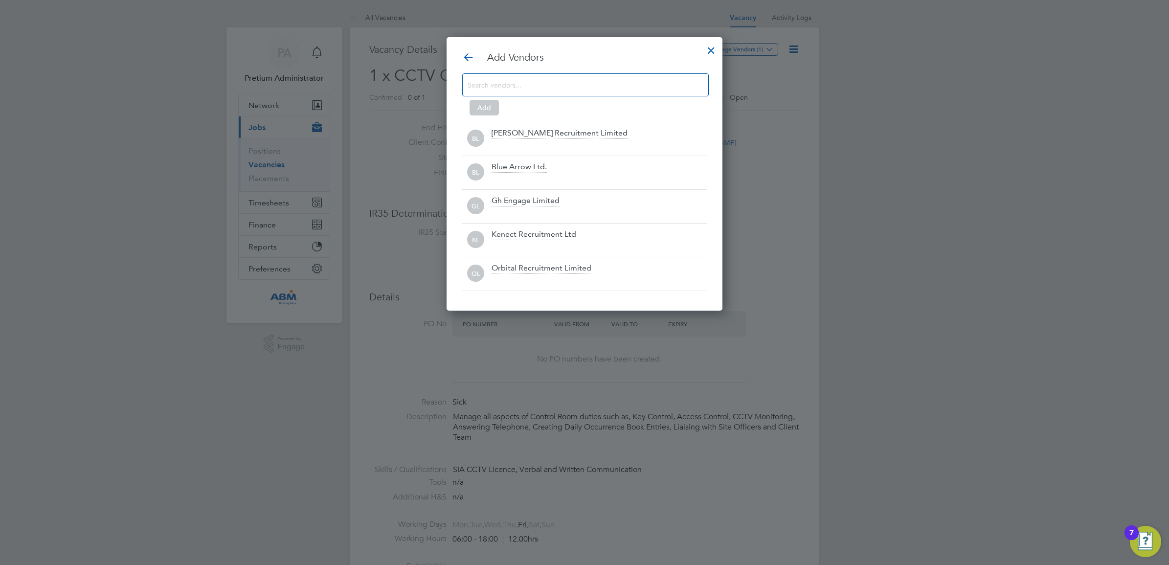
click at [522, 91] on div at bounding box center [585, 84] width 247 height 23
click at [519, 76] on div at bounding box center [585, 84] width 247 height 23
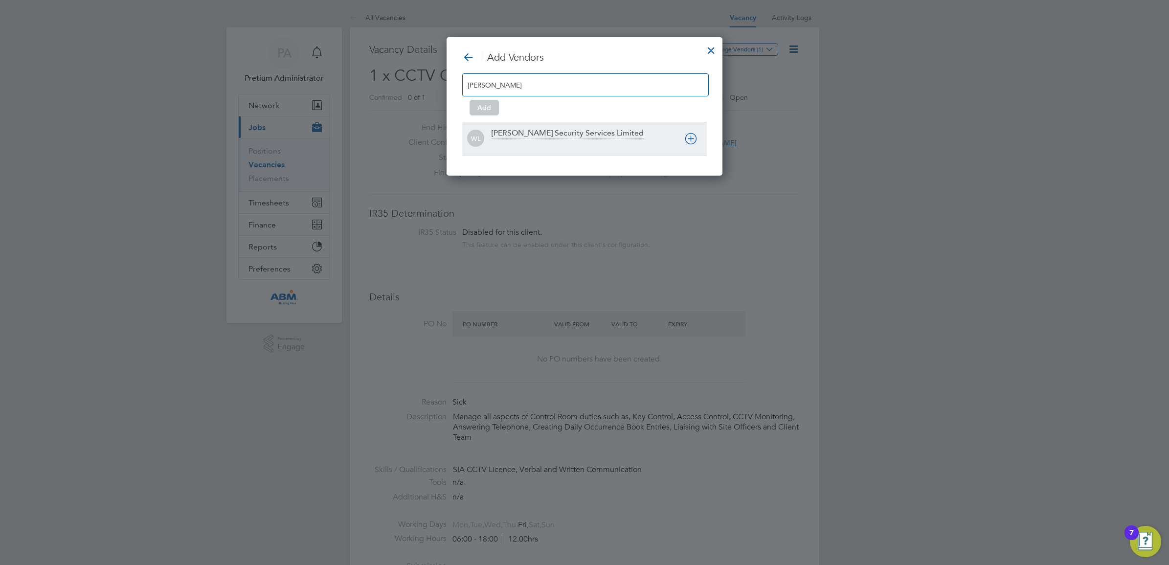
type input "[PERSON_NAME]"
drag, startPoint x: 543, startPoint y: 146, endPoint x: 537, endPoint y: 142, distance: 7.2
click at [543, 146] on div at bounding box center [599, 145] width 215 height 10
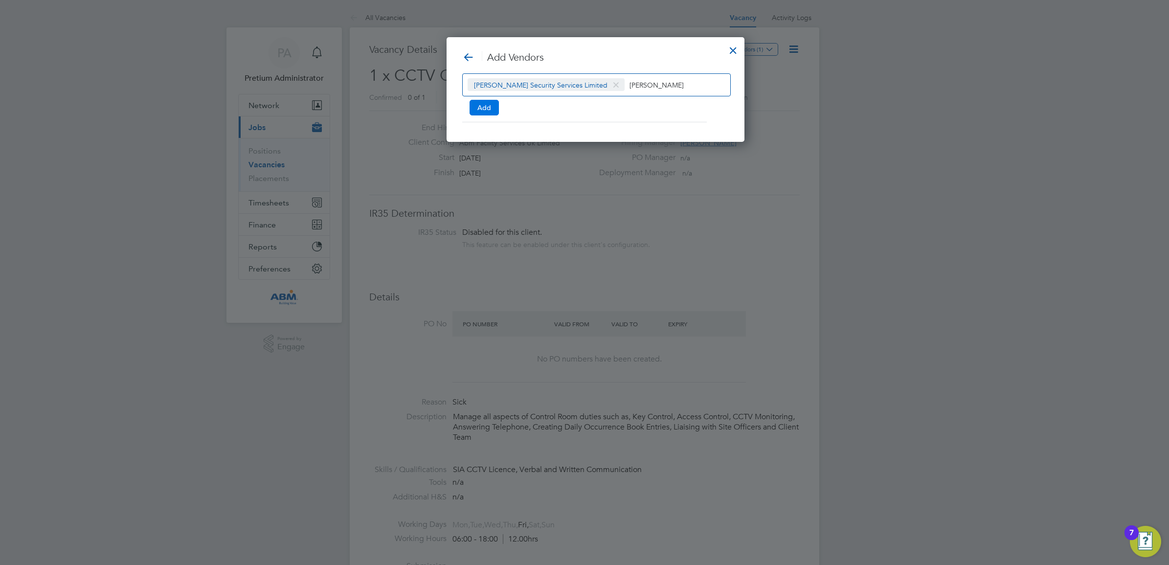
click at [487, 110] on button "Add" at bounding box center [484, 108] width 29 height 16
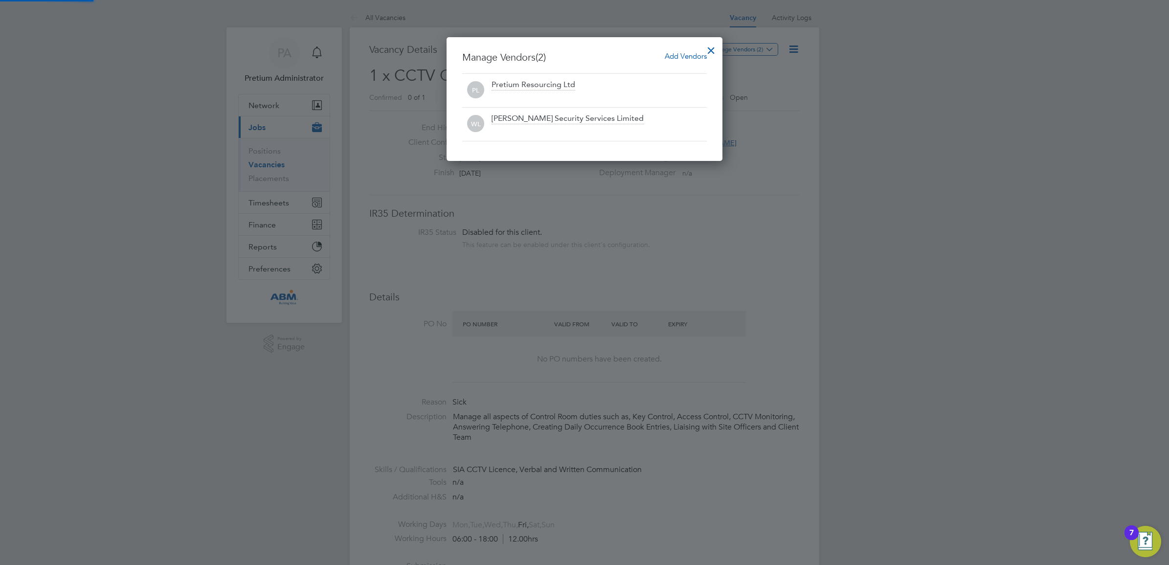
click at [708, 47] on div at bounding box center [711, 48] width 18 height 18
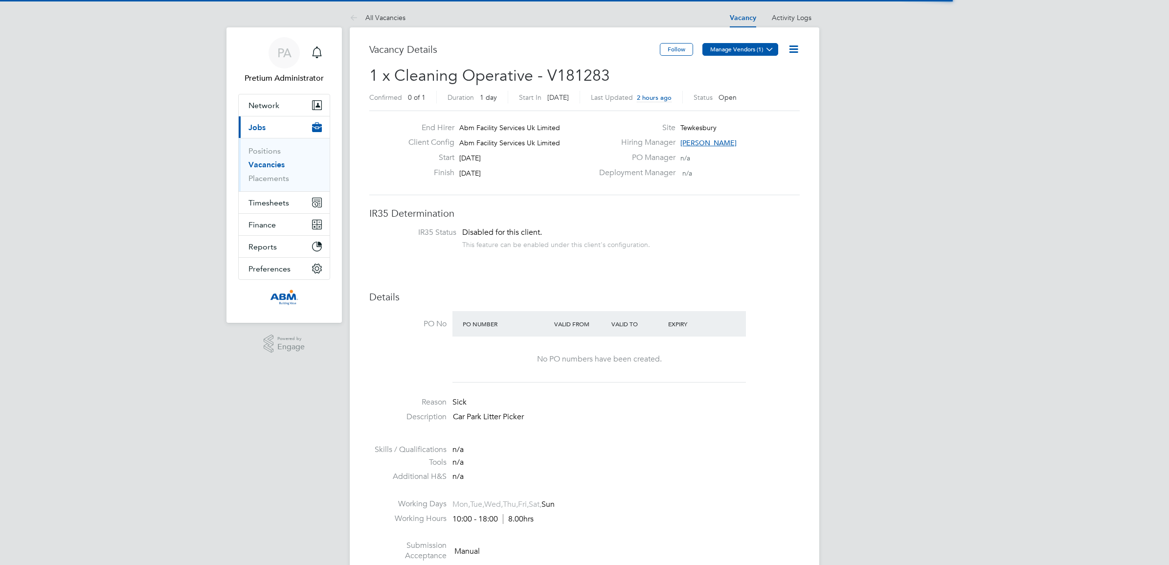
scroll to position [28, 68]
click at [762, 54] on button "Manage Vendors (1)" at bounding box center [740, 49] width 76 height 13
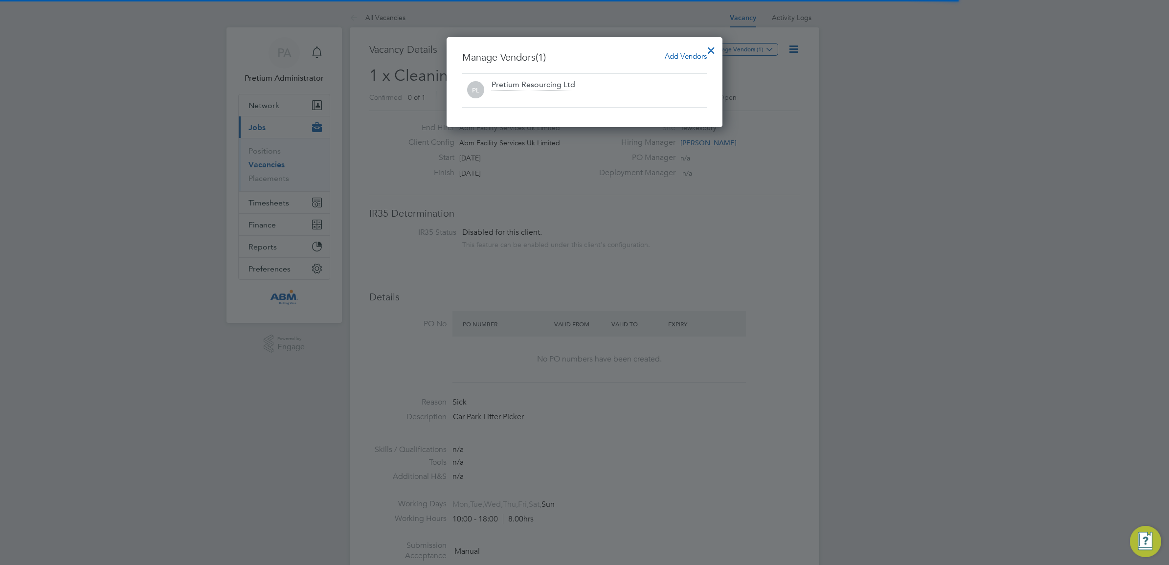
scroll to position [0, 0]
click at [677, 54] on span "Add Vendors" at bounding box center [686, 55] width 42 height 9
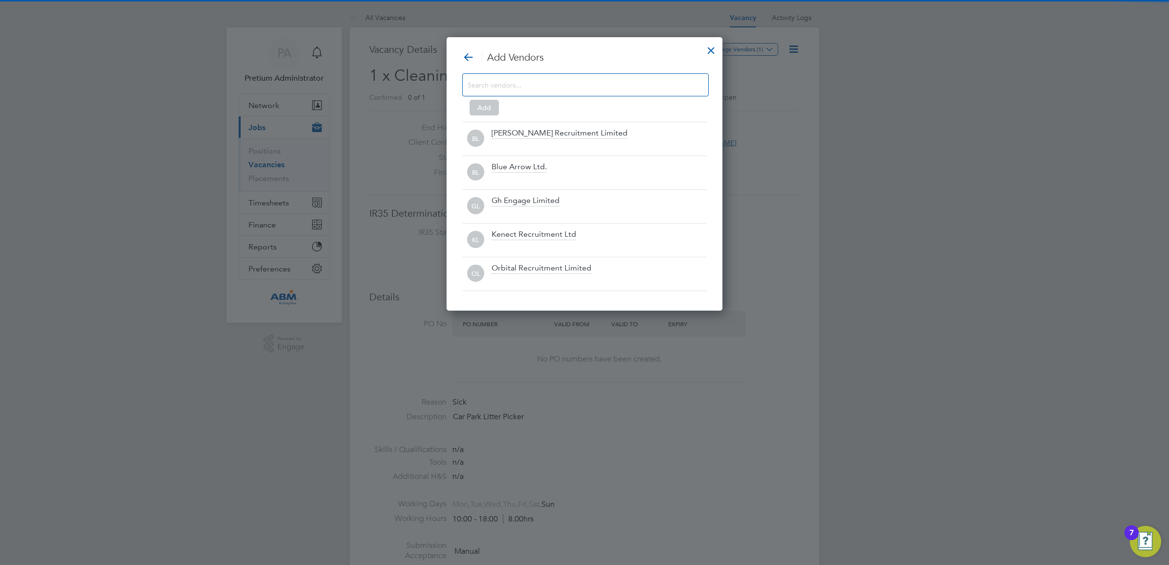
click at [571, 94] on div at bounding box center [585, 84] width 247 height 23
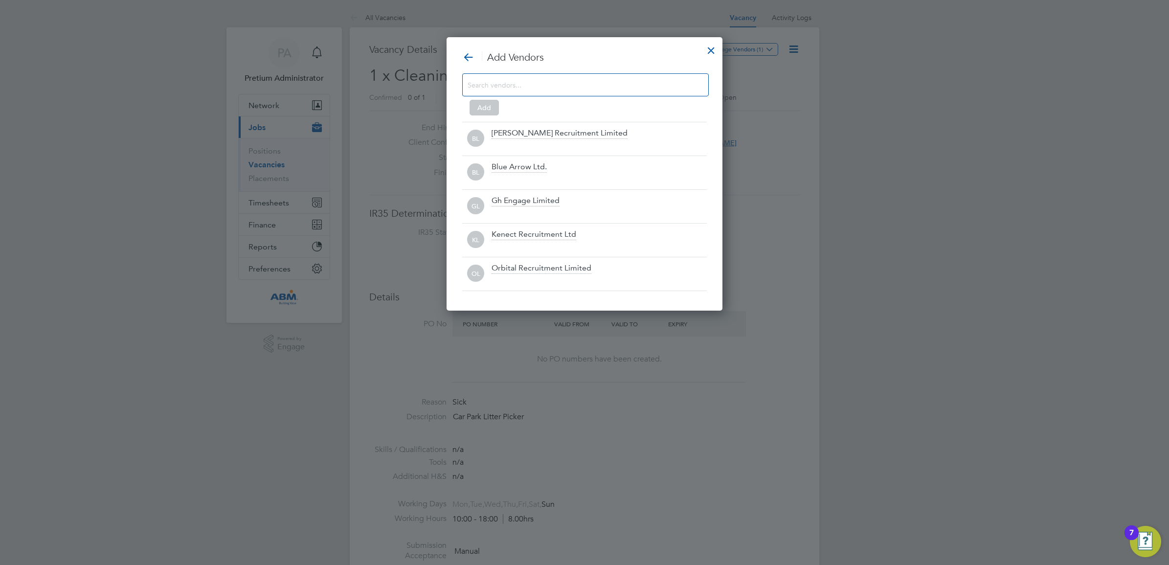
click at [562, 72] on div "Add Vendors Add [PERSON_NAME] Recruitment Limited BL Blue Arrow Ltd. GL Gh Enga…" at bounding box center [584, 171] width 245 height 240
click at [533, 90] on input at bounding box center [578, 84] width 220 height 13
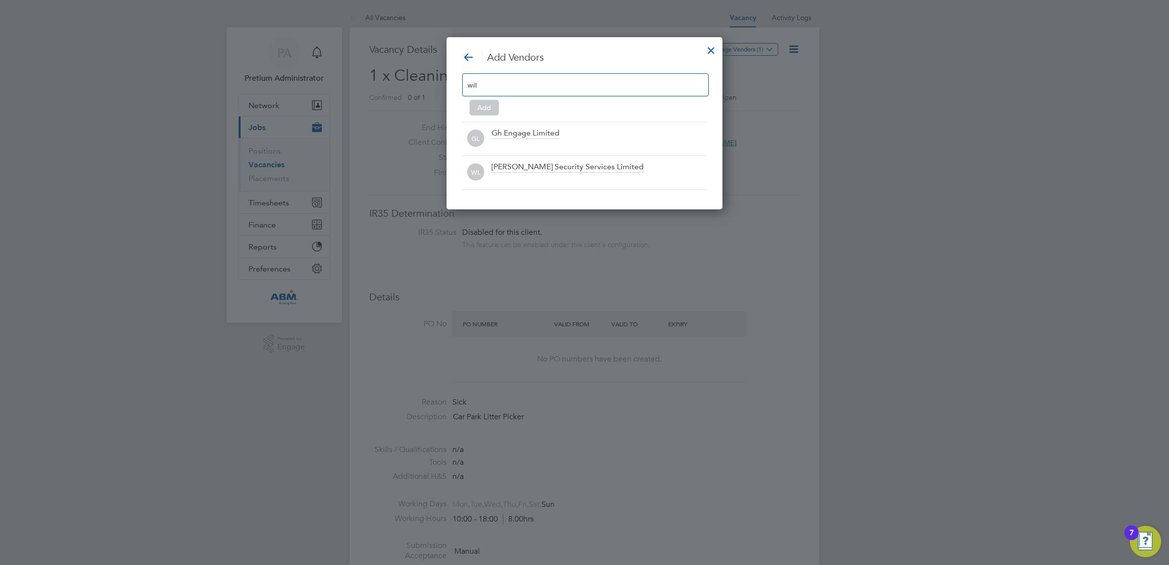
scroll to position [139, 276]
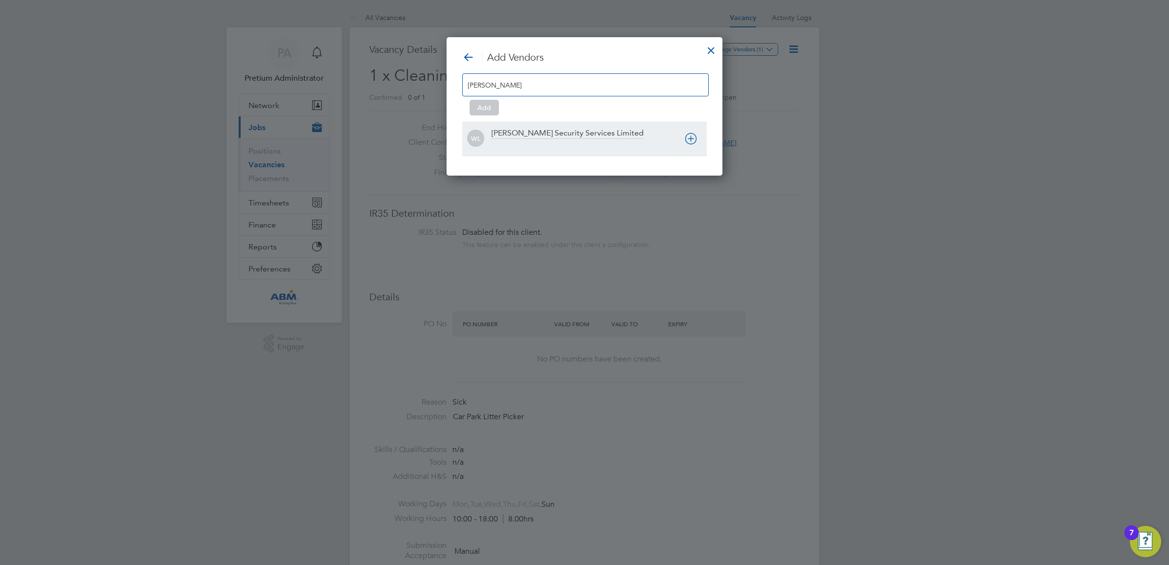
type input "[PERSON_NAME]"
click at [578, 147] on div at bounding box center [599, 145] width 215 height 10
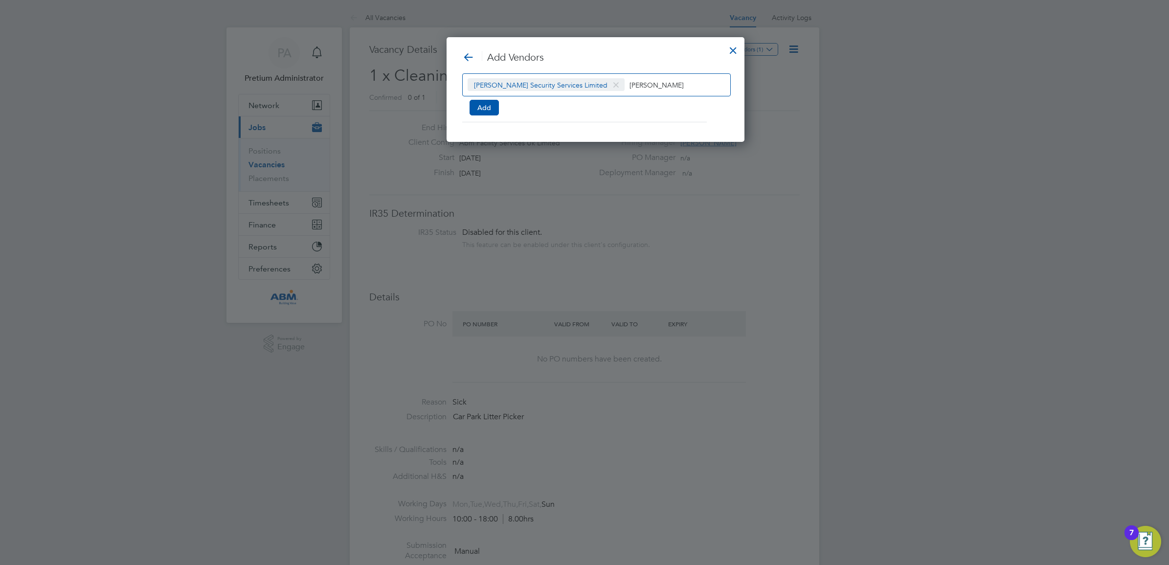
drag, startPoint x: 480, startPoint y: 109, endPoint x: 499, endPoint y: 107, distance: 18.7
click at [480, 108] on button "Add" at bounding box center [484, 108] width 29 height 16
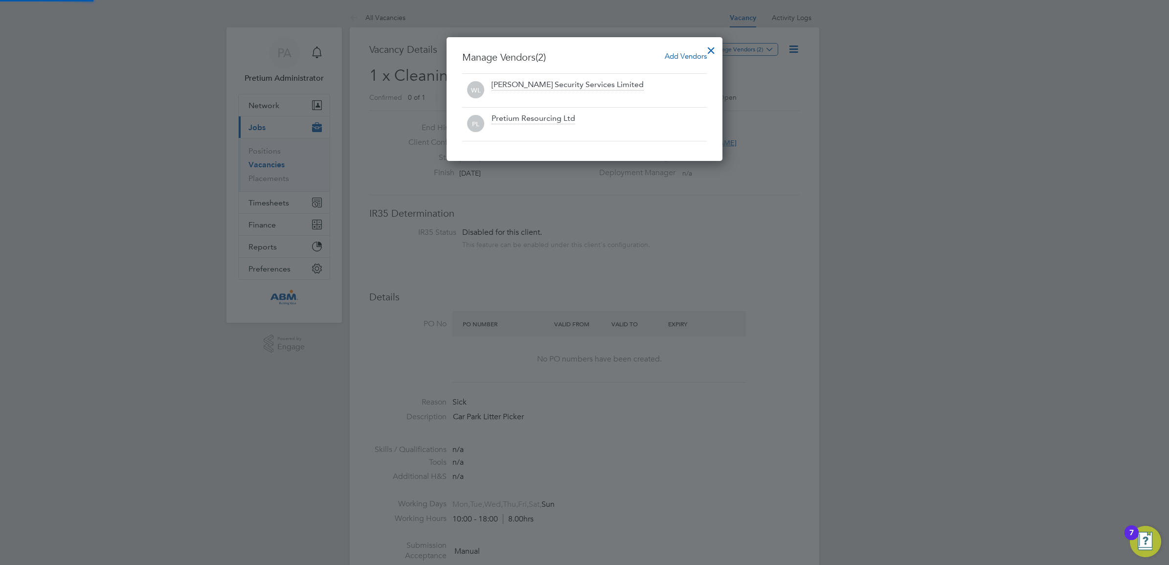
click at [712, 50] on div at bounding box center [711, 48] width 18 height 18
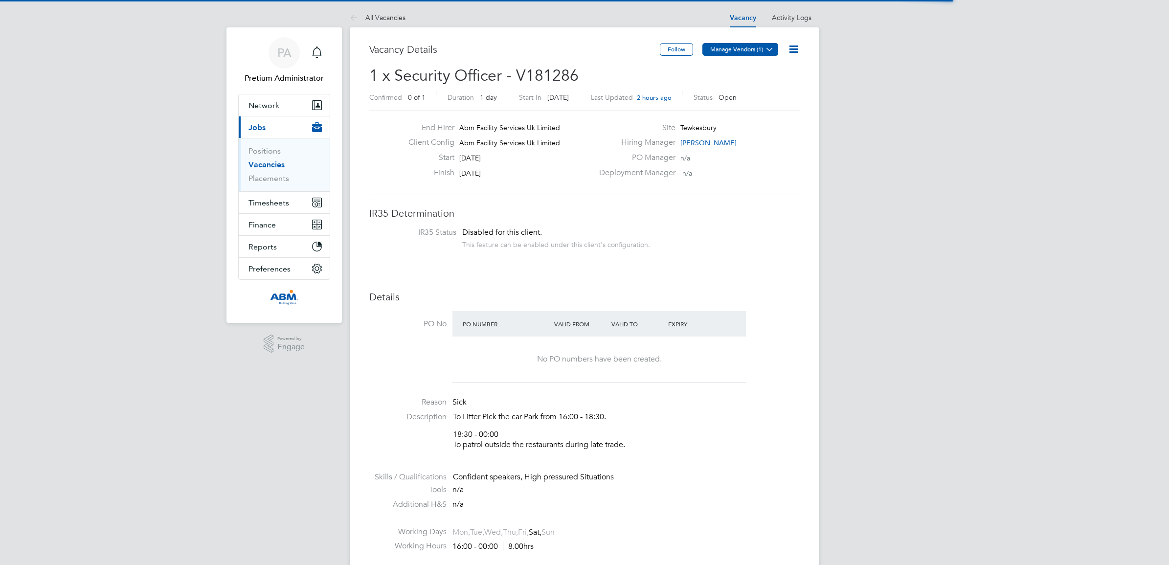
scroll to position [28, 68]
click at [739, 49] on button "Manage Vendors (1)" at bounding box center [740, 49] width 76 height 13
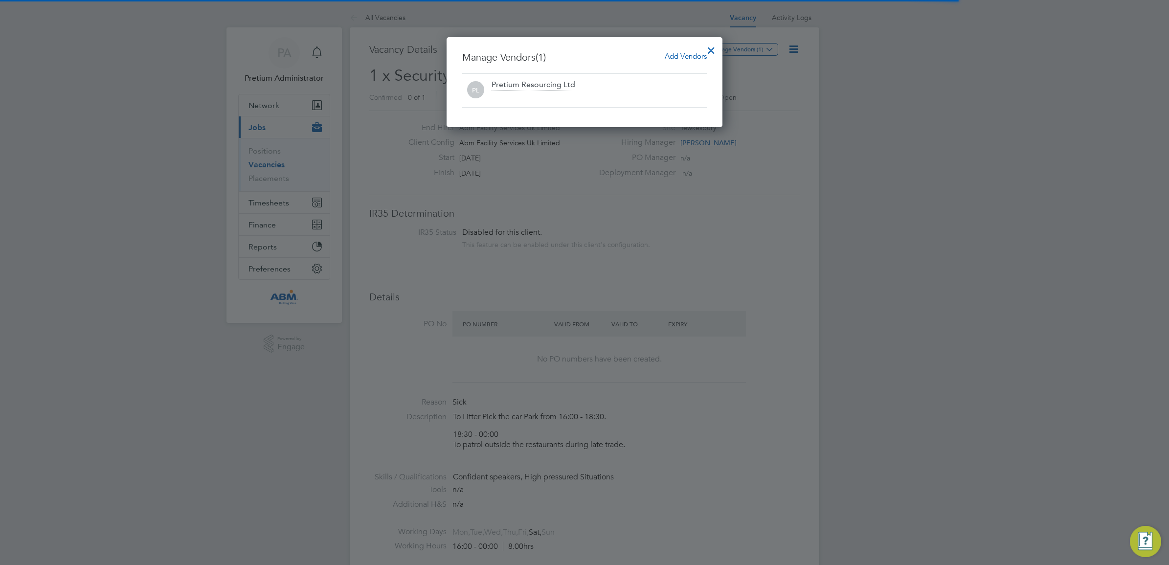
scroll to position [0, 0]
click at [696, 57] on span "Add Vendors" at bounding box center [686, 55] width 42 height 9
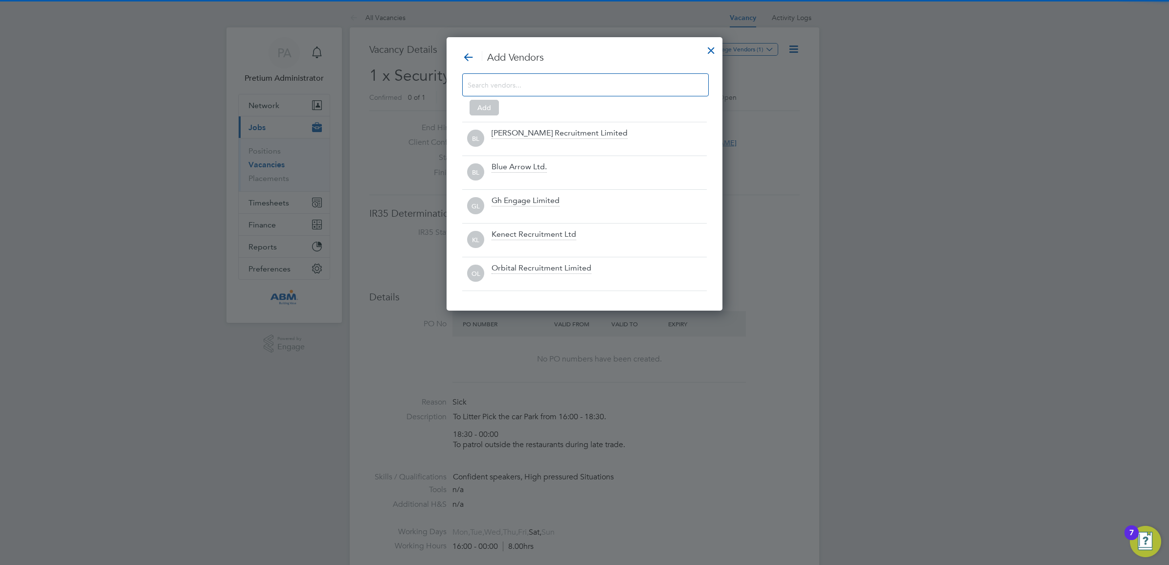
click at [520, 87] on input at bounding box center [578, 84] width 220 height 13
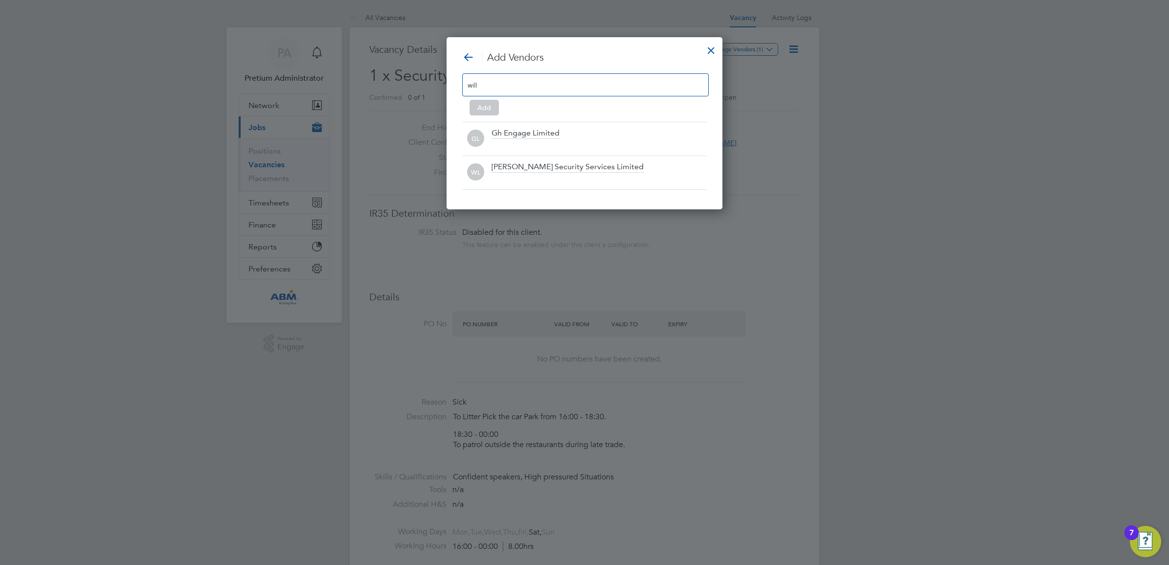
scroll to position [139, 276]
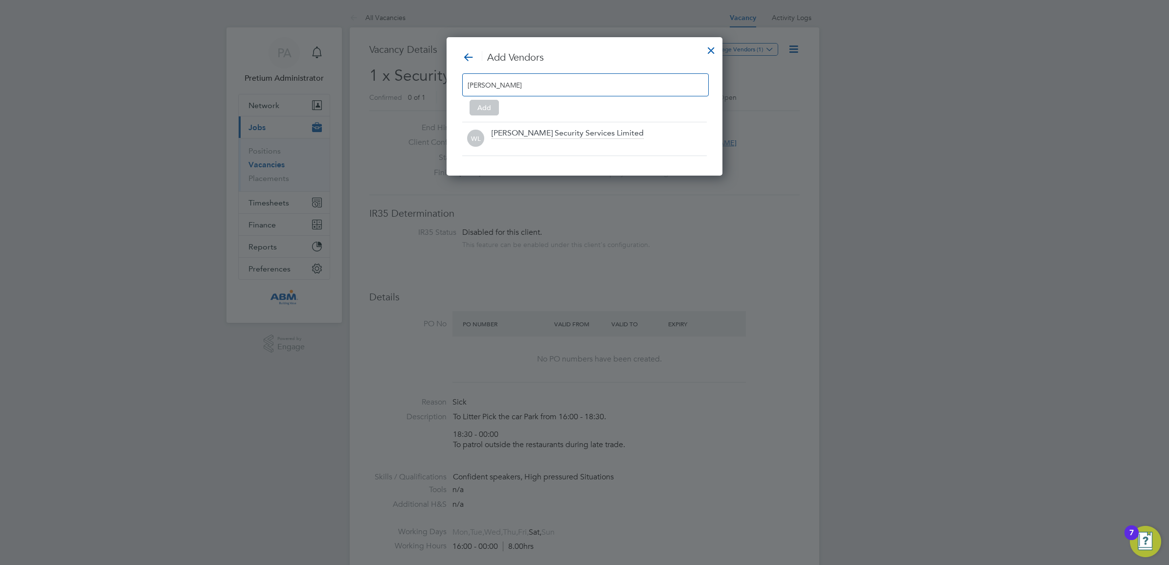
type input "[PERSON_NAME]"
click at [543, 161] on div "Add Vendors wills Add WL Wills Security Services Limited" at bounding box center [585, 106] width 276 height 138
click at [541, 145] on div at bounding box center [599, 145] width 215 height 10
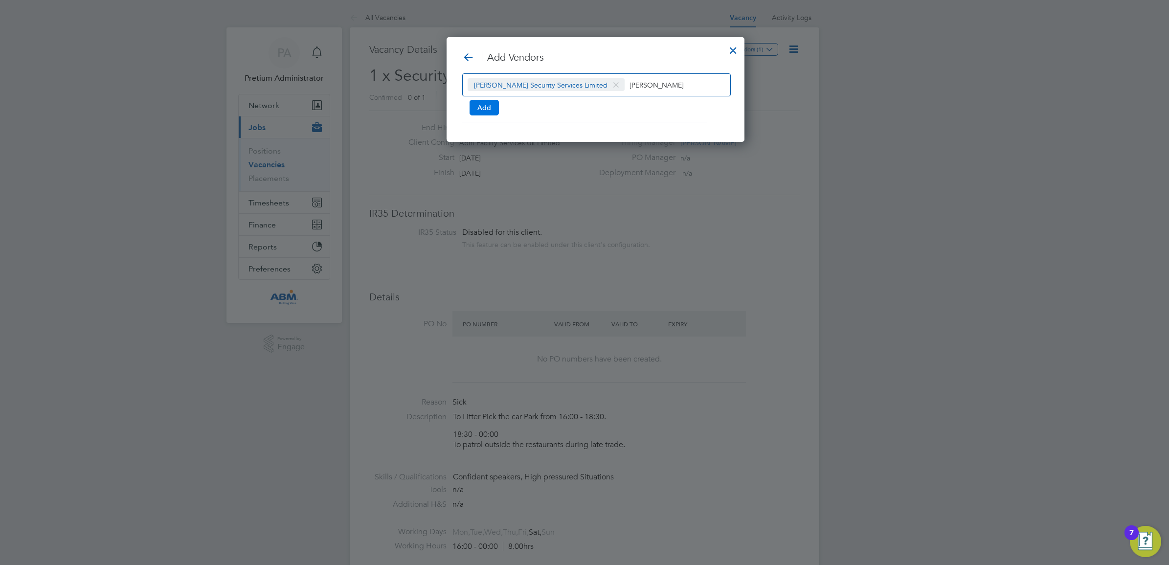
click at [482, 109] on button "Add" at bounding box center [484, 108] width 29 height 16
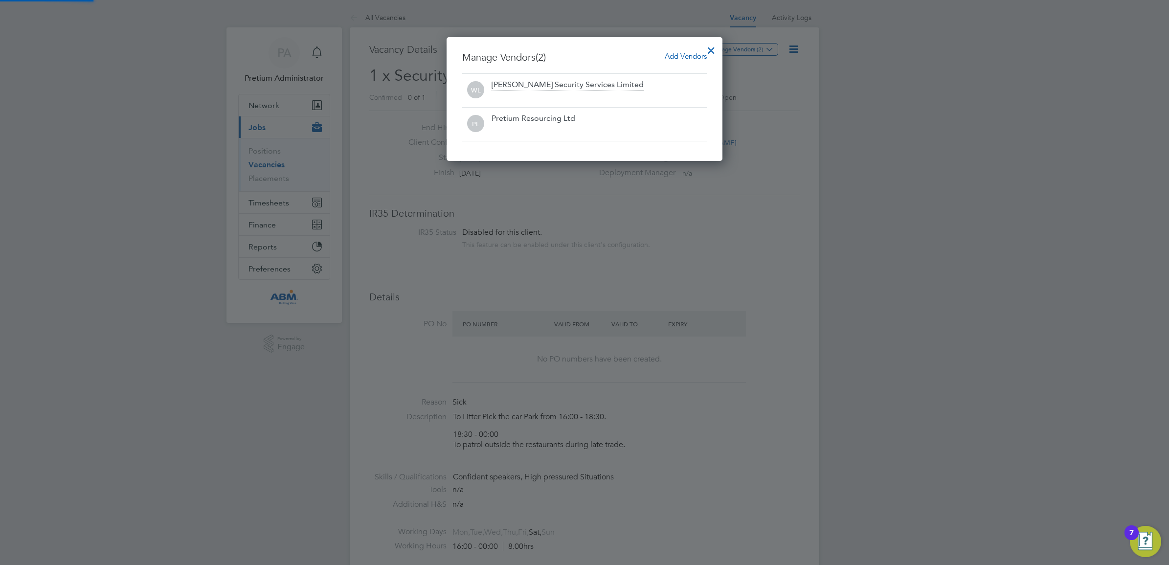
click at [710, 44] on div at bounding box center [711, 48] width 18 height 18
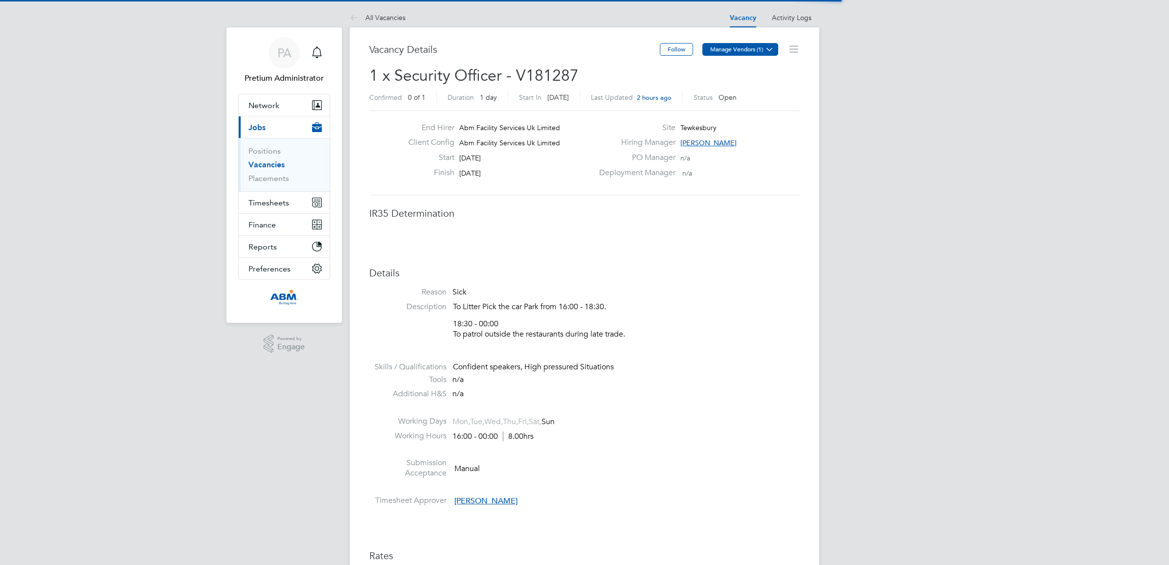
scroll to position [28, 68]
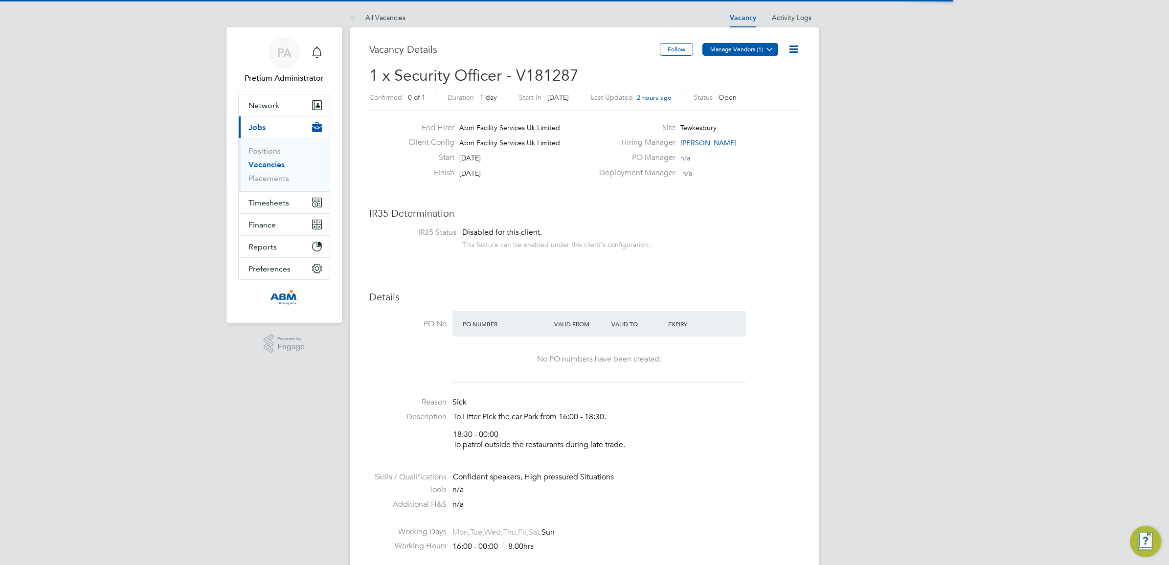
click at [754, 48] on button "Manage Vendors (1)" at bounding box center [740, 49] width 76 height 13
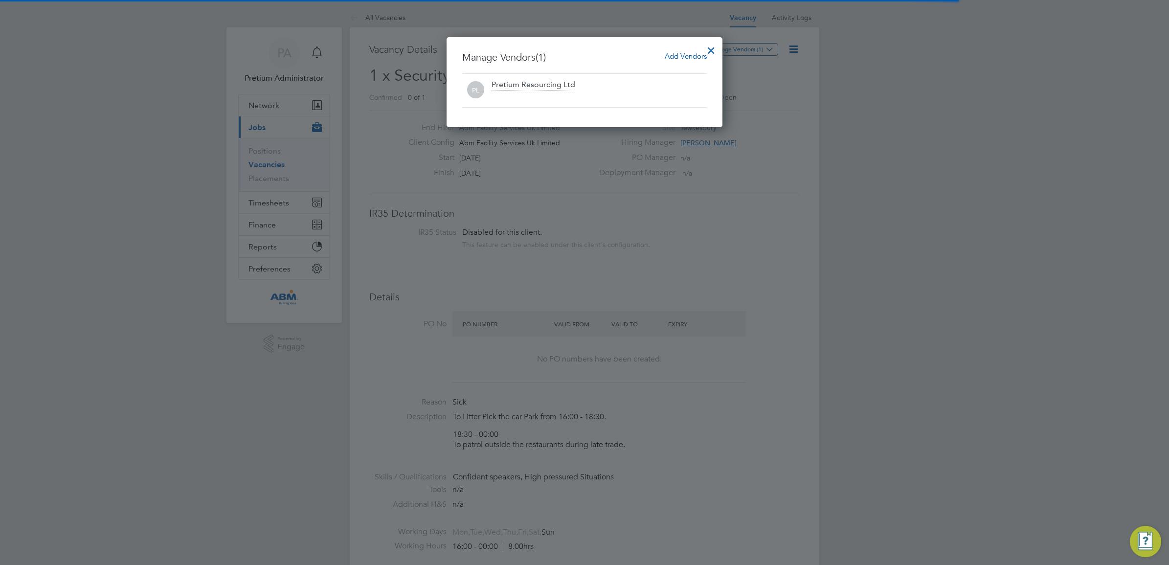
scroll to position [0, 0]
click at [691, 57] on span "Add Vendors" at bounding box center [686, 55] width 42 height 9
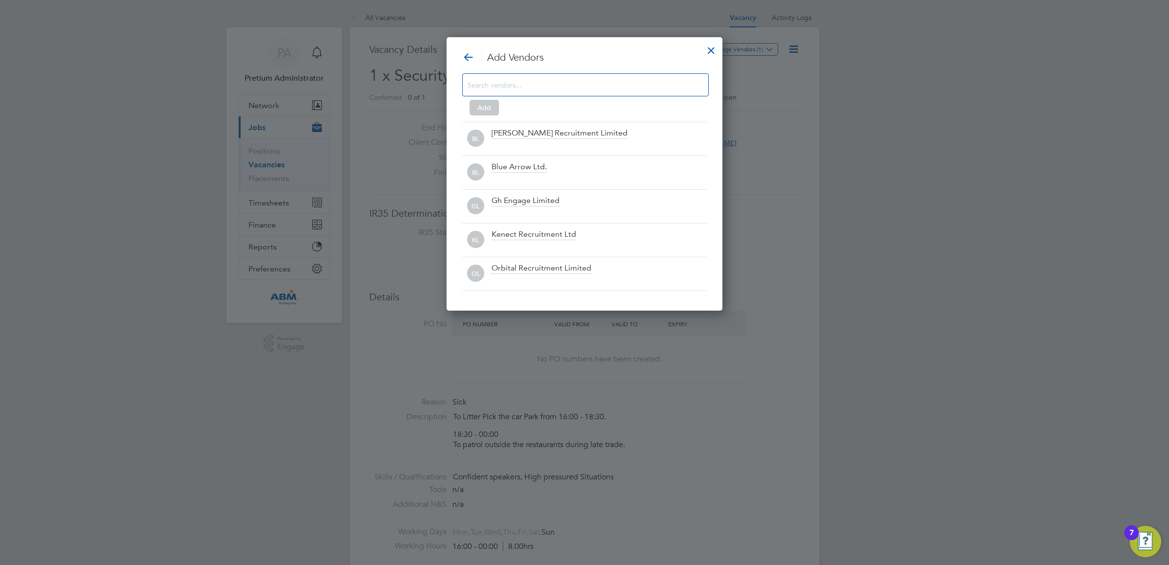
click at [576, 80] on input at bounding box center [578, 84] width 220 height 13
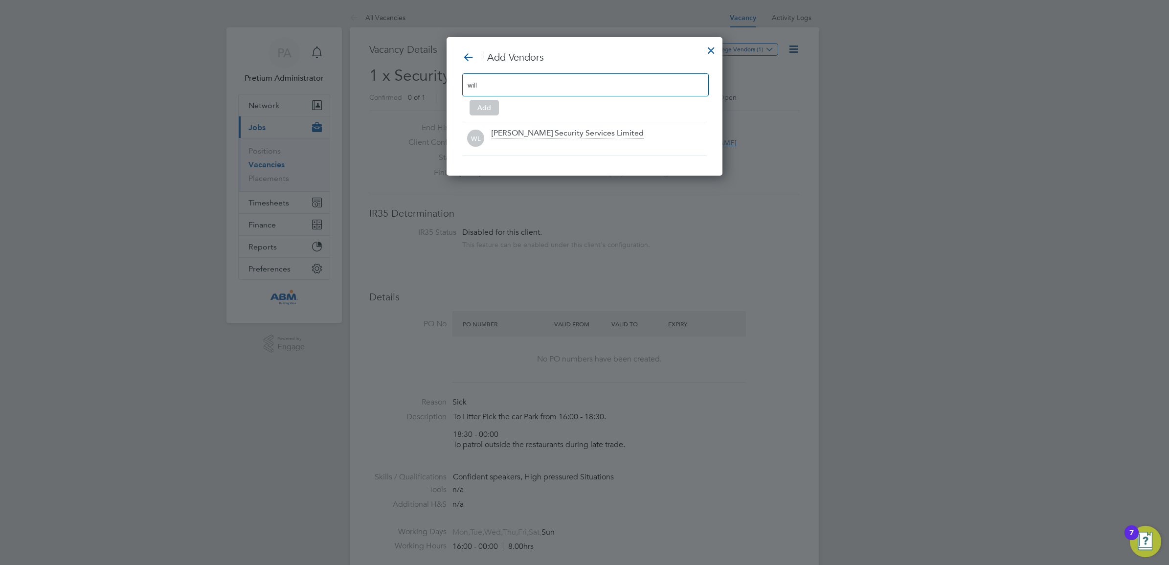
scroll to position [139, 276]
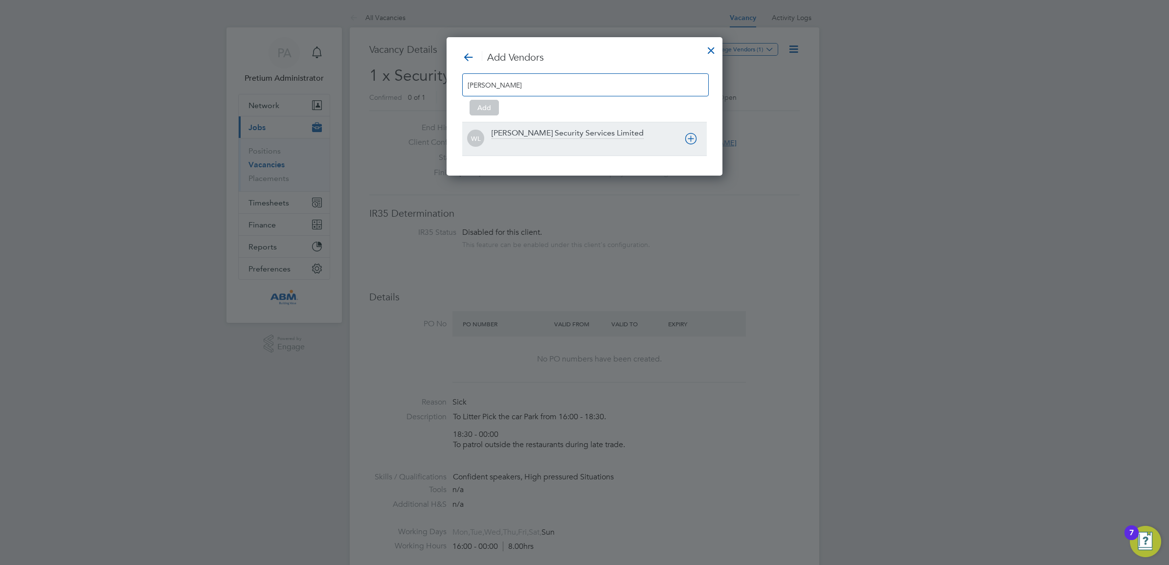
type input "[PERSON_NAME]"
click at [573, 137] on div "[PERSON_NAME] Security Services Limited" at bounding box center [568, 133] width 152 height 11
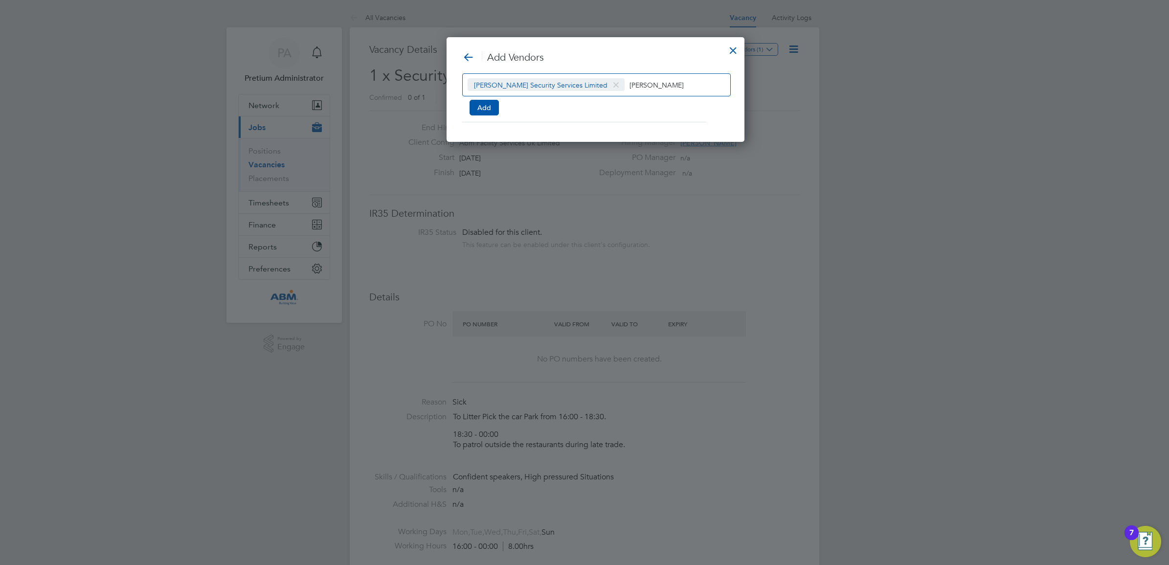
drag, startPoint x: 479, startPoint y: 100, endPoint x: 511, endPoint y: 108, distance: 32.7
click at [480, 100] on button "Add" at bounding box center [484, 108] width 29 height 16
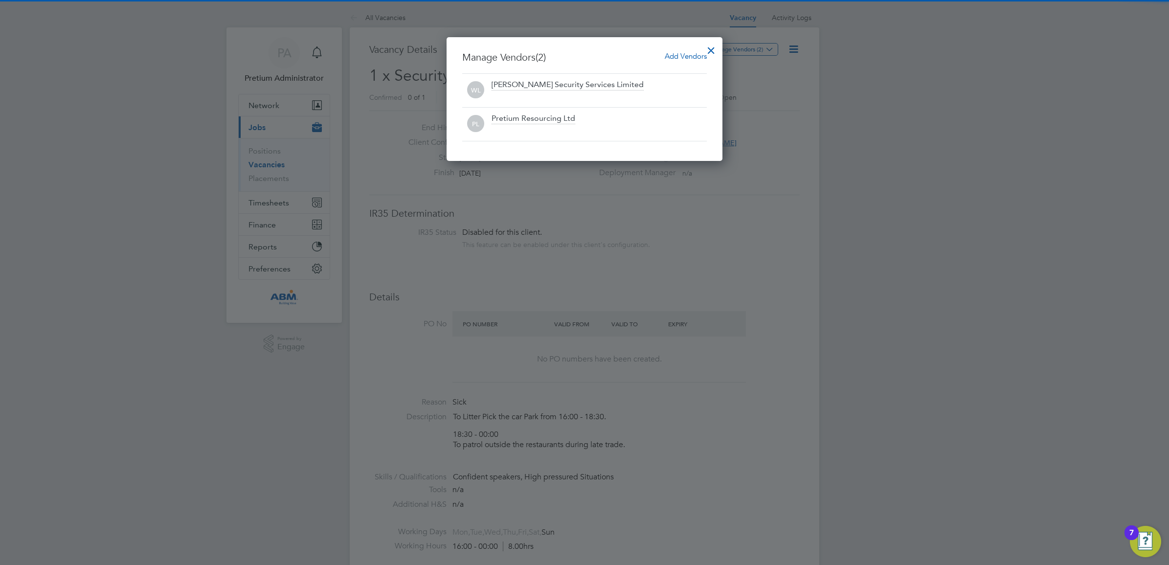
click at [709, 47] on div at bounding box center [711, 48] width 18 height 18
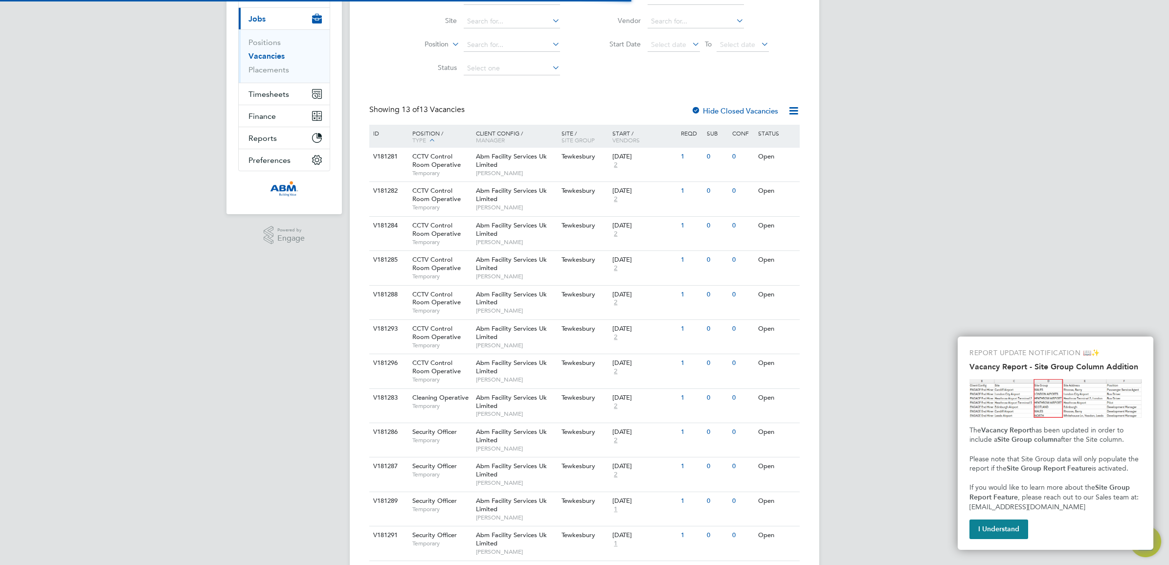
scroll to position [175, 0]
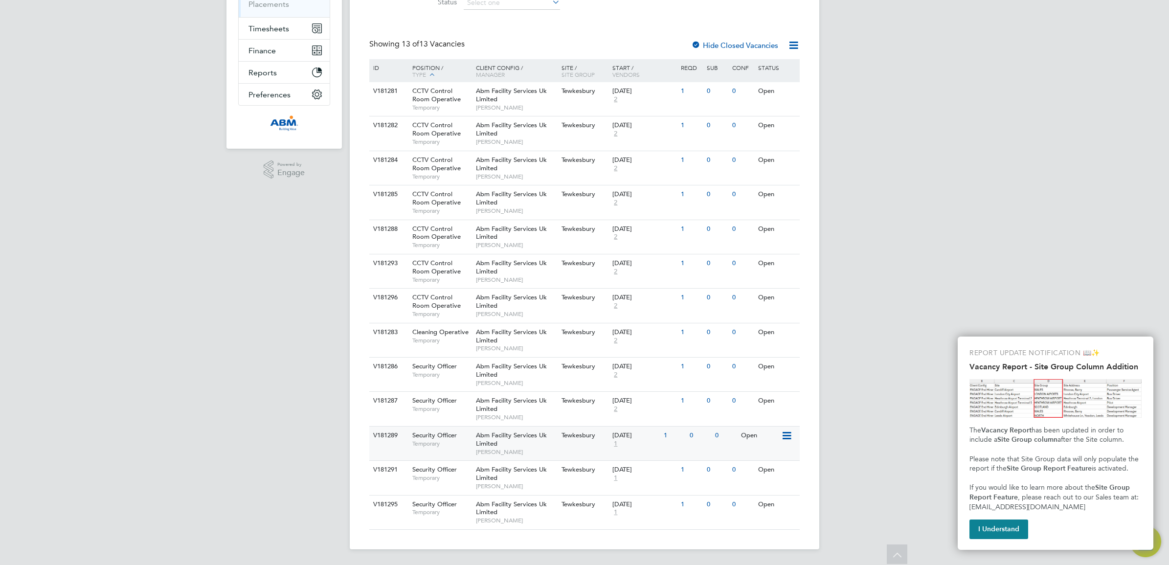
click at [641, 448] on div "[DATE] 1" at bounding box center [635, 440] width 51 height 26
click at [634, 480] on div "[DATE] 1" at bounding box center [635, 474] width 51 height 26
click at [597, 514] on div "V181295 Security Officer Temporary Abm Facility Services Uk Limited [PERSON_NAM…" at bounding box center [584, 512] width 430 height 34
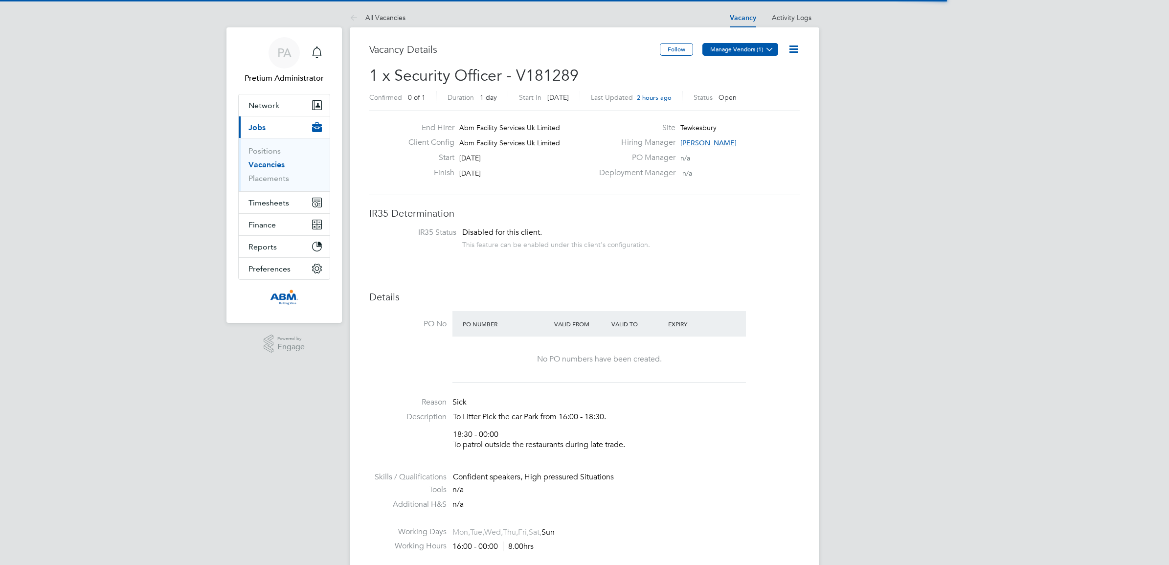
scroll to position [28, 68]
click at [766, 52] on icon at bounding box center [769, 48] width 7 height 7
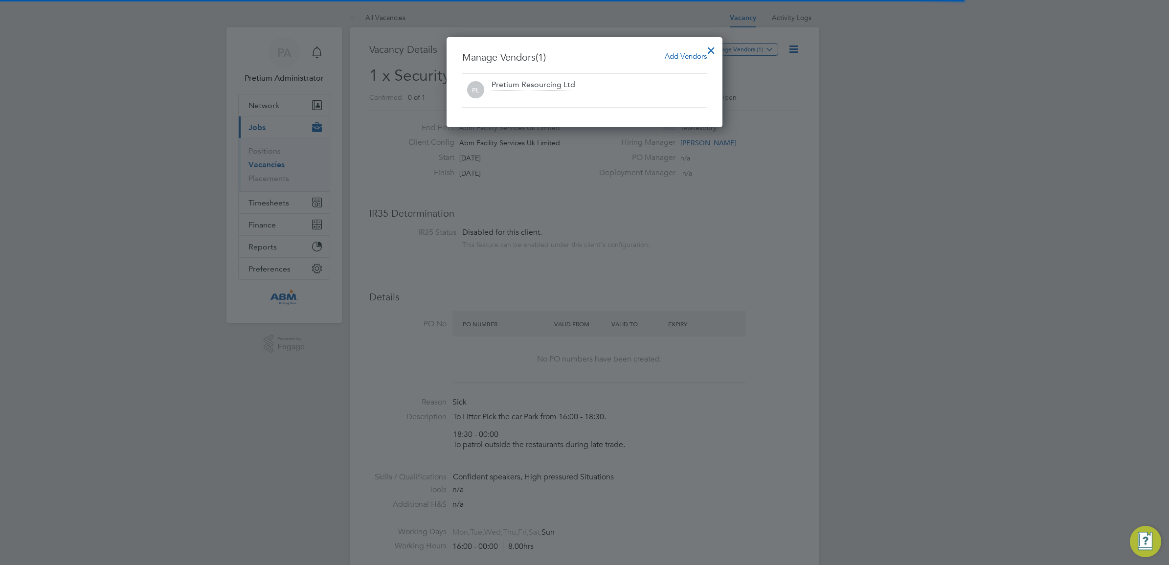
scroll to position [0, 0]
click at [696, 61] on div "Add Vendors" at bounding box center [686, 56] width 42 height 11
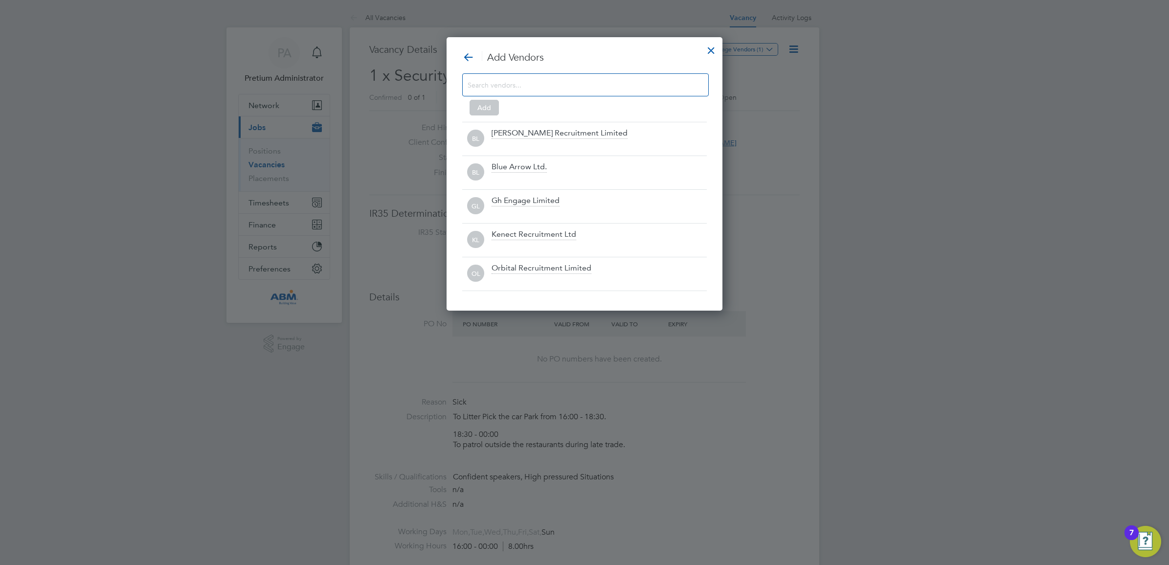
click at [575, 79] on input at bounding box center [578, 84] width 220 height 13
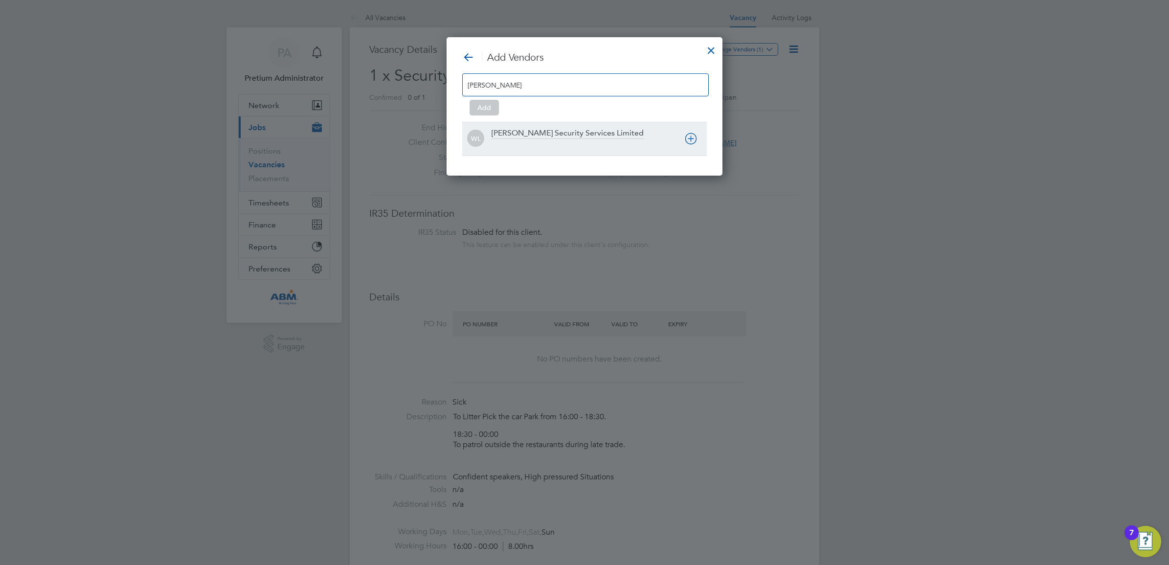
type input "[PERSON_NAME]"
click at [539, 148] on div at bounding box center [599, 145] width 215 height 10
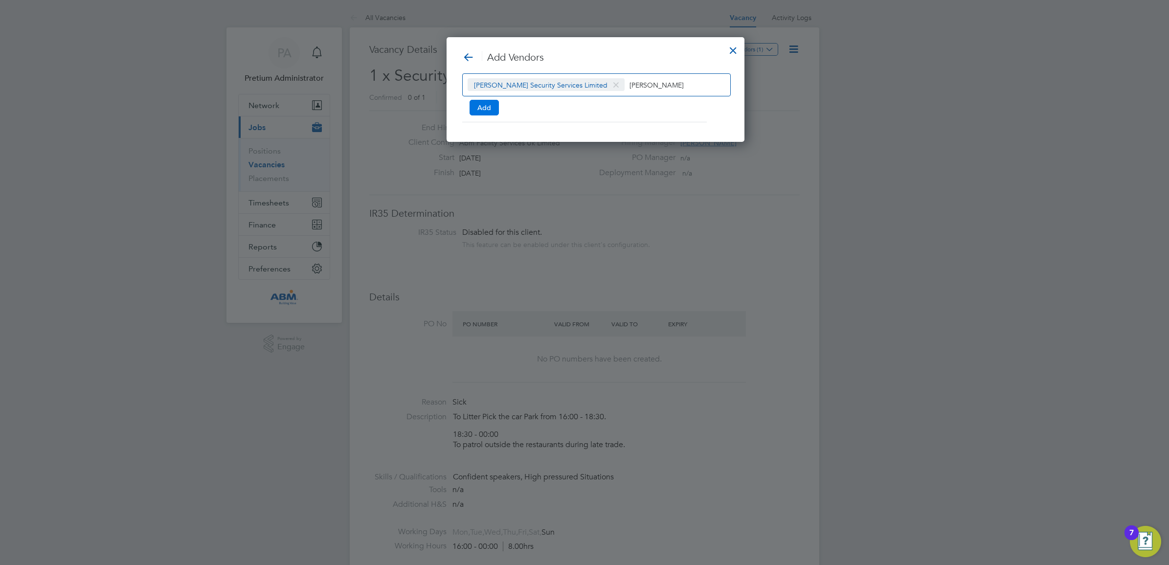
scroll to position [5, 5]
drag, startPoint x: 482, startPoint y: 109, endPoint x: 563, endPoint y: 76, distance: 87.8
click at [482, 109] on button "Add" at bounding box center [484, 108] width 29 height 16
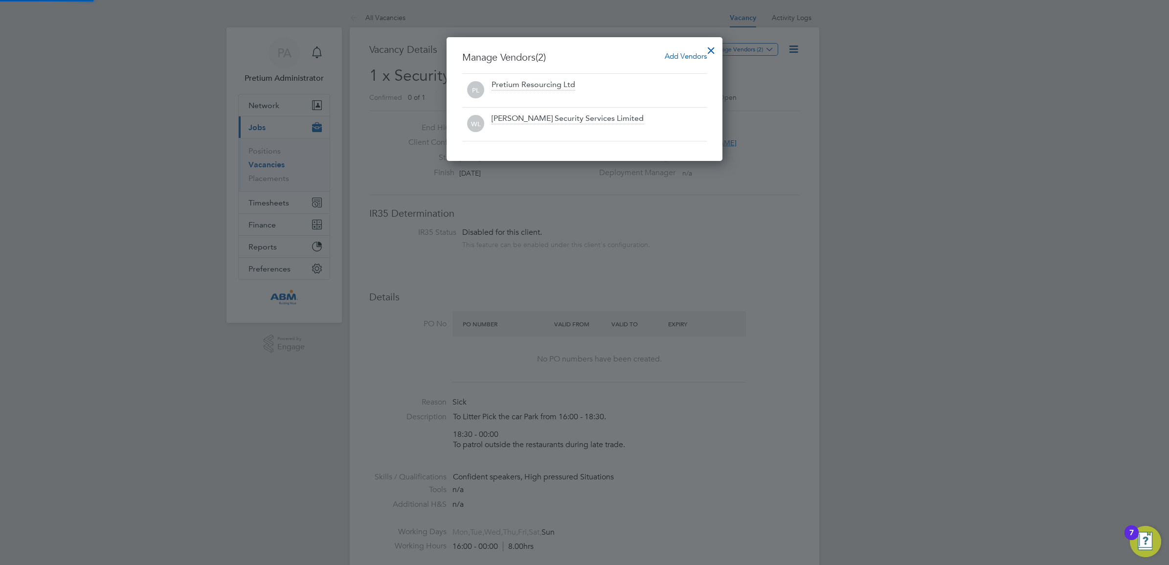
click at [715, 47] on div at bounding box center [711, 48] width 18 height 18
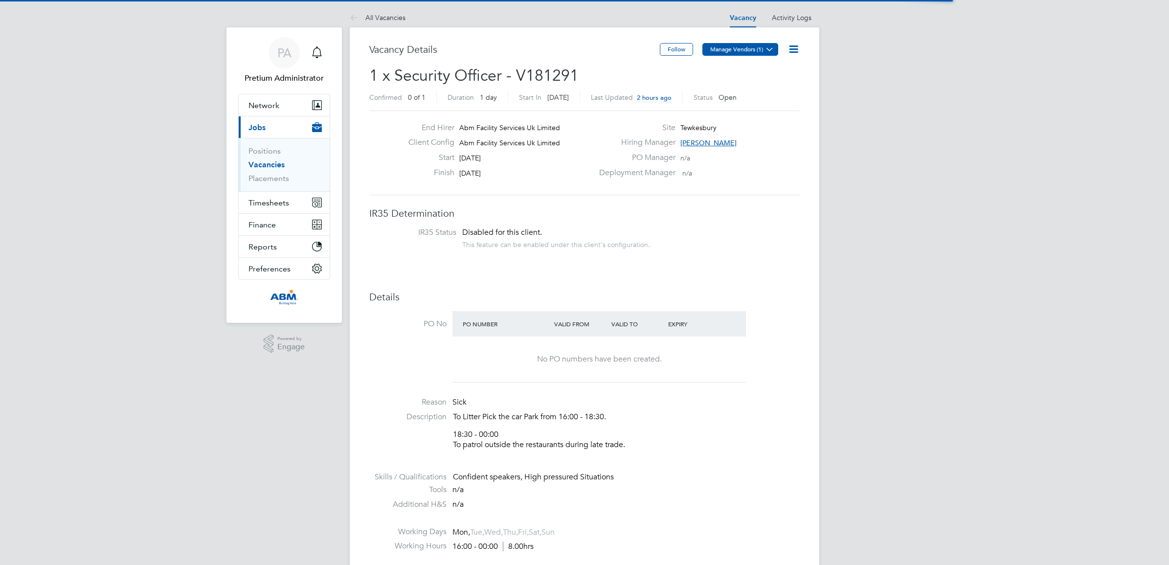
scroll to position [28, 68]
click at [740, 50] on button "Manage Vendors (1)" at bounding box center [740, 49] width 76 height 13
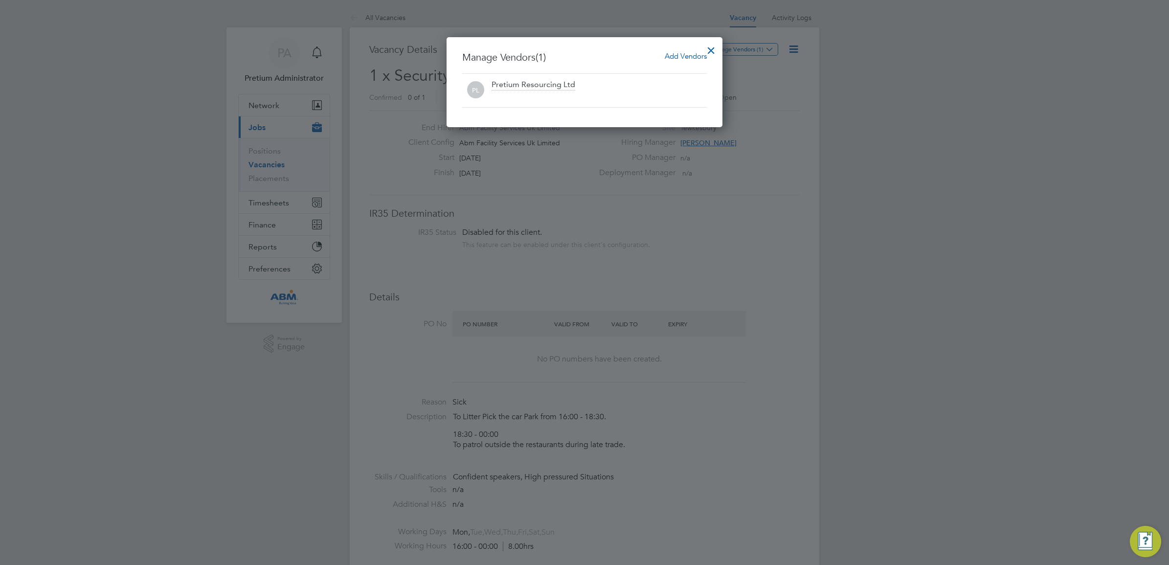
scroll to position [0, 0]
click at [691, 53] on span "Add Vendors" at bounding box center [686, 55] width 42 height 9
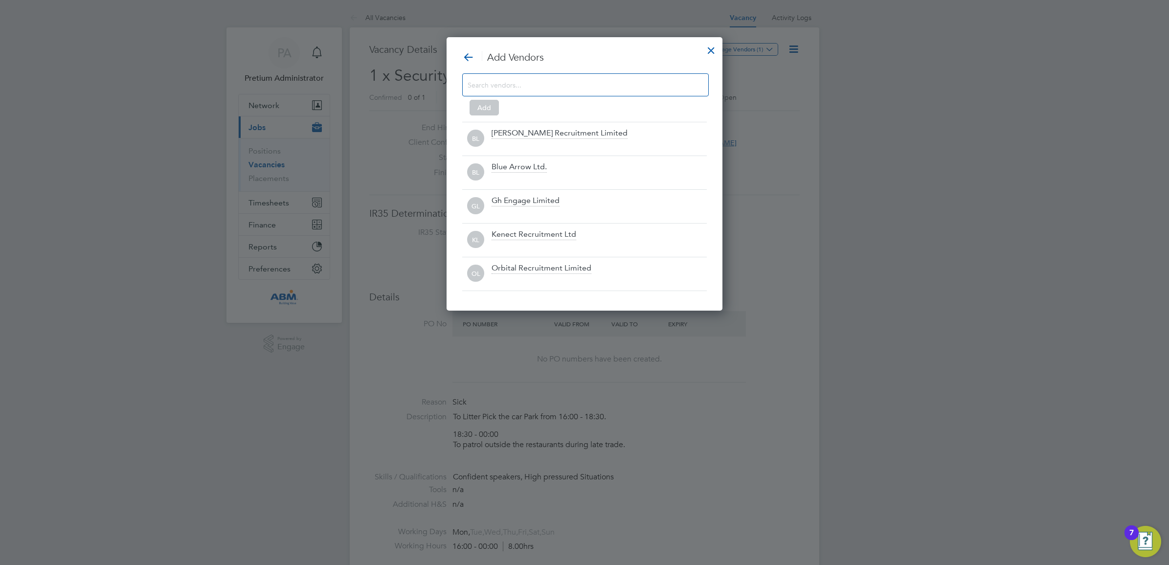
click at [579, 82] on input at bounding box center [578, 84] width 220 height 13
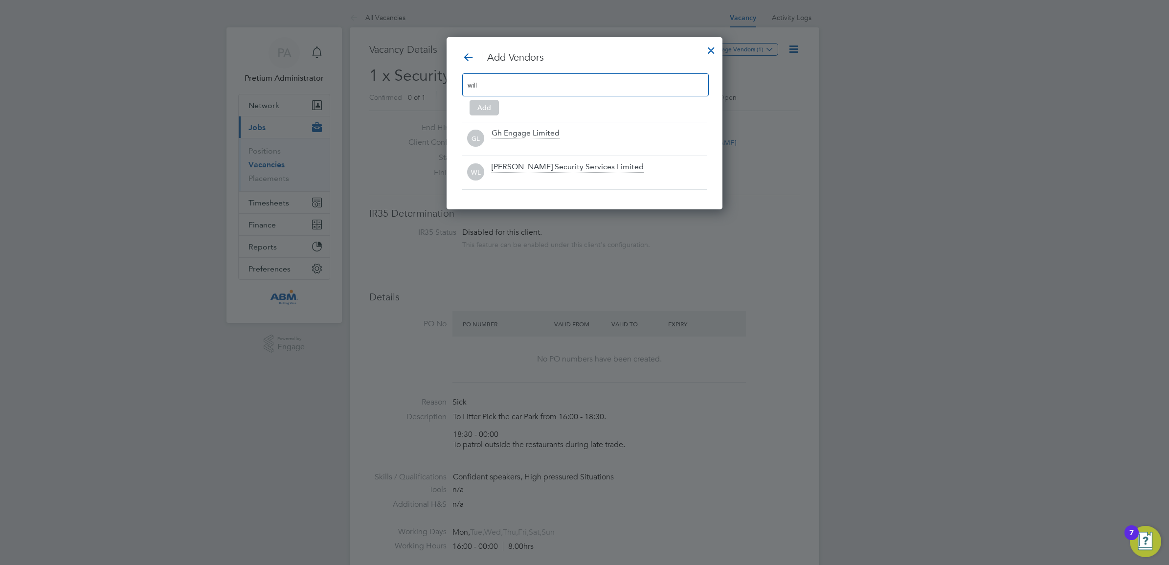
scroll to position [139, 276]
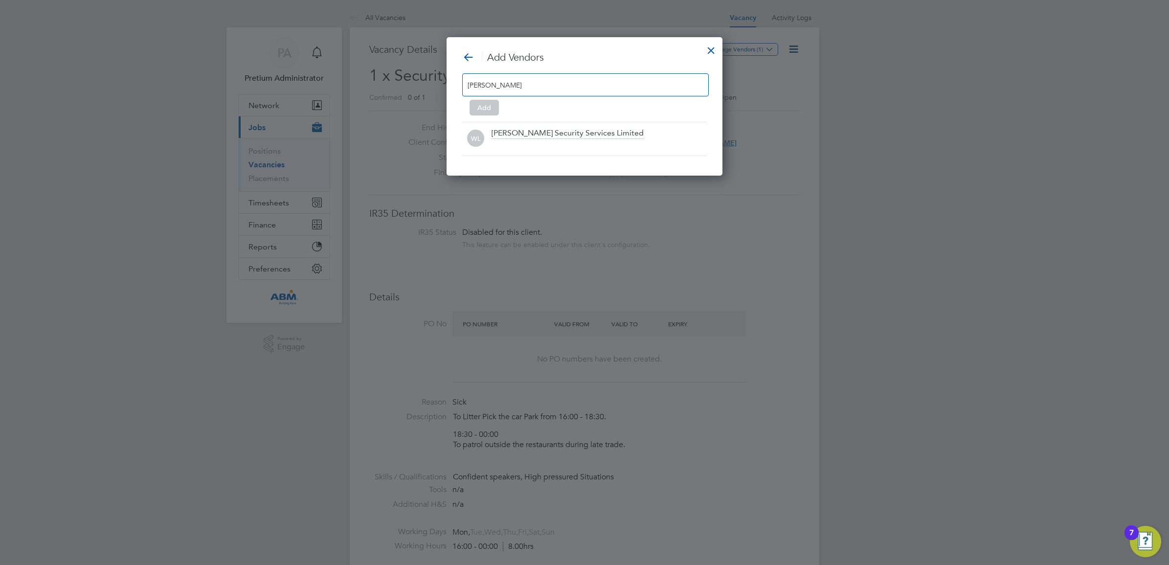
type input "[PERSON_NAME]"
click at [593, 130] on div "[PERSON_NAME] Security Services Limited" at bounding box center [568, 133] width 152 height 11
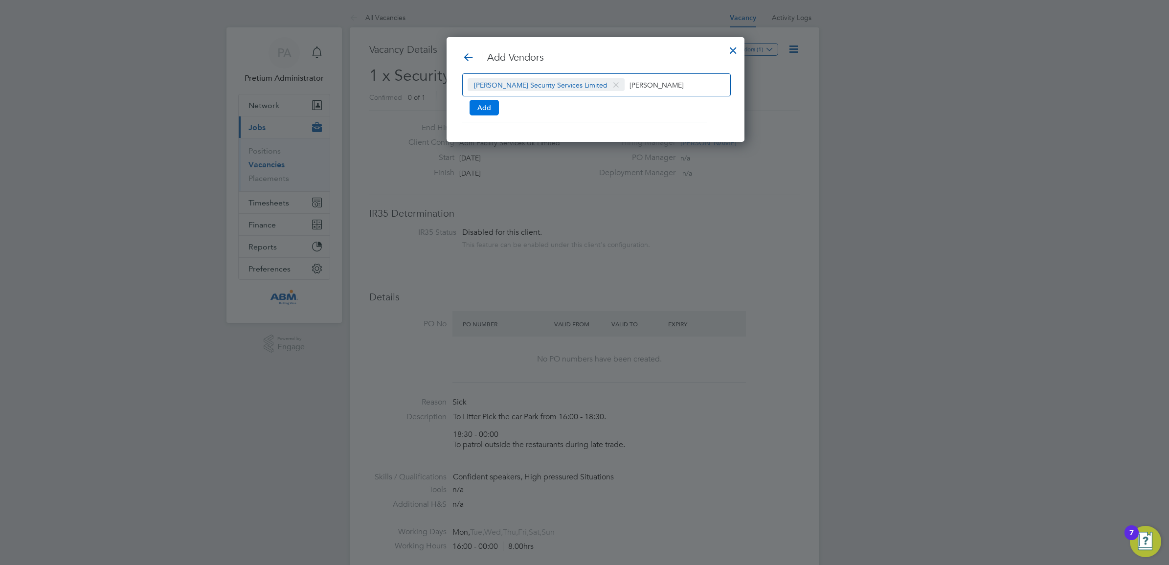
click at [493, 108] on button "Add" at bounding box center [484, 108] width 29 height 16
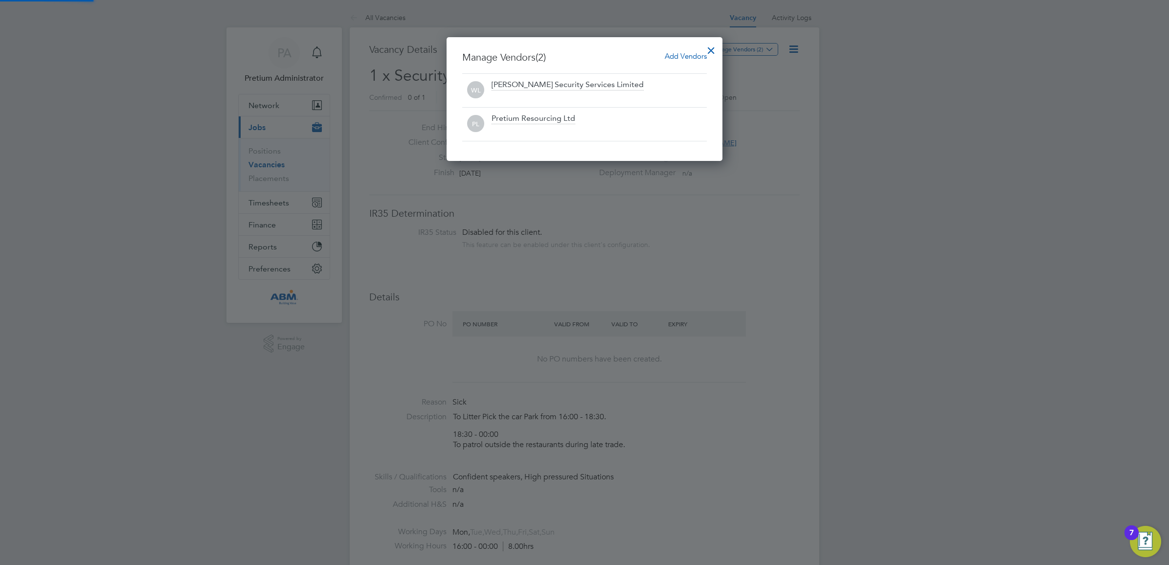
scroll to position [124, 276]
click at [693, 47] on div "Manage Vendors (2) Add Vendors [PERSON_NAME] Security Services Limited PL Preti…" at bounding box center [585, 99] width 276 height 124
click at [707, 44] on div at bounding box center [711, 48] width 18 height 18
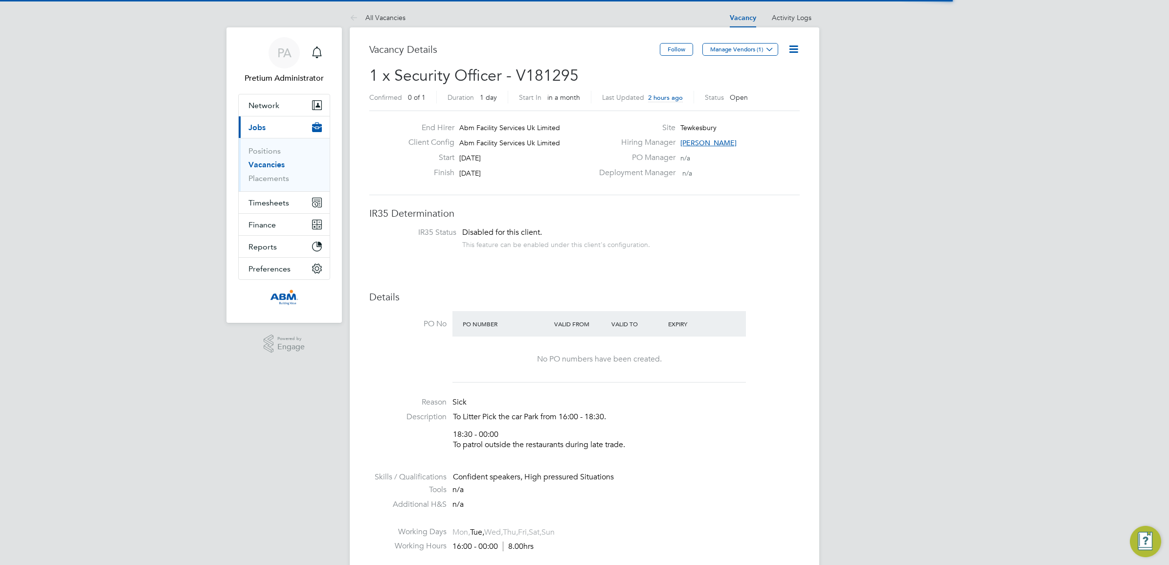
scroll to position [28, 68]
click at [754, 54] on button "Manage Vendors (1)" at bounding box center [740, 49] width 76 height 13
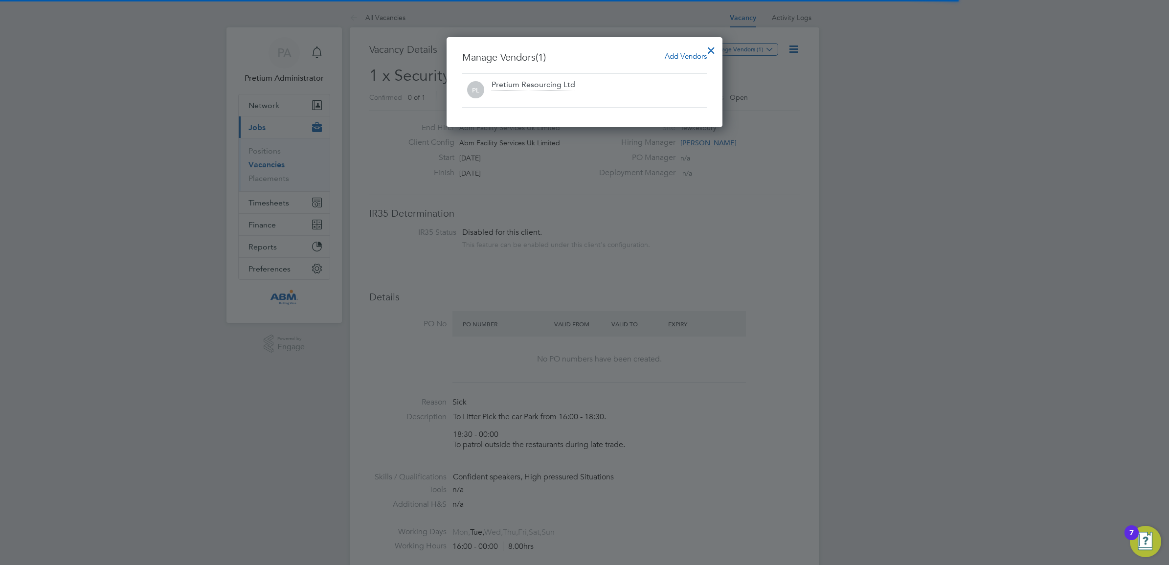
scroll to position [0, 0]
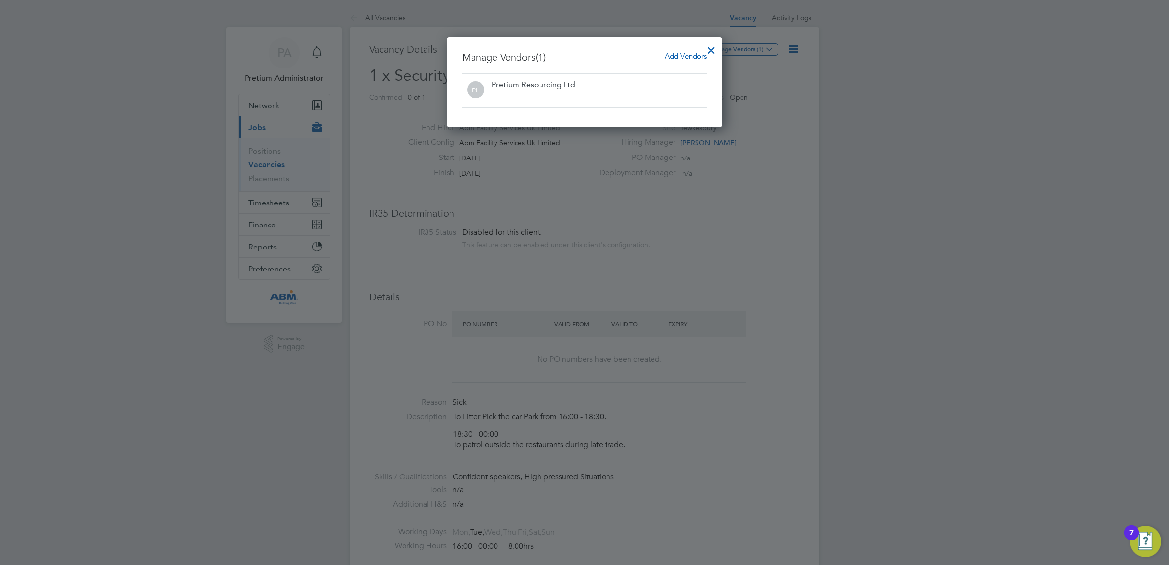
click at [677, 54] on span "Add Vendors" at bounding box center [686, 55] width 42 height 9
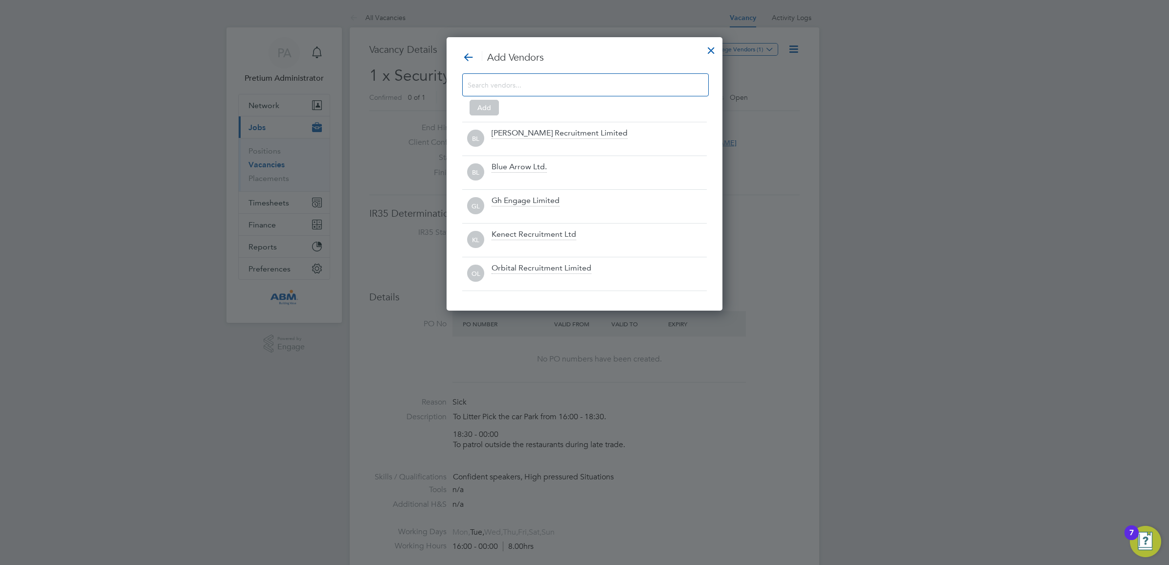
click at [497, 82] on input at bounding box center [578, 84] width 220 height 13
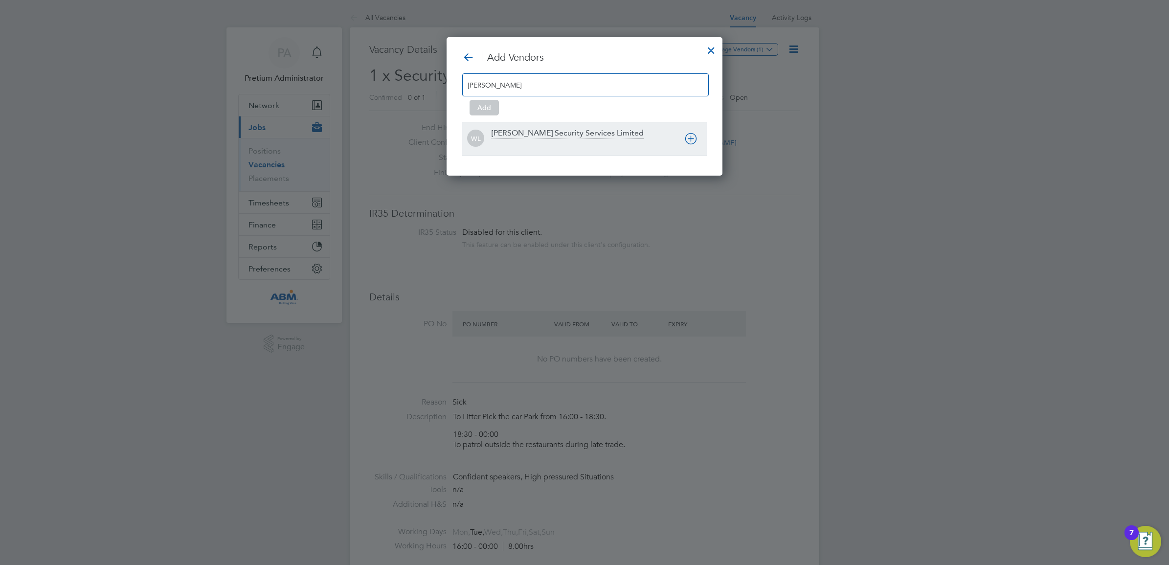
type input "[PERSON_NAME]"
click at [524, 137] on div "[PERSON_NAME] Security Services Limited" at bounding box center [568, 133] width 152 height 11
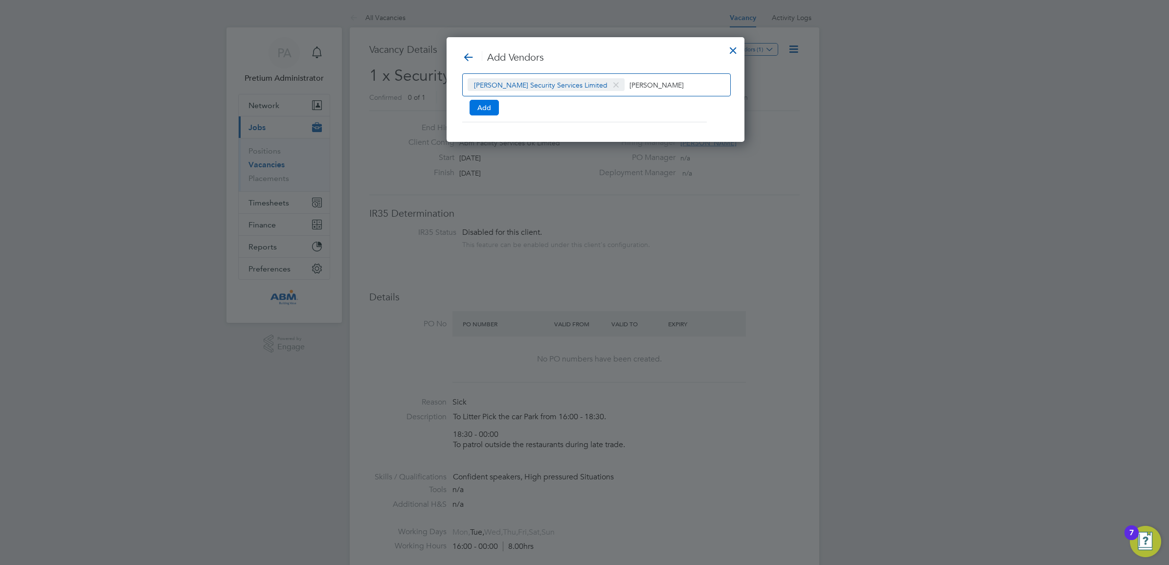
click at [477, 104] on button "Add" at bounding box center [484, 108] width 29 height 16
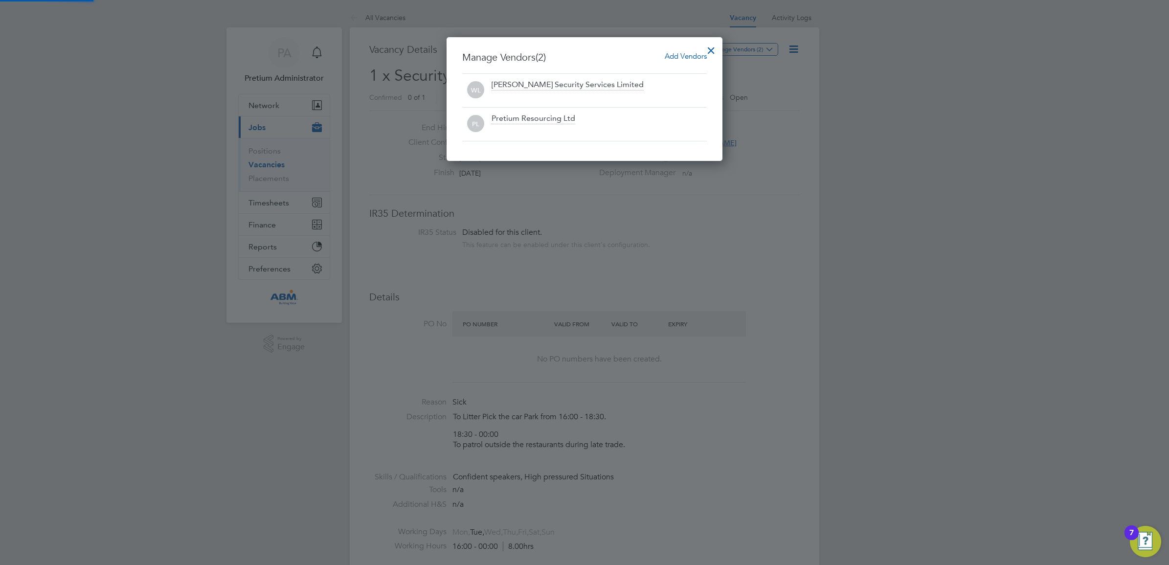
scroll to position [124, 276]
click at [718, 42] on div at bounding box center [711, 48] width 18 height 18
